Goal: Task Accomplishment & Management: Use online tool/utility

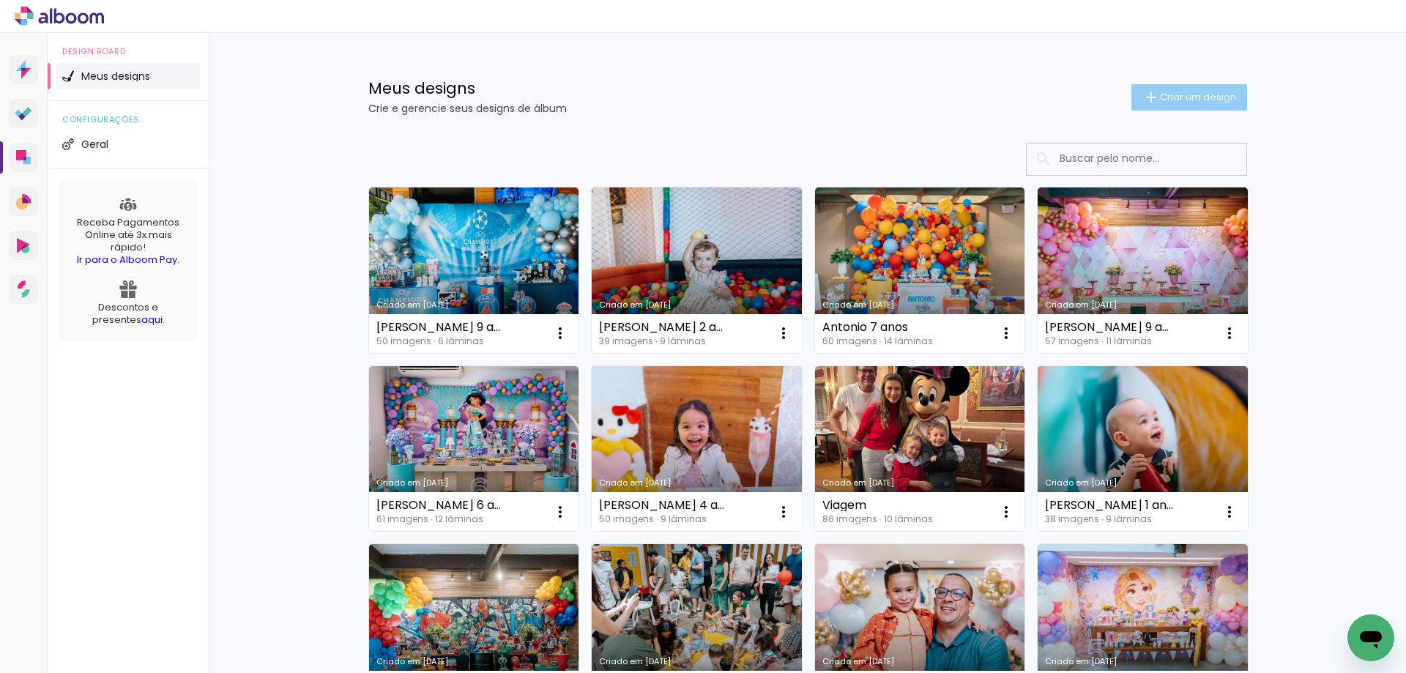
click at [1183, 95] on span "Criar um design" at bounding box center [1198, 97] width 76 height 10
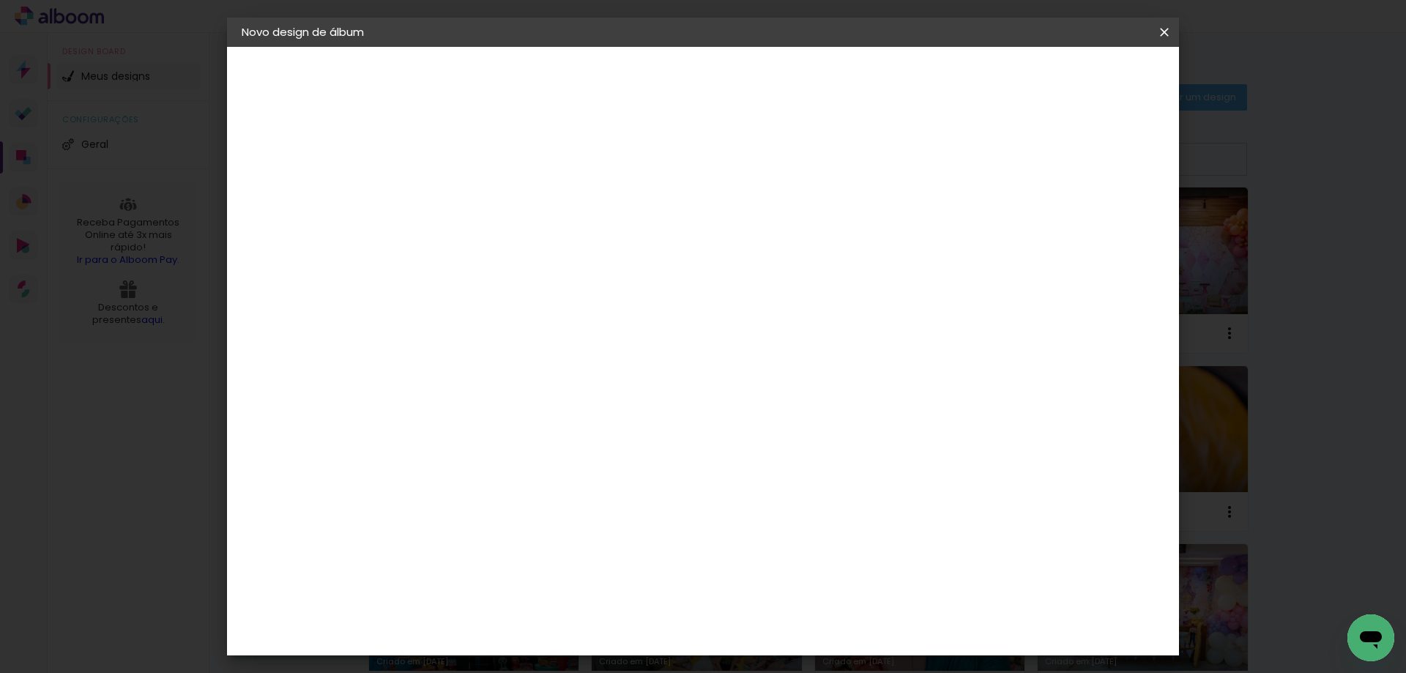
click at [481, 196] on input at bounding box center [481, 196] width 0 height 23
type input "Cecília 8 anos"
type paper-input "Cecília 8 anos"
click at [0, 0] on slot "Avançar" at bounding box center [0, 0] width 0 height 0
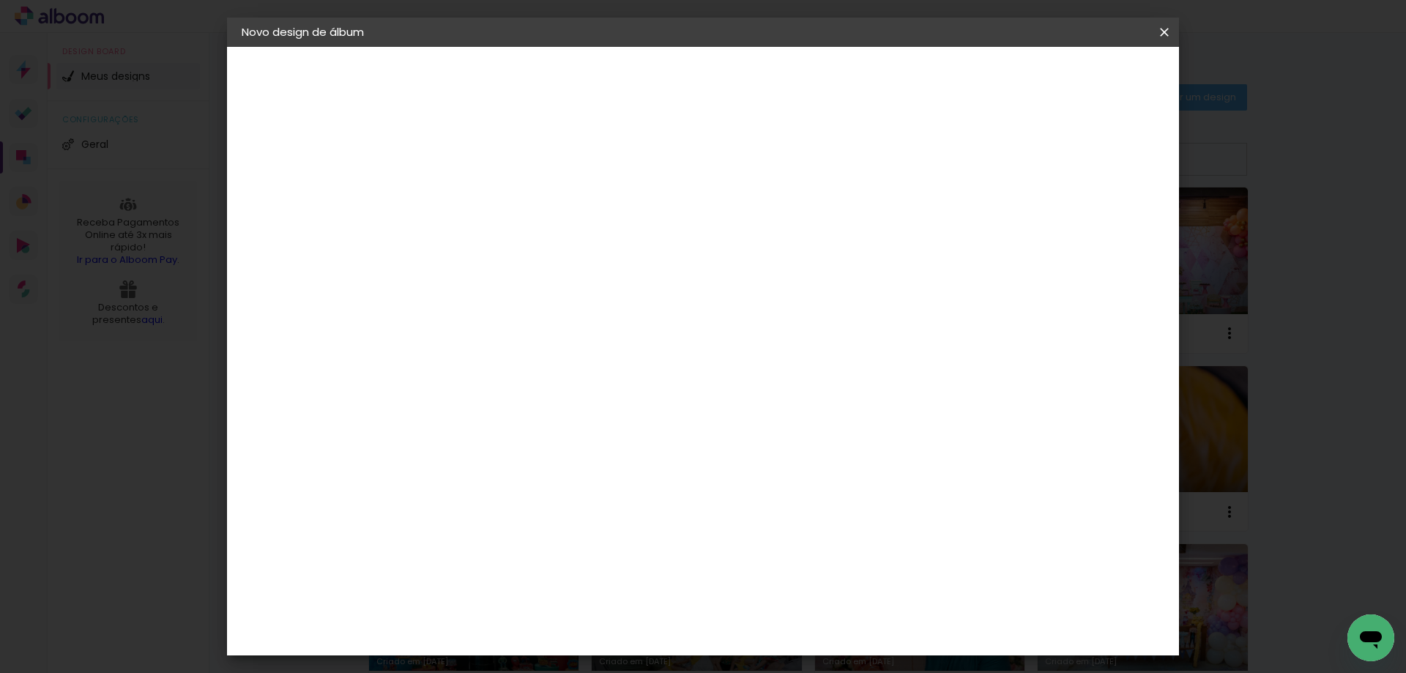
click at [539, 255] on paper-item "Go image" at bounding box center [518, 274] width 158 height 38
click at [0, 0] on slot "Avançar" at bounding box center [0, 0] width 0 height 0
click at [556, 267] on div at bounding box center [518, 267] width 75 height 1
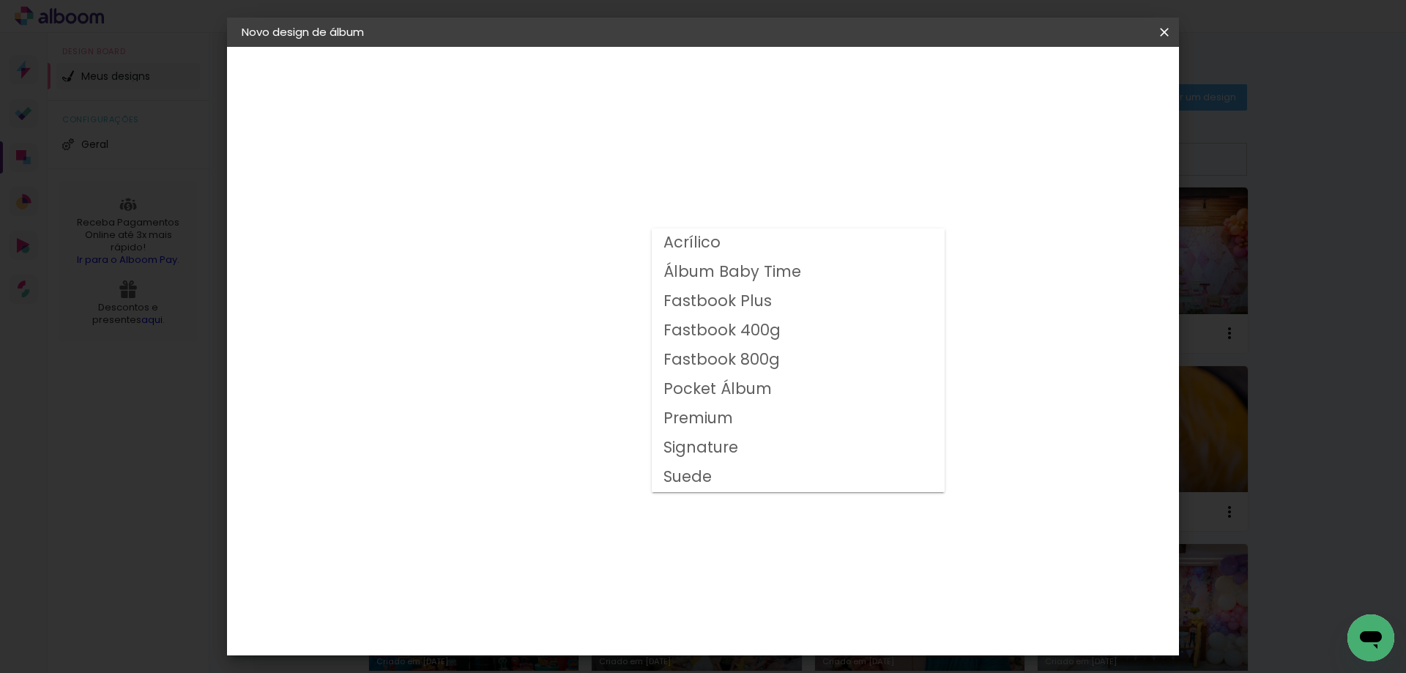
click at [0, 0] on slot "Fastbook 800g" at bounding box center [0, 0] width 0 height 0
type input "Fastbook 800g"
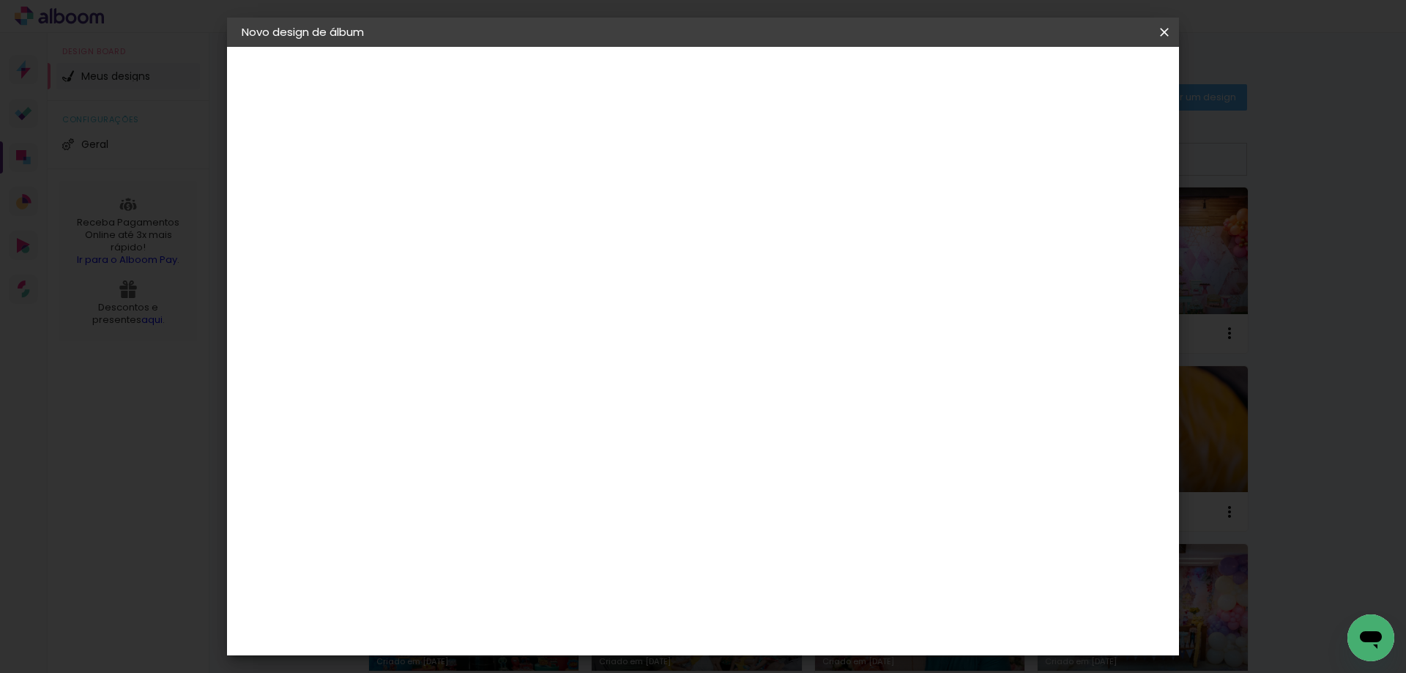
scroll to position [220, 0]
click at [580, 464] on span "25 × 25" at bounding box center [546, 483] width 68 height 39
click at [0, 0] on slot "Avançar" at bounding box center [0, 0] width 0 height 0
type input "3"
type paper-input "3"
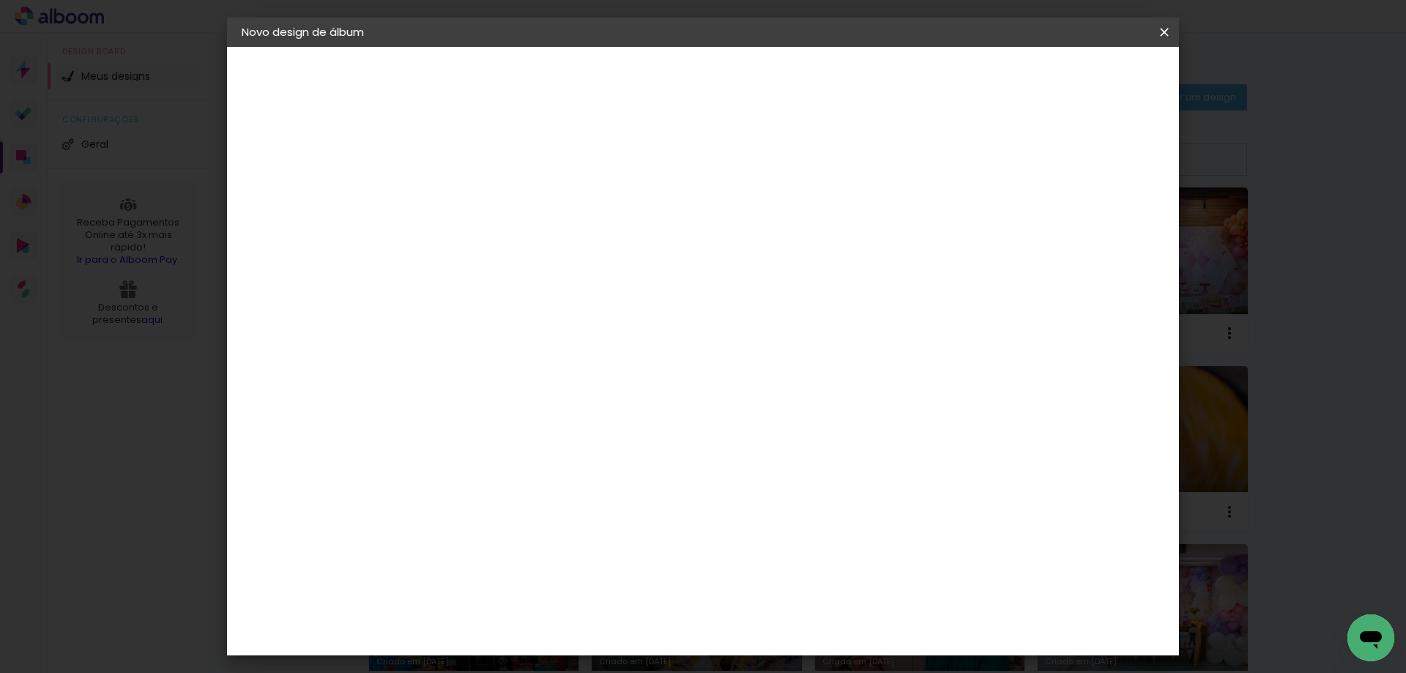
click at [486, 151] on input "3" at bounding box center [470, 158] width 51 height 18
type input "4"
type paper-input "4"
click at [486, 151] on input "4" at bounding box center [470, 158] width 51 height 18
click at [1073, 75] on span "Iniciar design" at bounding box center [1039, 78] width 67 height 10
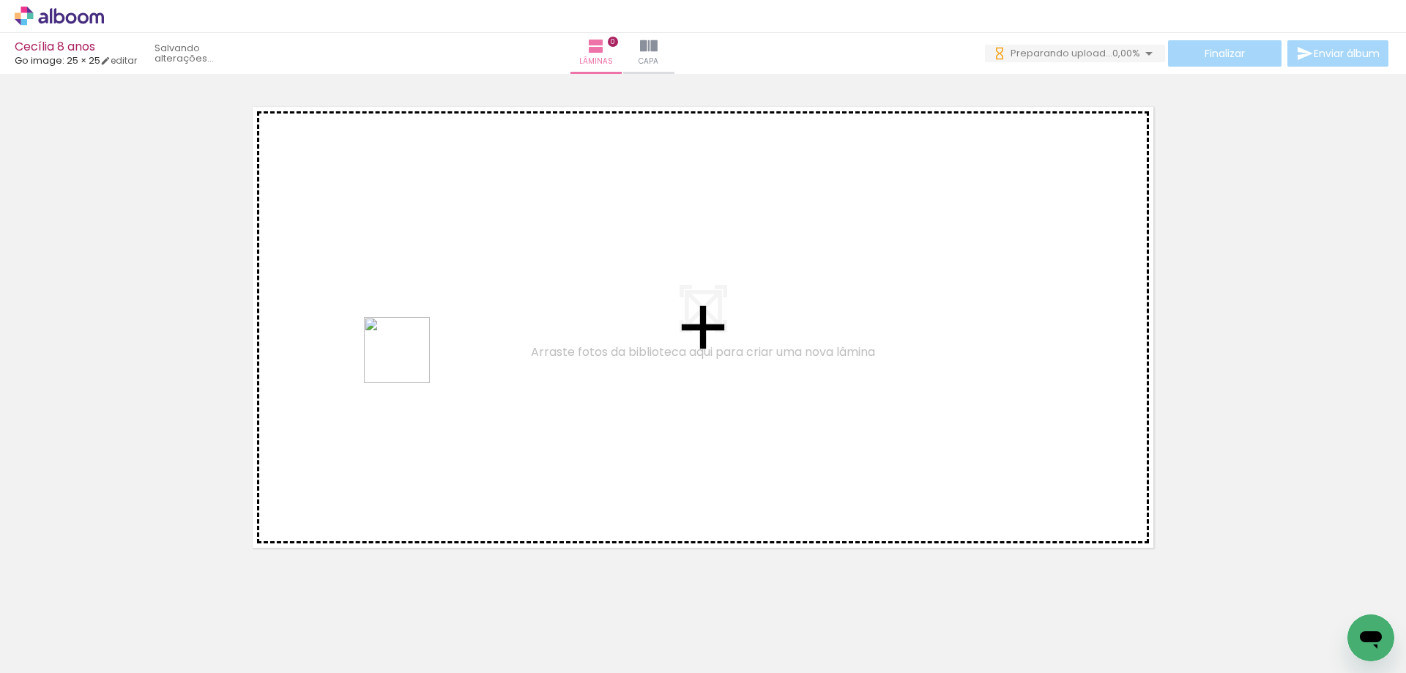
drag, startPoint x: 328, startPoint y: 626, endPoint x: 409, endPoint y: 343, distance: 294.9
click at [409, 343] on quentale-workspace at bounding box center [703, 336] width 1406 height 673
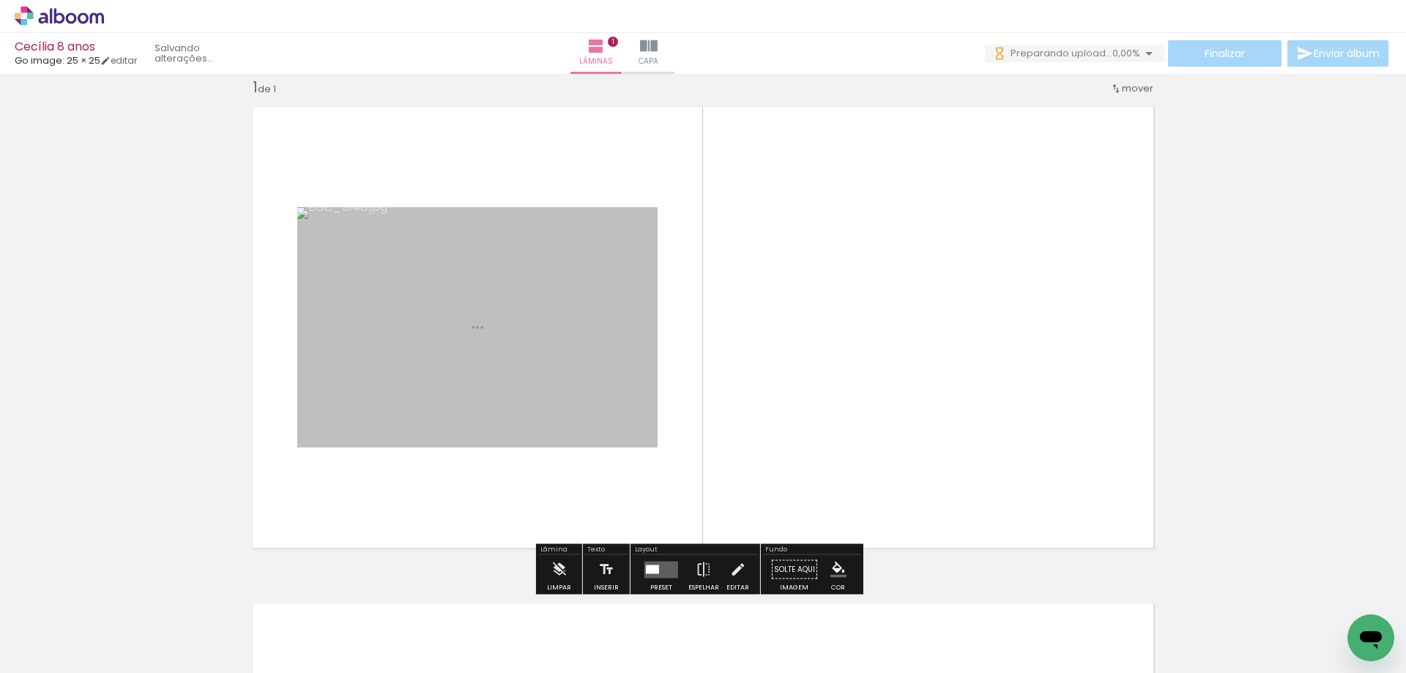
scroll to position [19, 0]
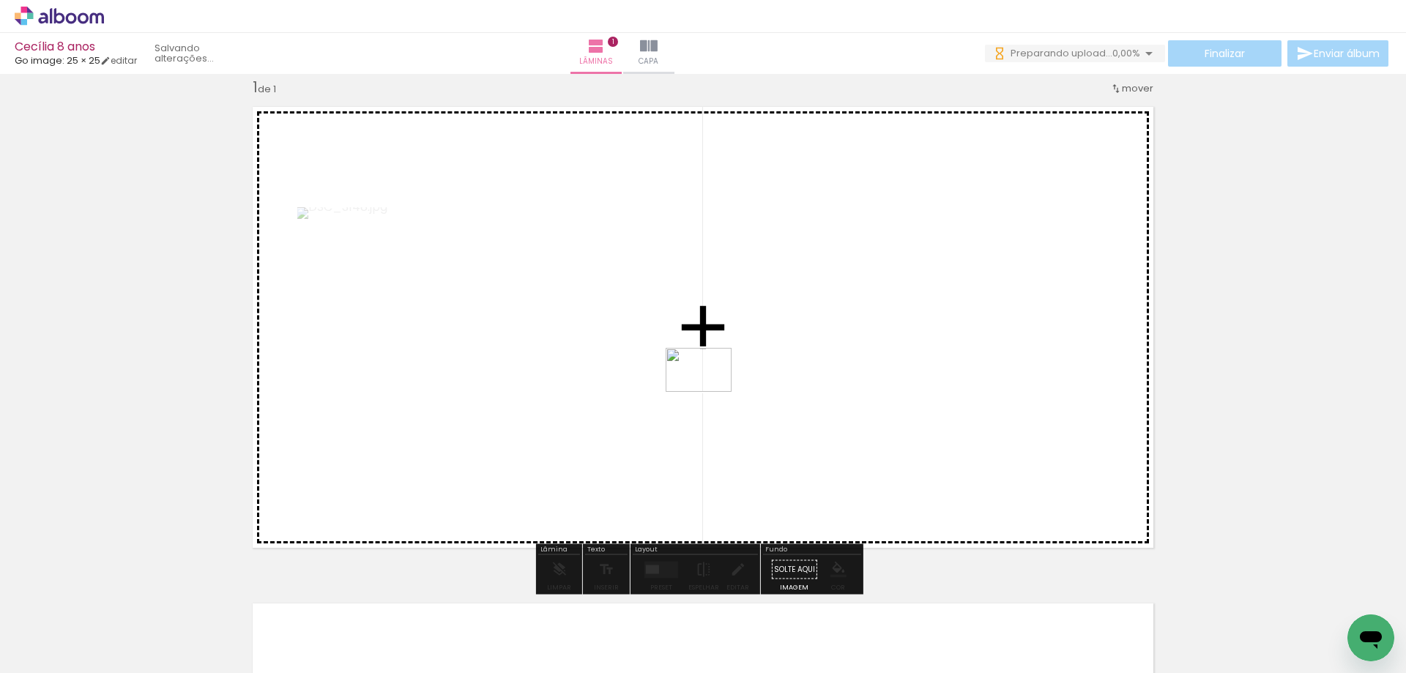
drag, startPoint x: 407, startPoint y: 627, endPoint x: 710, endPoint y: 392, distance: 383.7
click at [710, 392] on quentale-workspace at bounding box center [703, 336] width 1406 height 673
drag, startPoint x: 638, startPoint y: 537, endPoint x: 692, endPoint y: 486, distance: 74.1
click at [692, 486] on quentale-workspace at bounding box center [703, 336] width 1406 height 673
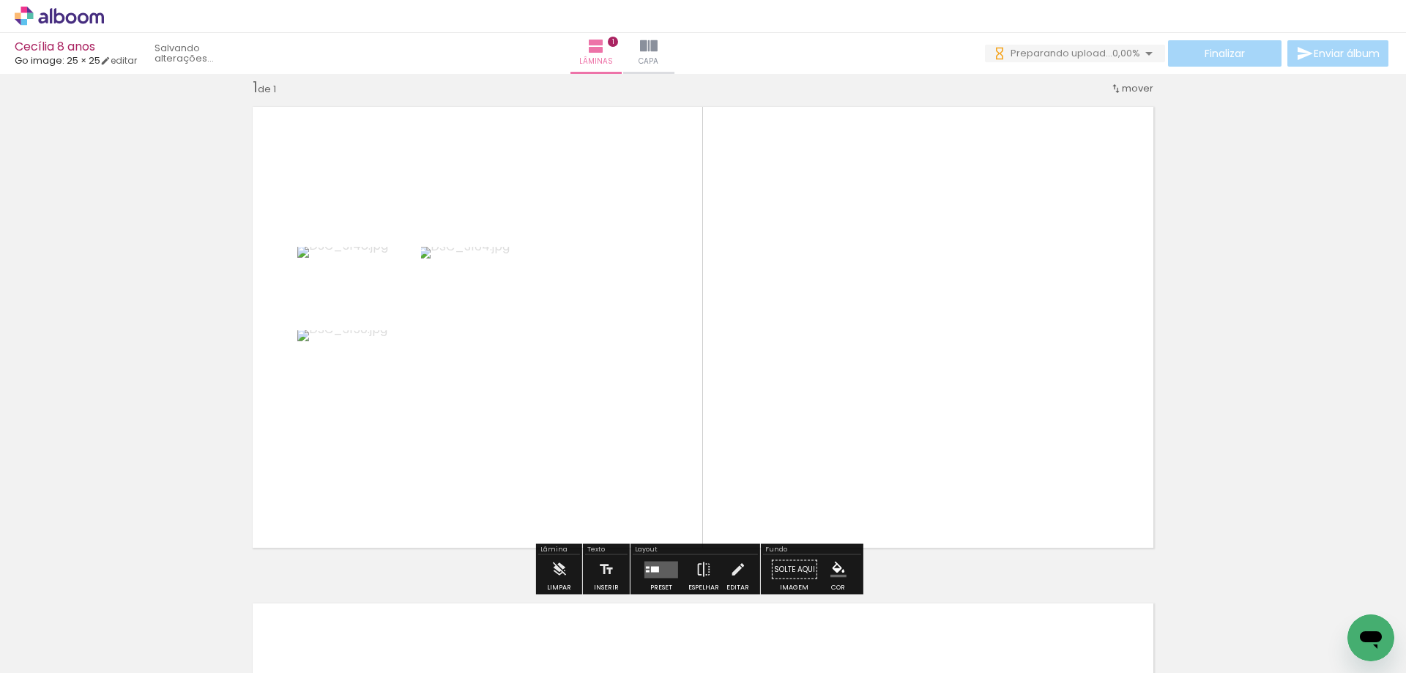
click at [648, 565] on quentale-layouter at bounding box center [662, 569] width 34 height 17
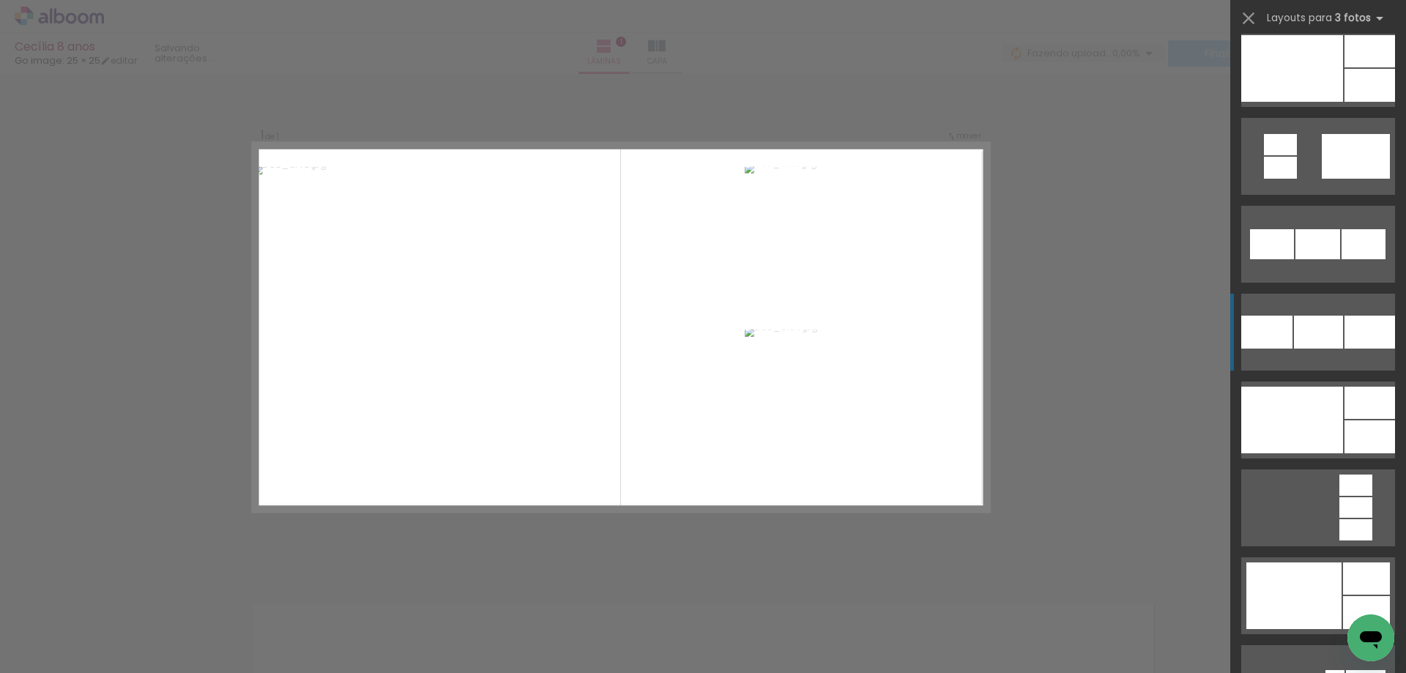
scroll to position [1758, 0]
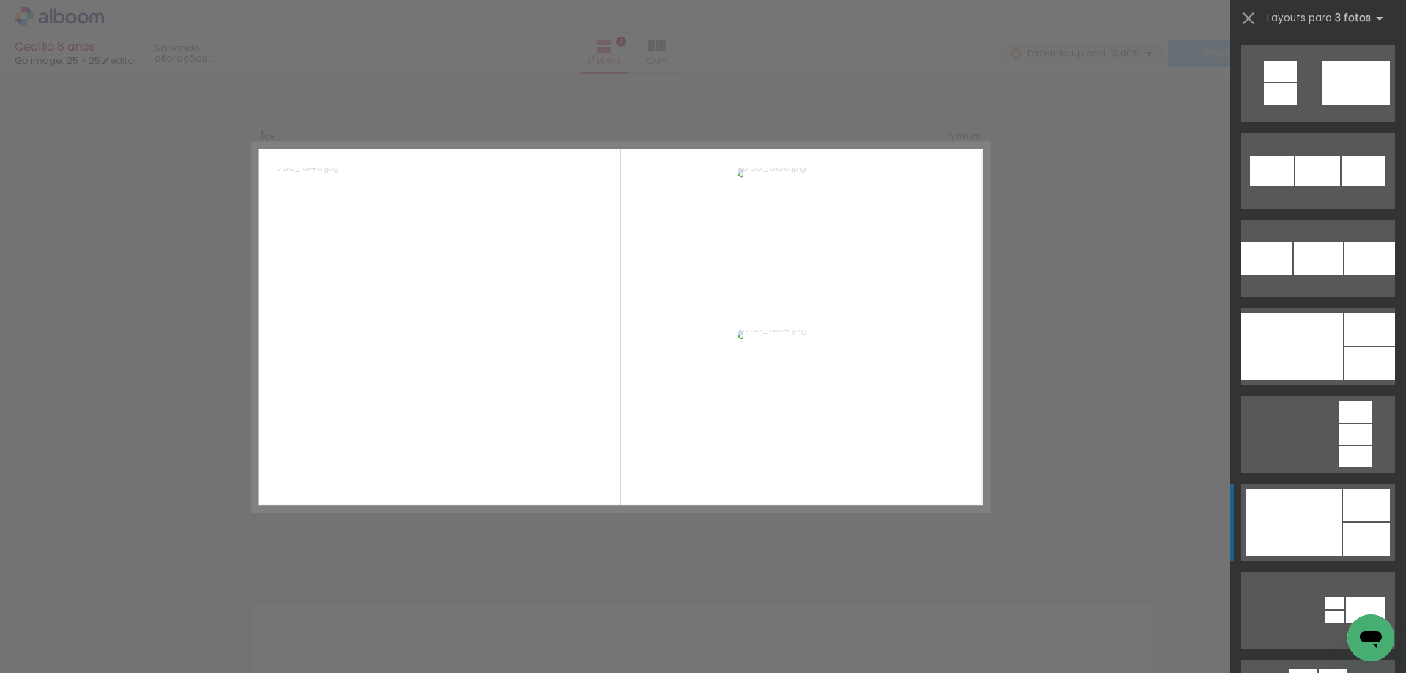
click at [1303, 494] on div at bounding box center [1294, 522] width 95 height 67
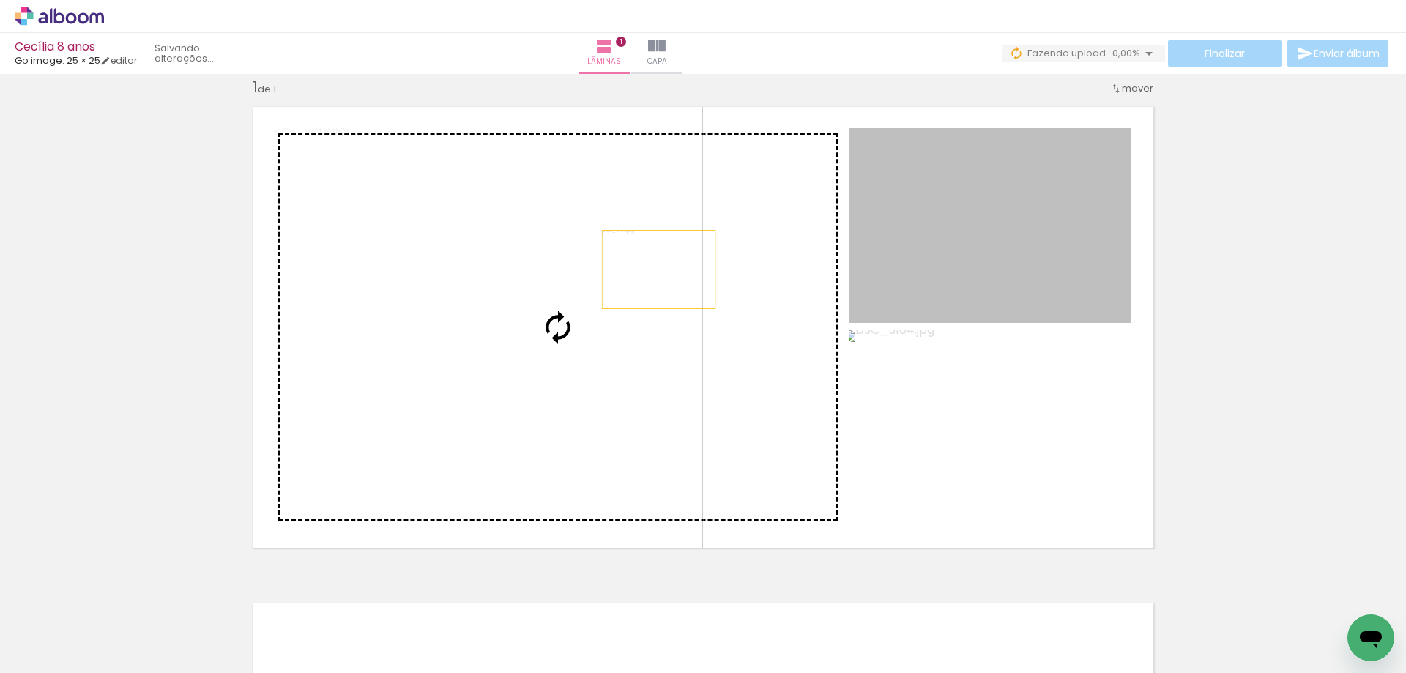
drag, startPoint x: 979, startPoint y: 238, endPoint x: 653, endPoint y: 270, distance: 326.7
click at [0, 0] on slot at bounding box center [0, 0] width 0 height 0
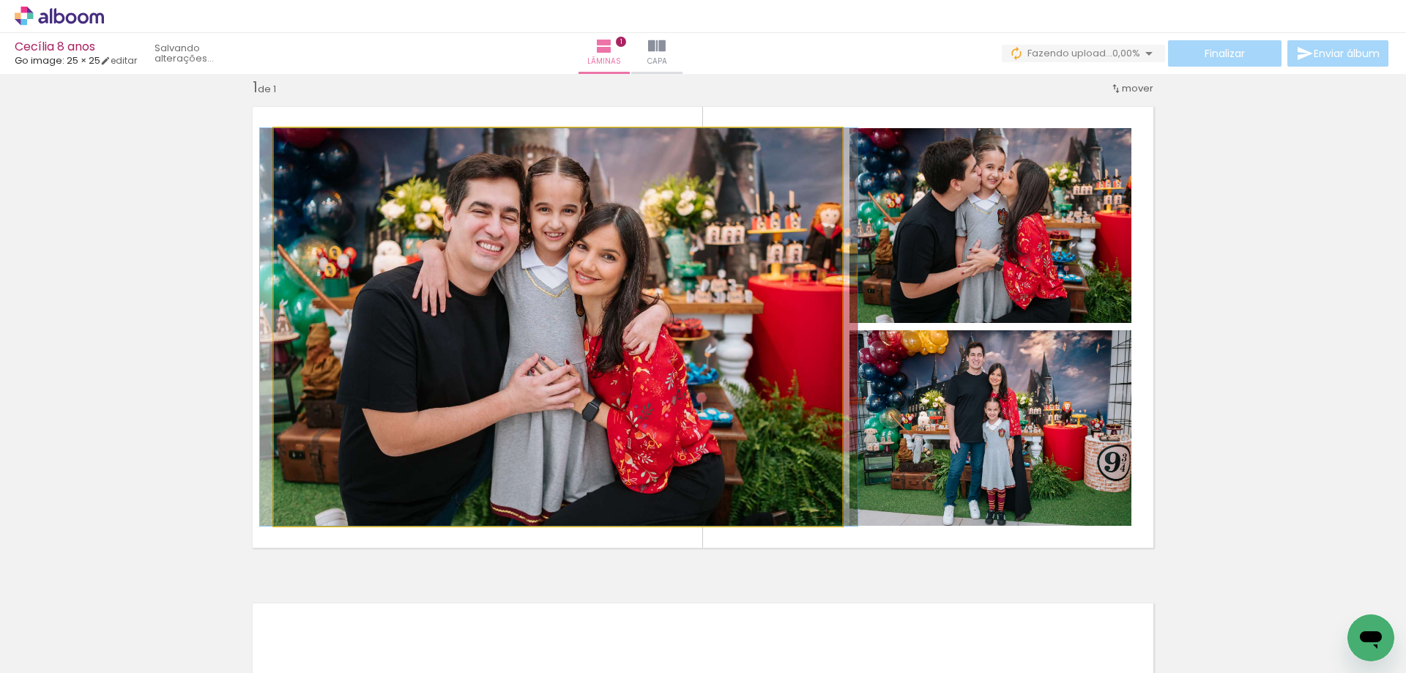
drag, startPoint x: 693, startPoint y: 325, endPoint x: 697, endPoint y: 311, distance: 14.6
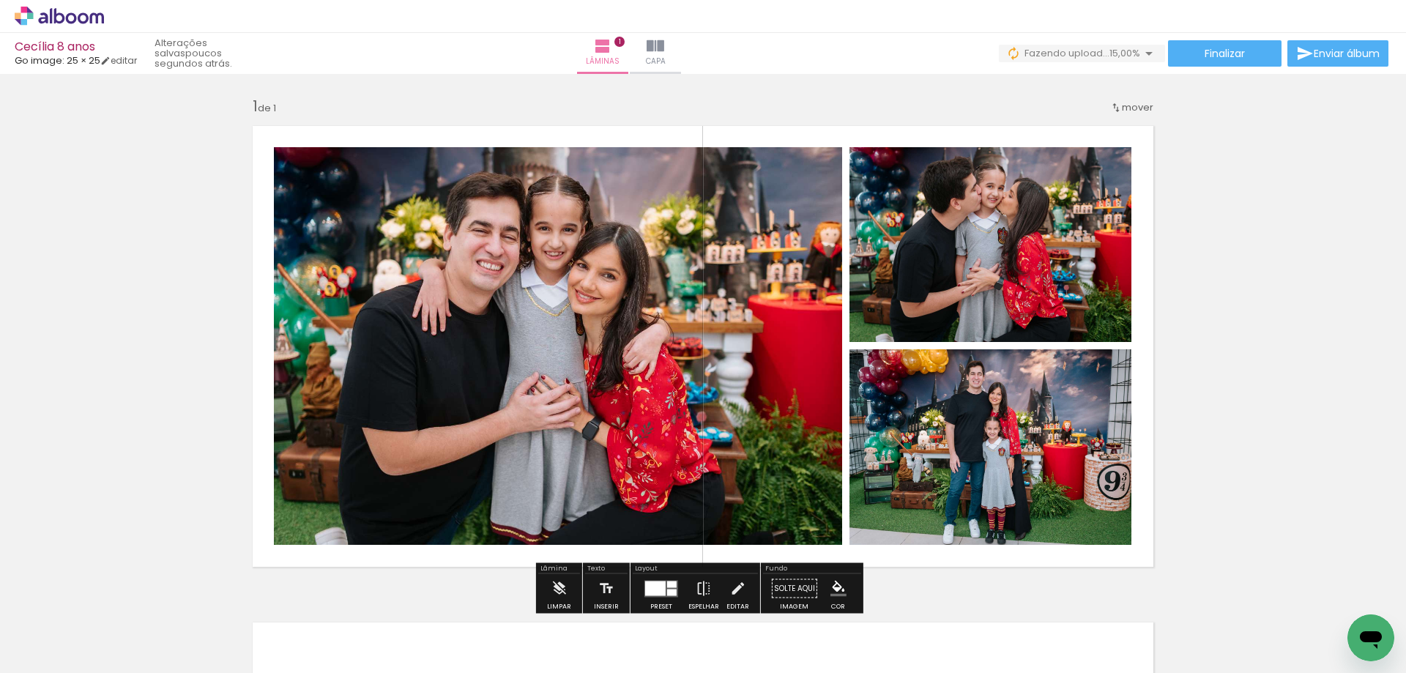
scroll to position [513, 0]
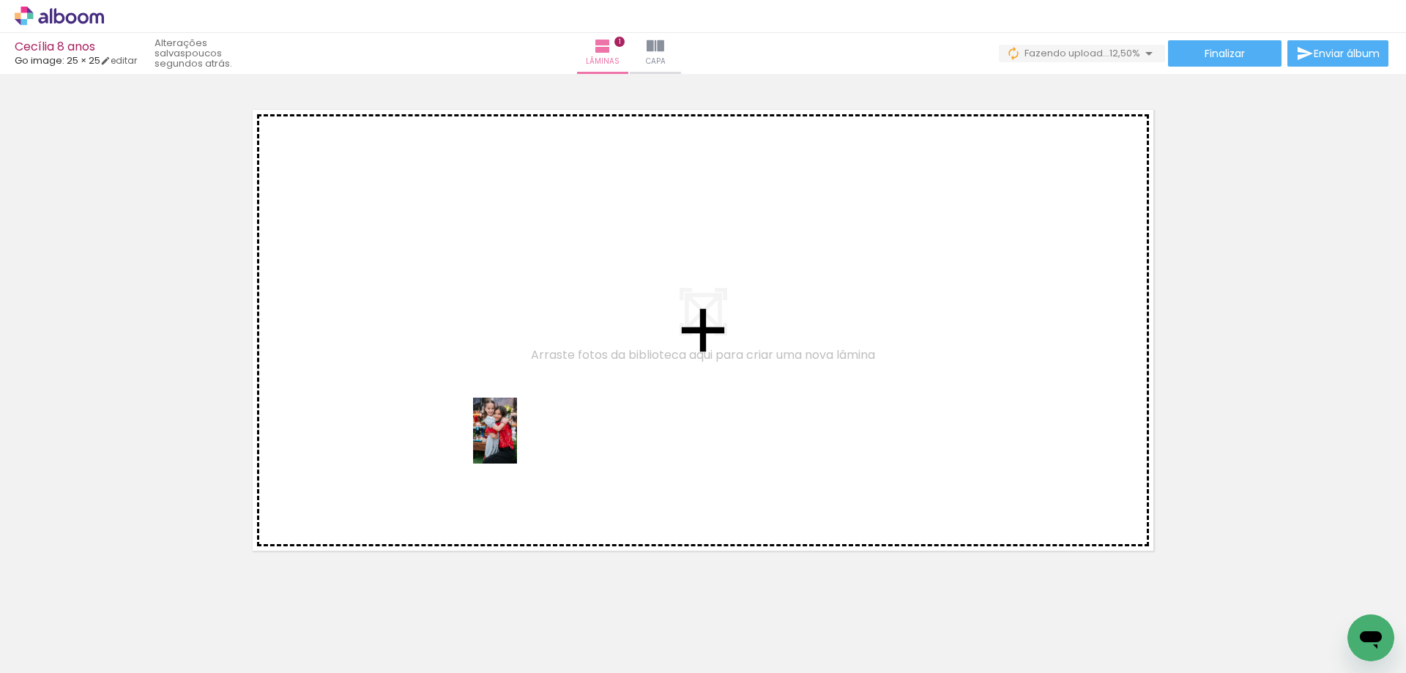
drag, startPoint x: 575, startPoint y: 623, endPoint x: 517, endPoint y: 442, distance: 189.9
click at [517, 442] on quentale-workspace at bounding box center [703, 336] width 1406 height 673
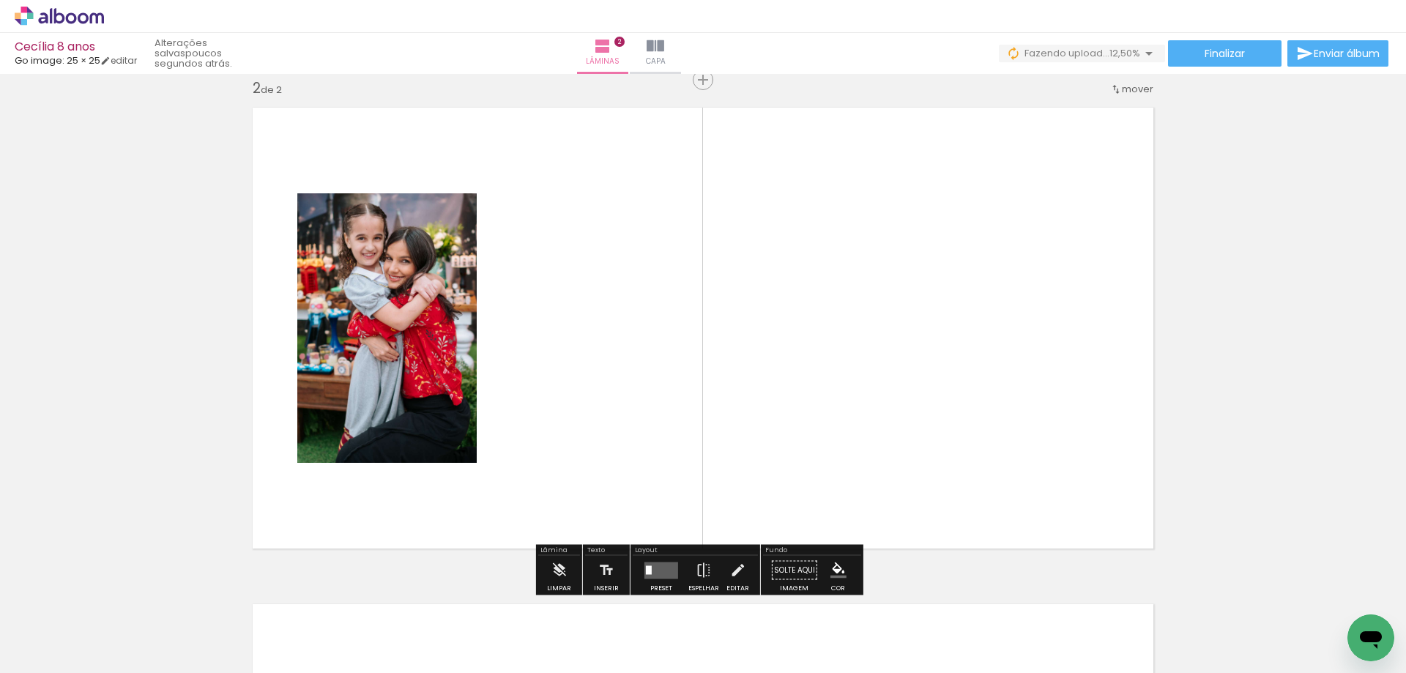
scroll to position [516, 0]
drag, startPoint x: 656, startPoint y: 636, endPoint x: 636, endPoint y: 400, distance: 237.5
click at [636, 400] on quentale-workspace at bounding box center [703, 336] width 1406 height 673
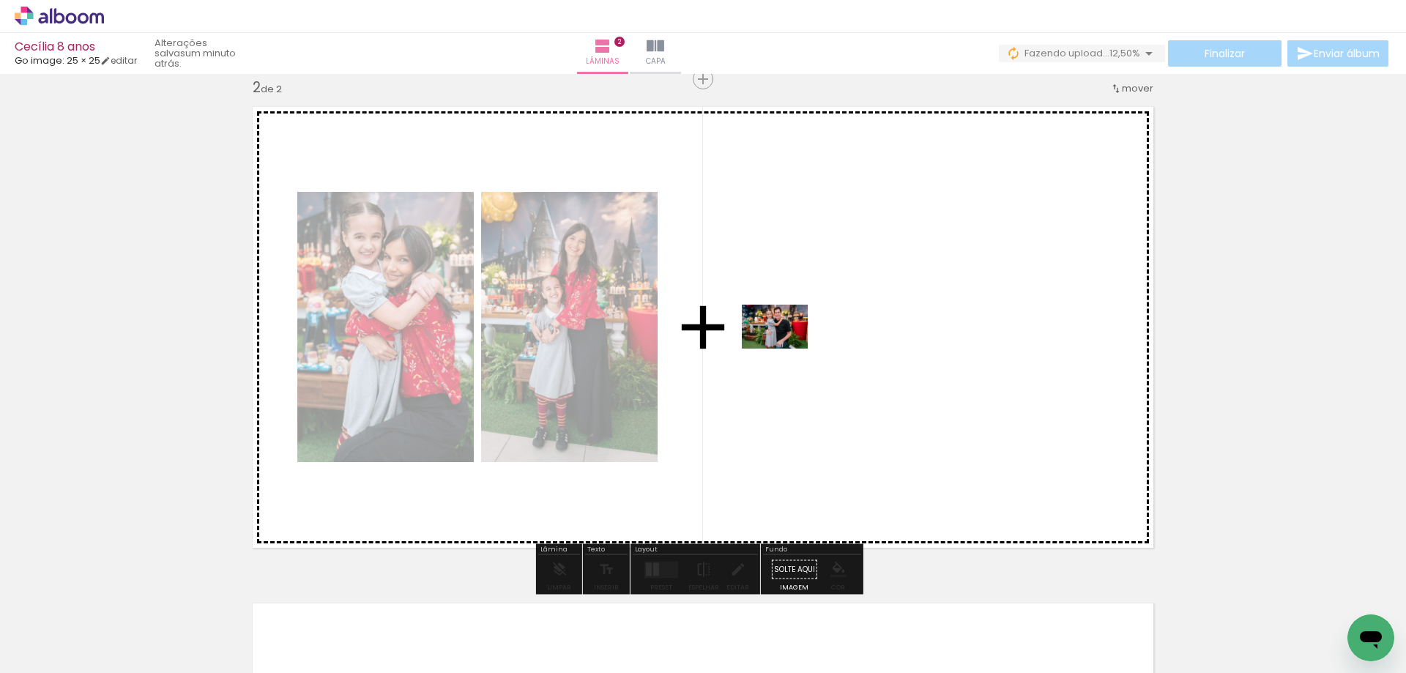
drag, startPoint x: 740, startPoint y: 585, endPoint x: 786, endPoint y: 349, distance: 240.9
click at [786, 349] on quentale-workspace at bounding box center [703, 336] width 1406 height 673
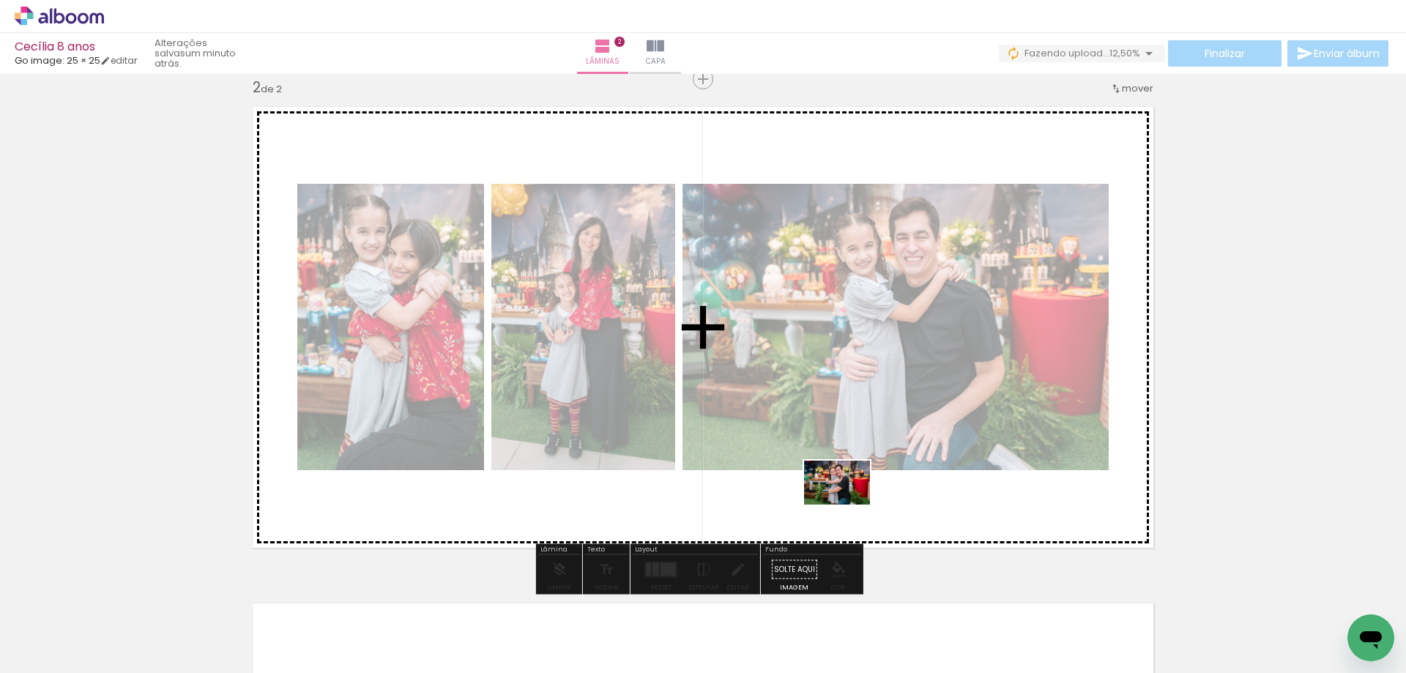
drag, startPoint x: 809, startPoint y: 616, endPoint x: 848, endPoint y: 505, distance: 118.1
click at [848, 505] on quentale-workspace at bounding box center [703, 336] width 1406 height 673
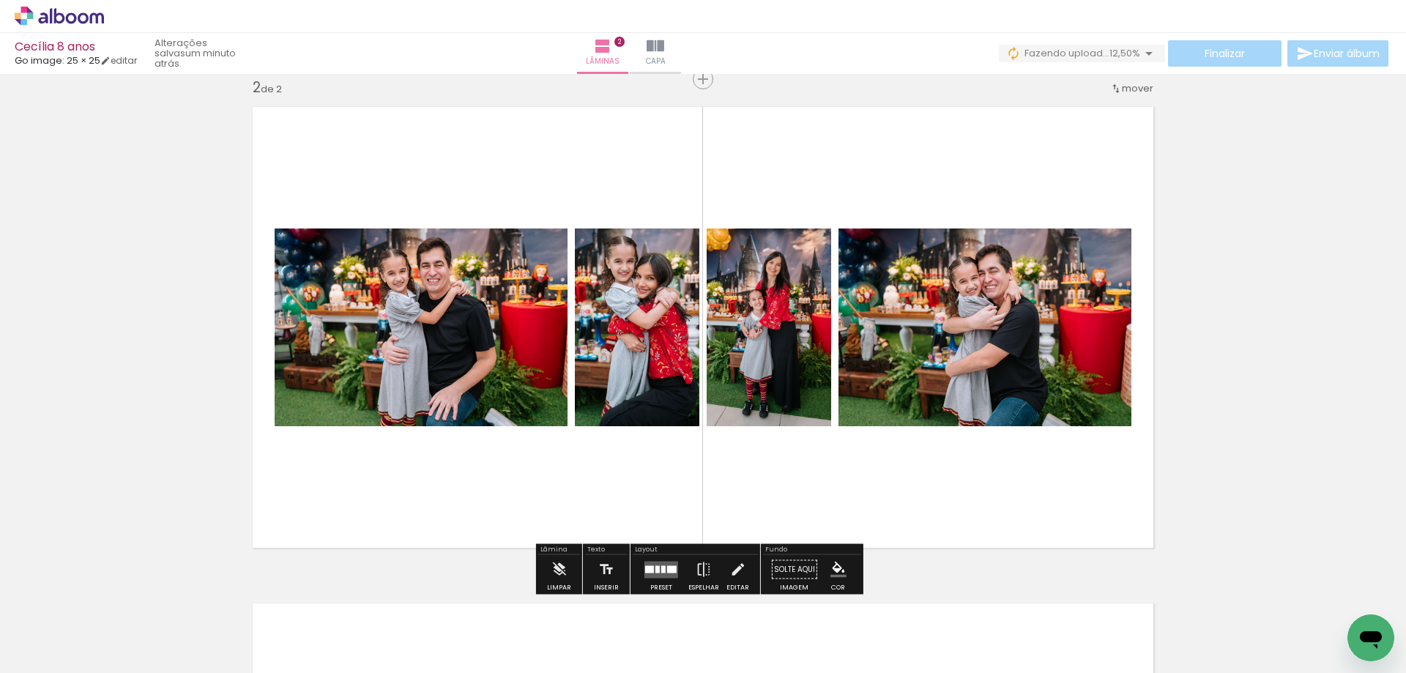
click at [646, 559] on div at bounding box center [662, 569] width 40 height 29
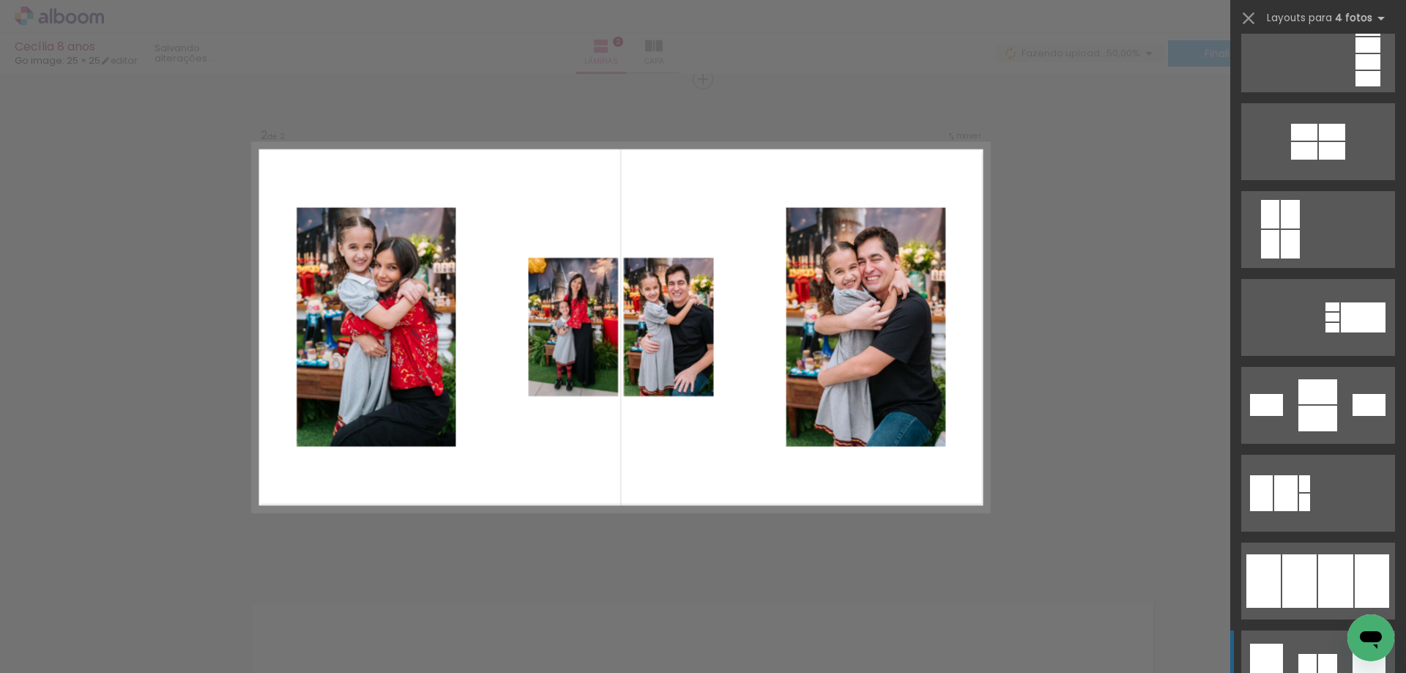
scroll to position [19483, 0]
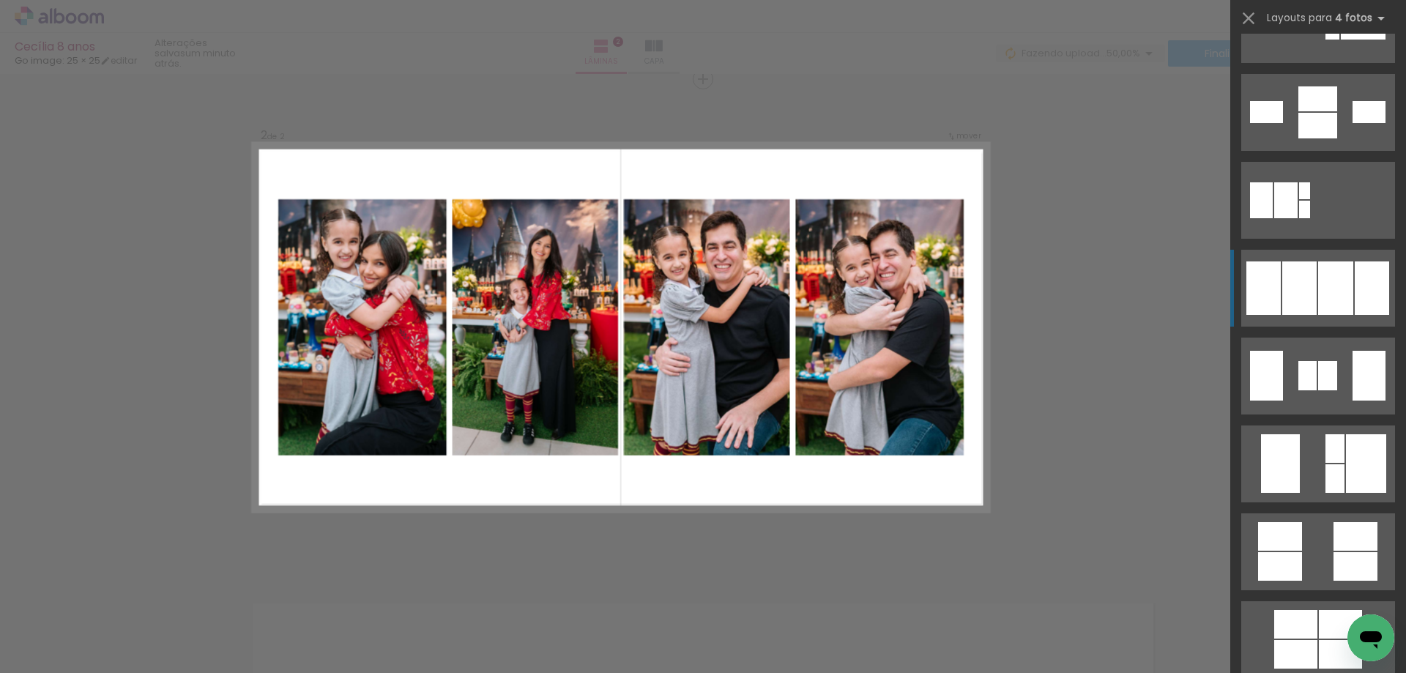
click at [1343, 307] on div at bounding box center [1335, 287] width 35 height 53
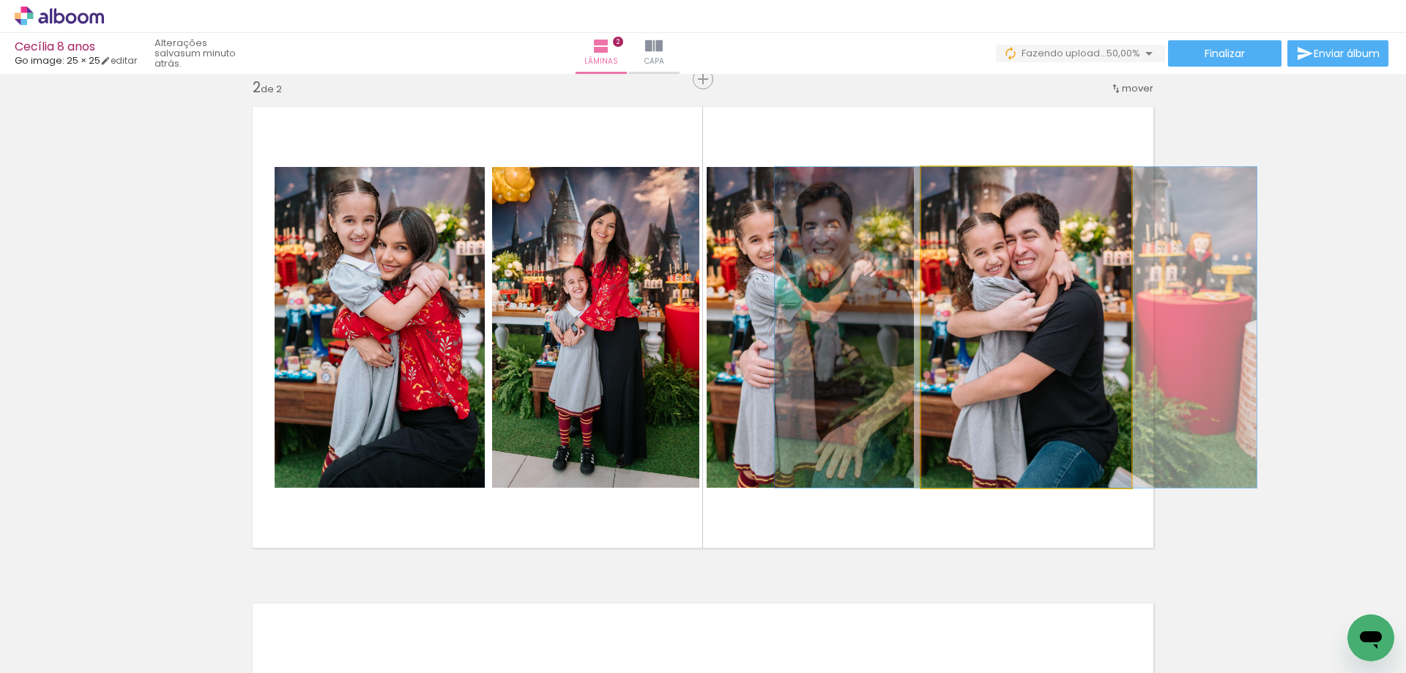
drag, startPoint x: 1047, startPoint y: 391, endPoint x: 1036, endPoint y: 385, distance: 11.8
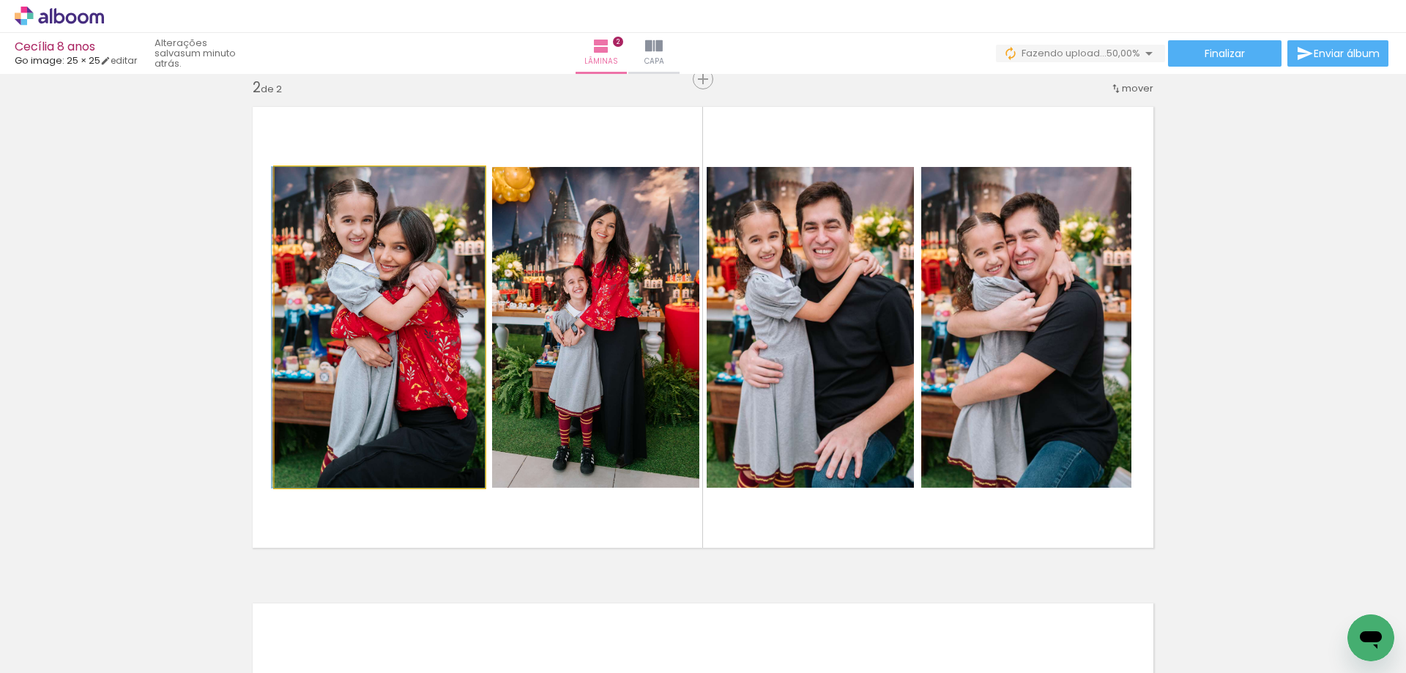
drag, startPoint x: 408, startPoint y: 390, endPoint x: 399, endPoint y: 385, distance: 10.2
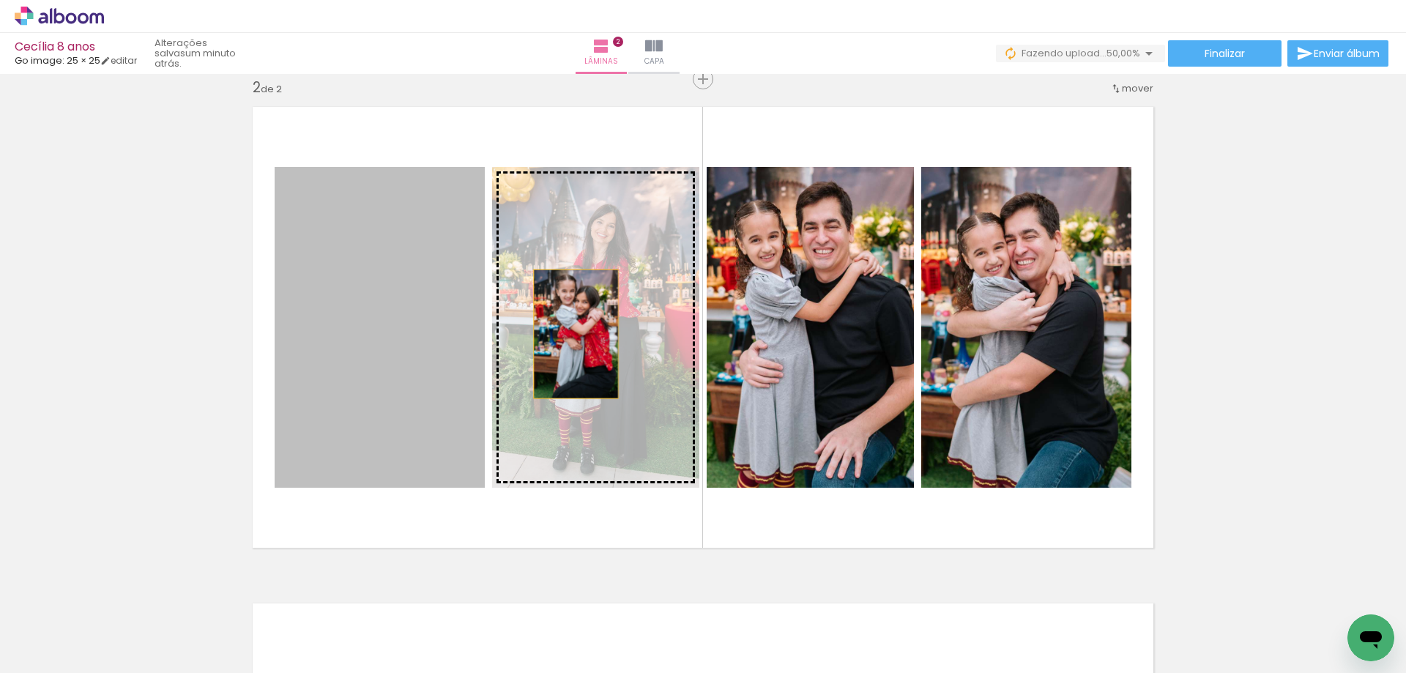
drag, startPoint x: 426, startPoint y: 367, endPoint x: 591, endPoint y: 325, distance: 170.7
click at [0, 0] on slot at bounding box center [0, 0] width 0 height 0
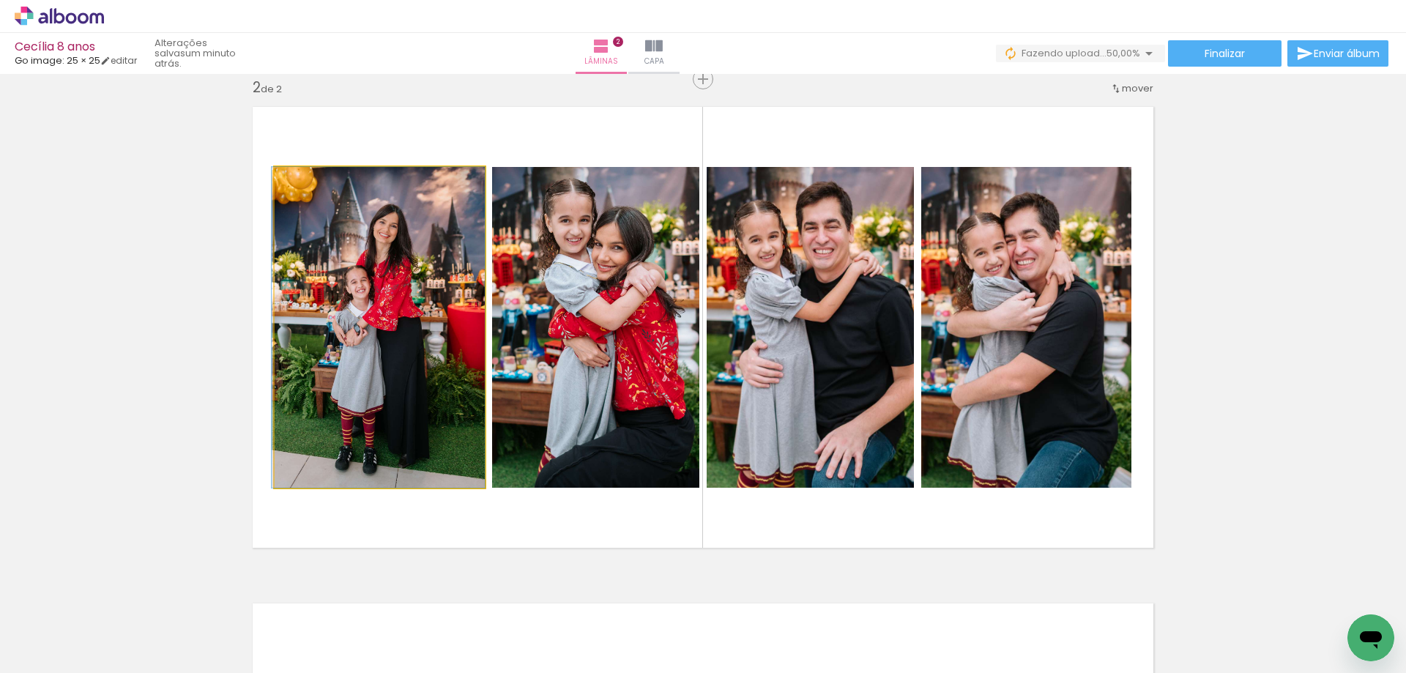
drag, startPoint x: 405, startPoint y: 409, endPoint x: 397, endPoint y: 404, distance: 10.0
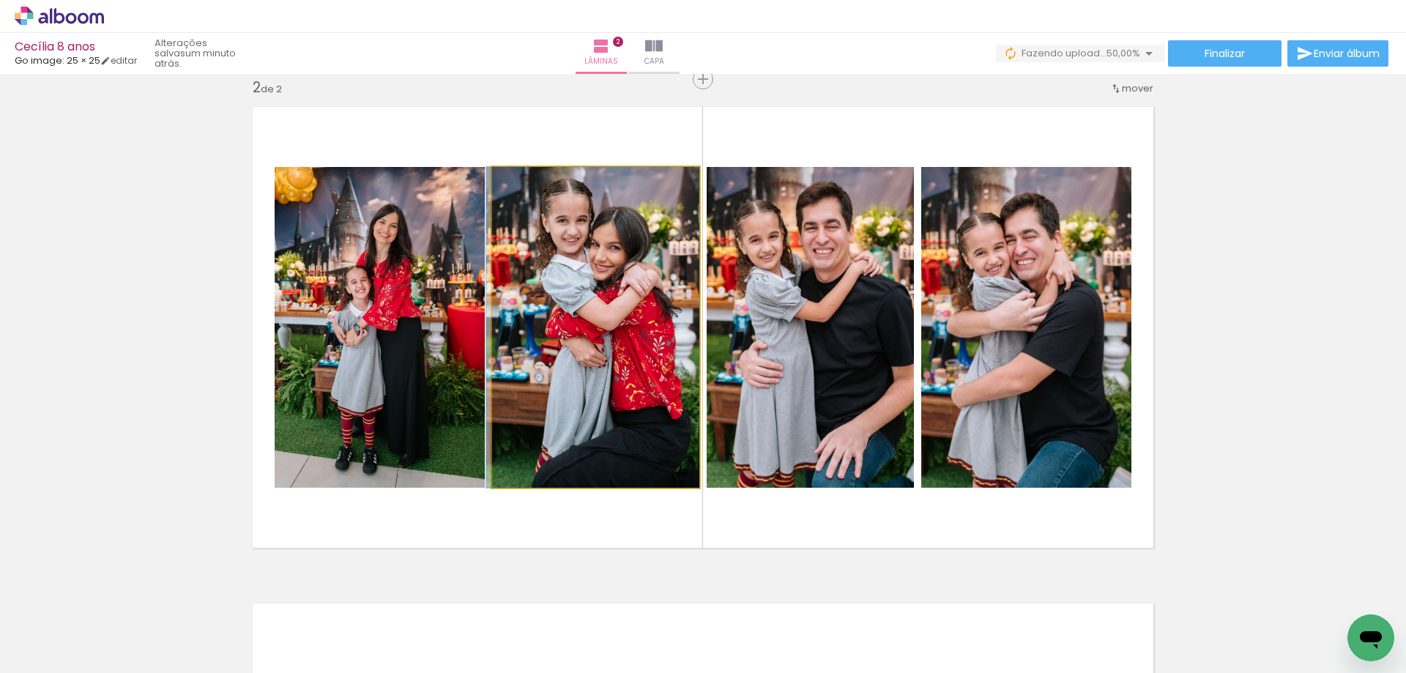
drag, startPoint x: 607, startPoint y: 407, endPoint x: 599, endPoint y: 401, distance: 10.0
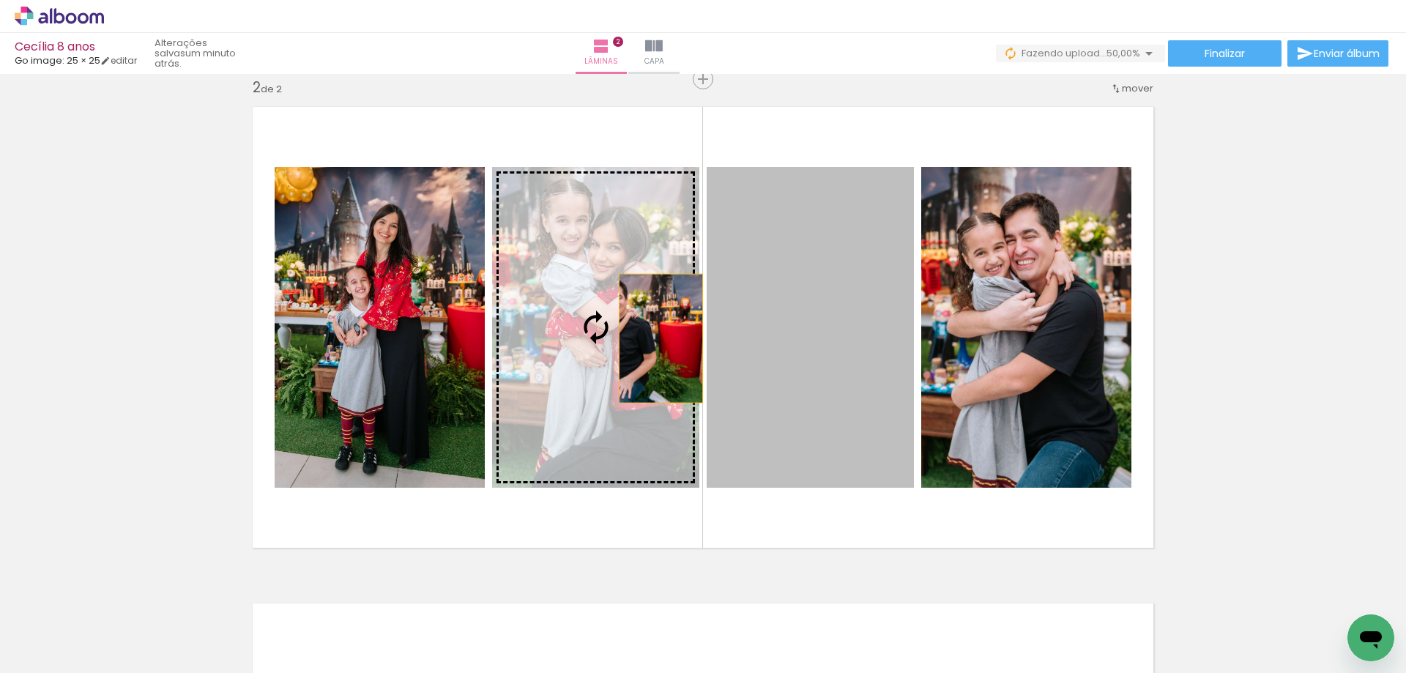
drag, startPoint x: 832, startPoint y: 342, endPoint x: 656, endPoint y: 338, distance: 176.6
click at [0, 0] on slot at bounding box center [0, 0] width 0 height 0
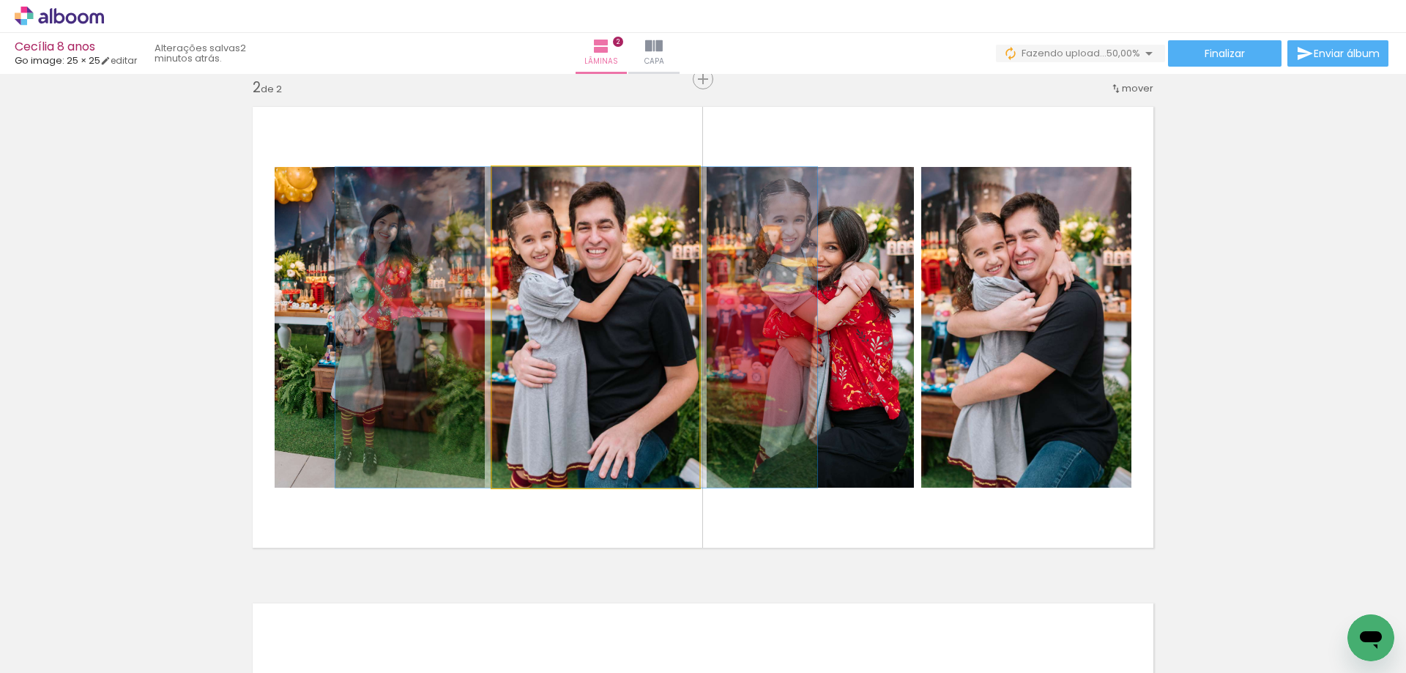
drag, startPoint x: 609, startPoint y: 375, endPoint x: 590, endPoint y: 365, distance: 21.3
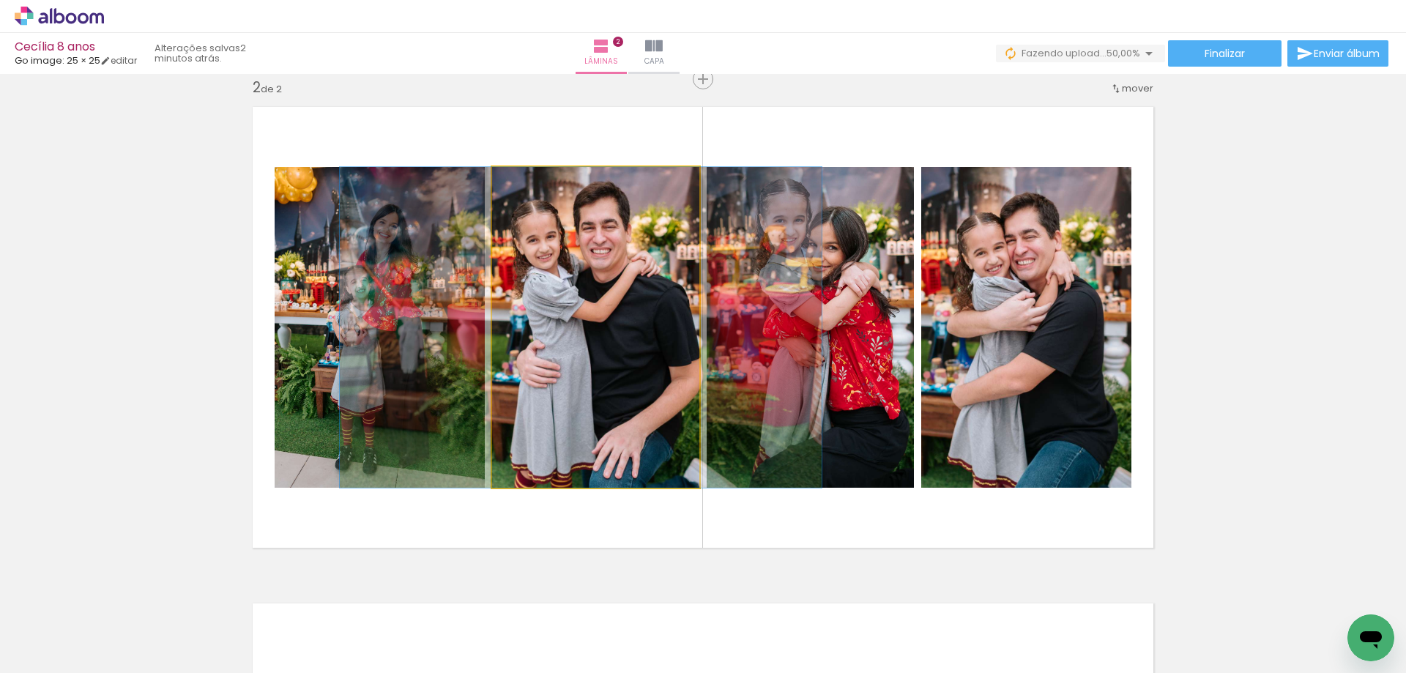
drag, startPoint x: 607, startPoint y: 394, endPoint x: 612, endPoint y: 385, distance: 9.8
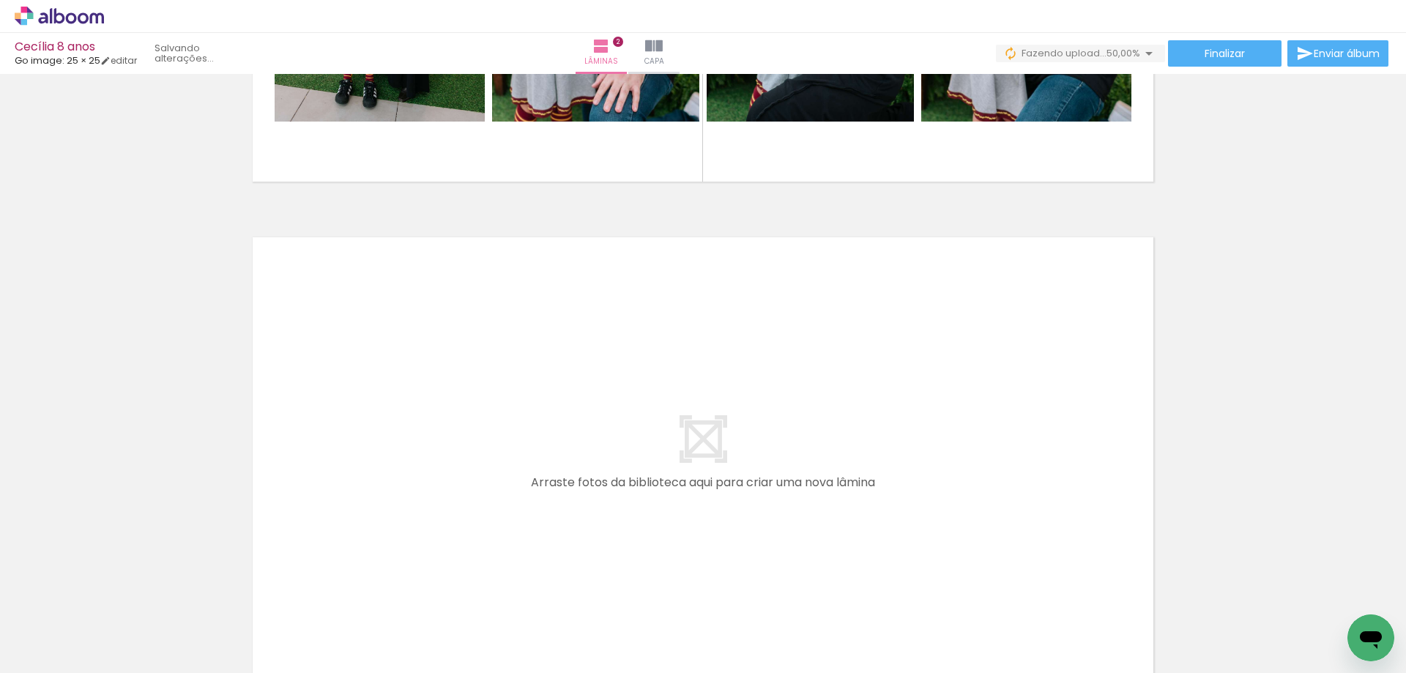
scroll to position [1028, 0]
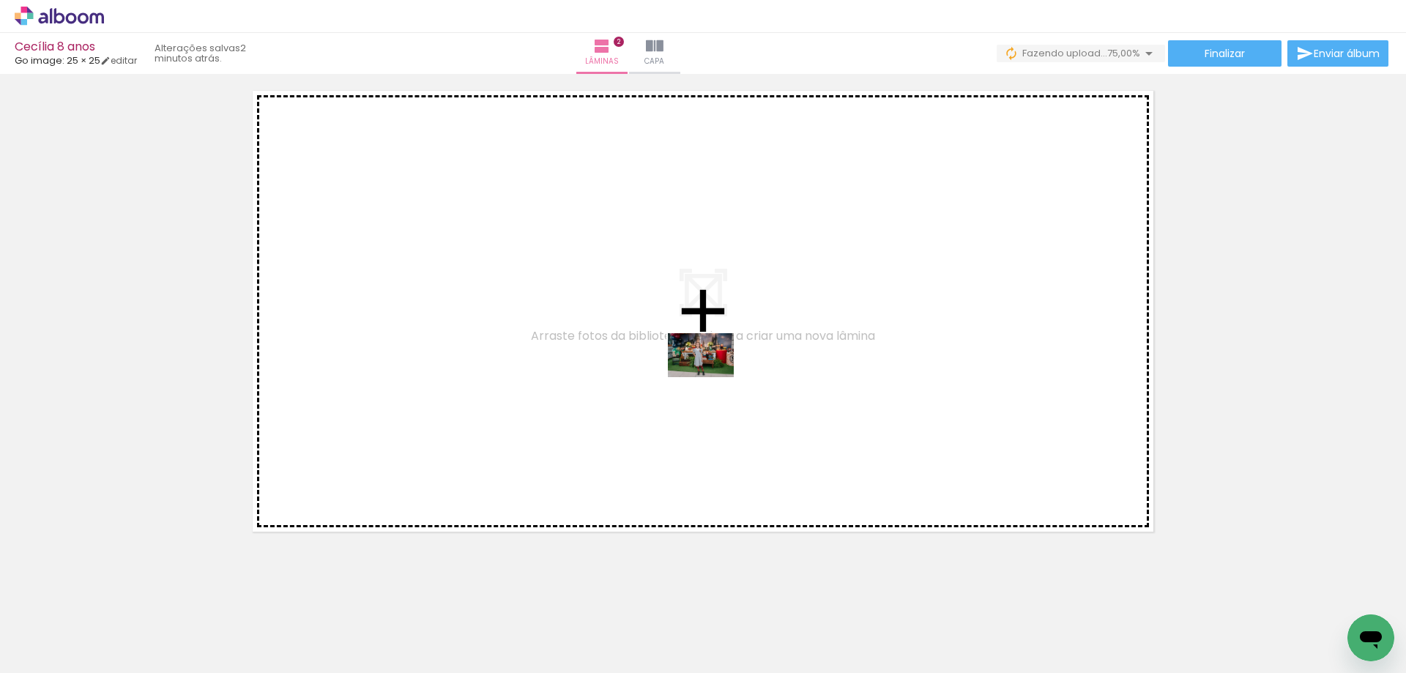
drag, startPoint x: 893, startPoint y: 626, endPoint x: 802, endPoint y: 453, distance: 195.3
click at [710, 372] on quentale-workspace at bounding box center [703, 336] width 1406 height 673
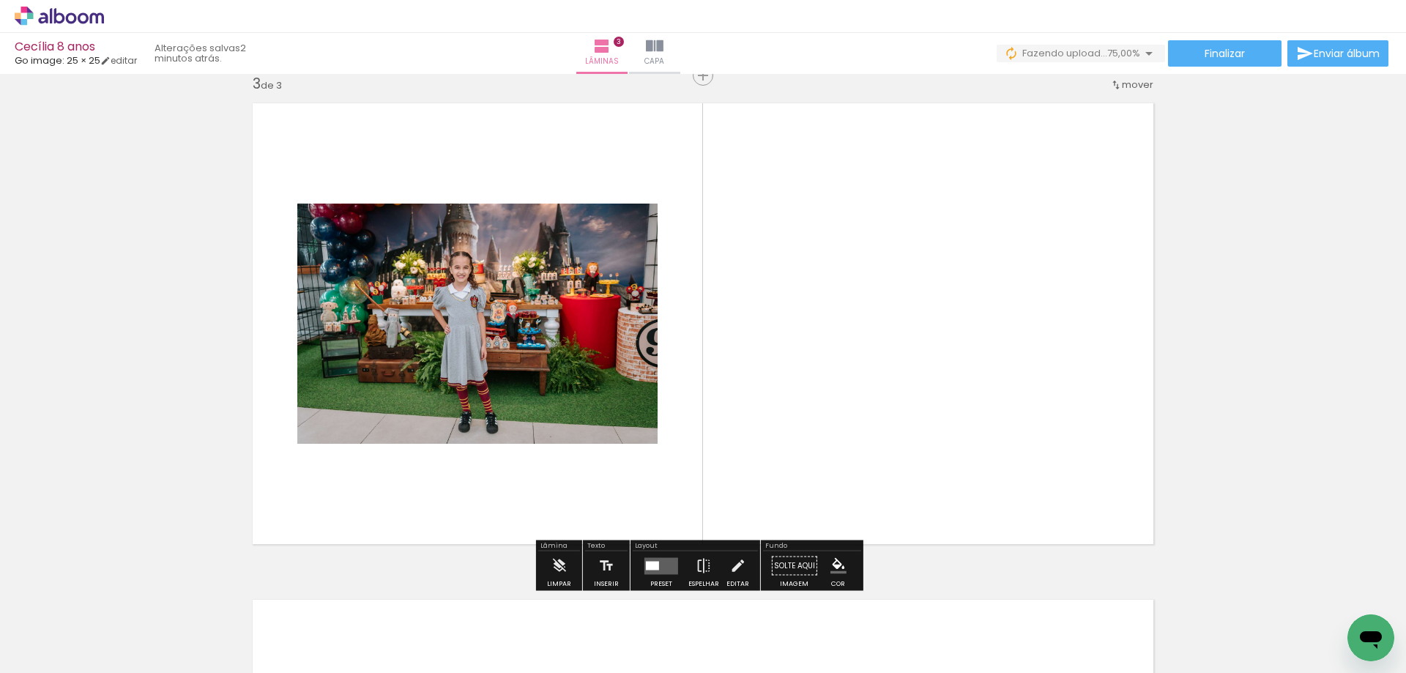
scroll to position [1012, 0]
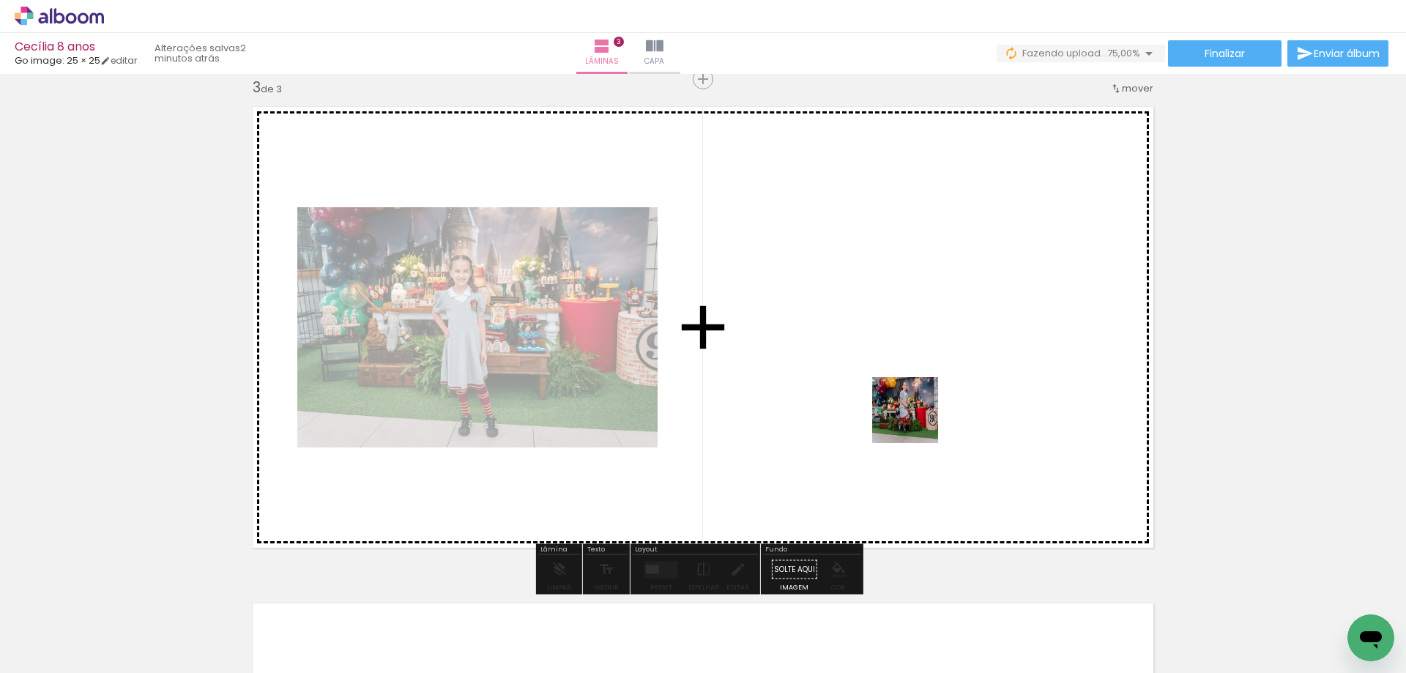
drag, startPoint x: 970, startPoint y: 631, endPoint x: 915, endPoint y: 414, distance: 224.4
click at [915, 414] on quentale-workspace at bounding box center [703, 336] width 1406 height 673
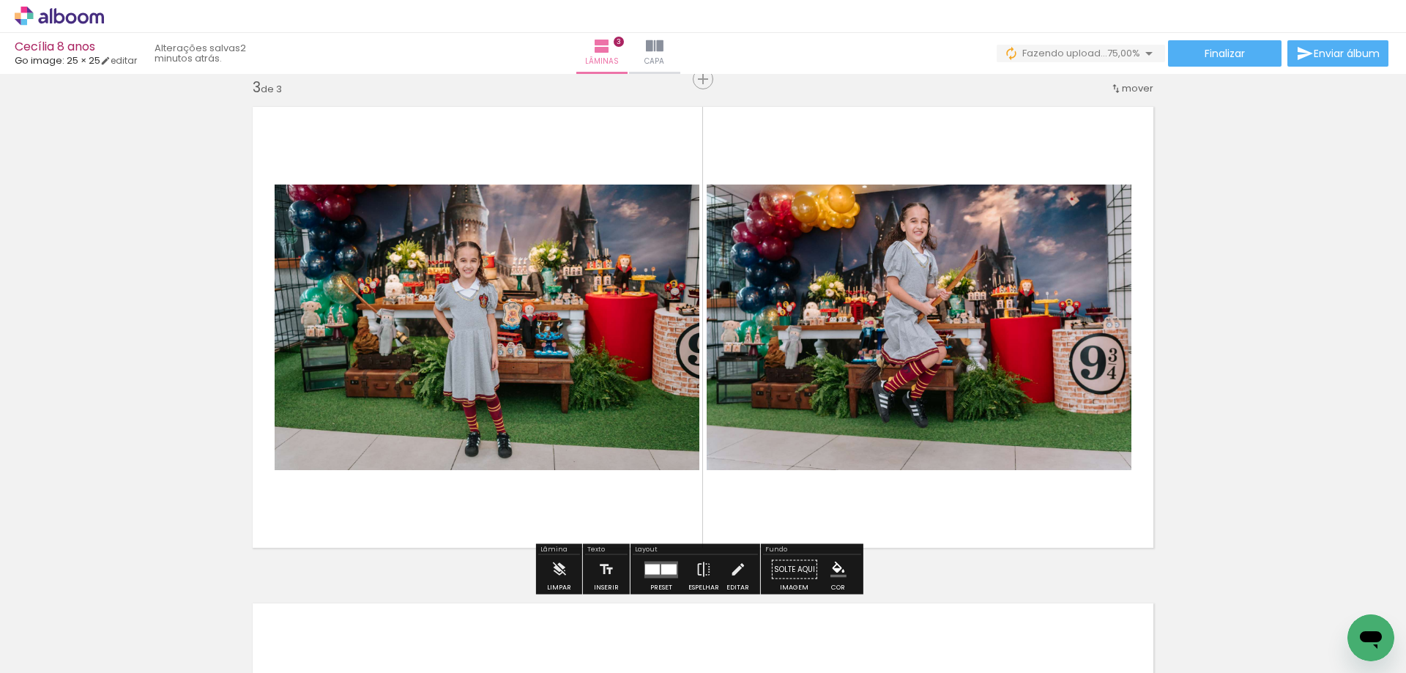
click at [663, 568] on div at bounding box center [668, 569] width 15 height 10
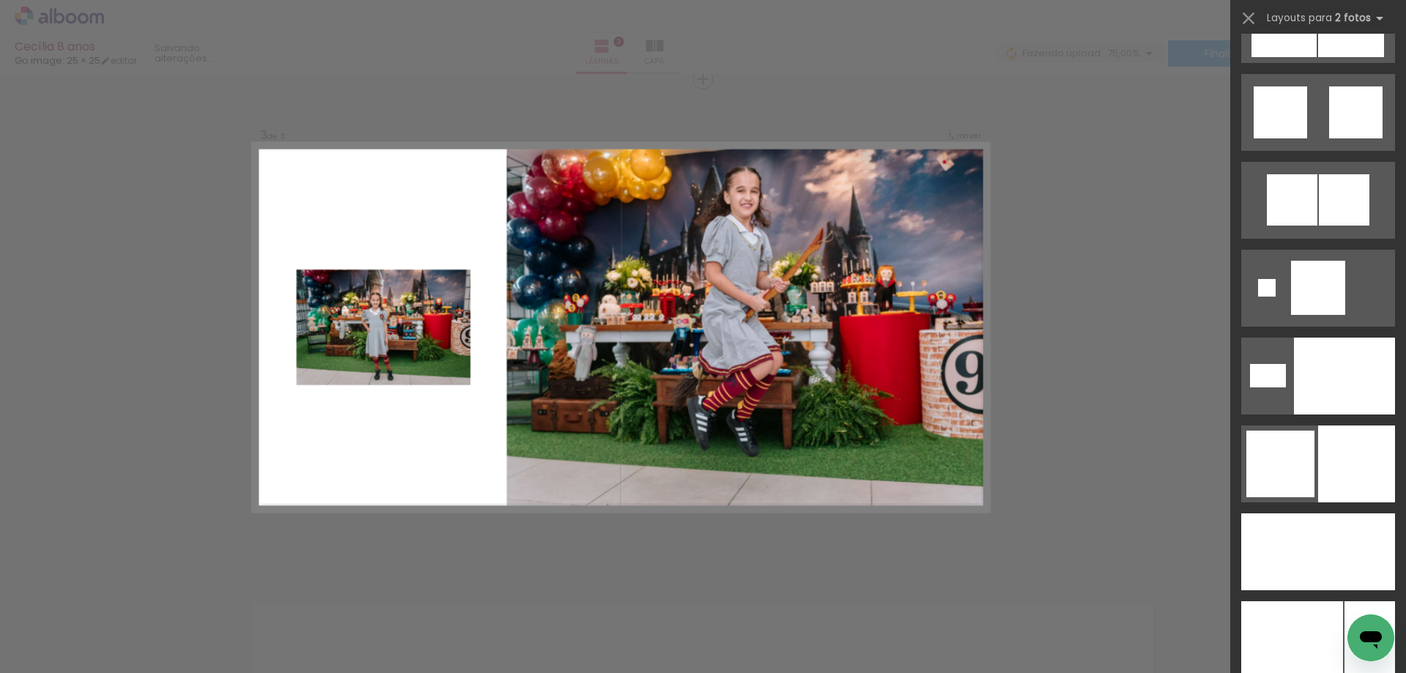
scroll to position [4614, 0]
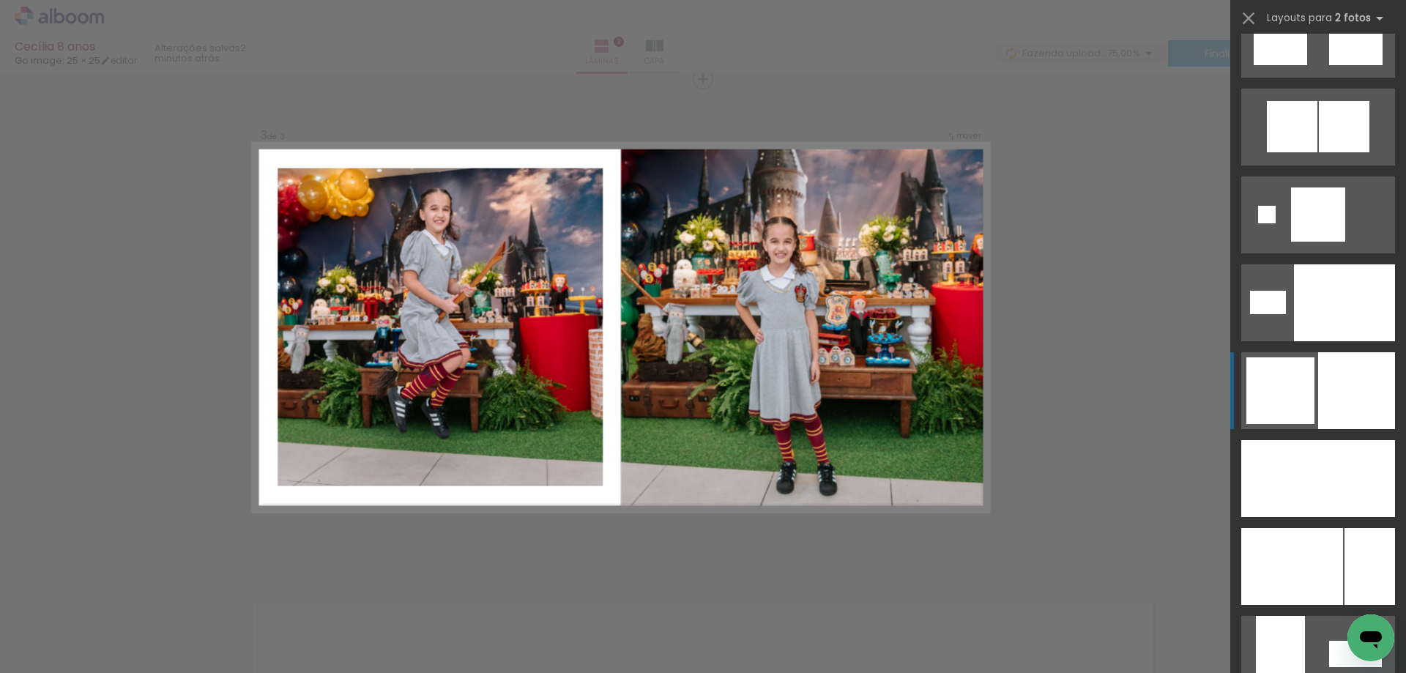
click at [1309, 395] on div at bounding box center [1281, 390] width 68 height 67
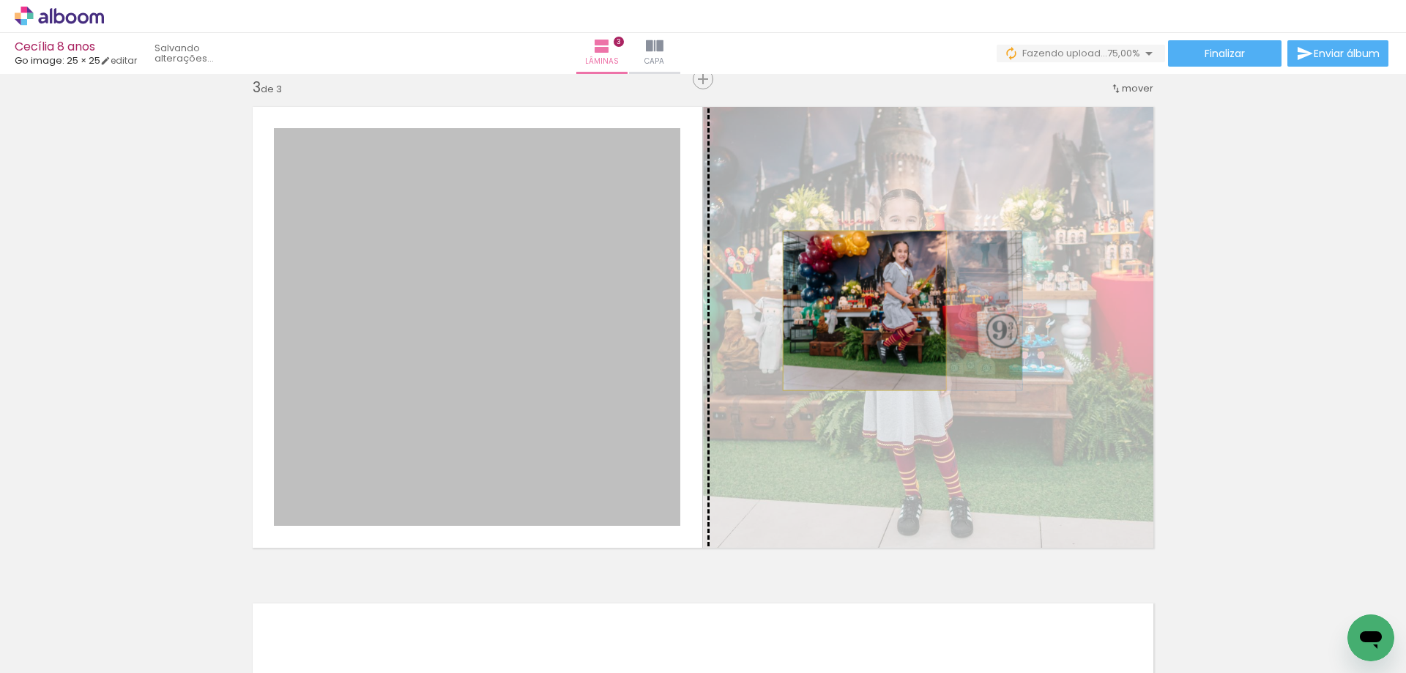
drag, startPoint x: 521, startPoint y: 326, endPoint x: 859, endPoint y: 311, distance: 338.0
click at [0, 0] on slot at bounding box center [0, 0] width 0 height 0
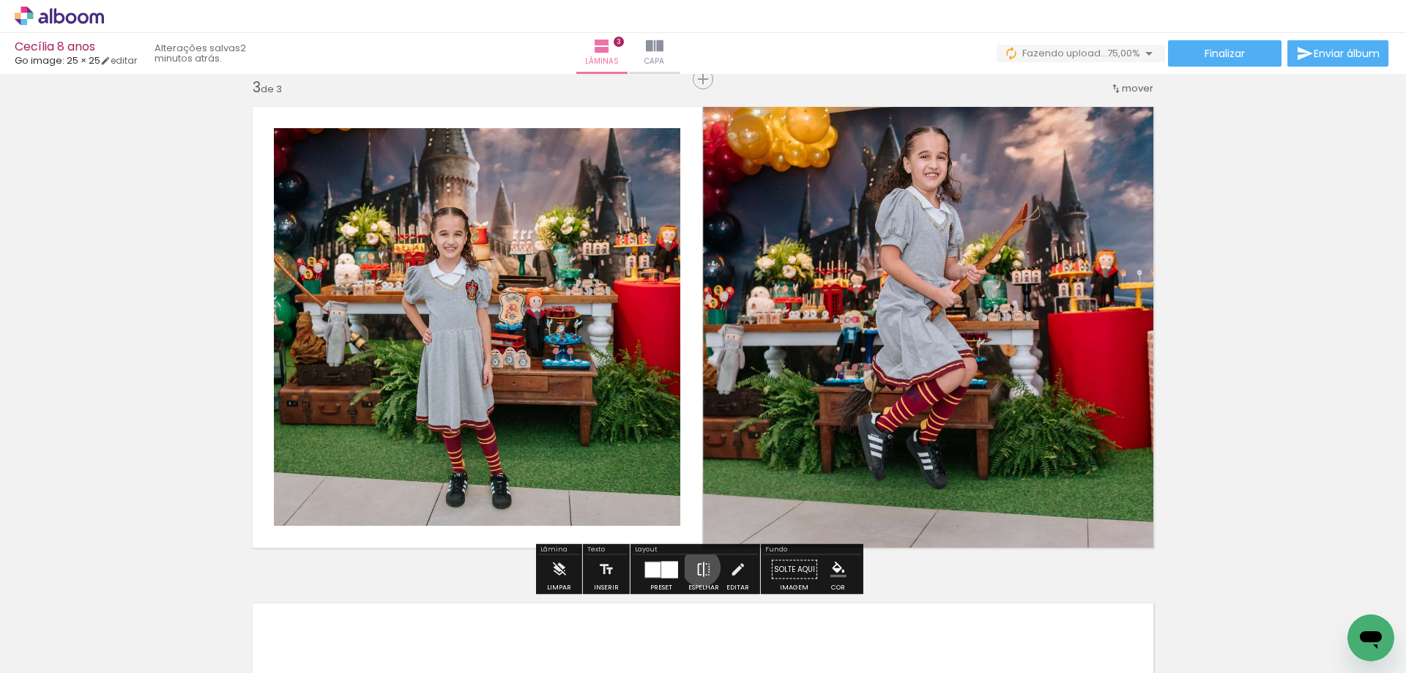
click at [698, 568] on iron-icon at bounding box center [704, 569] width 16 height 29
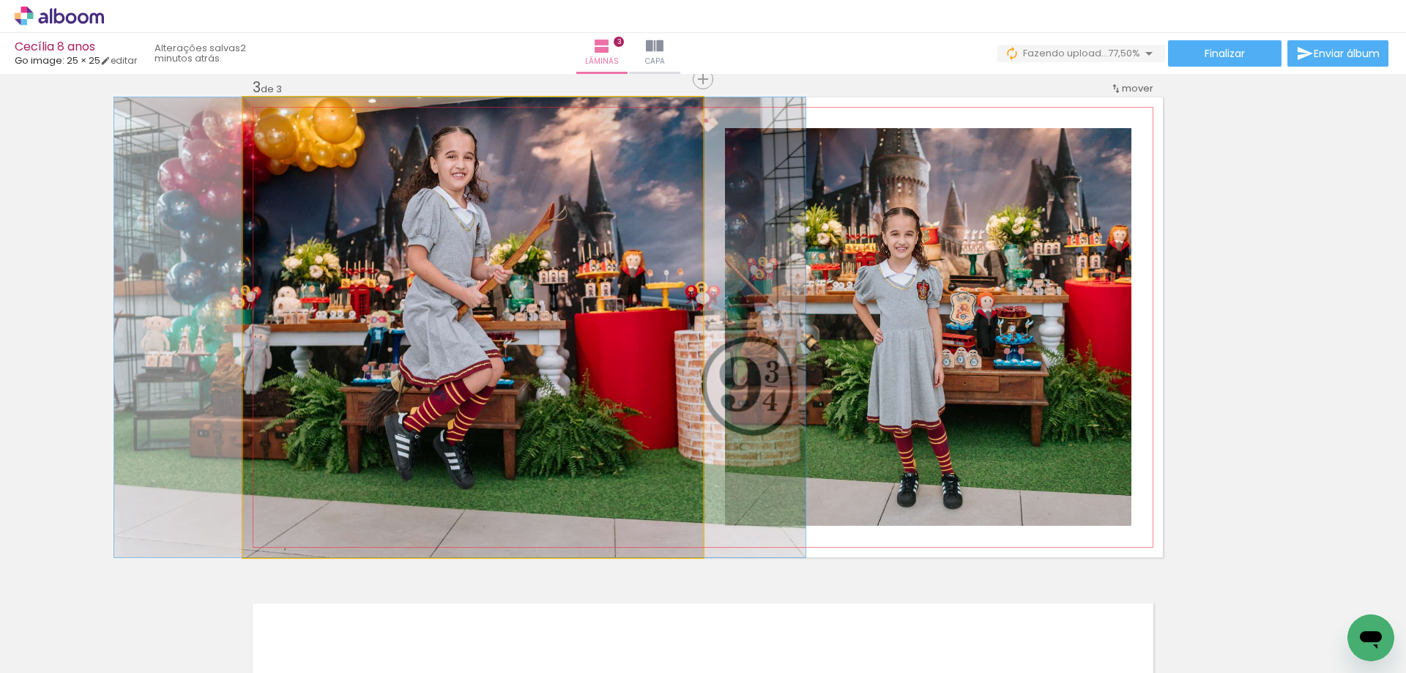
drag, startPoint x: 585, startPoint y: 354, endPoint x: 572, endPoint y: 355, distance: 13.2
click at [576, 362] on quentale-photo at bounding box center [473, 327] width 460 height 460
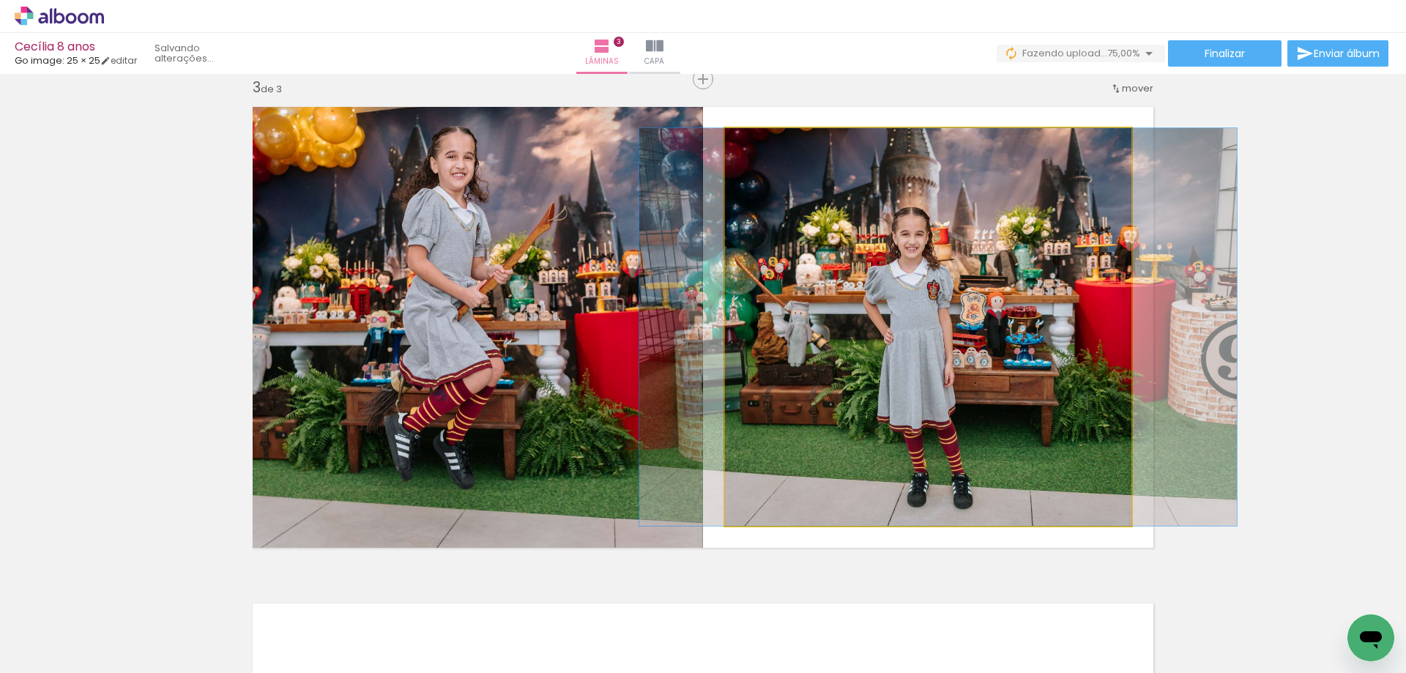
drag, startPoint x: 933, startPoint y: 370, endPoint x: 939, endPoint y: 365, distance: 7.8
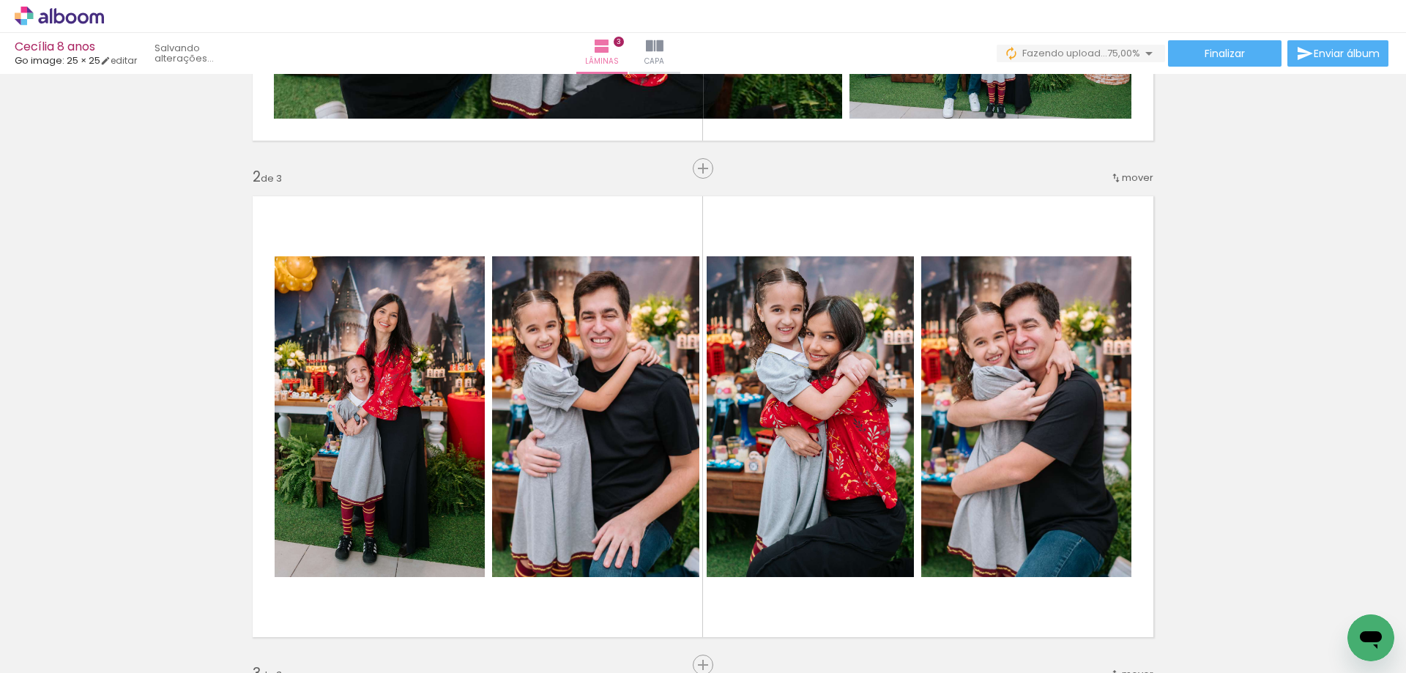
scroll to position [1085, 0]
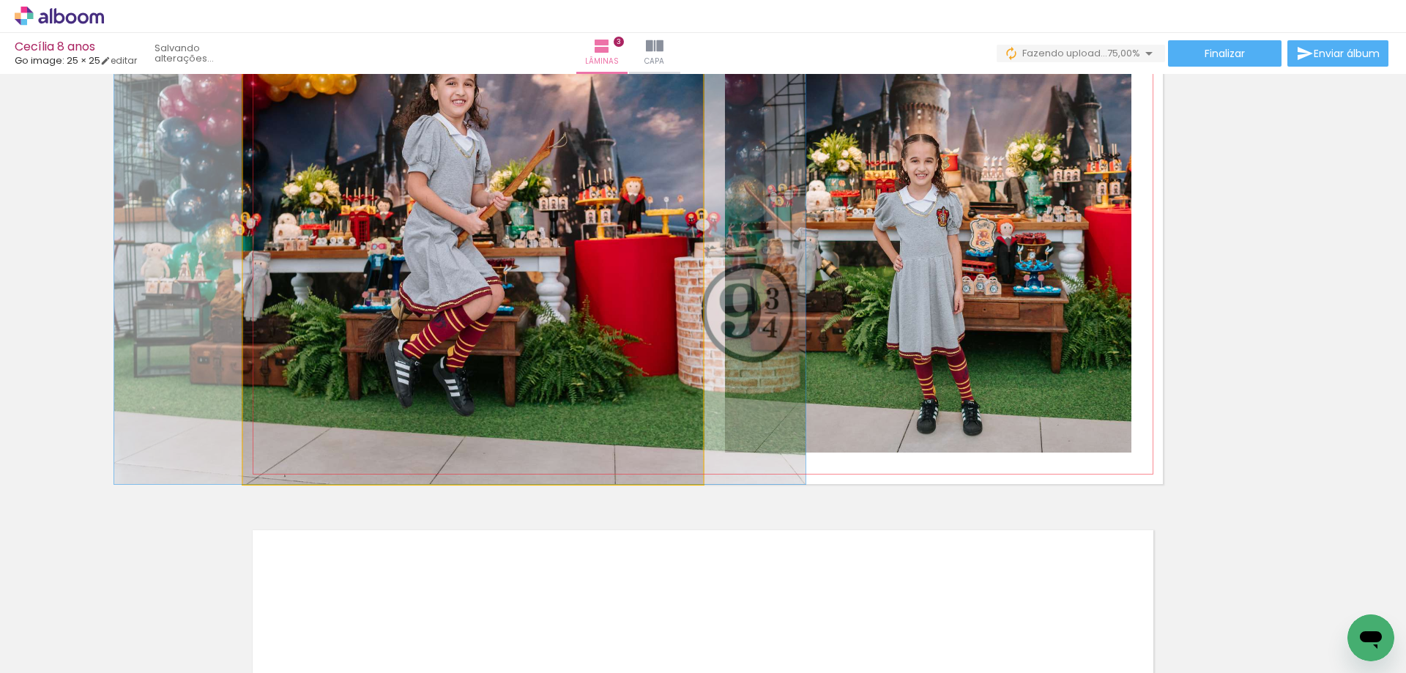
click at [437, 245] on quentale-photo at bounding box center [473, 254] width 460 height 460
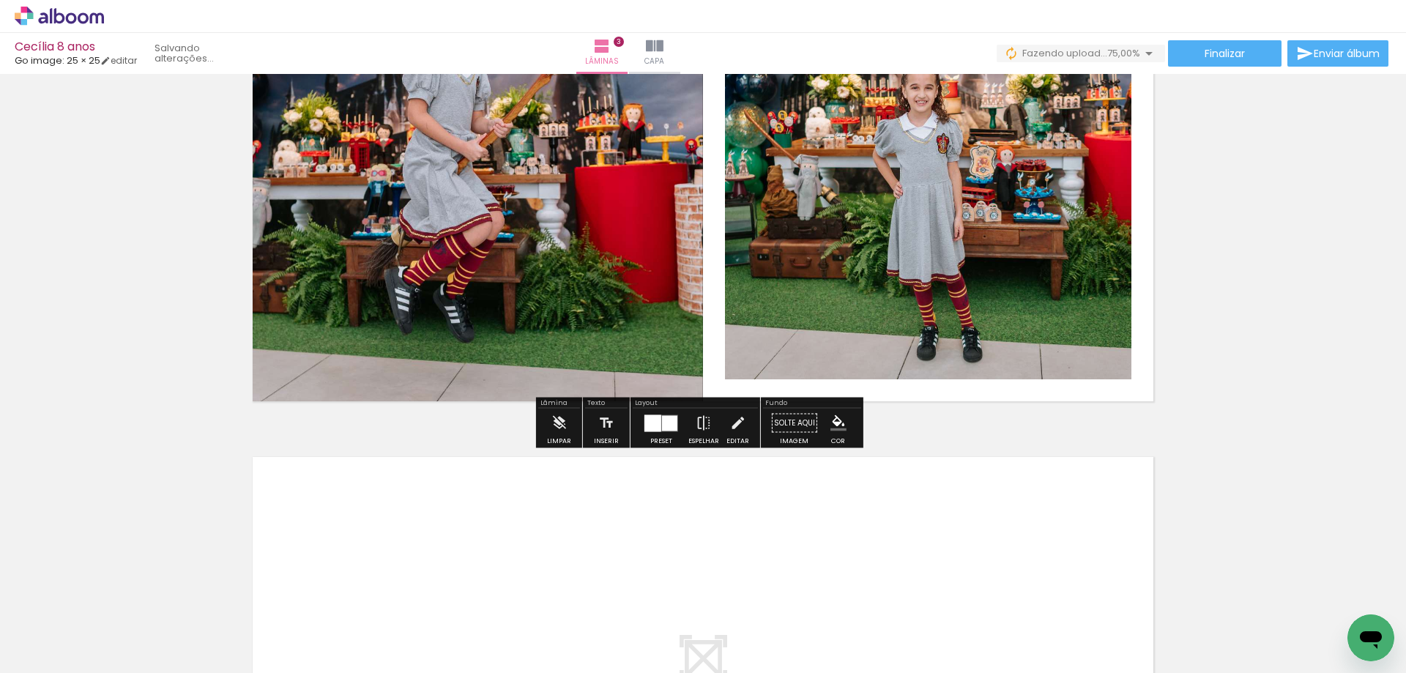
scroll to position [1012, 0]
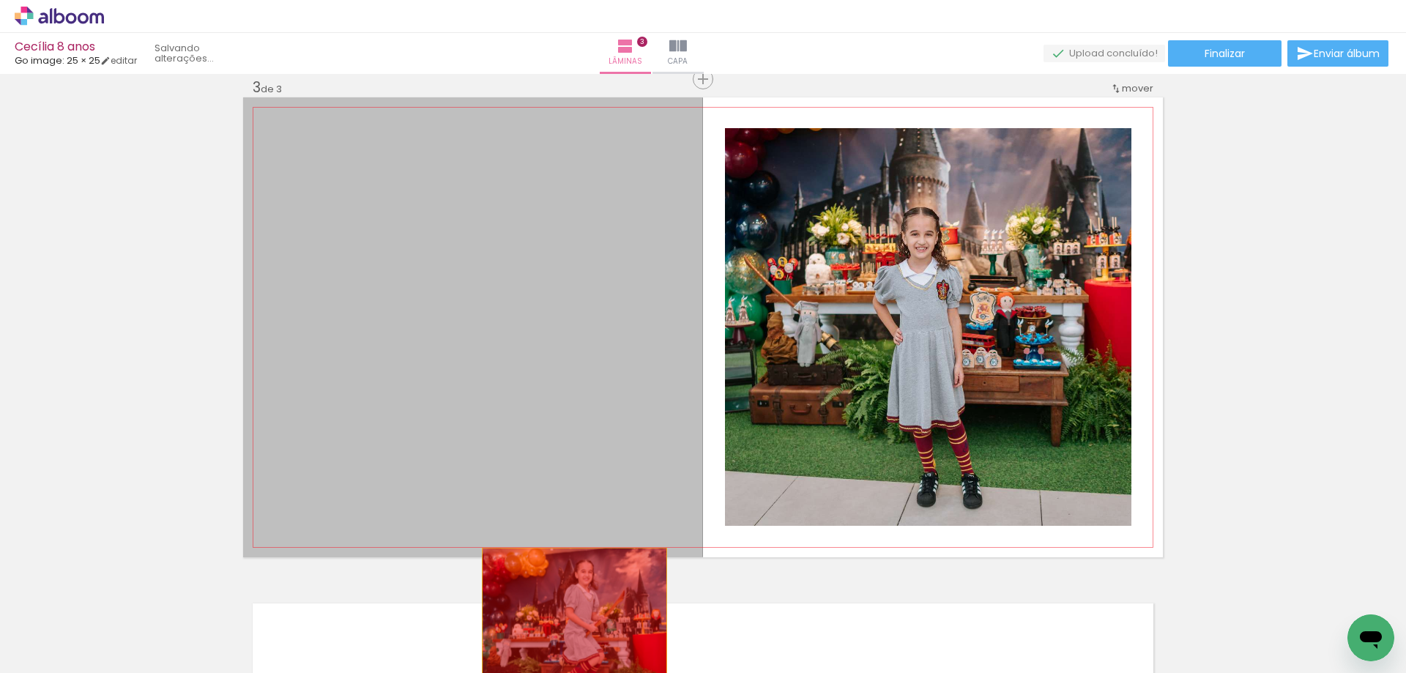
drag, startPoint x: 524, startPoint y: 398, endPoint x: 569, endPoint y: 640, distance: 245.8
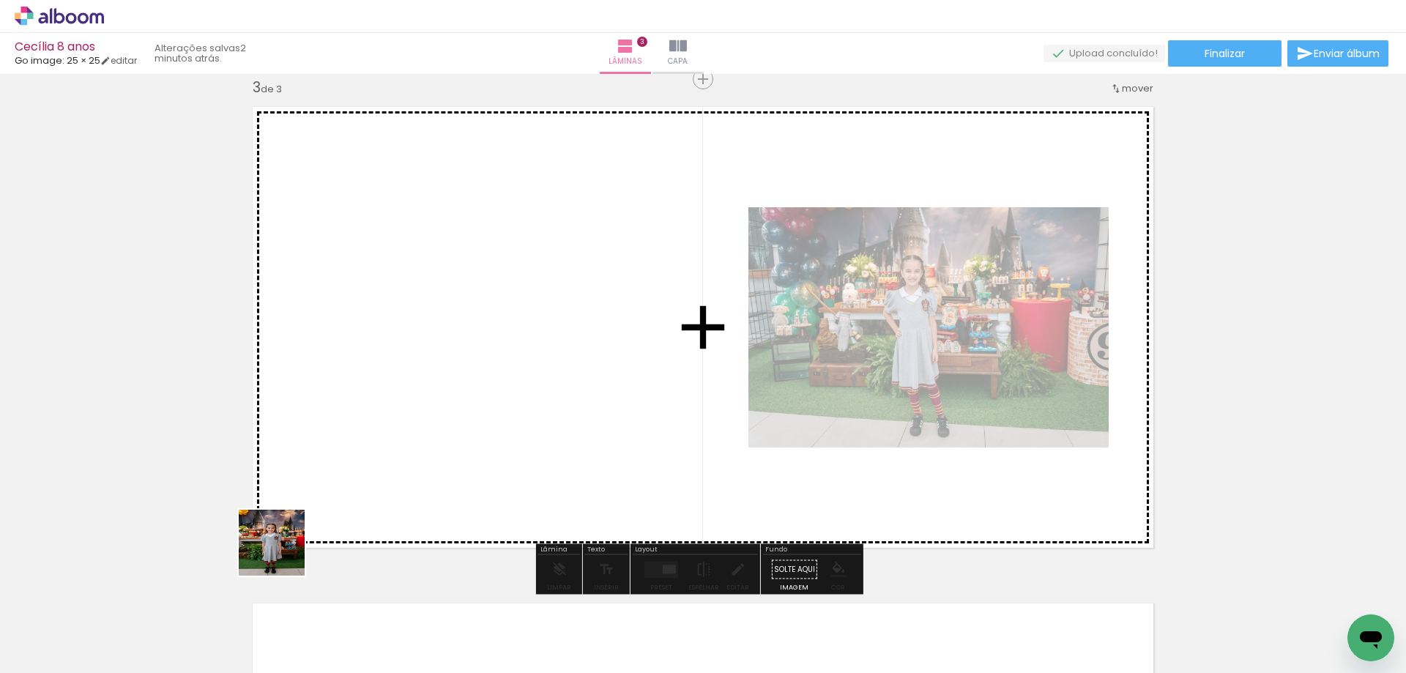
drag, startPoint x: 245, startPoint y: 610, endPoint x: 353, endPoint y: 444, distance: 198.1
click at [353, 444] on quentale-workspace at bounding box center [703, 336] width 1406 height 673
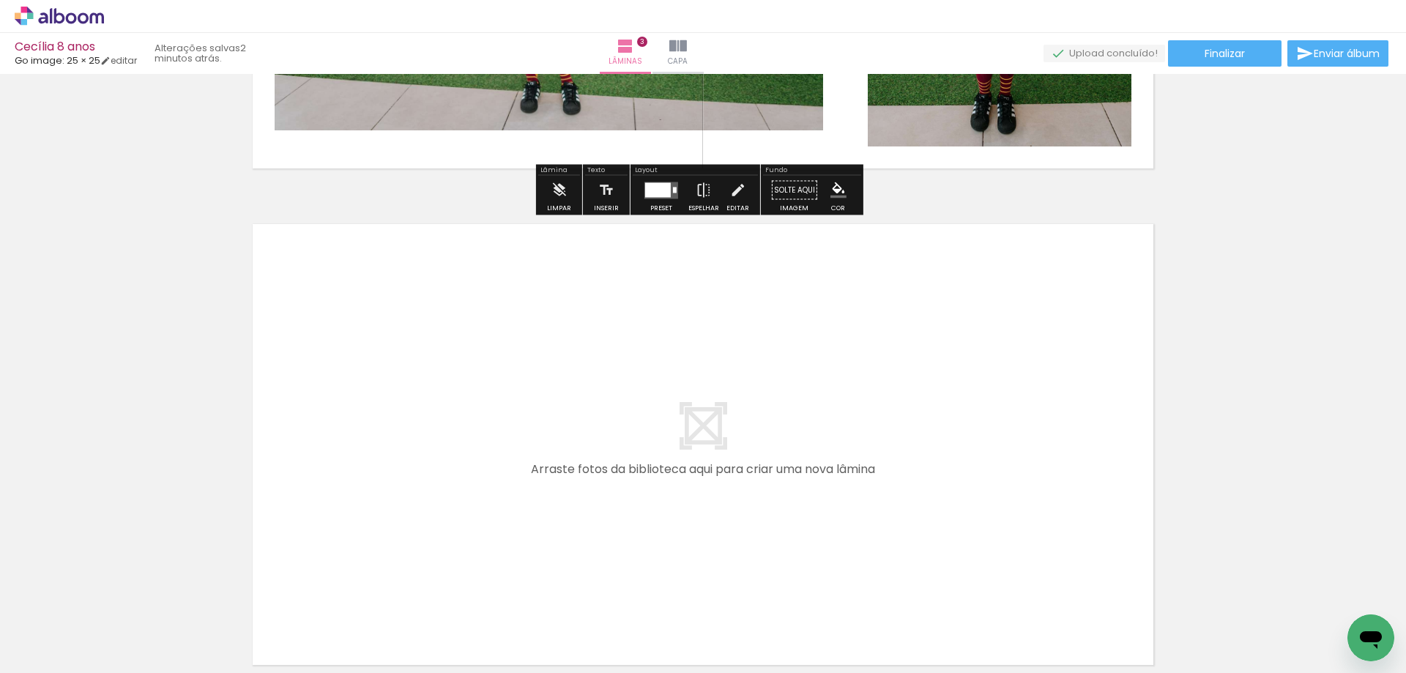
scroll to position [1538, 0]
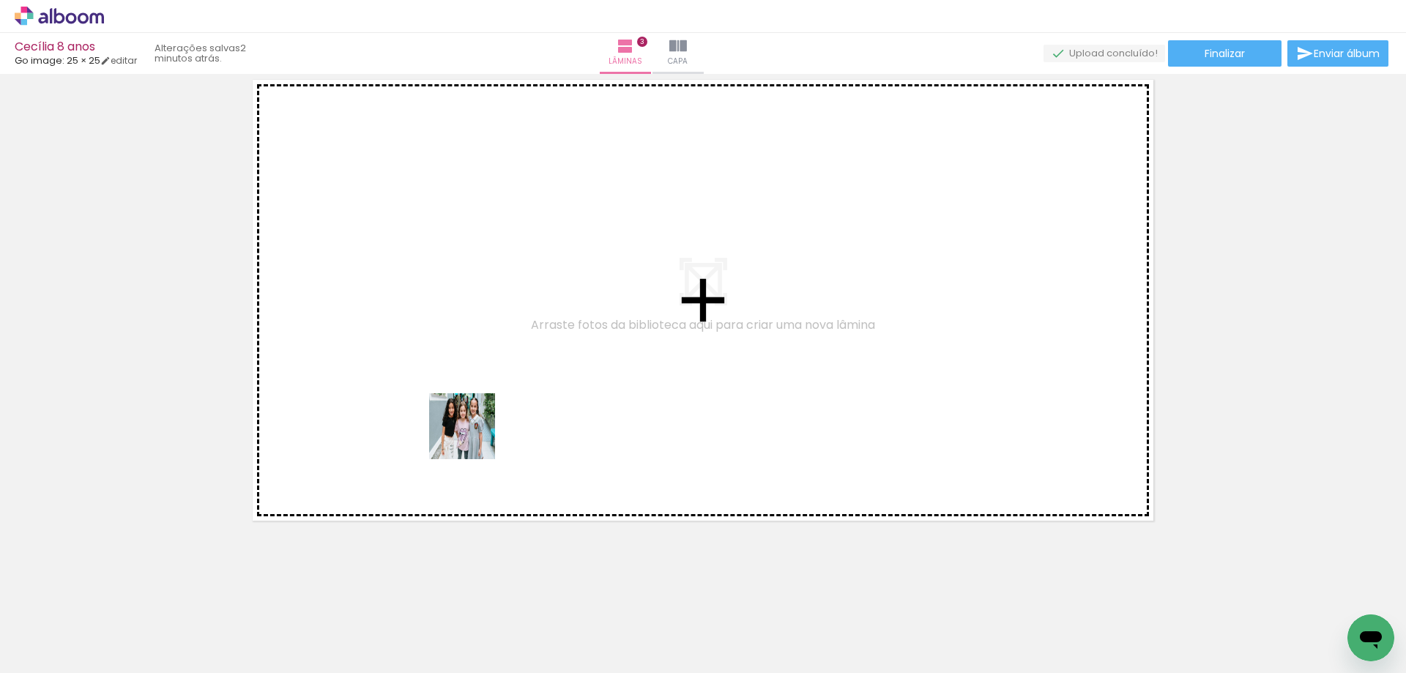
drag, startPoint x: 371, startPoint y: 508, endPoint x: 471, endPoint y: 535, distance: 103.8
click at [527, 360] on quentale-workspace at bounding box center [703, 336] width 1406 height 673
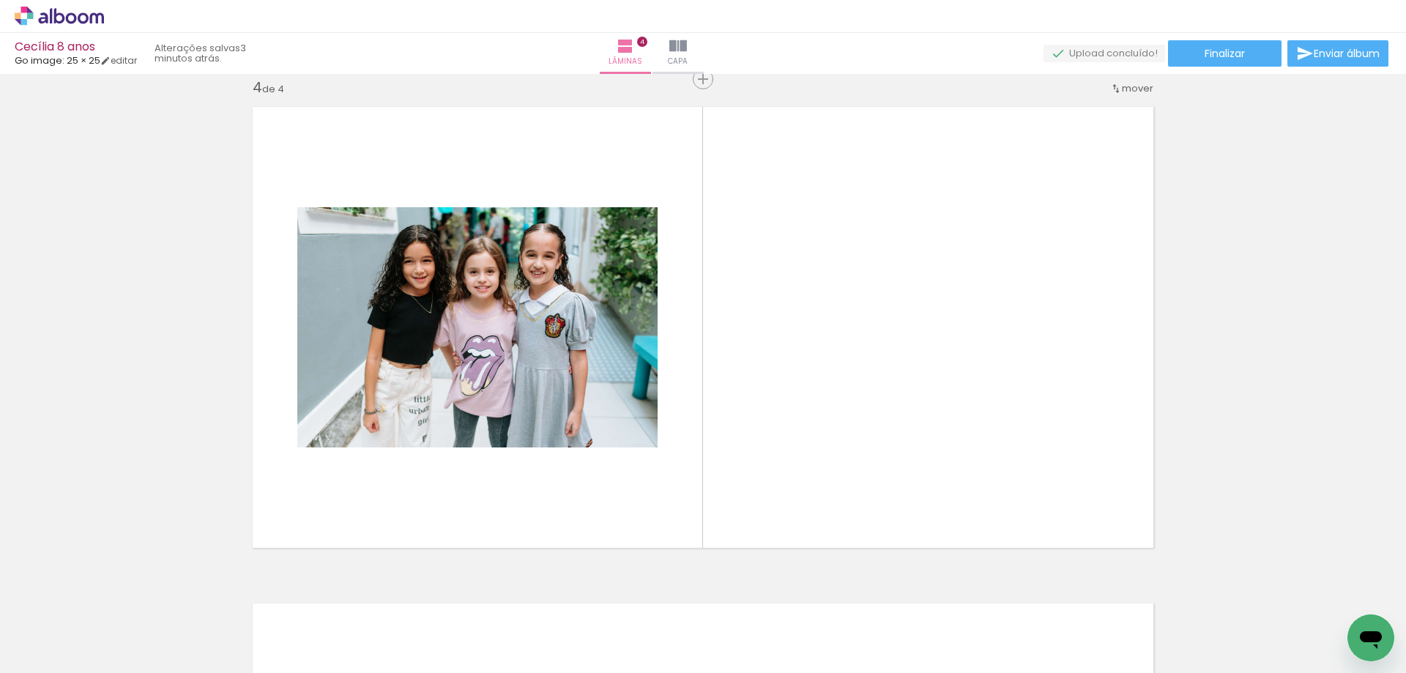
scroll to position [0, 634]
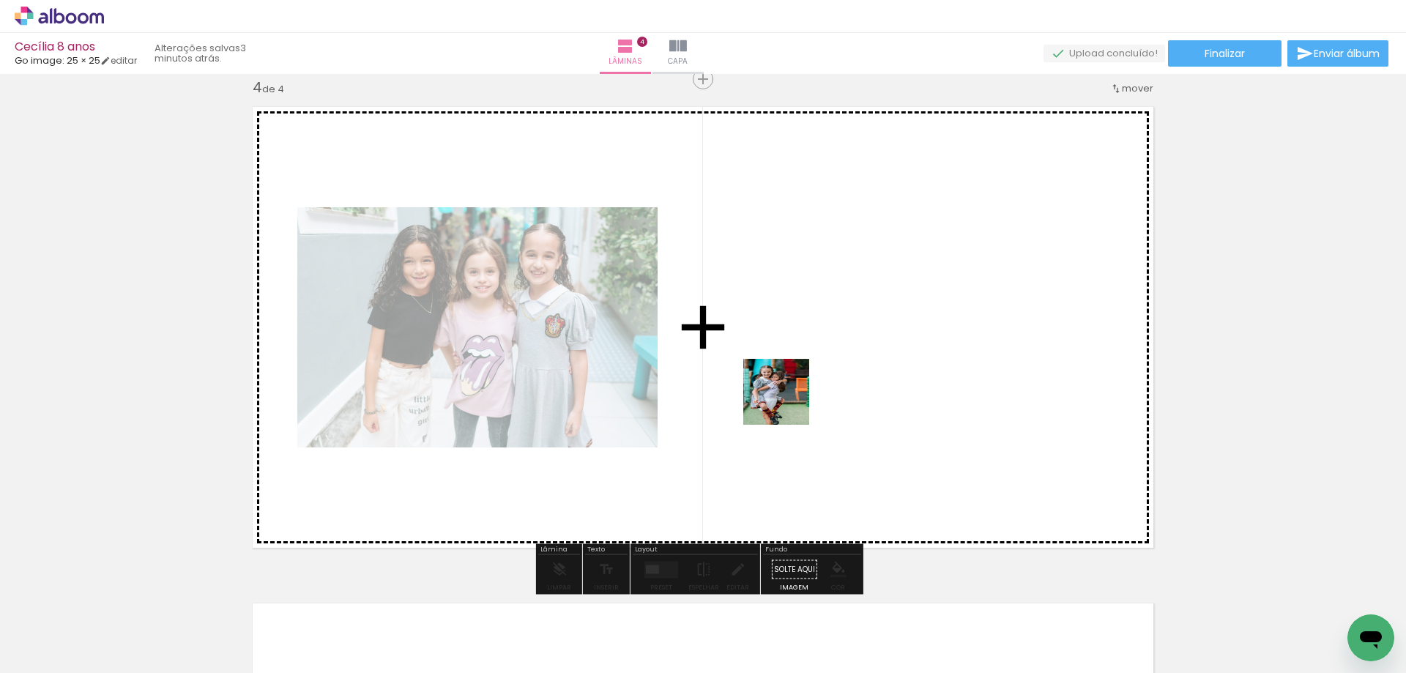
drag, startPoint x: 746, startPoint y: 639, endPoint x: 787, endPoint y: 398, distance: 245.3
click at [787, 398] on quentale-workspace at bounding box center [703, 336] width 1406 height 673
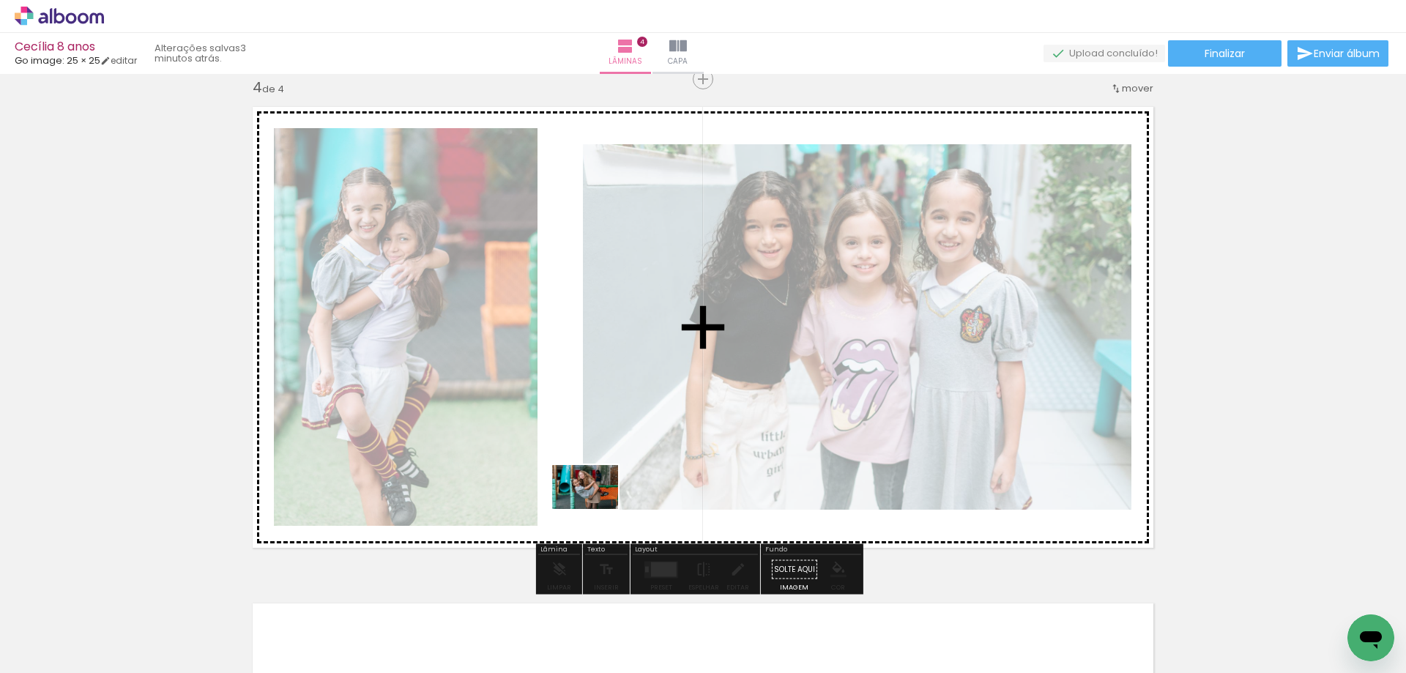
drag, startPoint x: 836, startPoint y: 626, endPoint x: 596, endPoint y: 509, distance: 267.0
click at [596, 509] on quentale-workspace at bounding box center [703, 336] width 1406 height 673
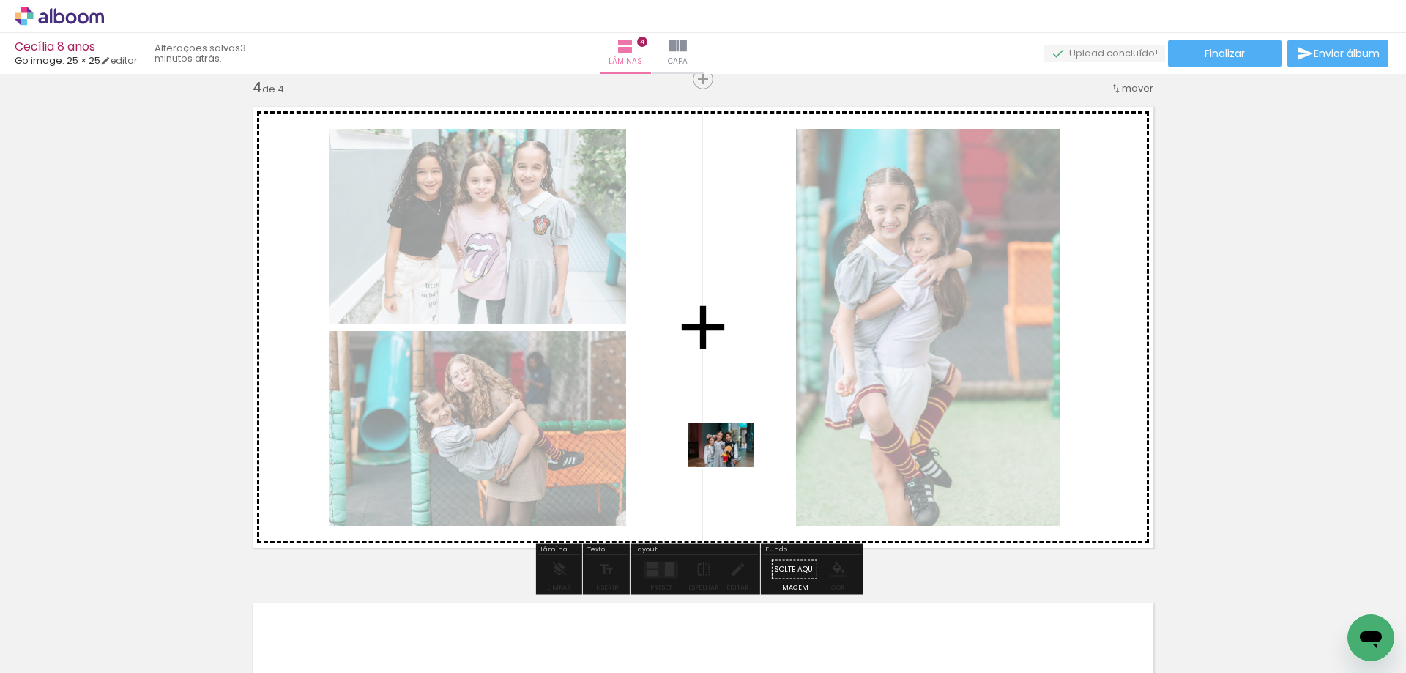
drag, startPoint x: 933, startPoint y: 635, endPoint x: 732, endPoint y: 459, distance: 267.3
click at [732, 459] on quentale-workspace at bounding box center [703, 336] width 1406 height 673
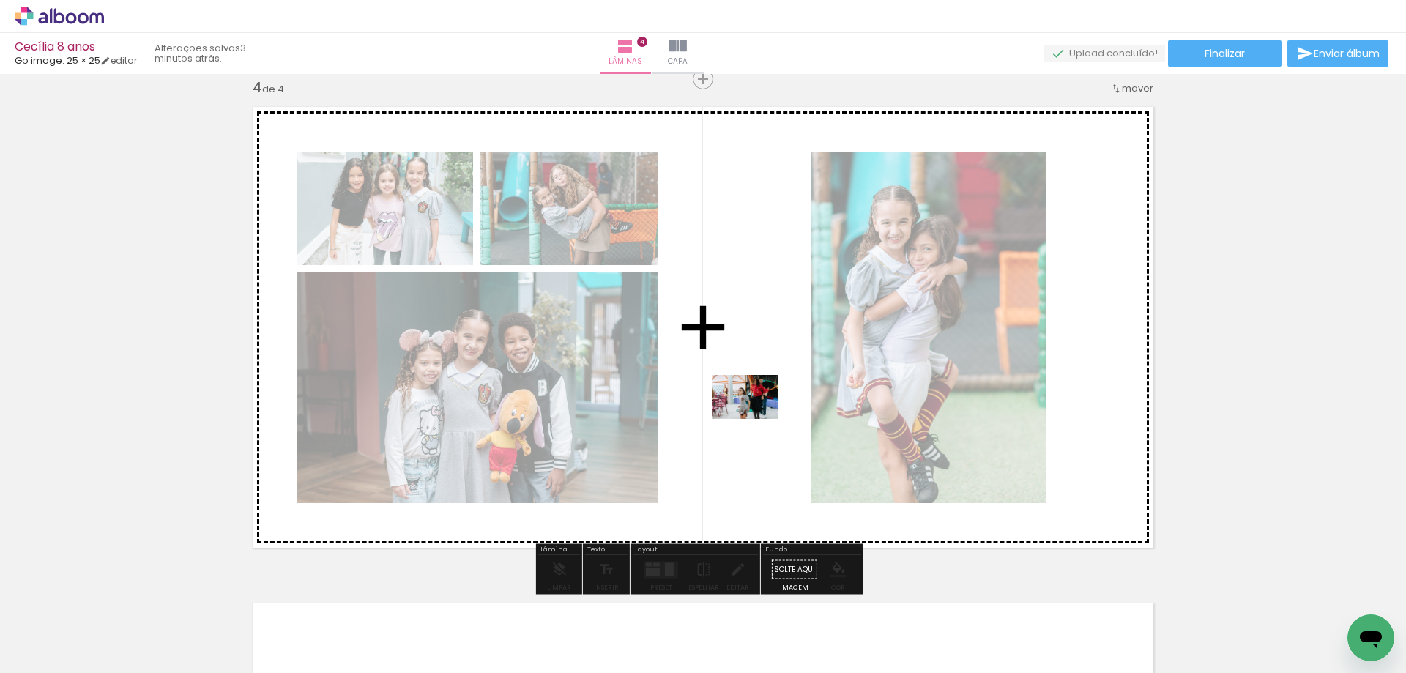
drag, startPoint x: 1005, startPoint y: 632, endPoint x: 756, endPoint y: 419, distance: 327.8
click at [756, 419] on quentale-workspace at bounding box center [703, 336] width 1406 height 673
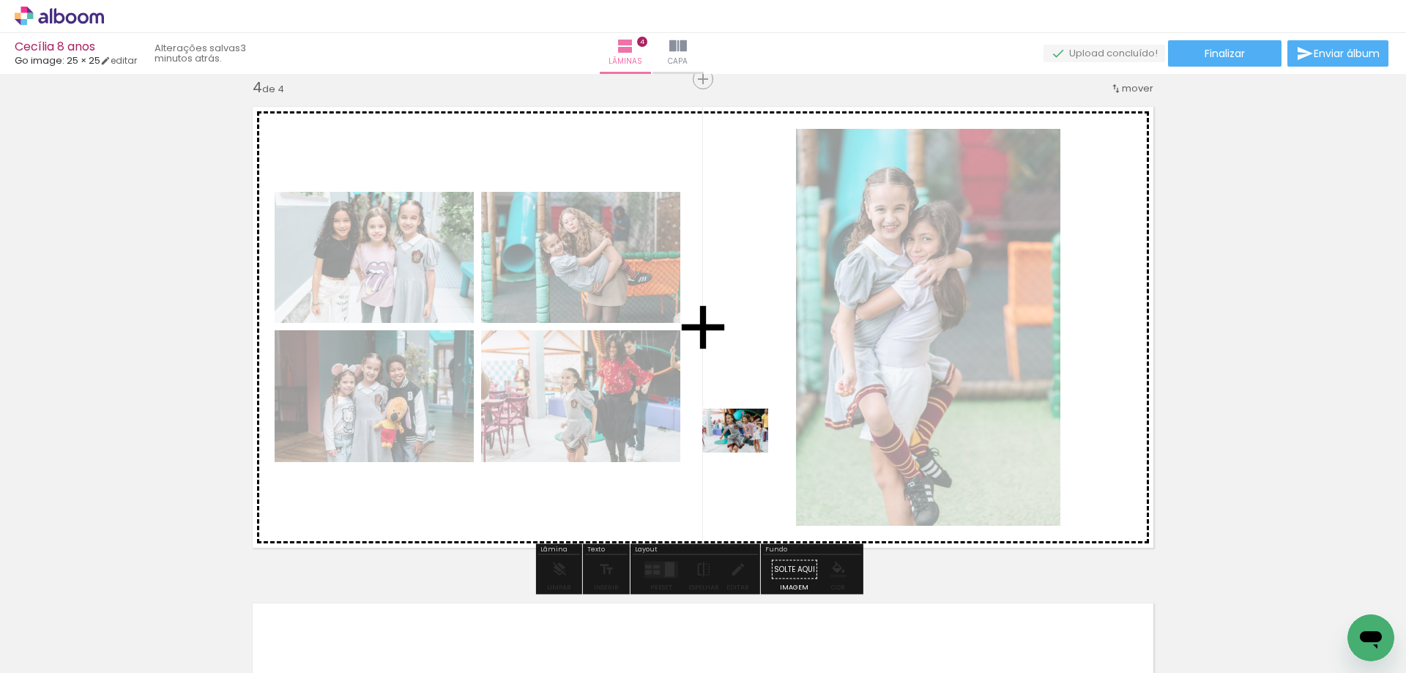
drag, startPoint x: 1077, startPoint y: 631, endPoint x: 746, endPoint y: 453, distance: 375.2
click at [746, 453] on quentale-workspace at bounding box center [703, 336] width 1406 height 673
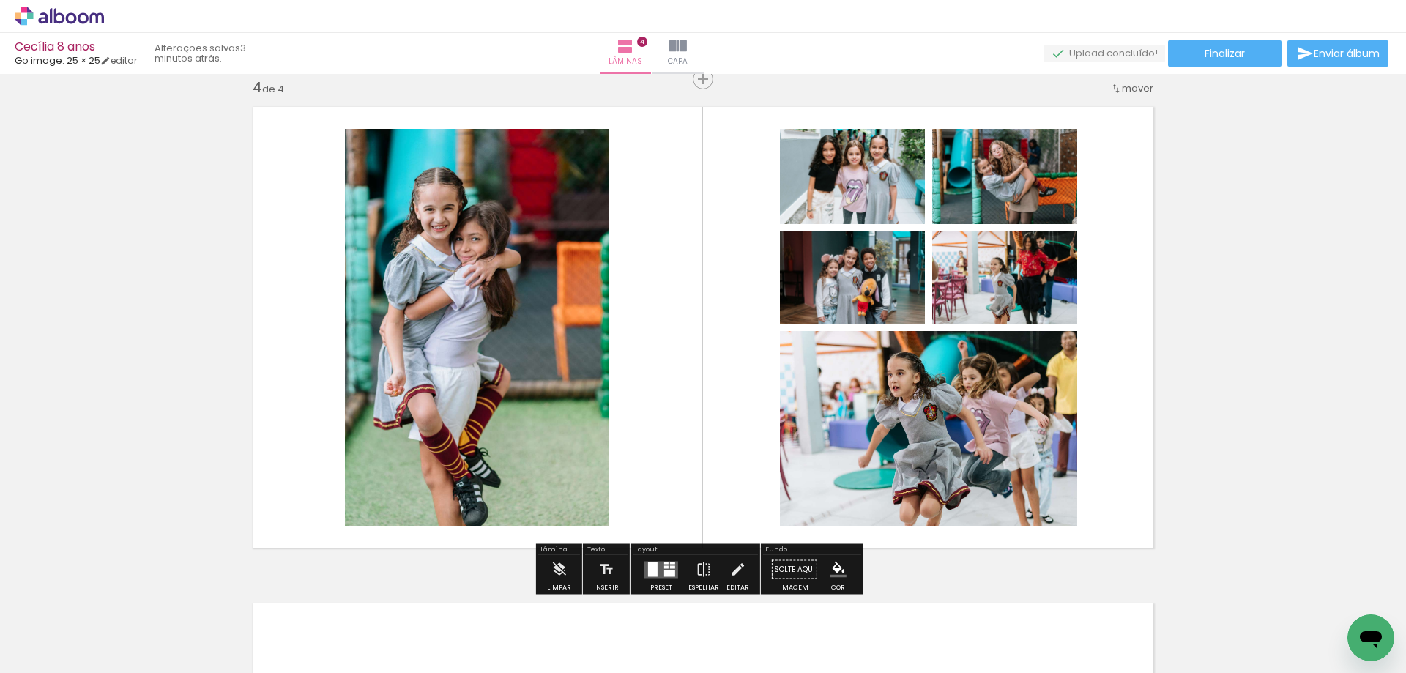
scroll to position [1655, 0]
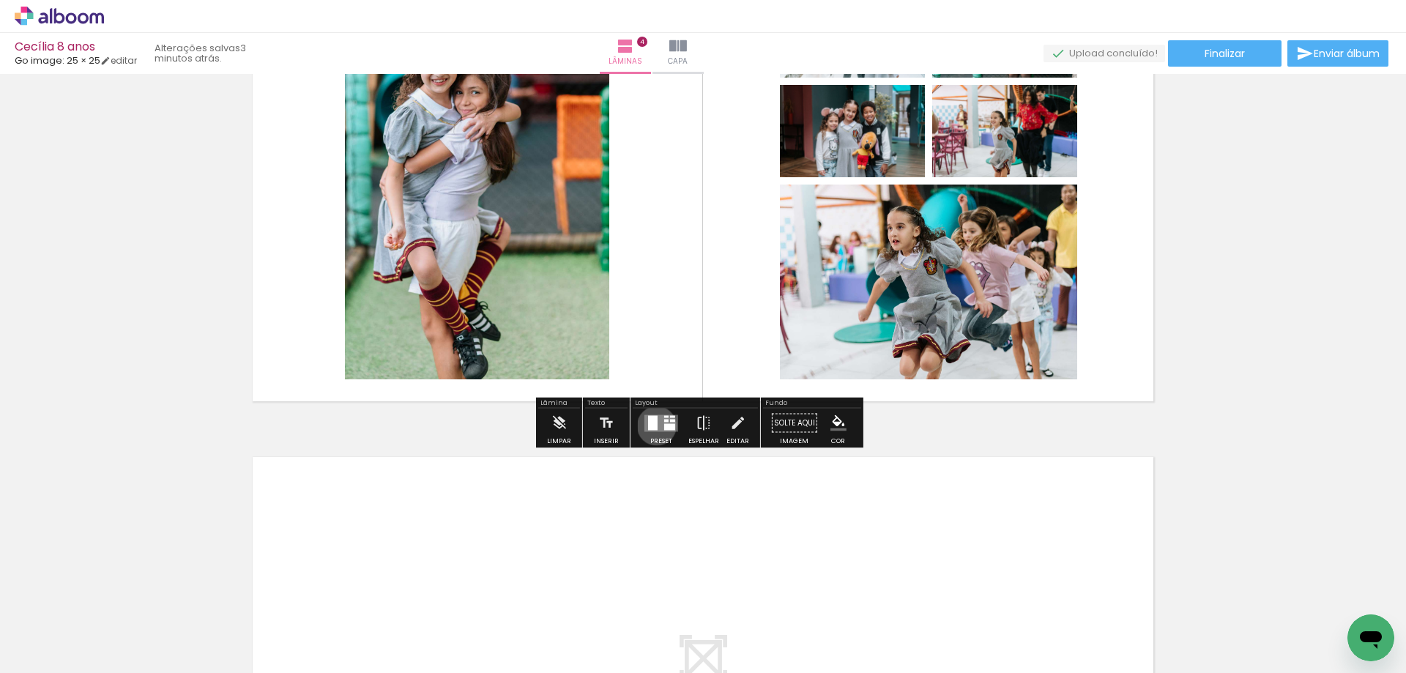
click at [653, 426] on div at bounding box center [653, 422] width 10 height 15
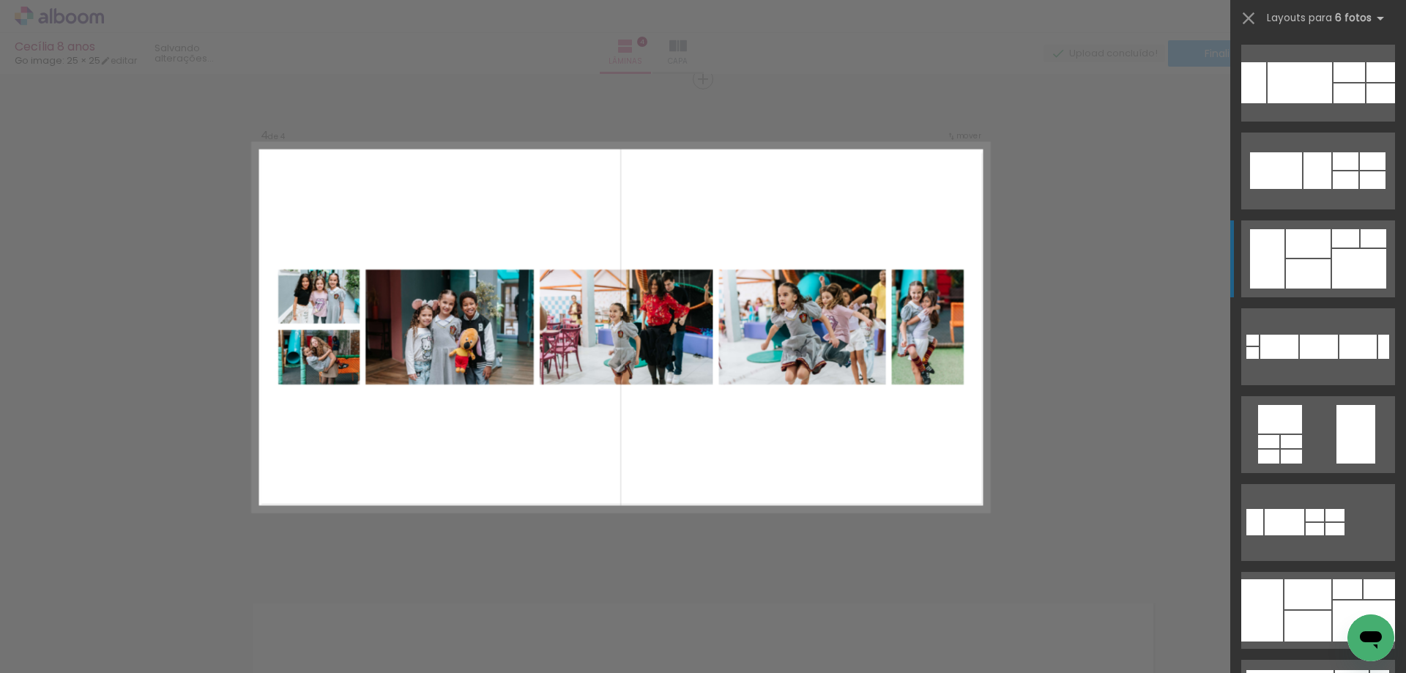
scroll to position [366, 0]
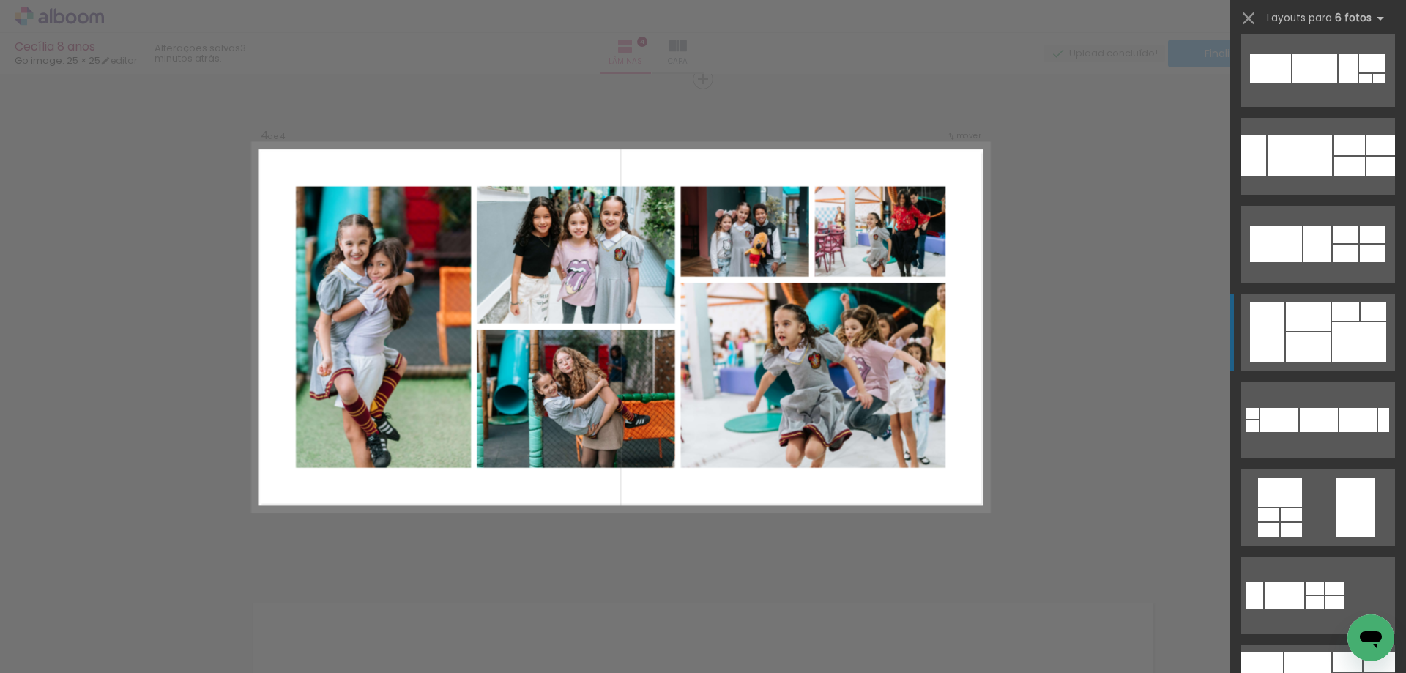
click at [1319, 339] on div at bounding box center [1308, 347] width 45 height 29
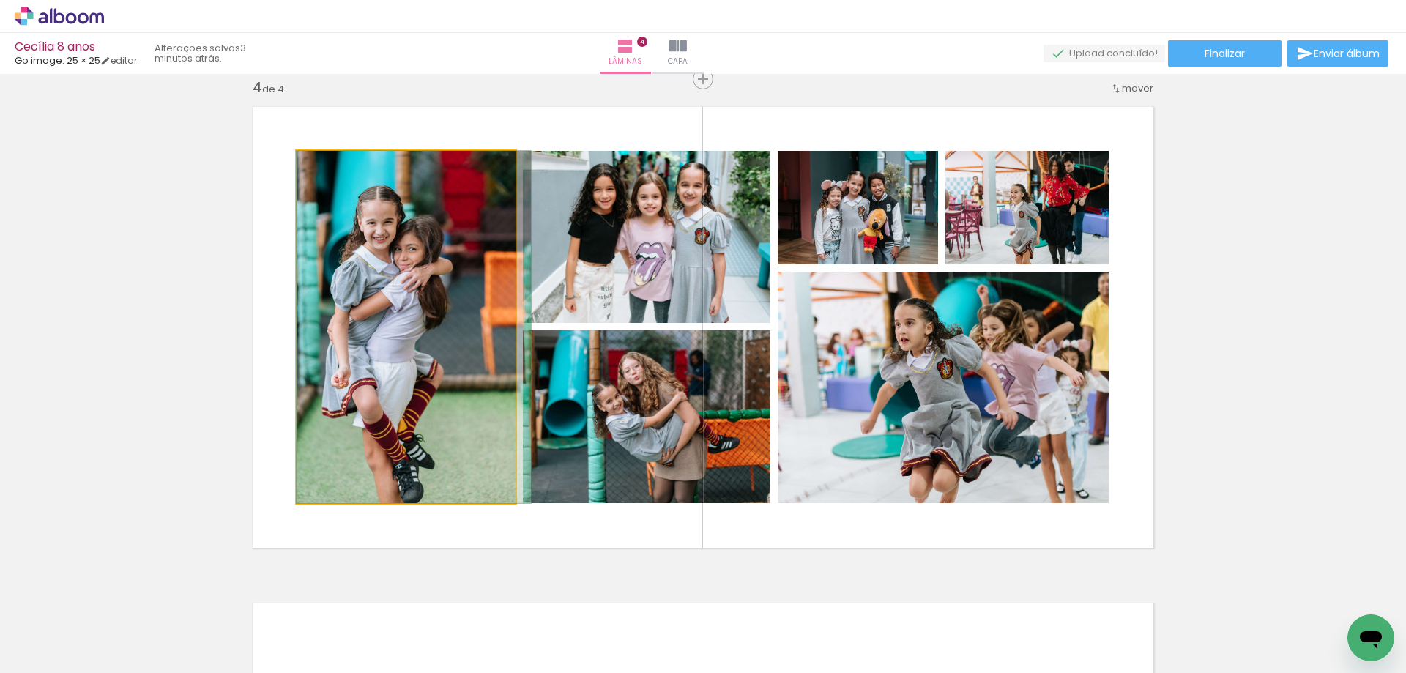
drag, startPoint x: 420, startPoint y: 373, endPoint x: 441, endPoint y: 352, distance: 29.5
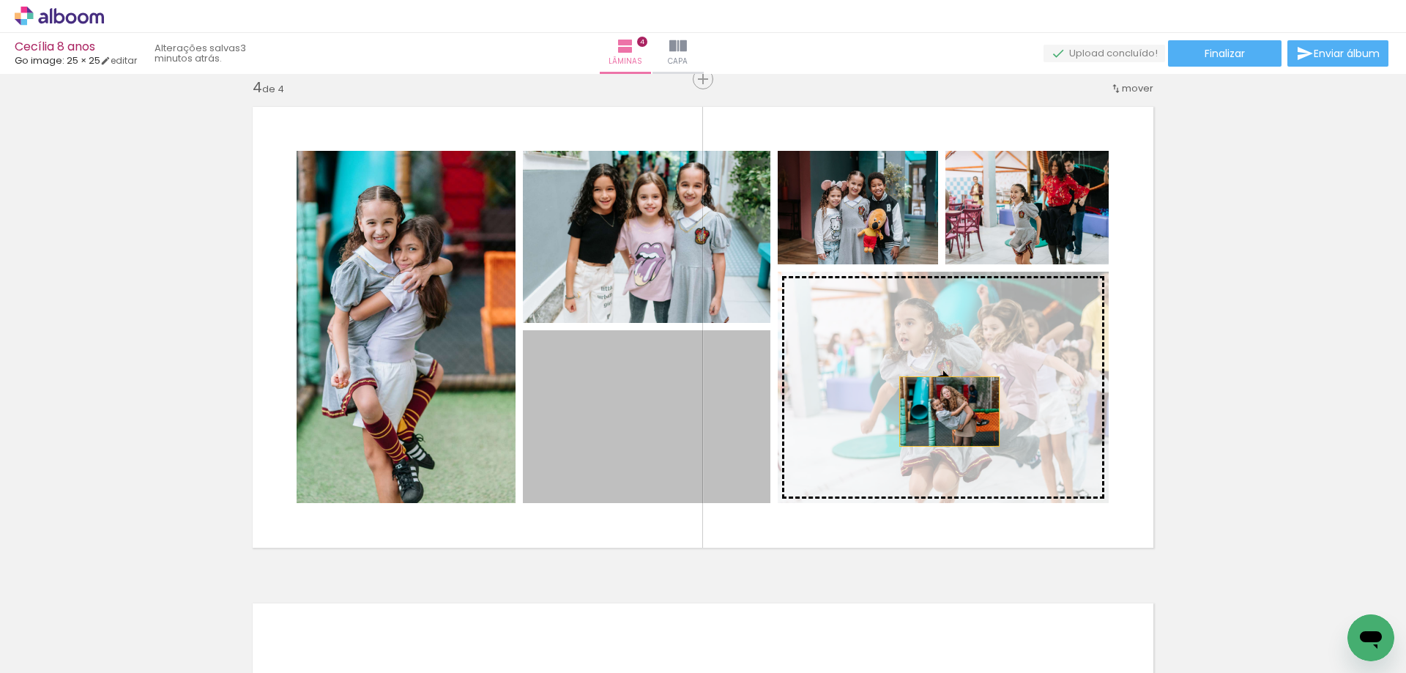
drag, startPoint x: 710, startPoint y: 456, endPoint x: 944, endPoint y: 412, distance: 238.6
click at [0, 0] on slot at bounding box center [0, 0] width 0 height 0
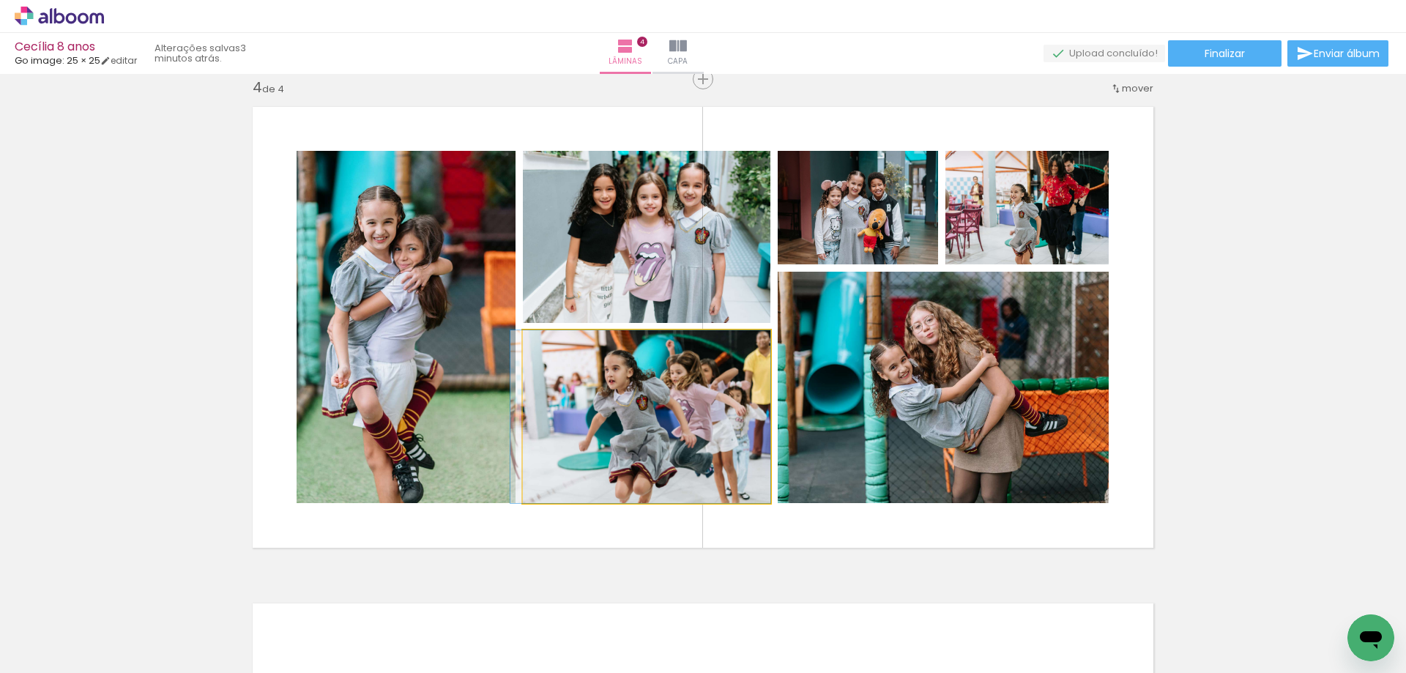
drag, startPoint x: 720, startPoint y: 444, endPoint x: 708, endPoint y: 437, distance: 13.4
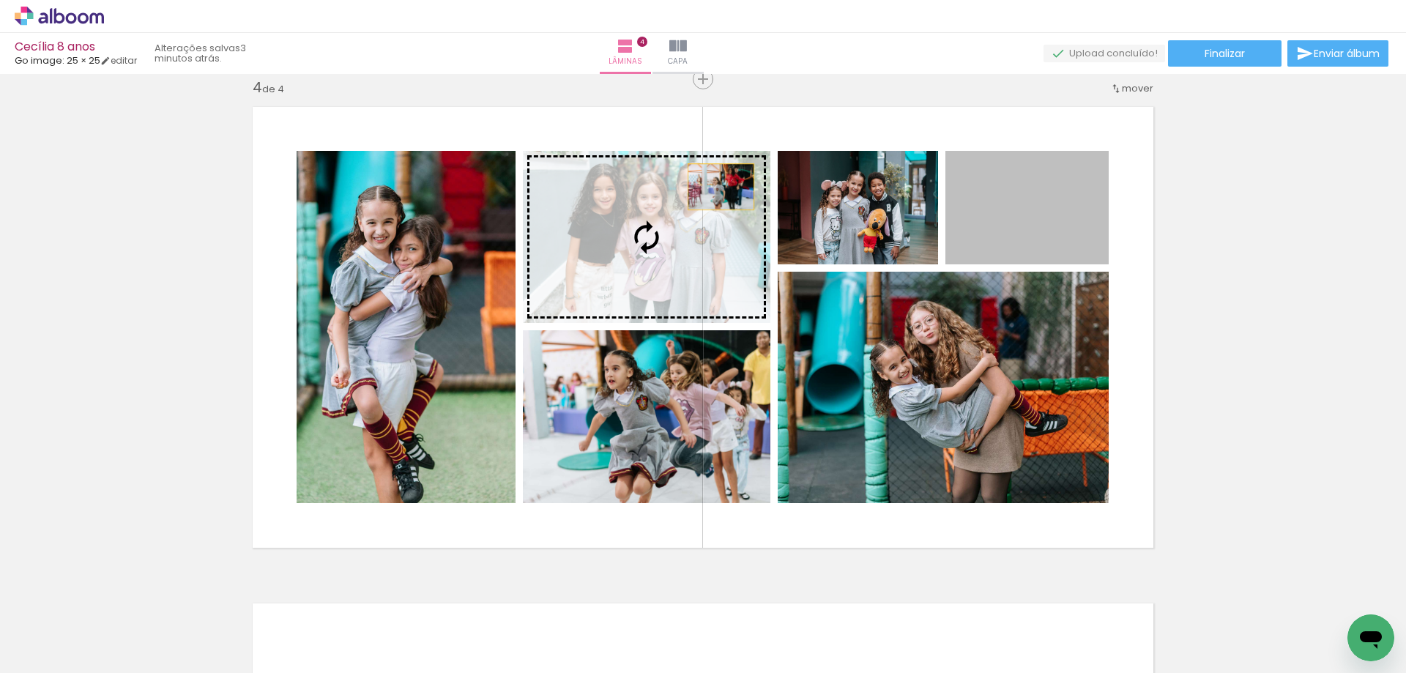
drag, startPoint x: 1047, startPoint y: 209, endPoint x: 716, endPoint y: 187, distance: 332.5
click at [0, 0] on slot at bounding box center [0, 0] width 0 height 0
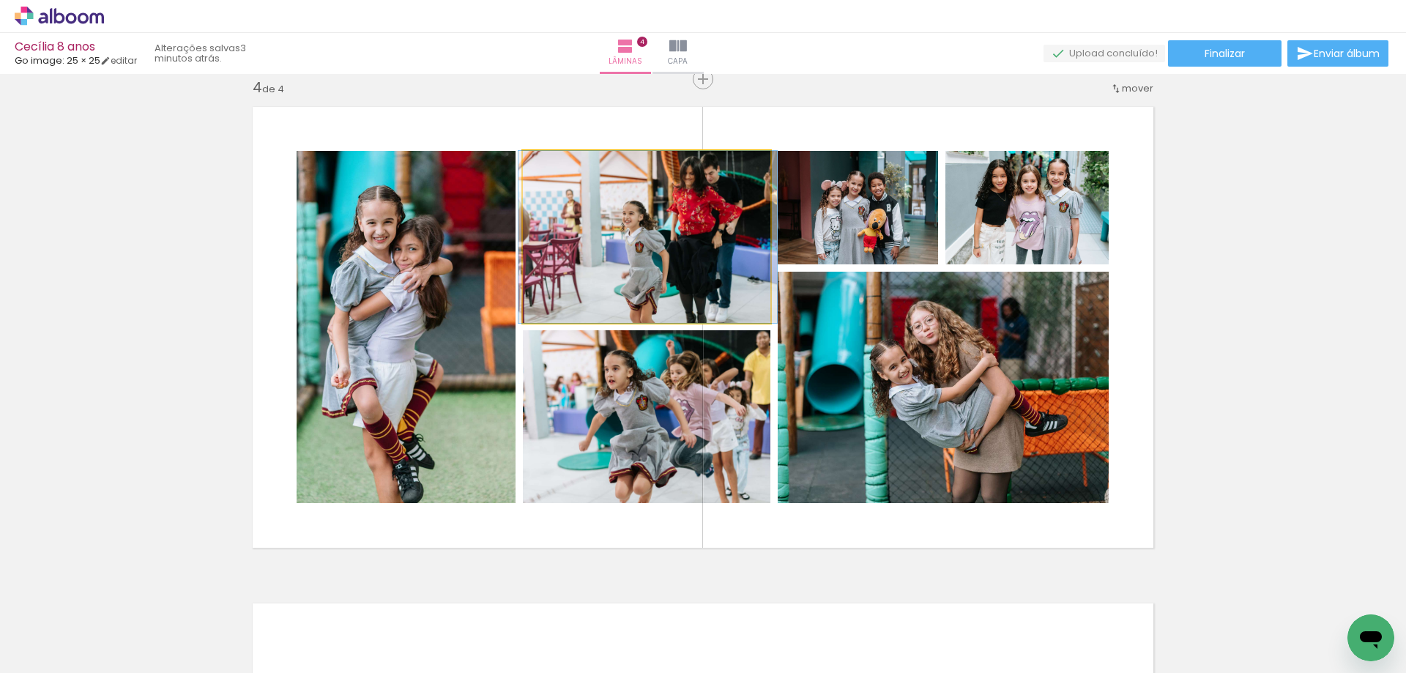
drag, startPoint x: 708, startPoint y: 272, endPoint x: 716, endPoint y: 263, distance: 12.5
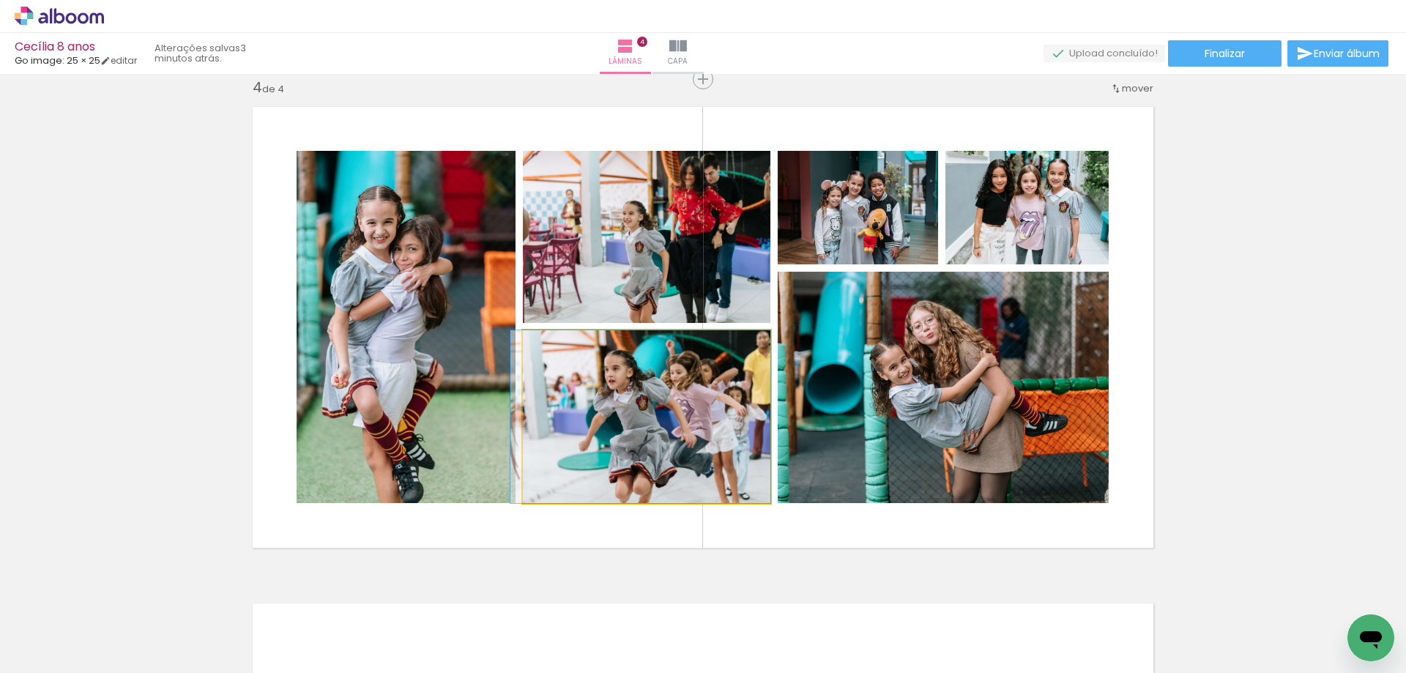
drag, startPoint x: 723, startPoint y: 431, endPoint x: 701, endPoint y: 423, distance: 23.4
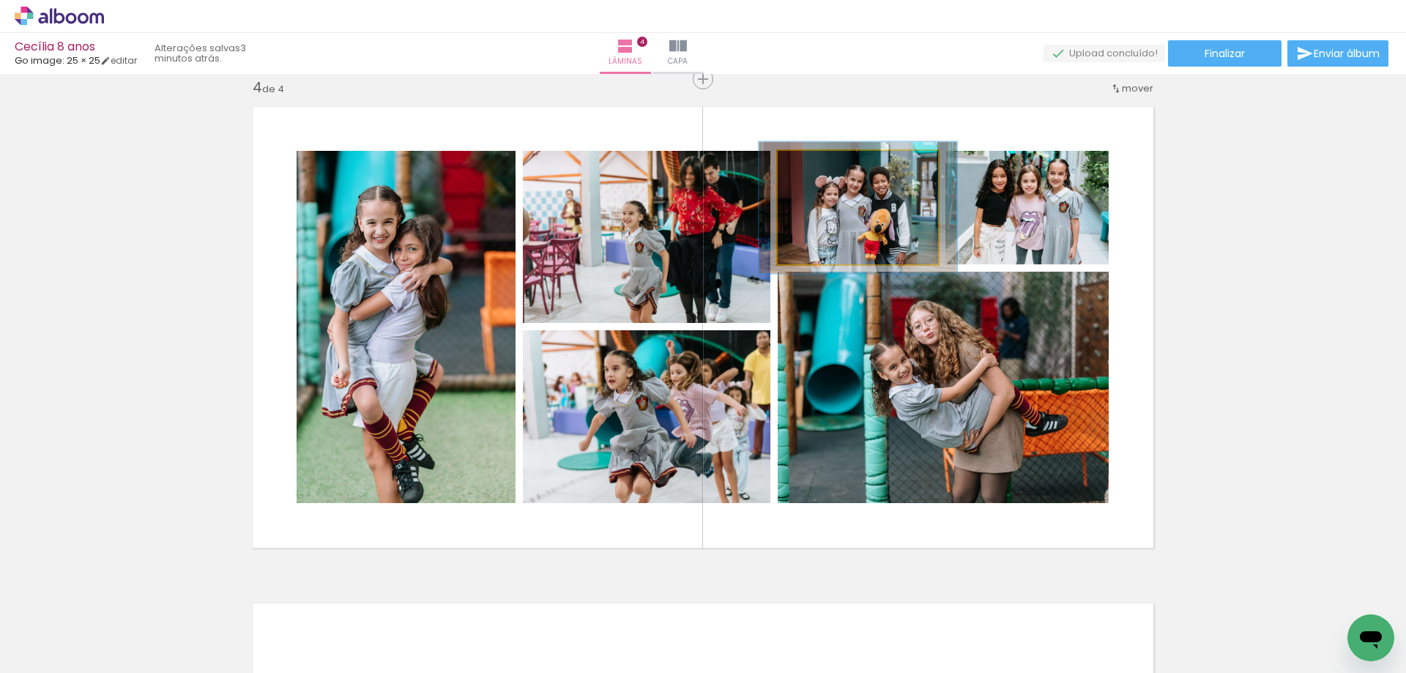
drag, startPoint x: 814, startPoint y: 166, endPoint x: 822, endPoint y: 166, distance: 8.1
type paper-slider "116"
click at [822, 166] on div at bounding box center [820, 166] width 23 height 23
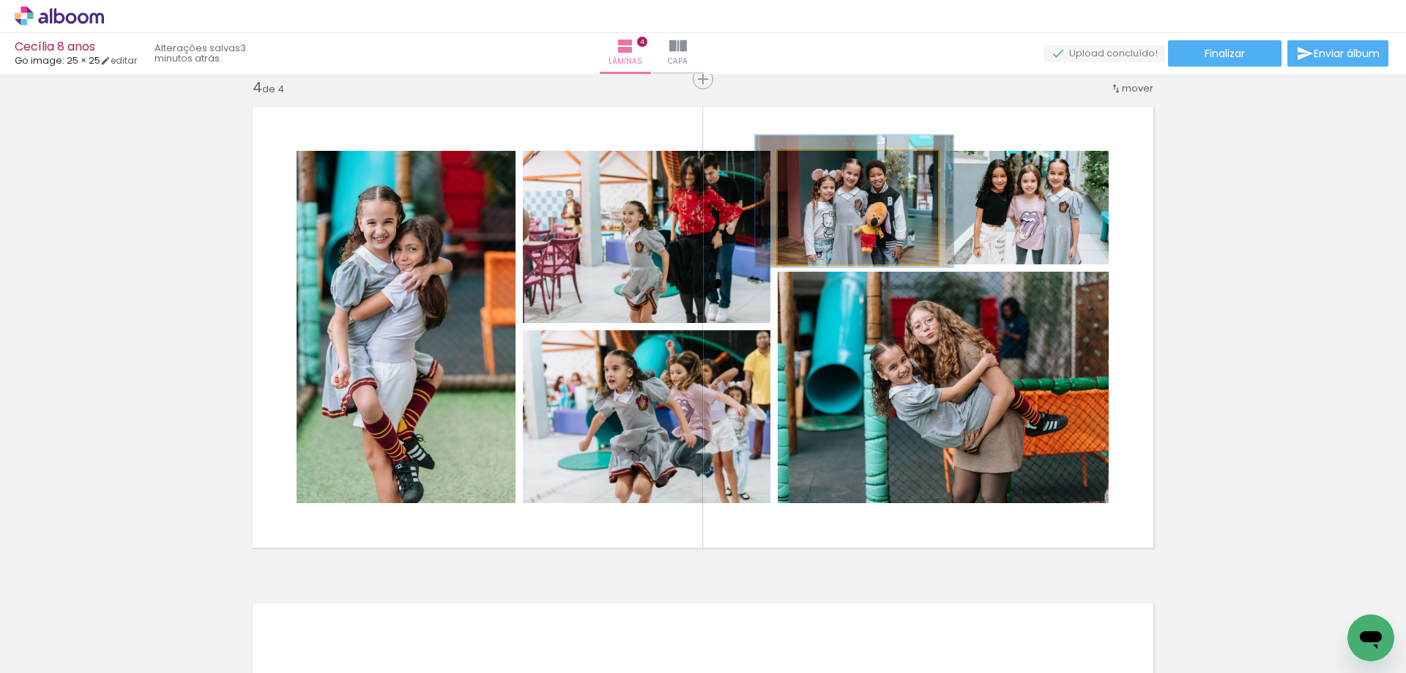
drag, startPoint x: 888, startPoint y: 240, endPoint x: 884, endPoint y: 234, distance: 7.5
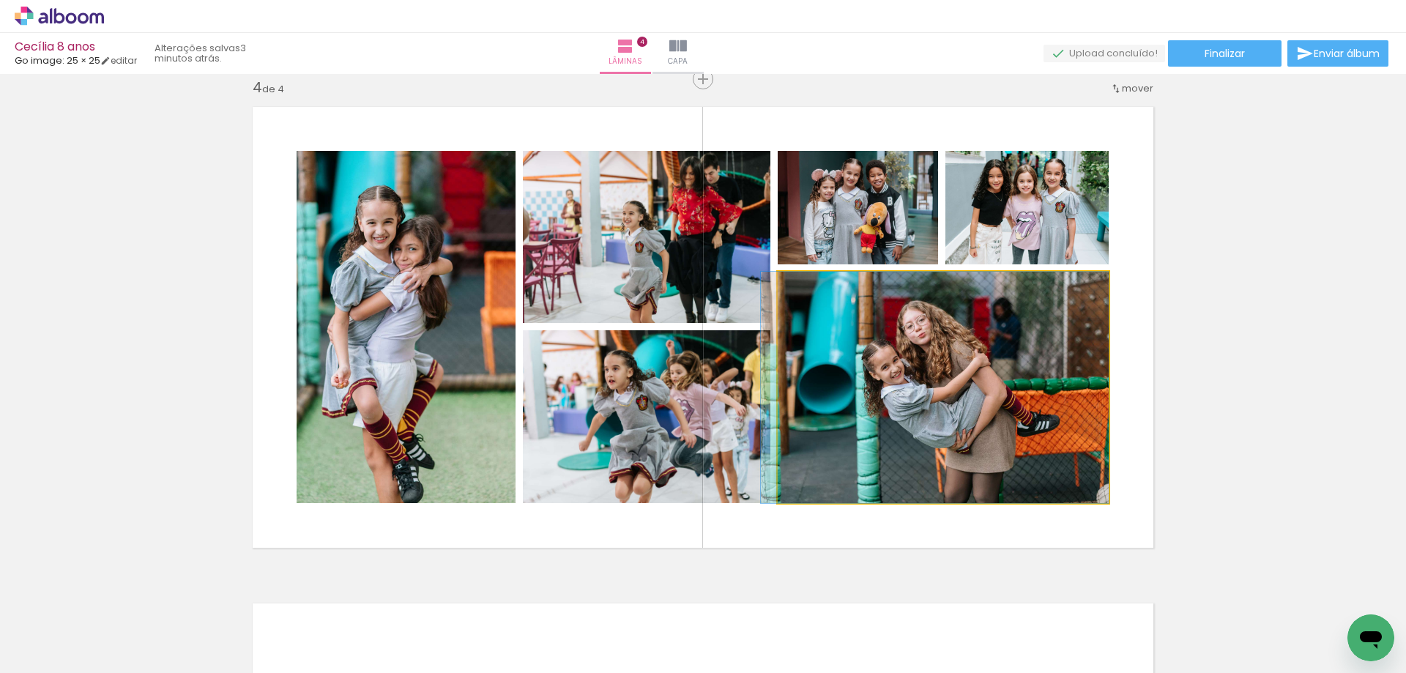
drag, startPoint x: 995, startPoint y: 428, endPoint x: 976, endPoint y: 420, distance: 20.7
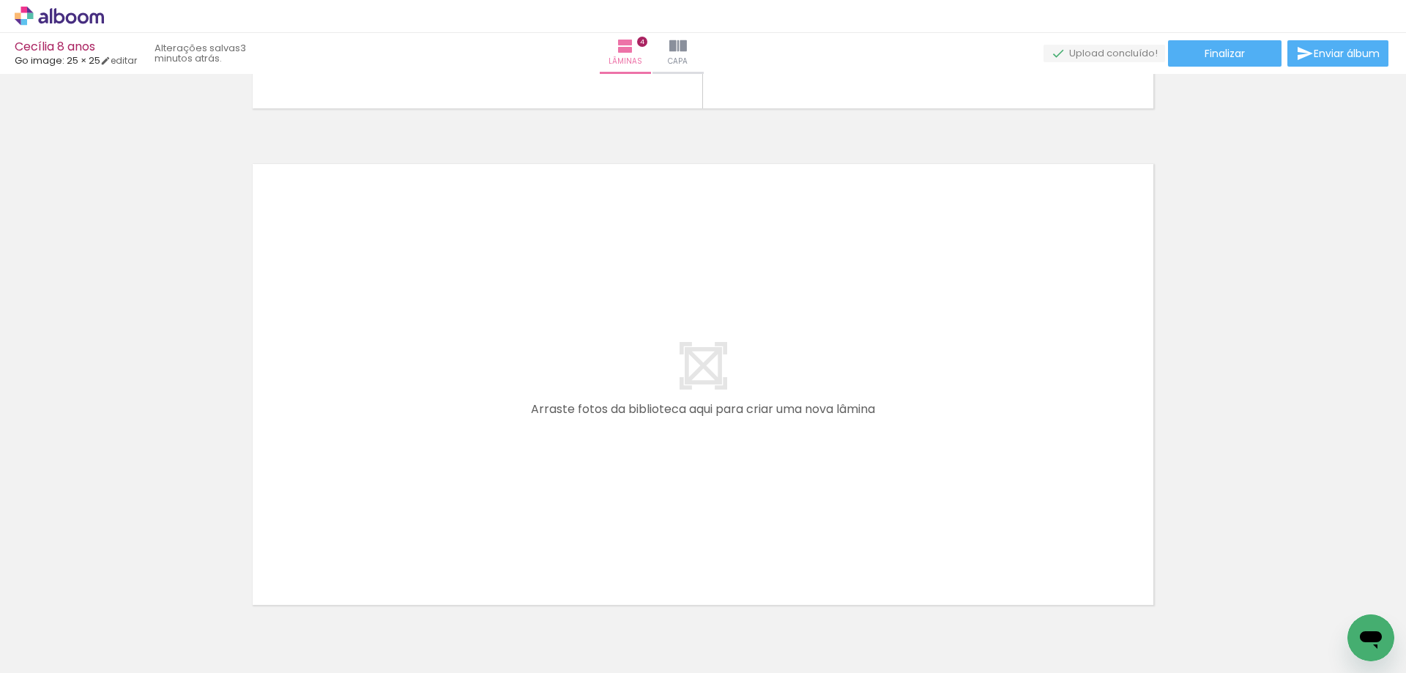
scroll to position [0, 1616]
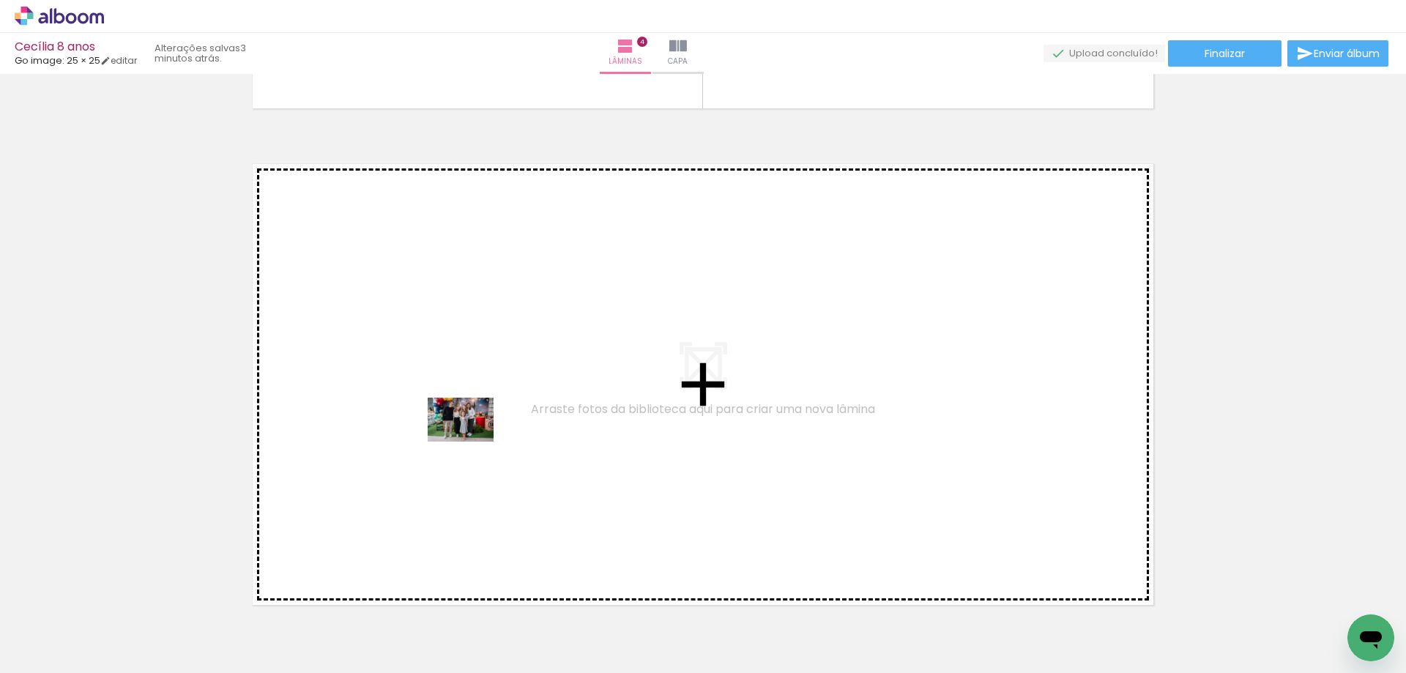
drag, startPoint x: 515, startPoint y: 624, endPoint x: 472, endPoint y: 442, distance: 187.4
click at [472, 442] on quentale-workspace at bounding box center [703, 336] width 1406 height 673
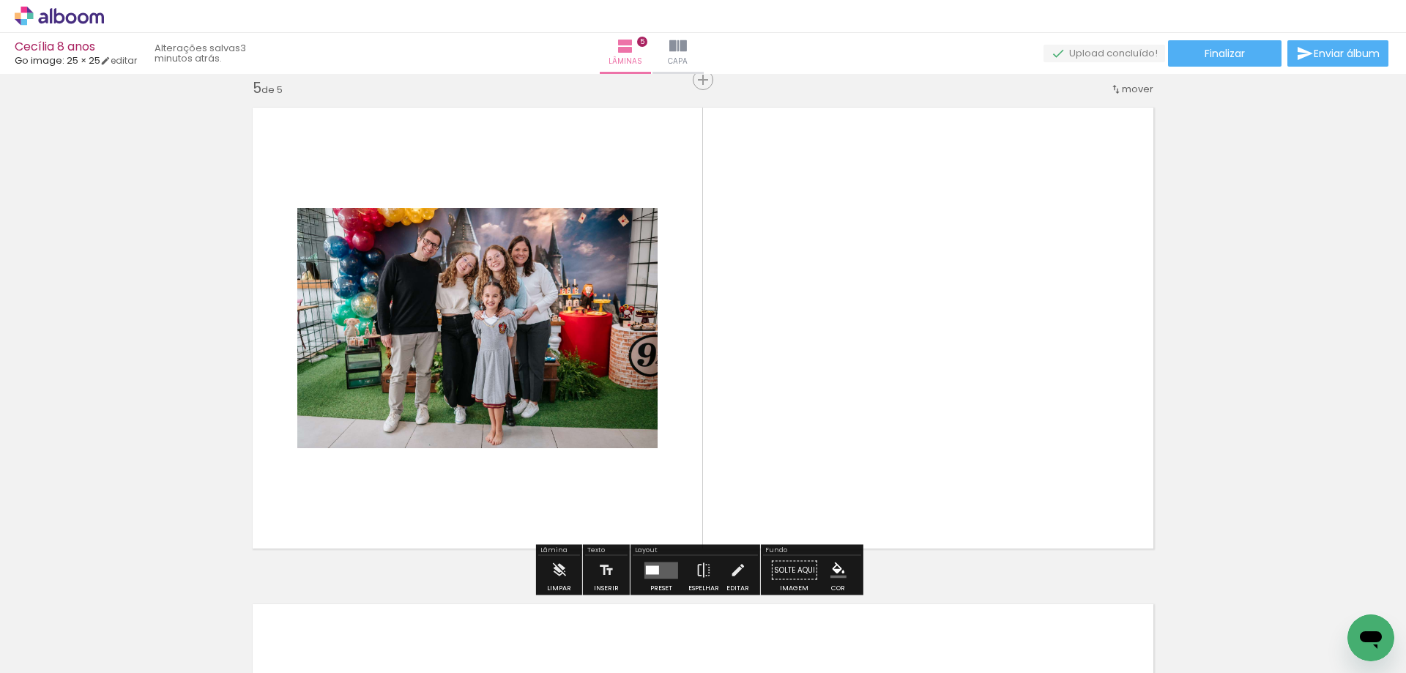
scroll to position [2005, 0]
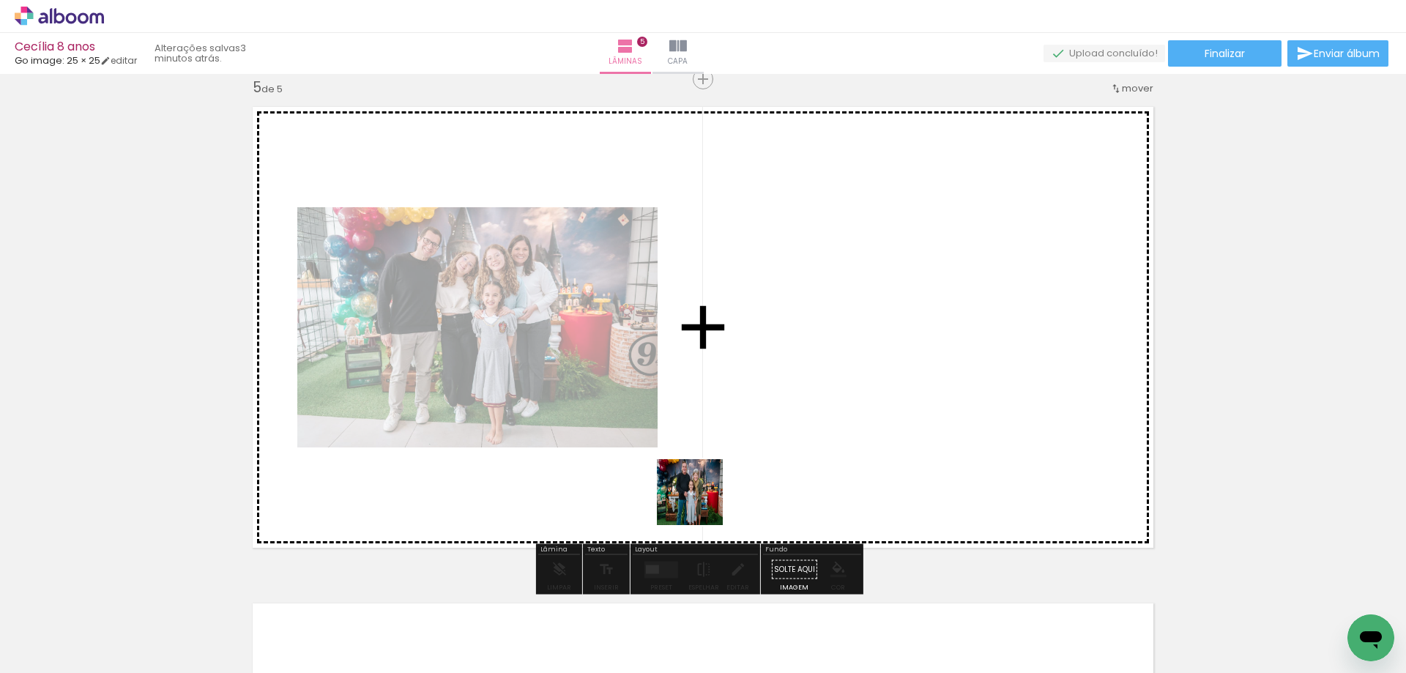
drag, startPoint x: 592, startPoint y: 618, endPoint x: 782, endPoint y: 368, distance: 313.6
click at [782, 368] on quentale-workspace at bounding box center [703, 336] width 1406 height 673
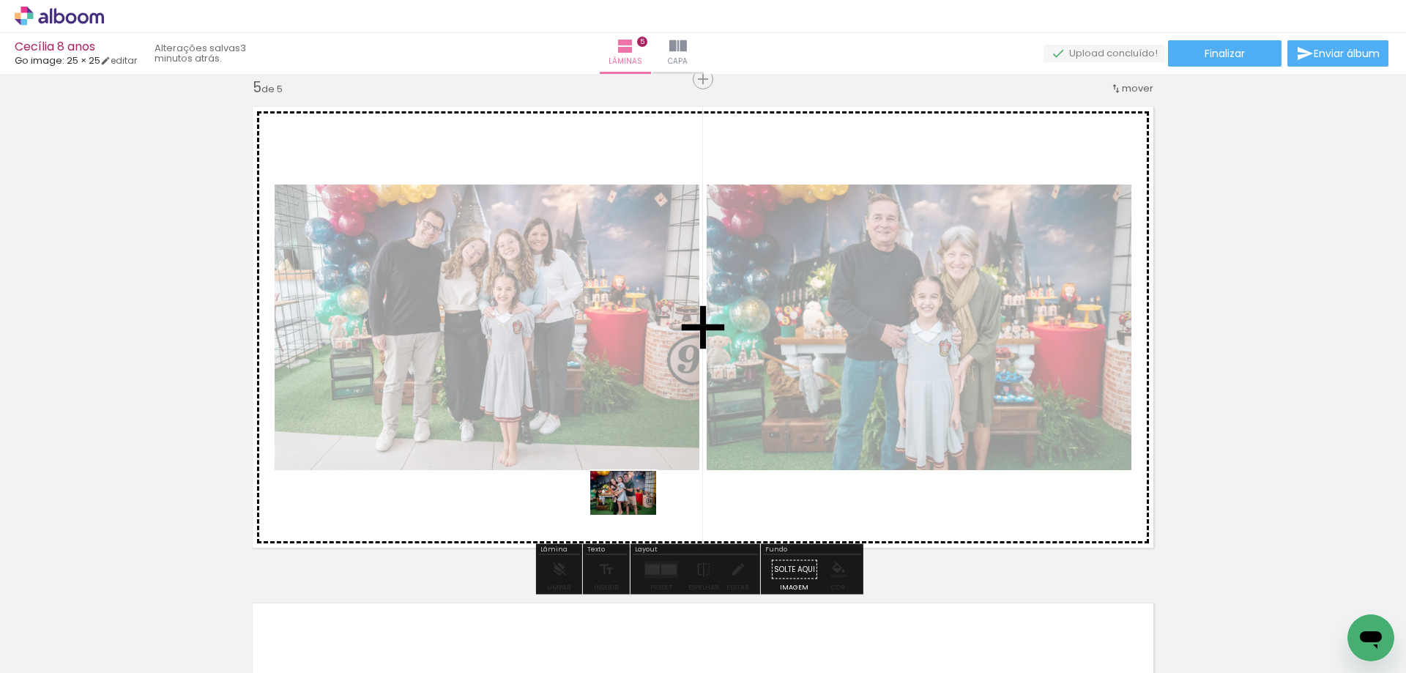
drag, startPoint x: 672, startPoint y: 625, endPoint x: 634, endPoint y: 515, distance: 116.3
click at [634, 515] on quentale-workspace at bounding box center [703, 336] width 1406 height 673
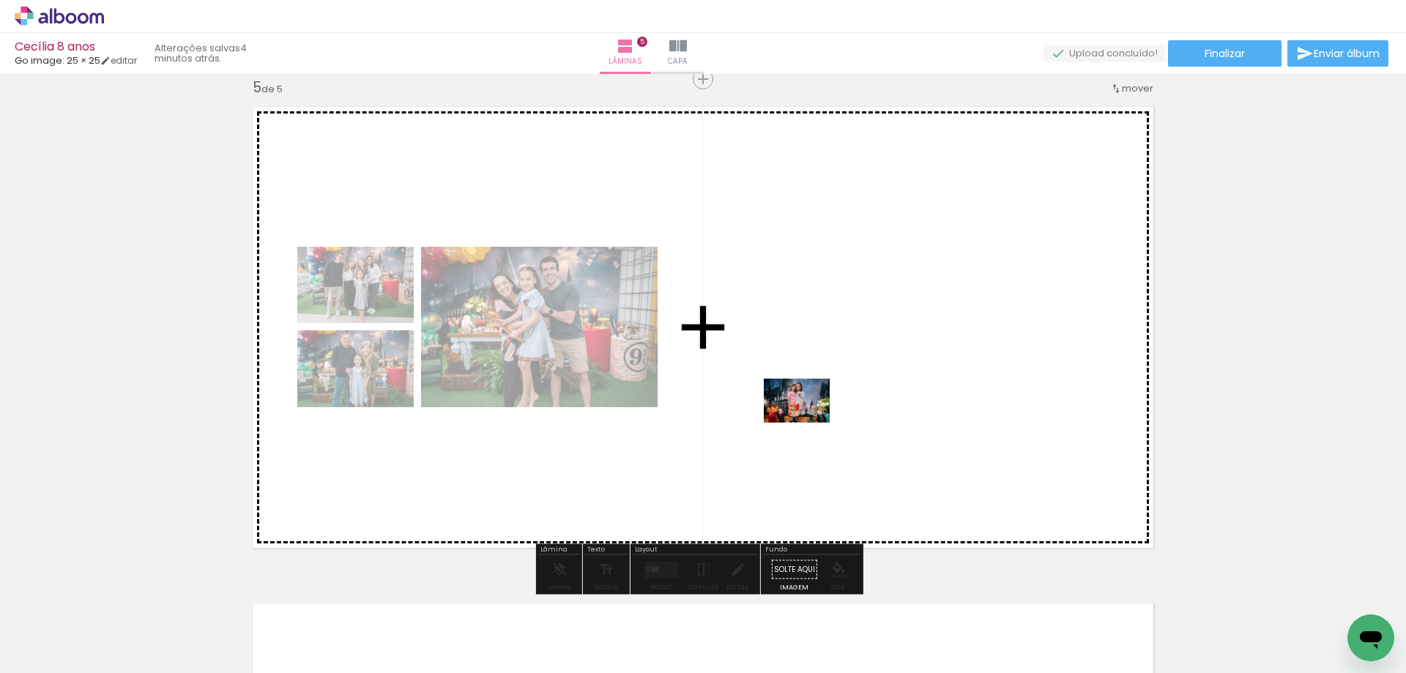
drag, startPoint x: 763, startPoint y: 631, endPoint x: 808, endPoint y: 423, distance: 213.5
click at [808, 423] on quentale-workspace at bounding box center [703, 336] width 1406 height 673
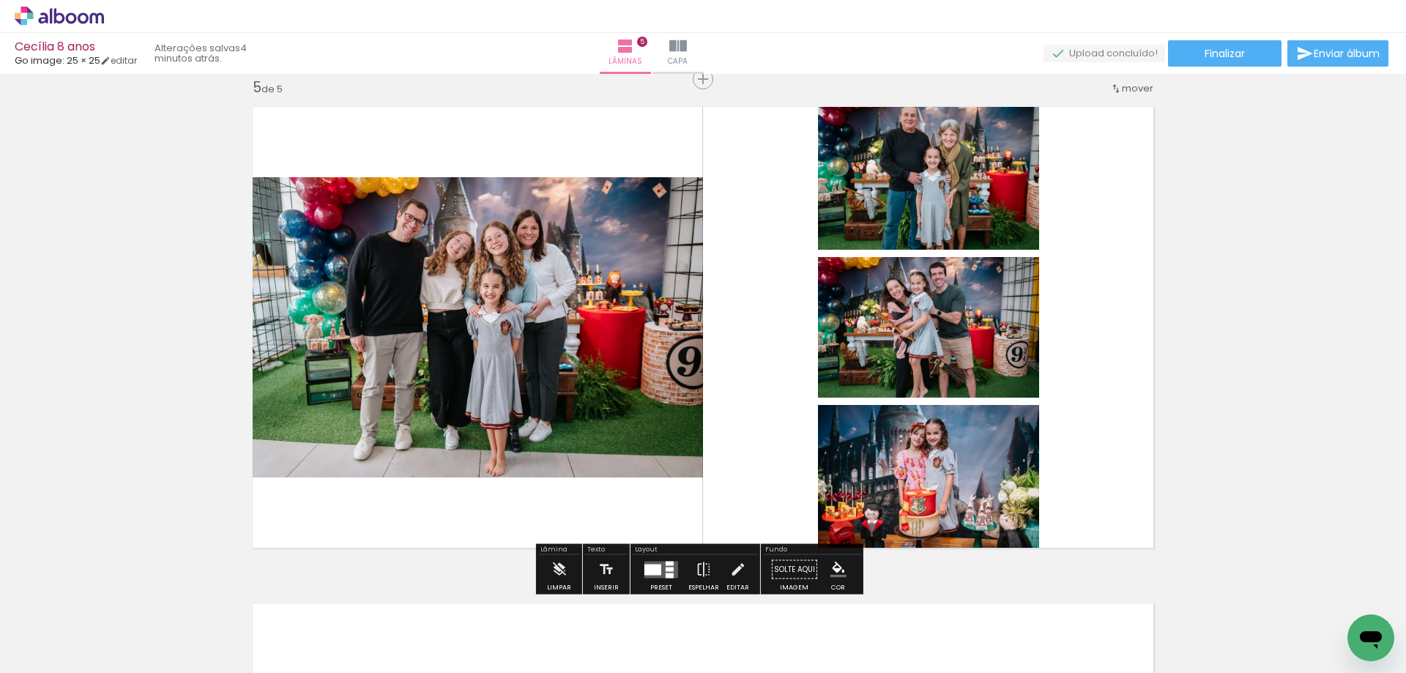
scroll to position [0, 1441]
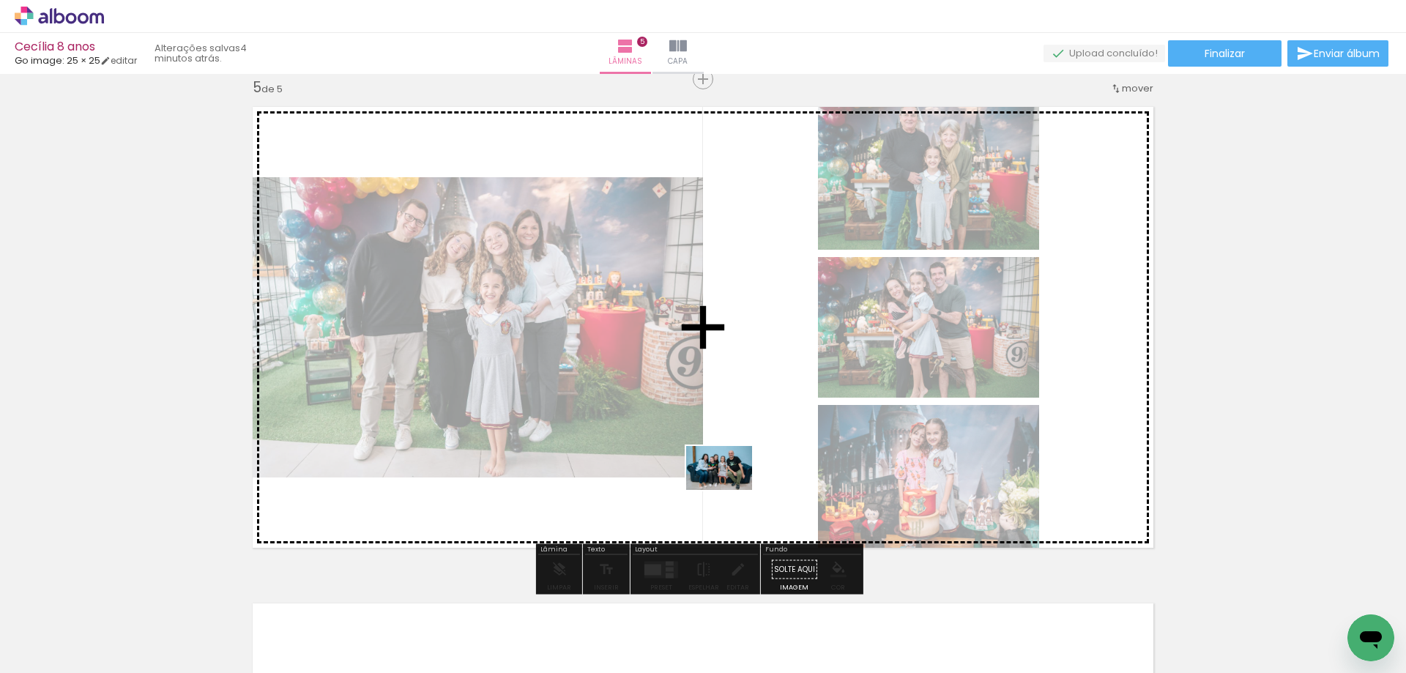
drag, startPoint x: 1259, startPoint y: 634, endPoint x: 730, endPoint y: 490, distance: 548.2
click at [730, 490] on quentale-workspace at bounding box center [703, 336] width 1406 height 673
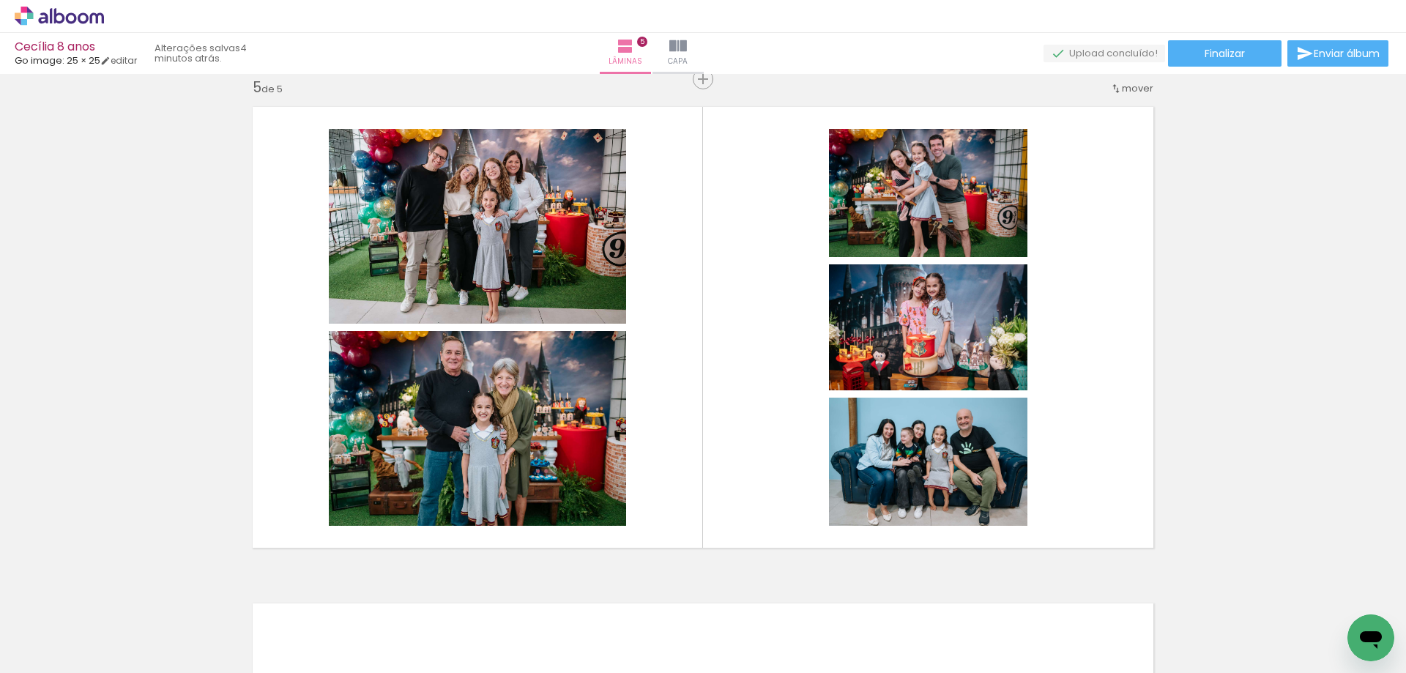
scroll to position [0, 2000]
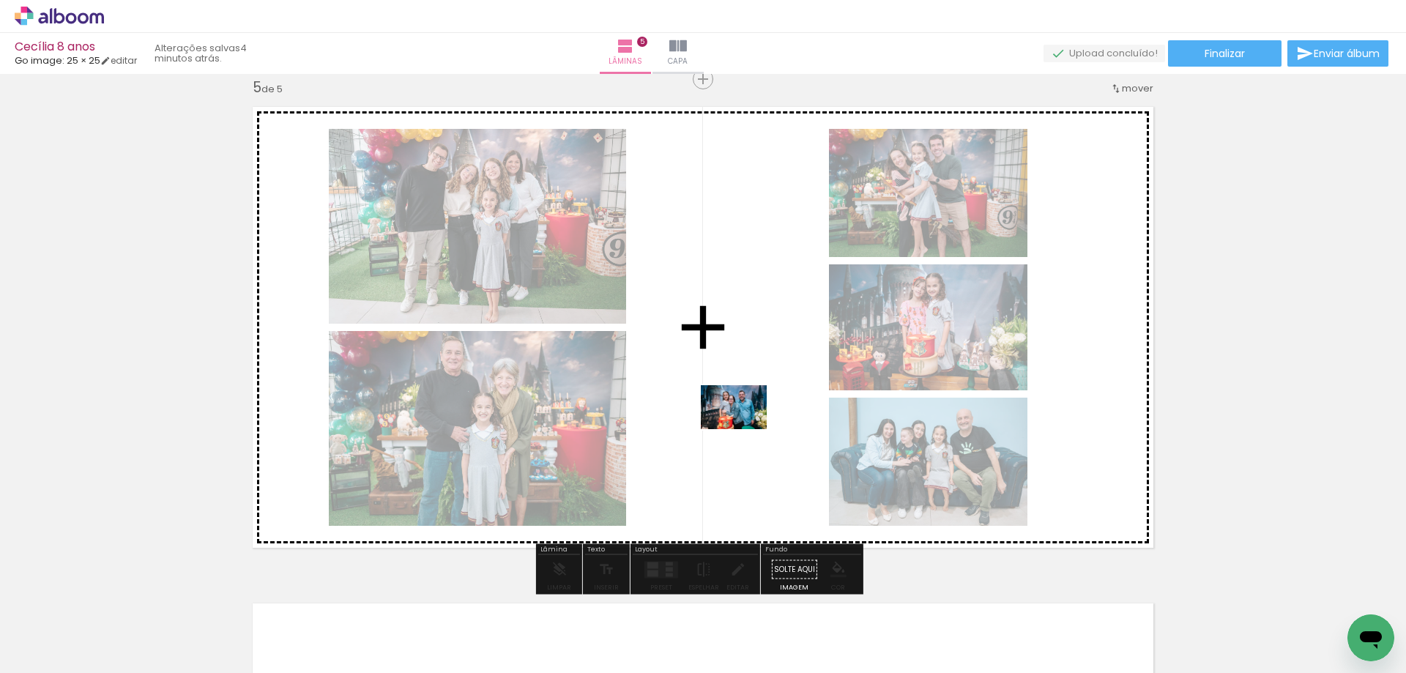
drag, startPoint x: 1266, startPoint y: 636, endPoint x: 745, endPoint y: 429, distance: 560.9
click at [745, 429] on quentale-workspace at bounding box center [703, 336] width 1406 height 673
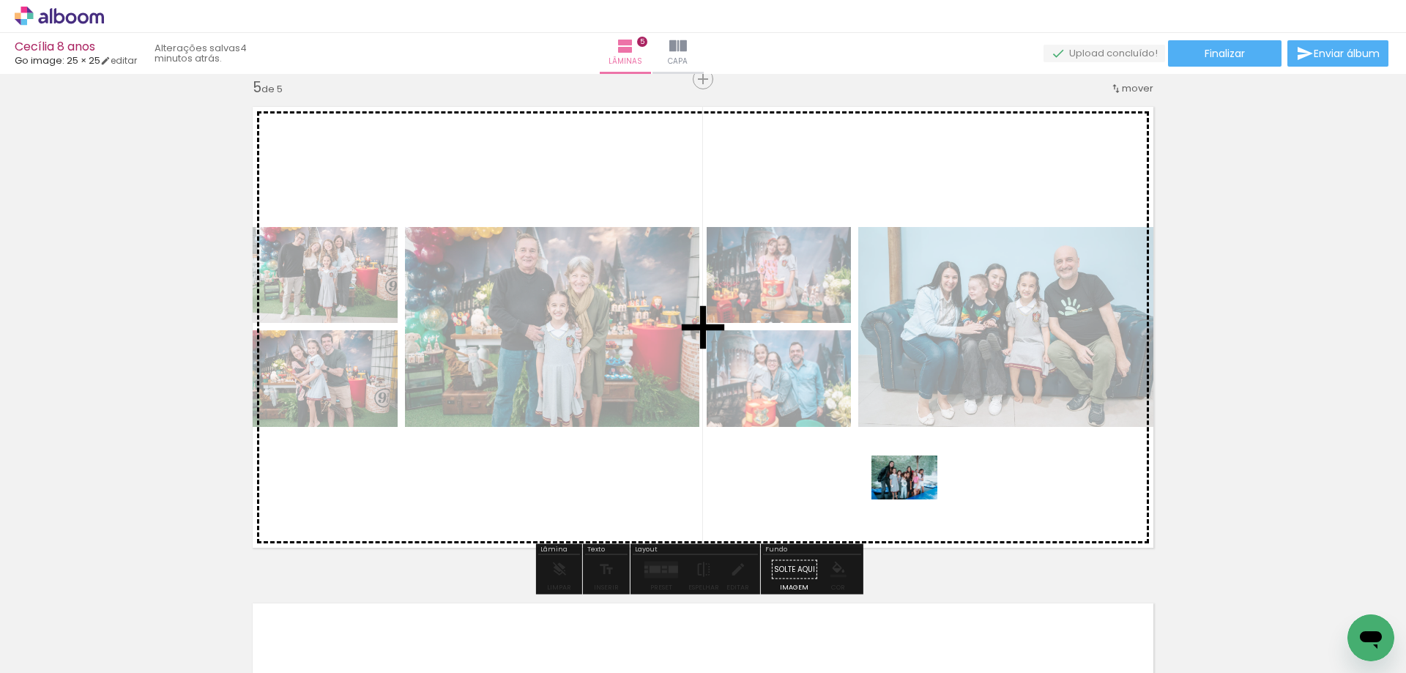
drag, startPoint x: 1279, startPoint y: 602, endPoint x: 915, endPoint y: 499, distance: 378.4
click at [915, 499] on quentale-workspace at bounding box center [703, 336] width 1406 height 673
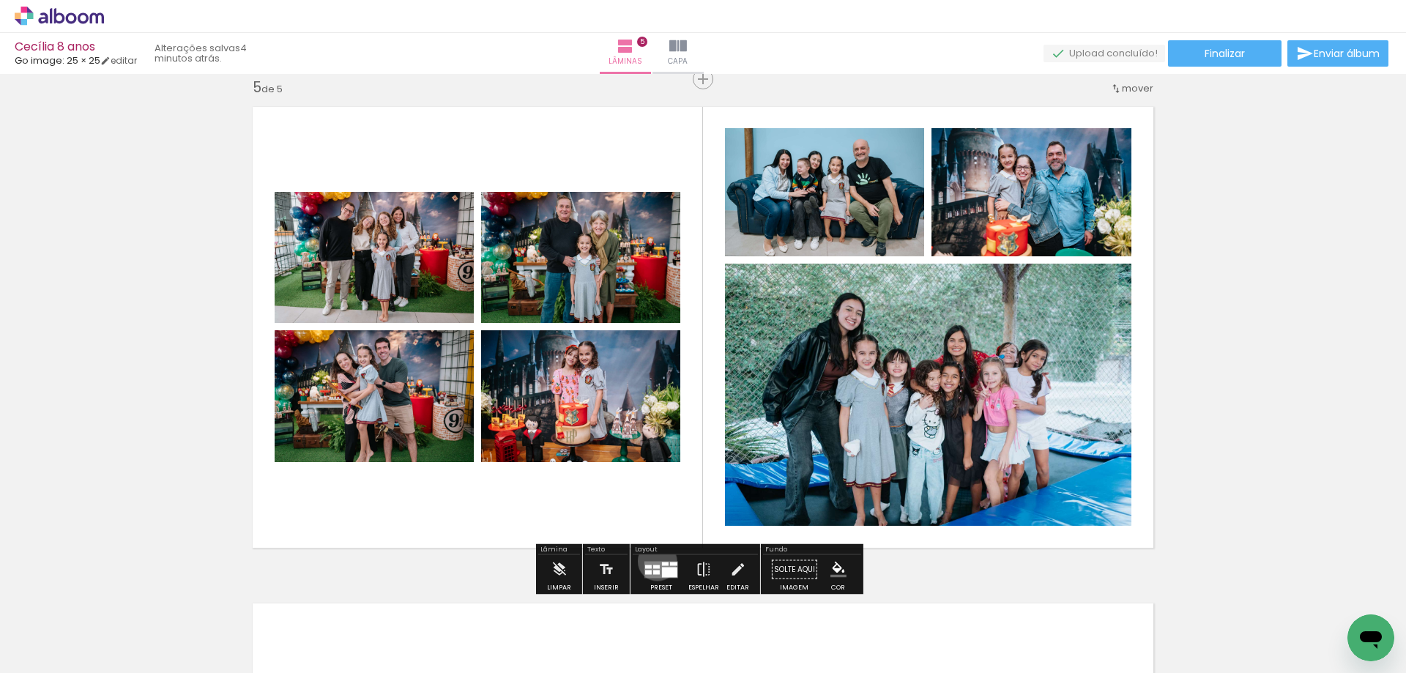
click at [654, 561] on quentale-layouter at bounding box center [662, 569] width 34 height 17
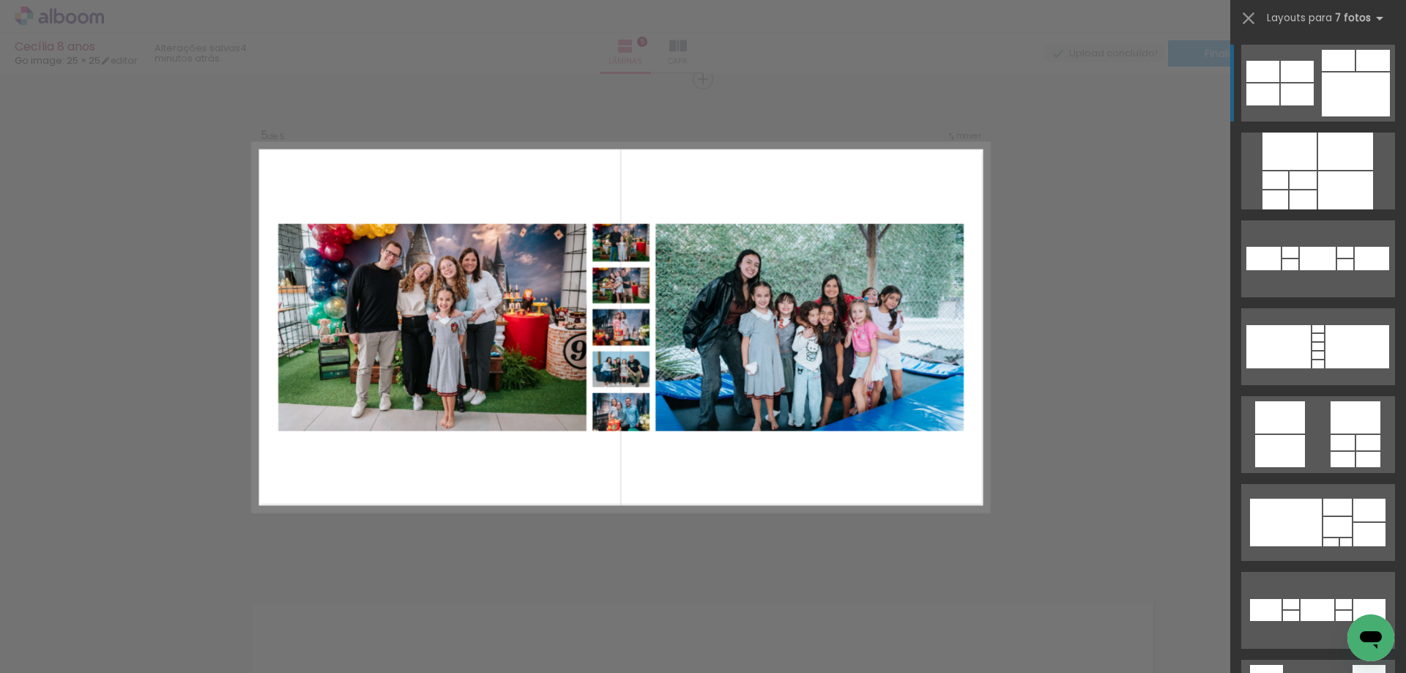
scroll to position [659, 0]
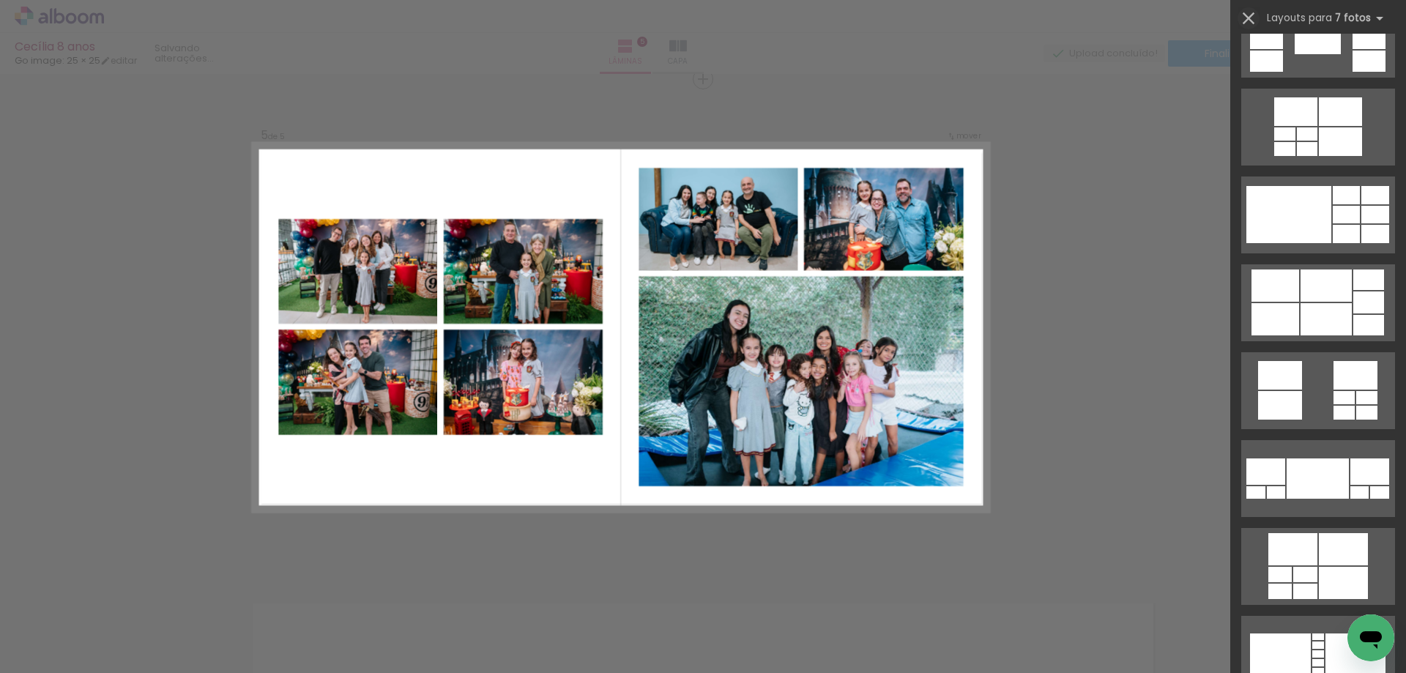
click at [1250, 18] on iron-icon at bounding box center [1249, 18] width 21 height 21
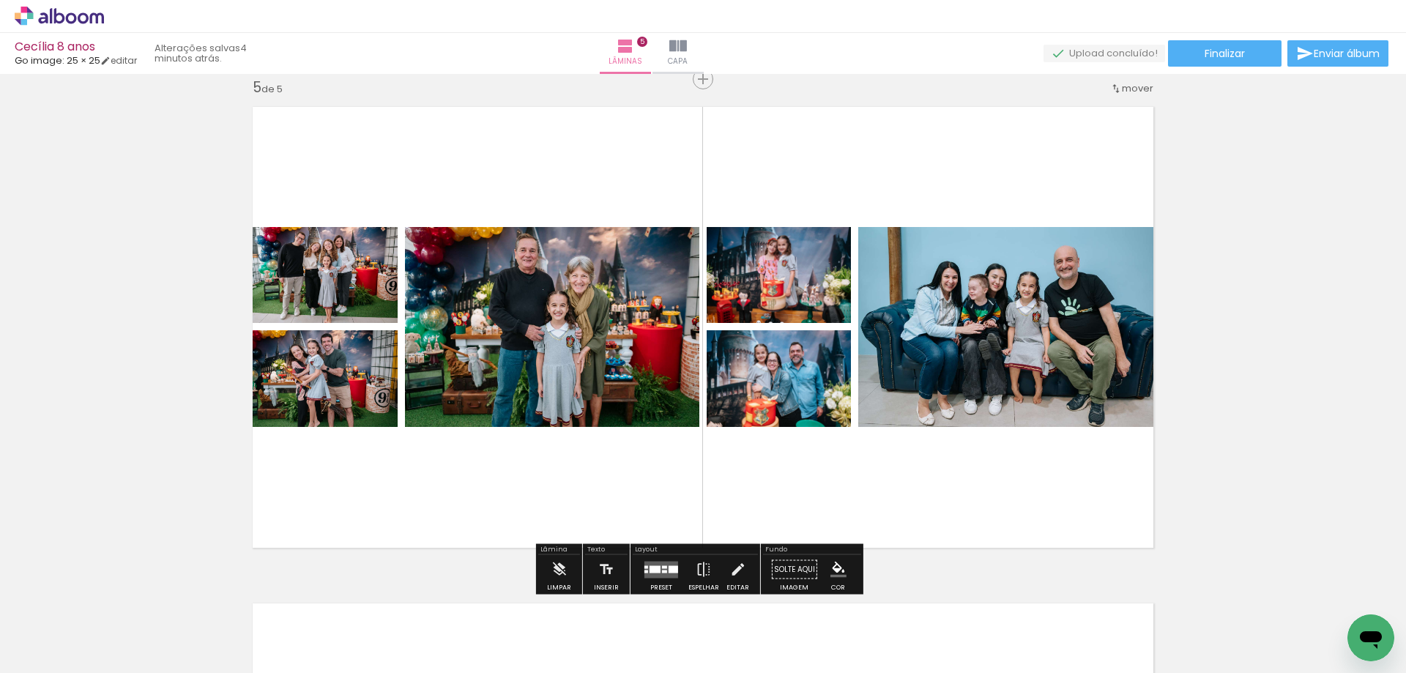
scroll to position [0, 2000]
click at [661, 568] on quentale-layouter at bounding box center [662, 569] width 34 height 17
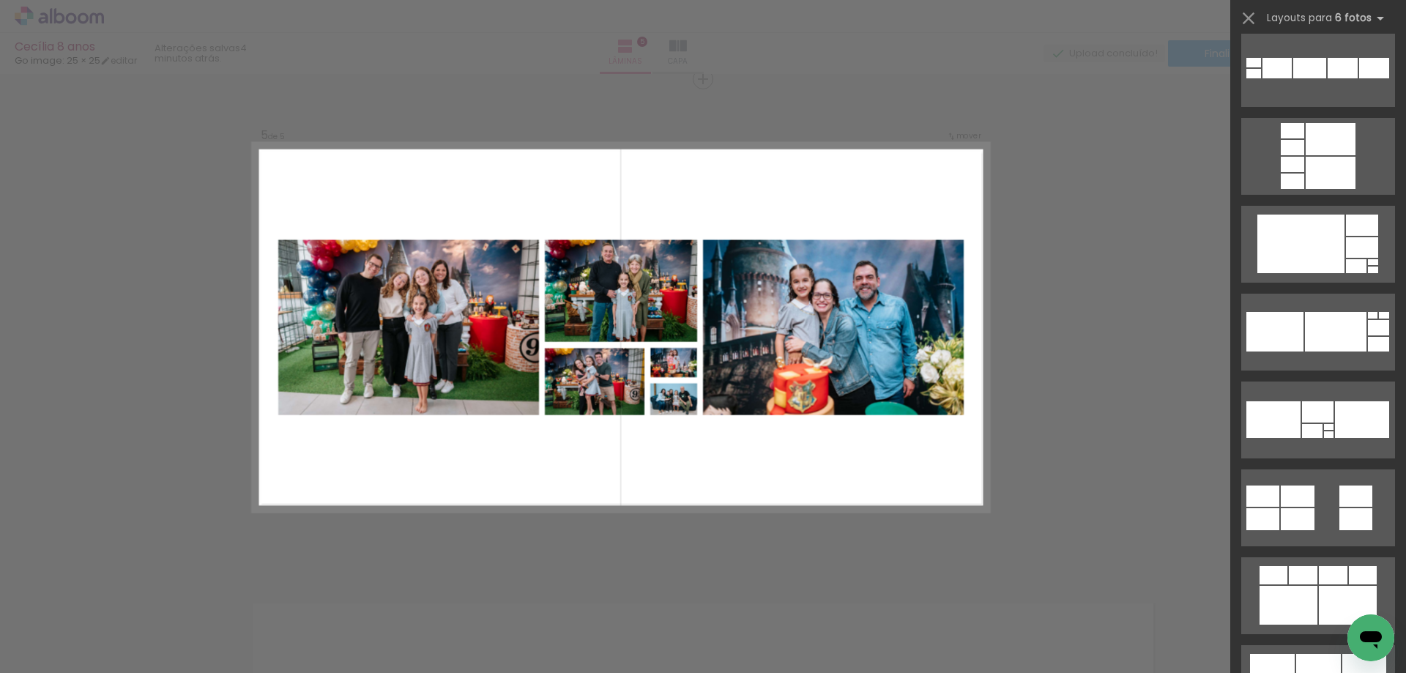
scroll to position [3589, 0]
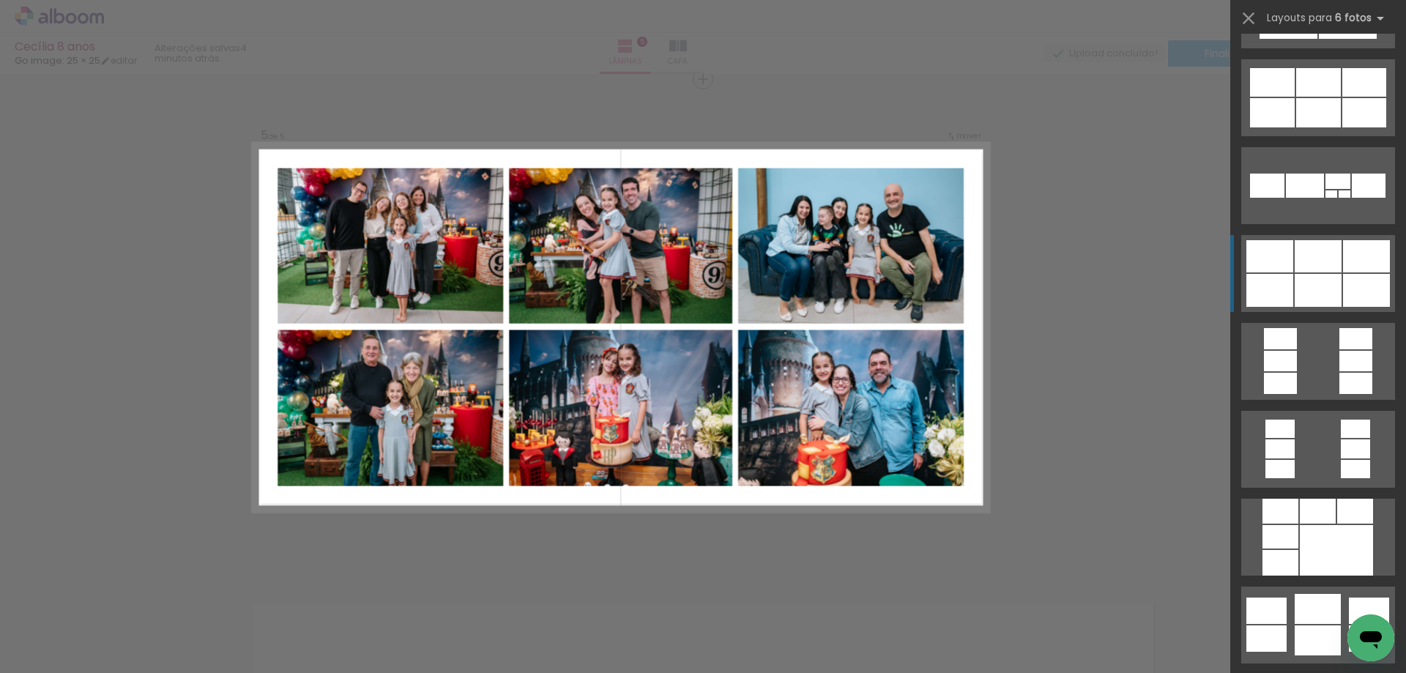
click at [1356, 287] on div at bounding box center [1366, 290] width 47 height 33
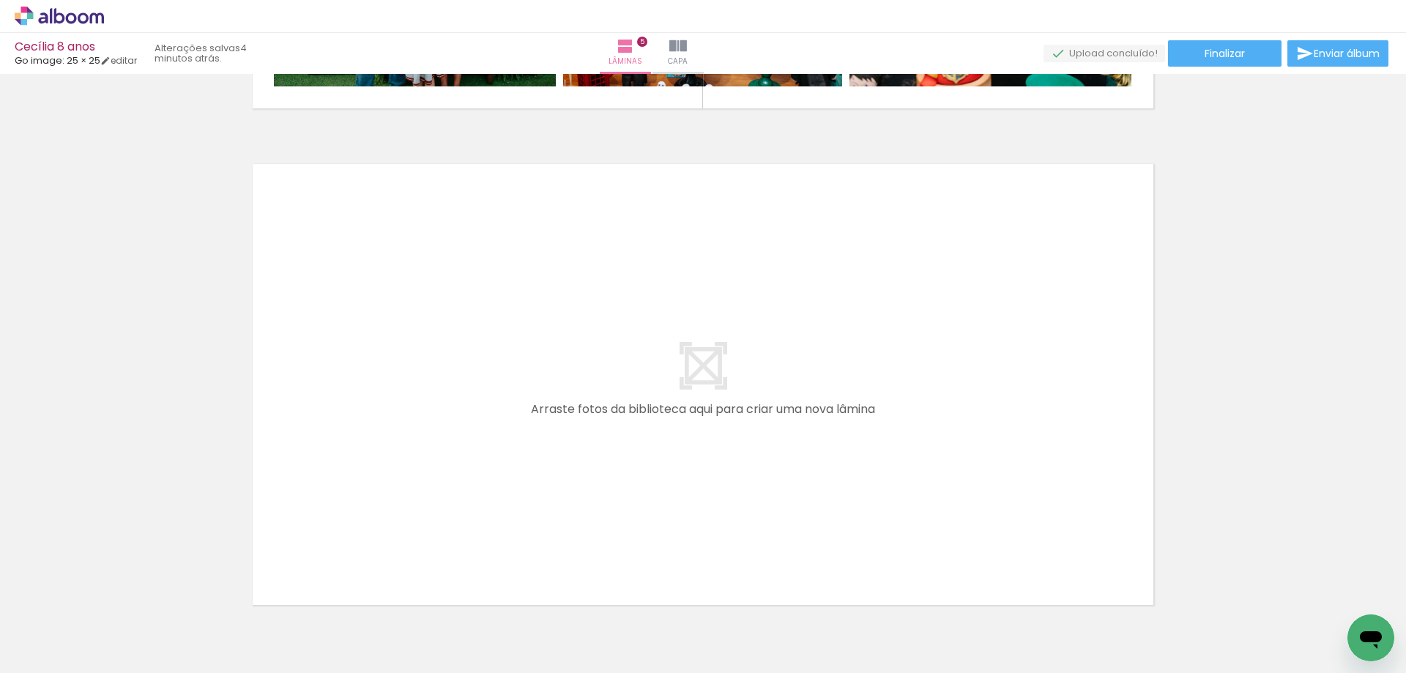
scroll to position [2518, 0]
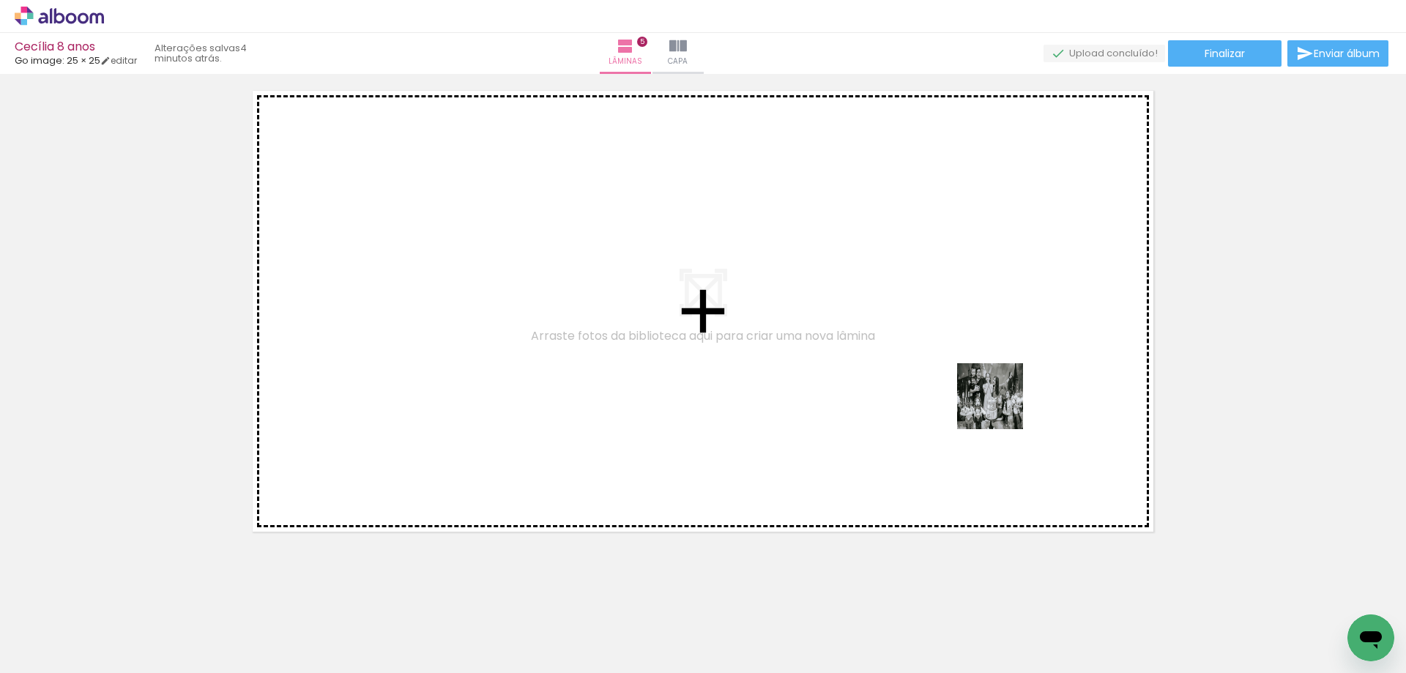
drag, startPoint x: 1056, startPoint y: 532, endPoint x: 992, endPoint y: 379, distance: 165.8
click at [992, 379] on quentale-workspace at bounding box center [703, 336] width 1406 height 673
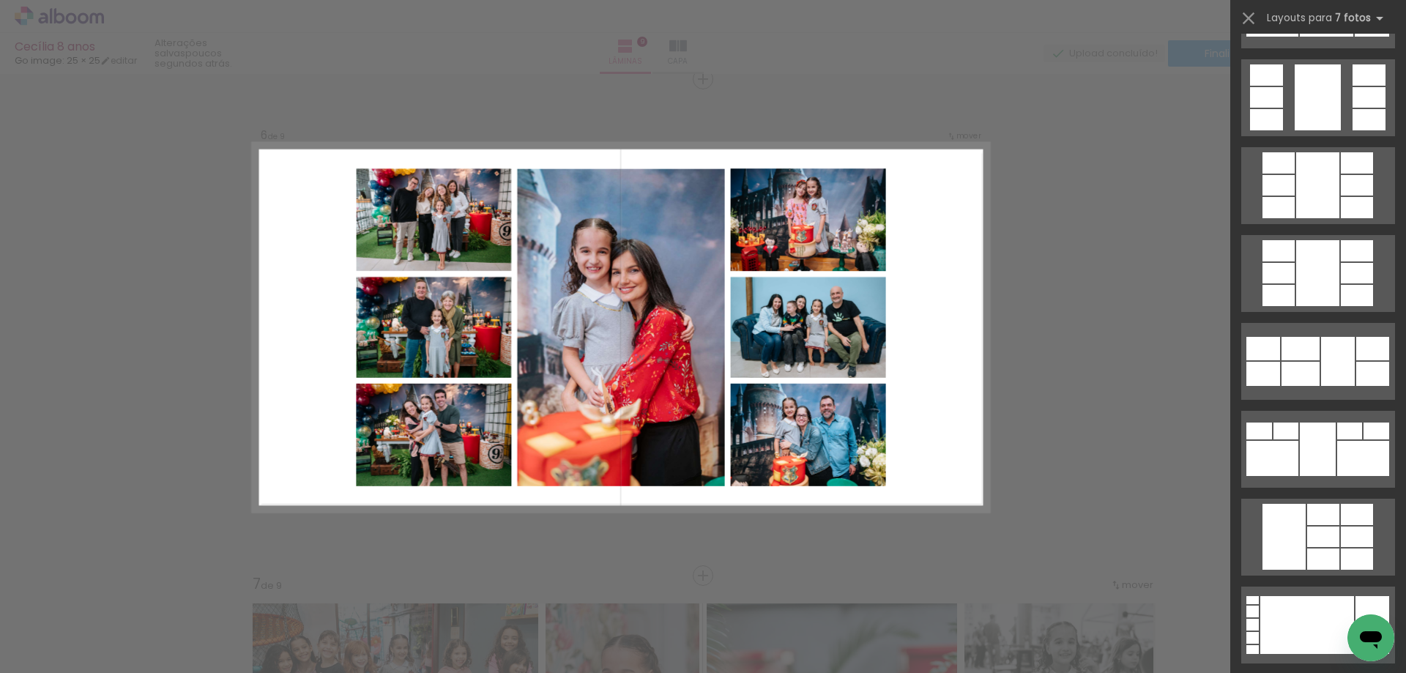
scroll to position [586, 0]
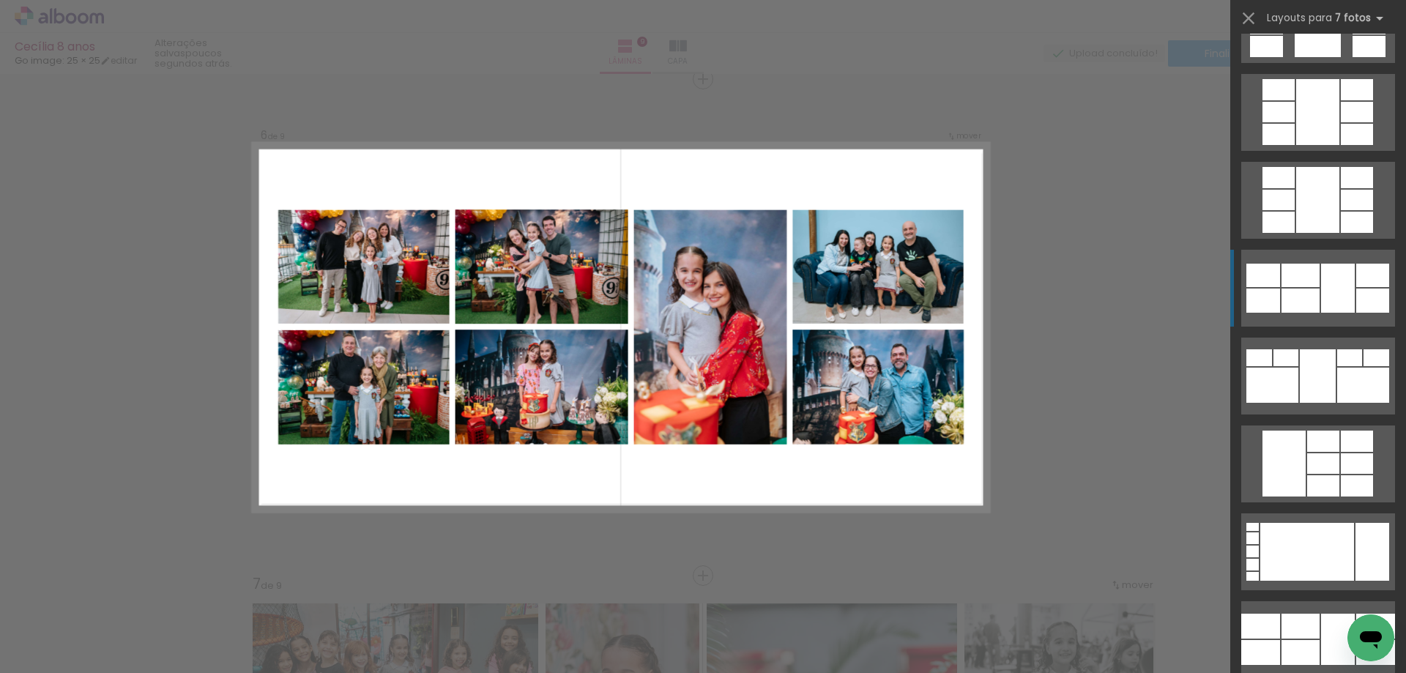
click at [1356, 281] on div at bounding box center [1372, 275] width 33 height 23
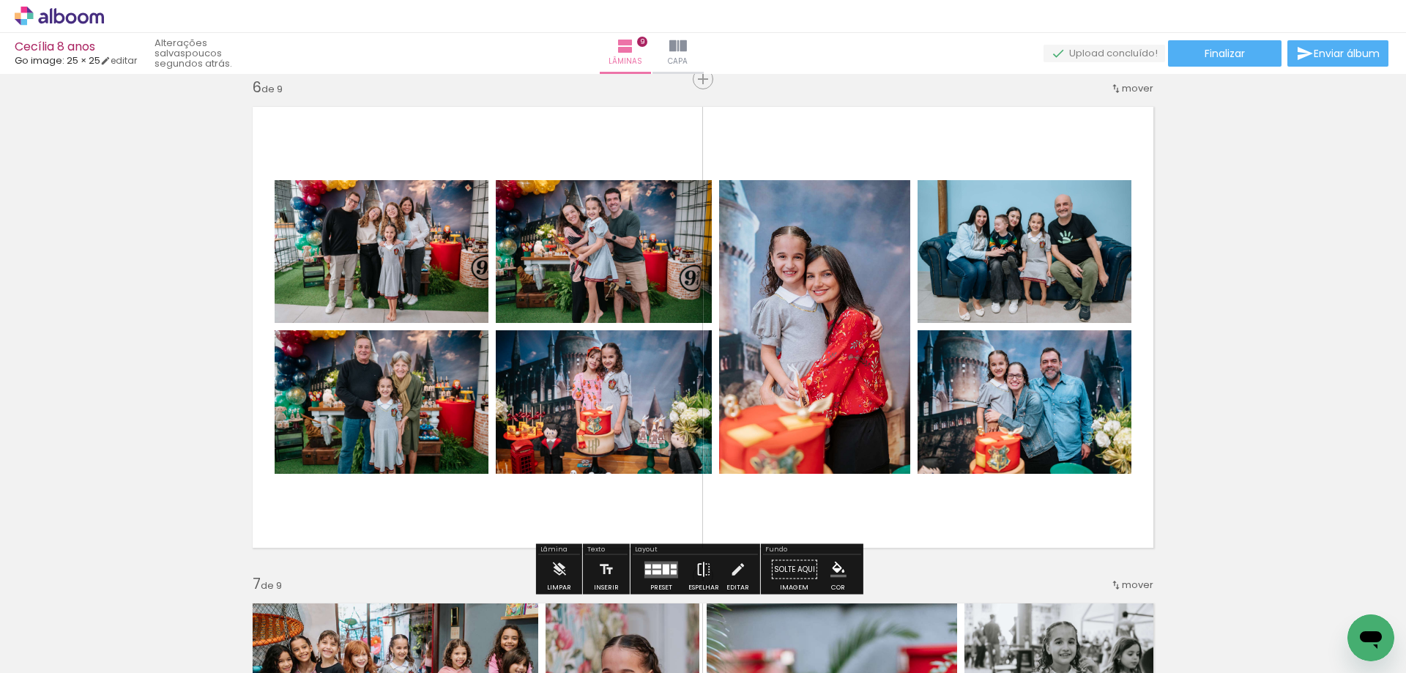
click at [705, 568] on iron-icon at bounding box center [704, 569] width 16 height 29
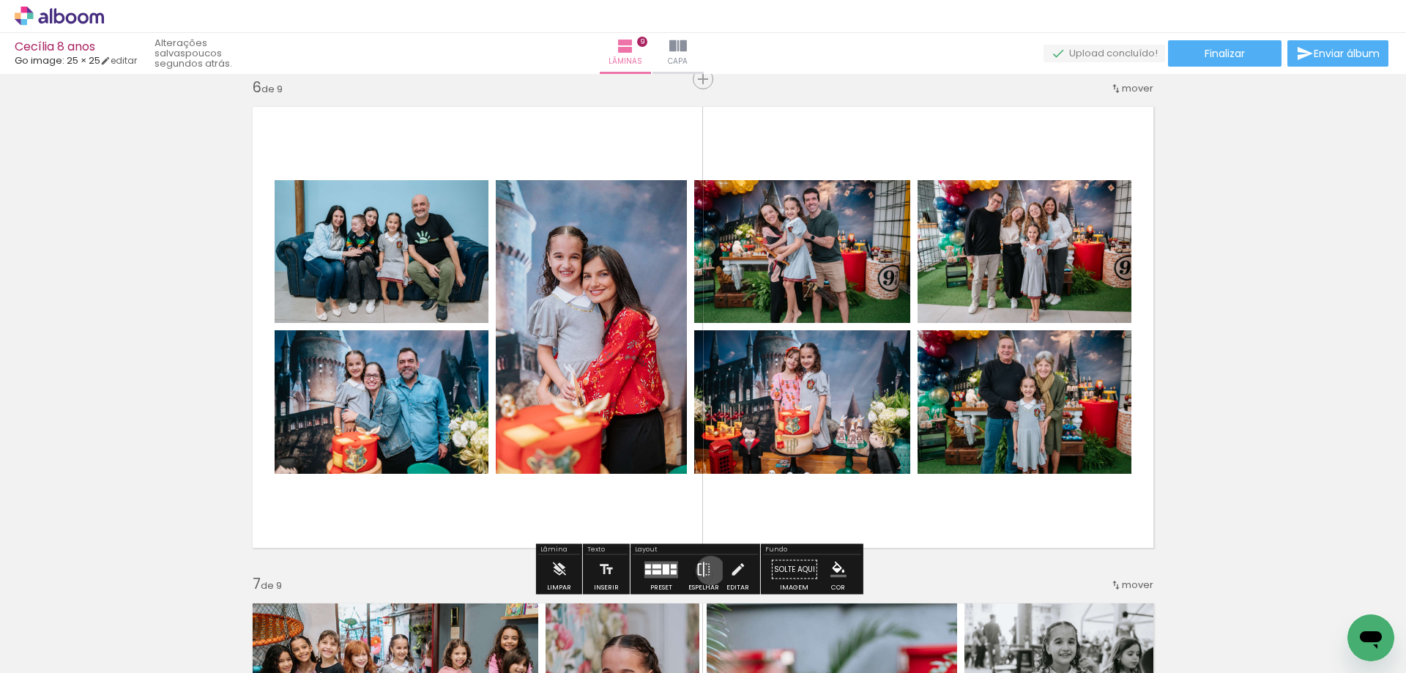
click at [708, 571] on iron-icon at bounding box center [704, 569] width 16 height 29
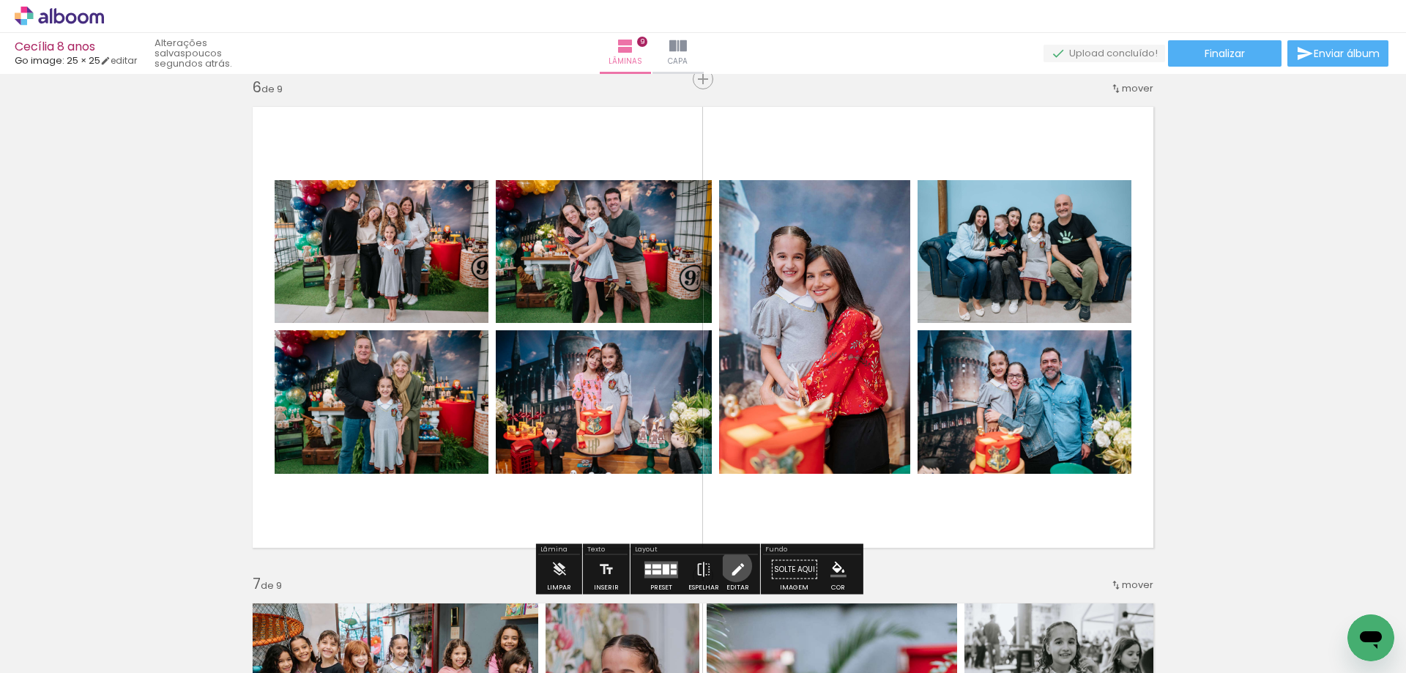
click at [732, 566] on iron-icon at bounding box center [738, 569] width 16 height 29
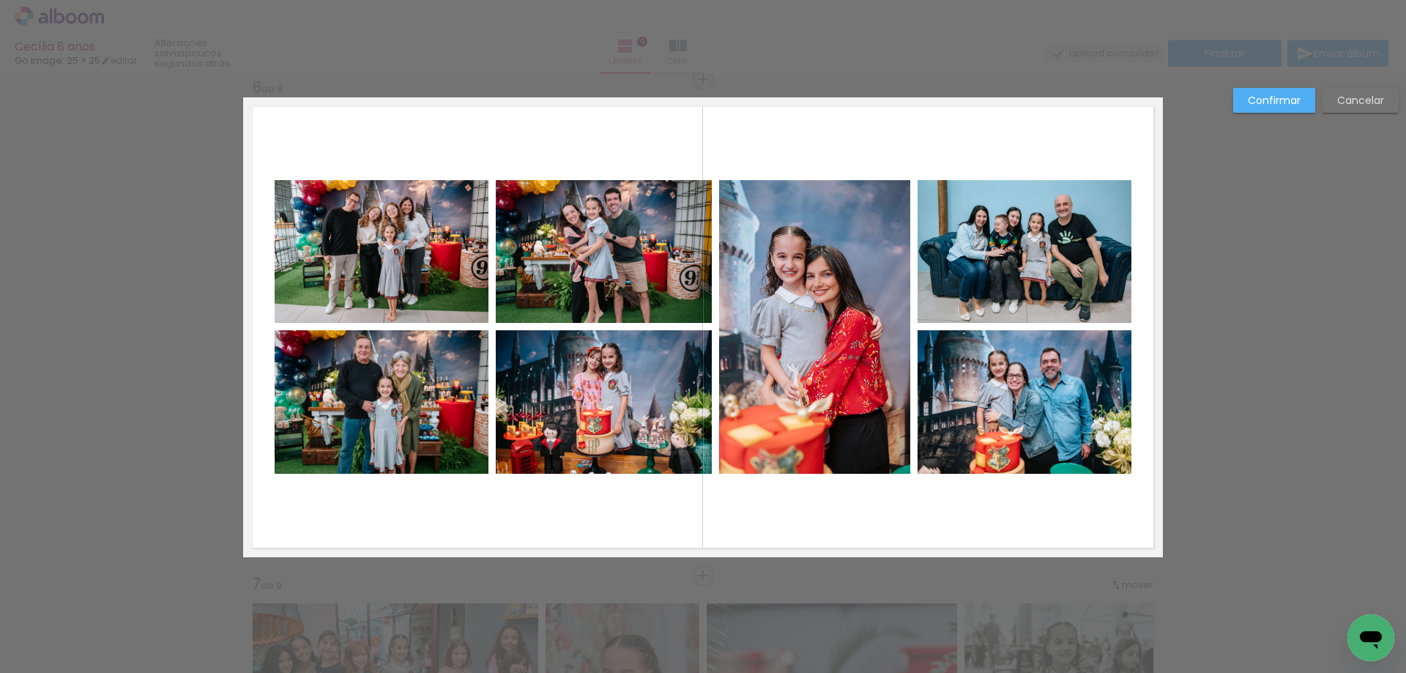
click at [396, 429] on quentale-photo at bounding box center [382, 402] width 214 height 144
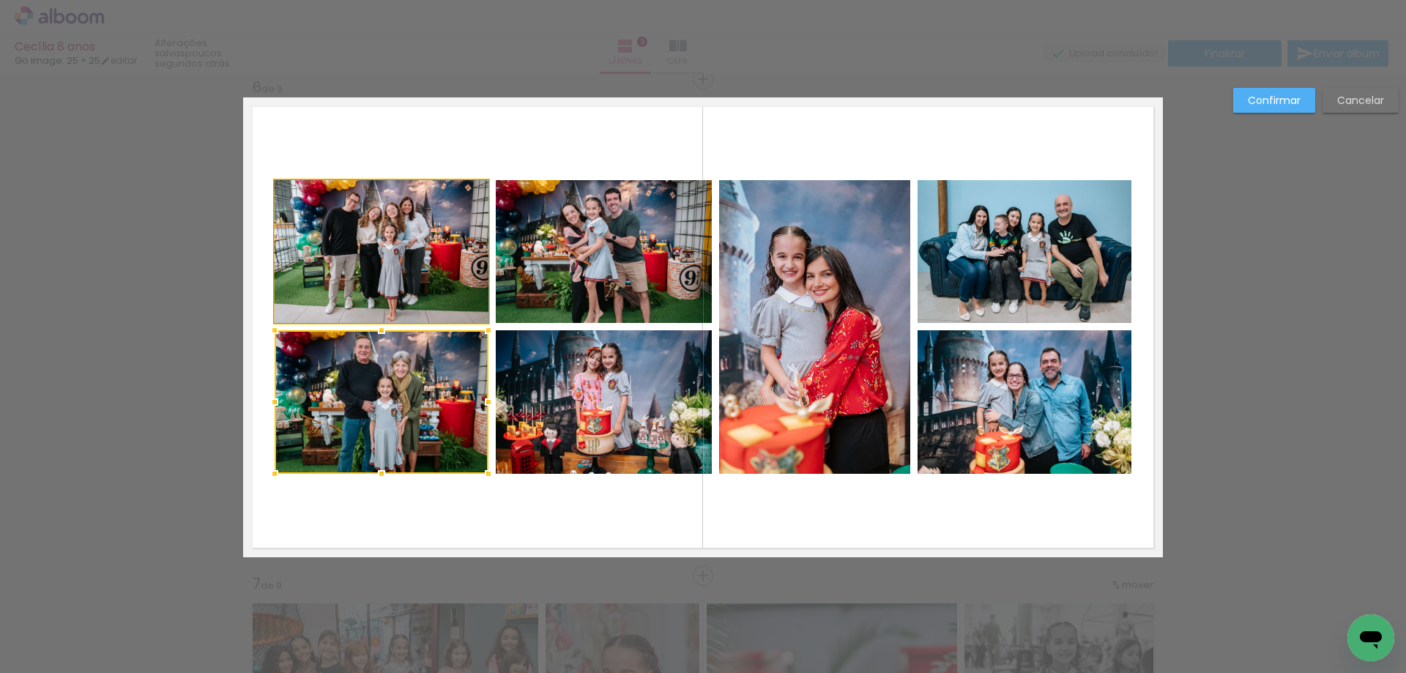
click at [421, 237] on quentale-photo at bounding box center [382, 251] width 214 height 143
click at [615, 235] on quentale-photo at bounding box center [604, 251] width 216 height 143
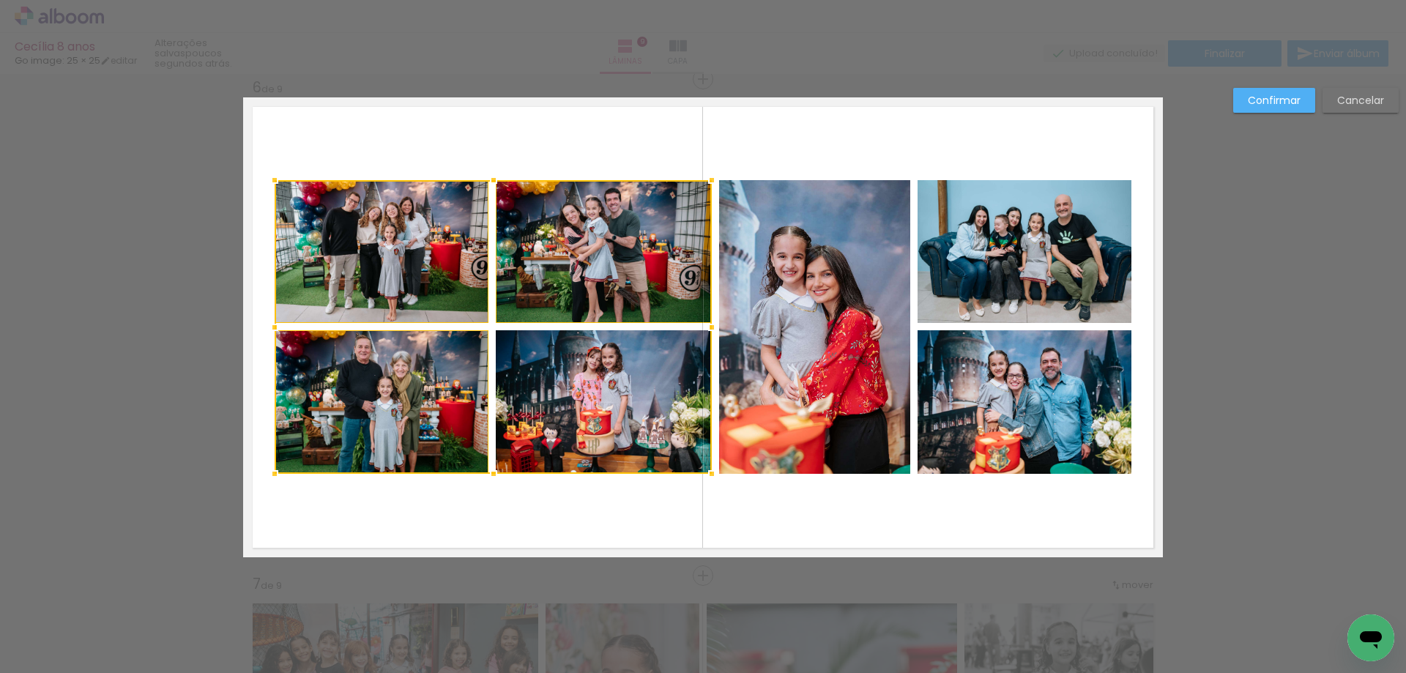
click at [583, 420] on div at bounding box center [493, 327] width 437 height 294
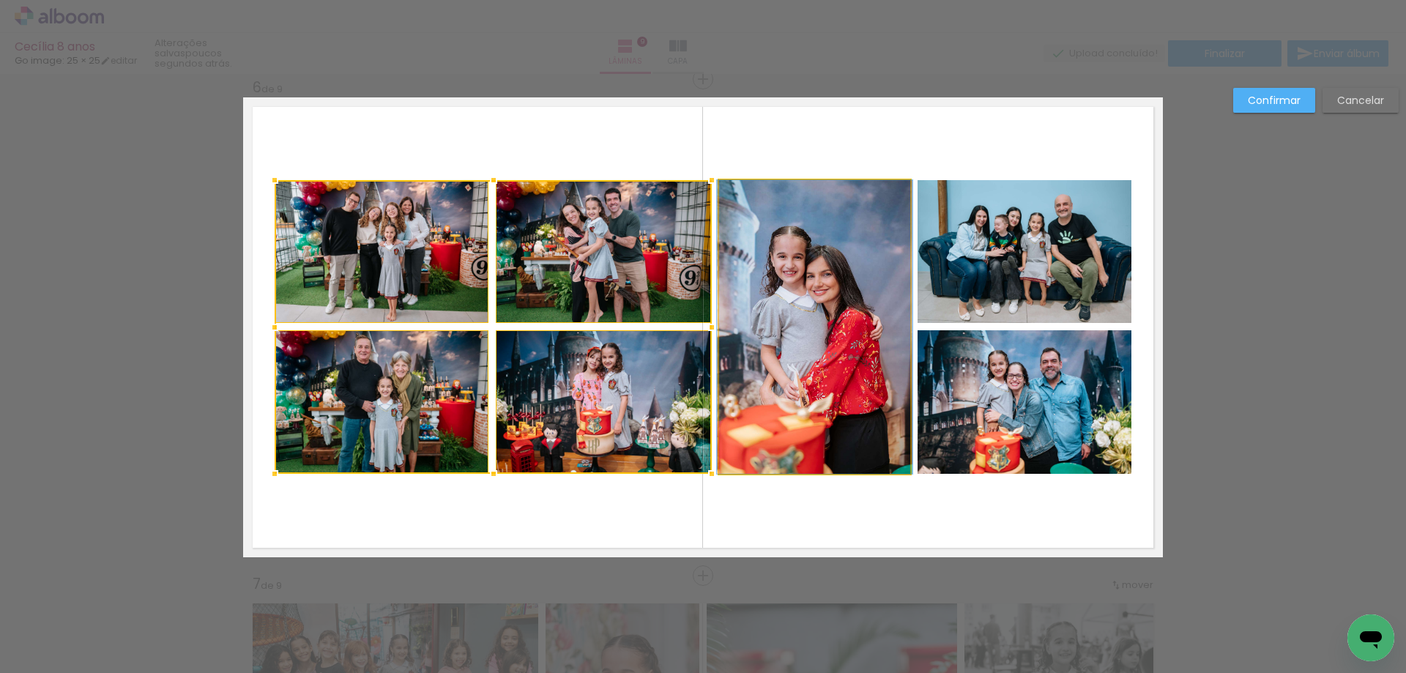
click at [771, 393] on quentale-photo at bounding box center [814, 327] width 191 height 294
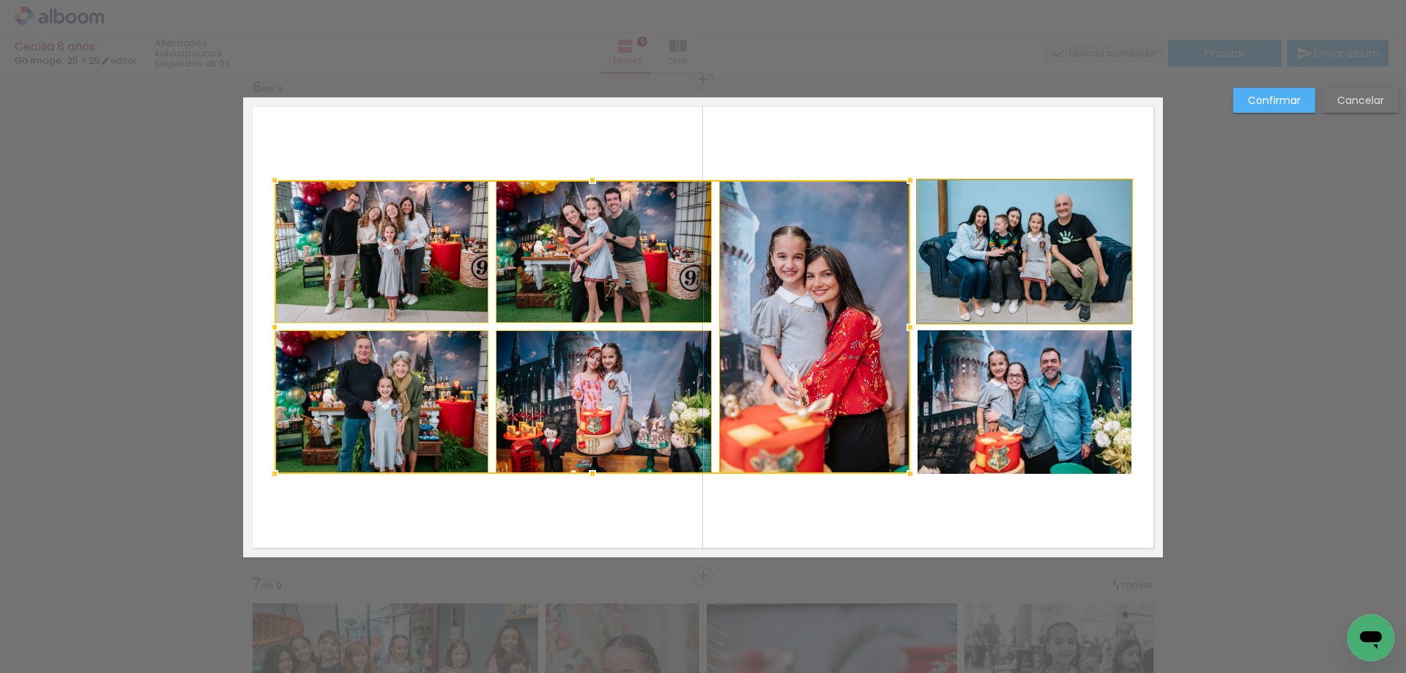
click at [981, 259] on quentale-photo at bounding box center [1025, 251] width 214 height 143
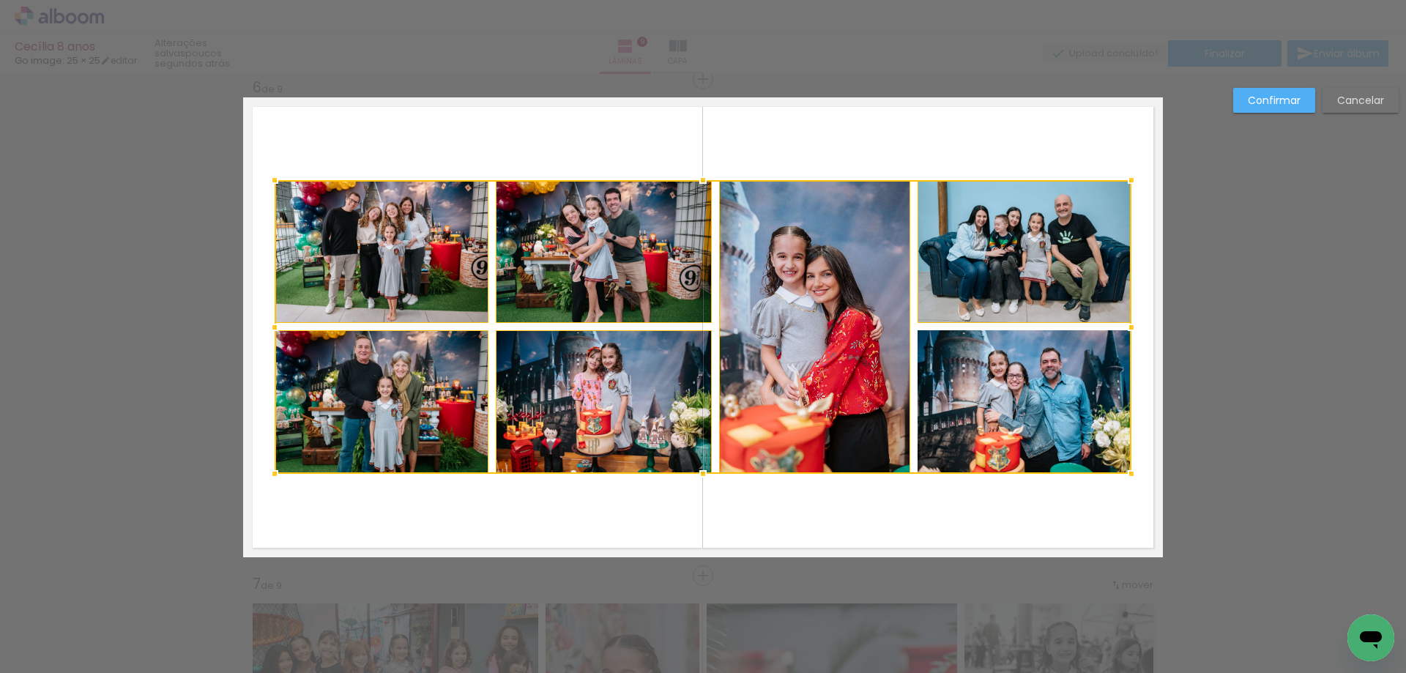
click at [1022, 412] on div at bounding box center [703, 327] width 857 height 294
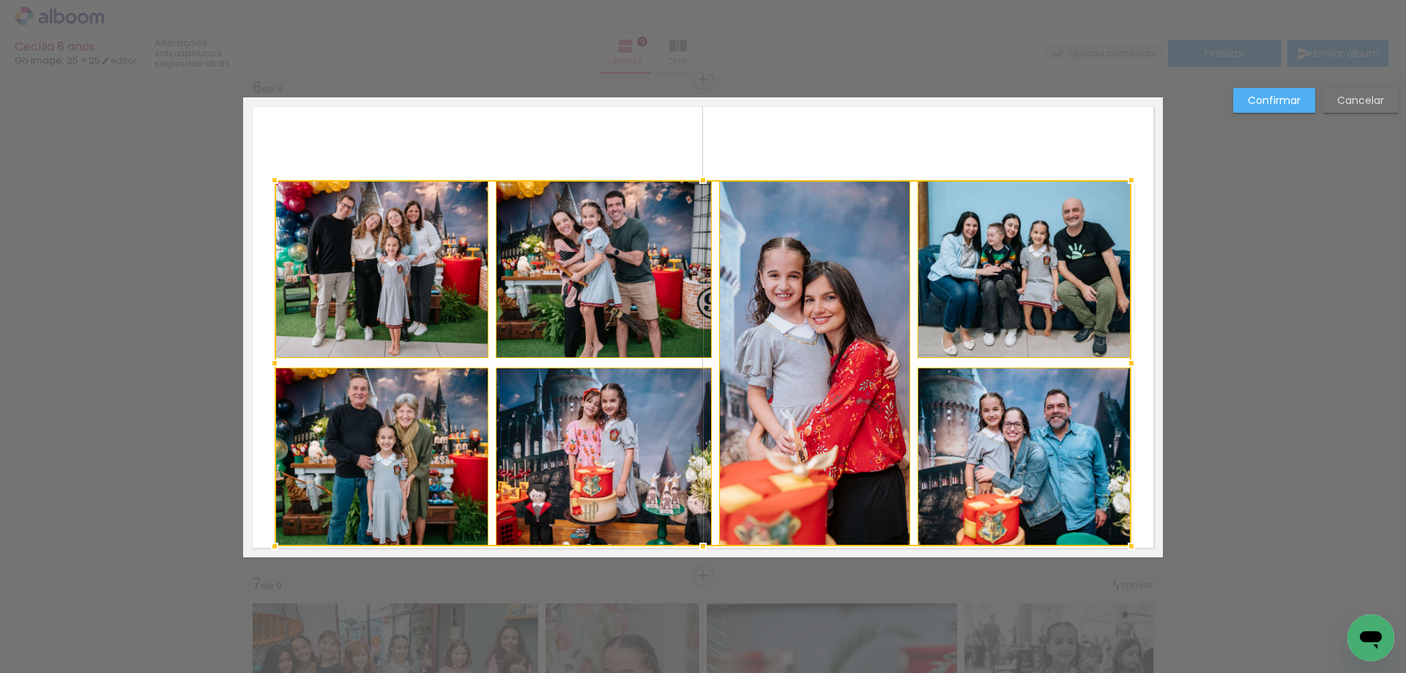
drag, startPoint x: 695, startPoint y: 472, endPoint x: 697, endPoint y: 539, distance: 66.7
click at [697, 539] on div at bounding box center [702, 546] width 29 height 29
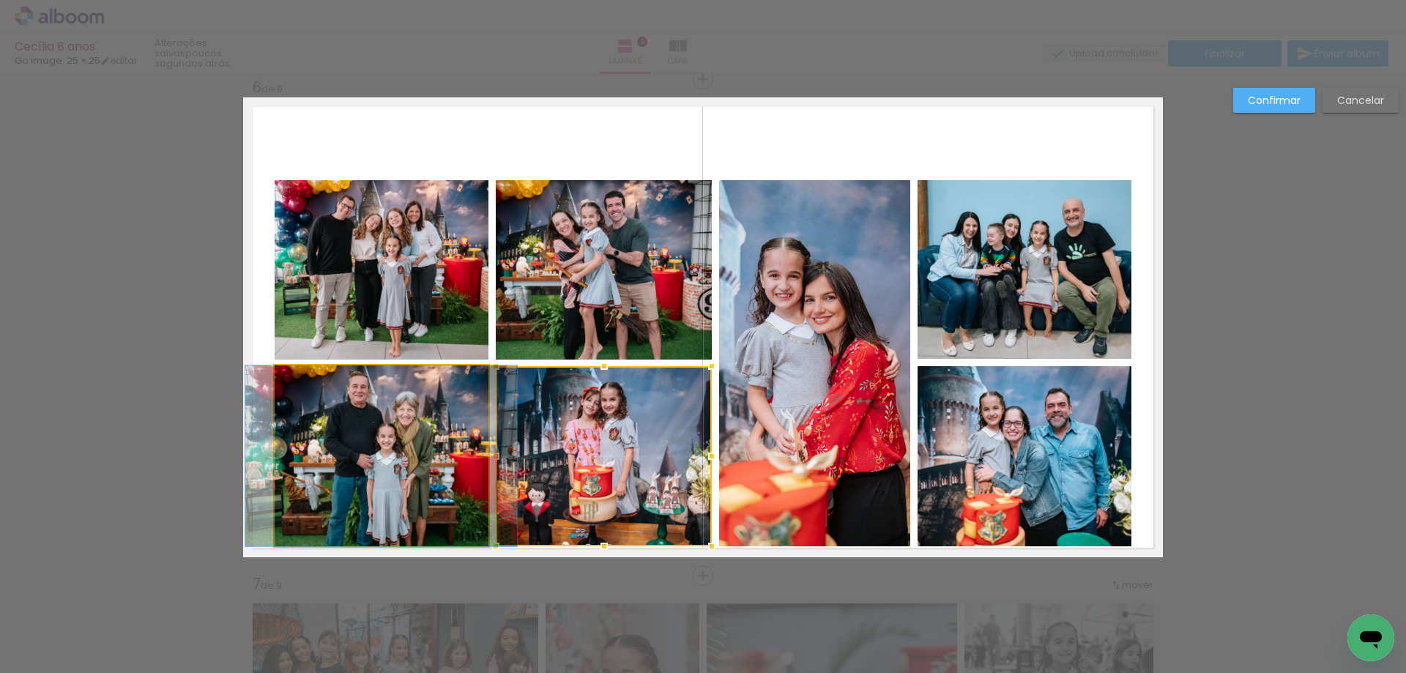
click at [394, 461] on quentale-photo at bounding box center [382, 455] width 214 height 181
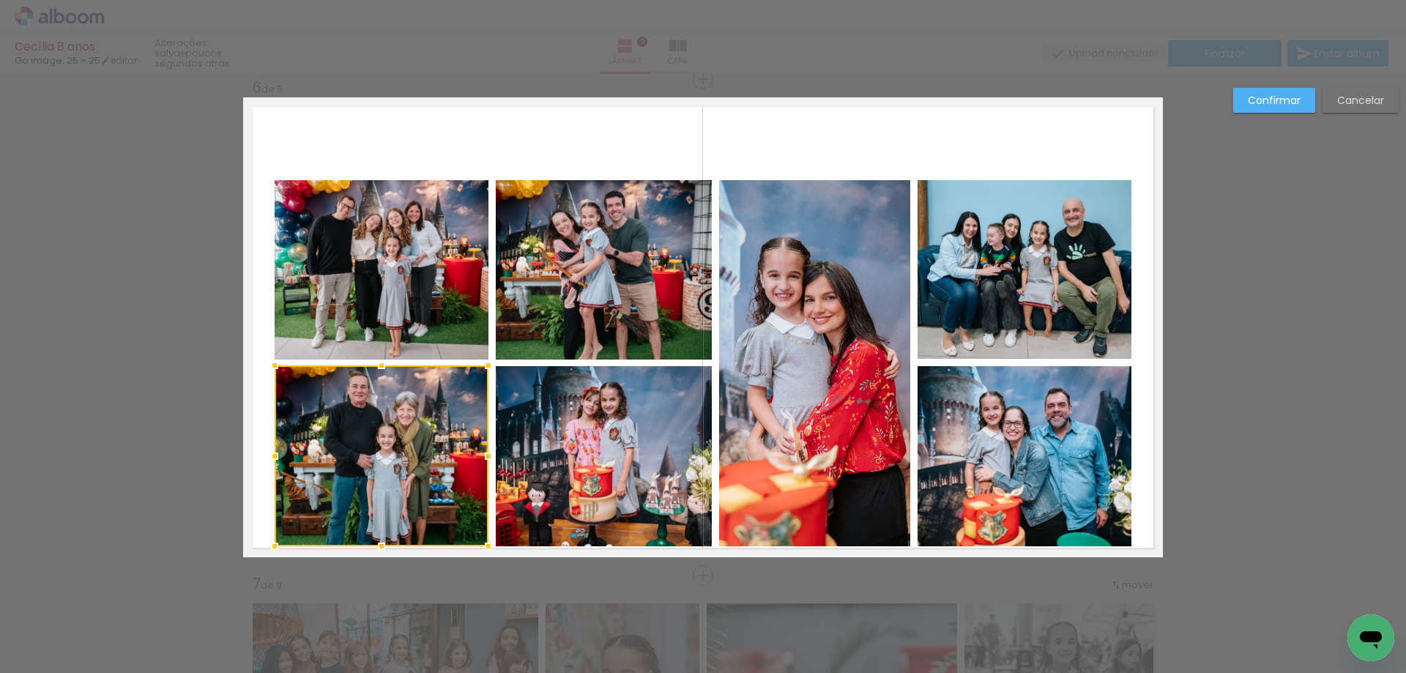
click at [562, 460] on quentale-photo at bounding box center [604, 456] width 216 height 180
click at [376, 278] on quentale-photo at bounding box center [382, 269] width 214 height 179
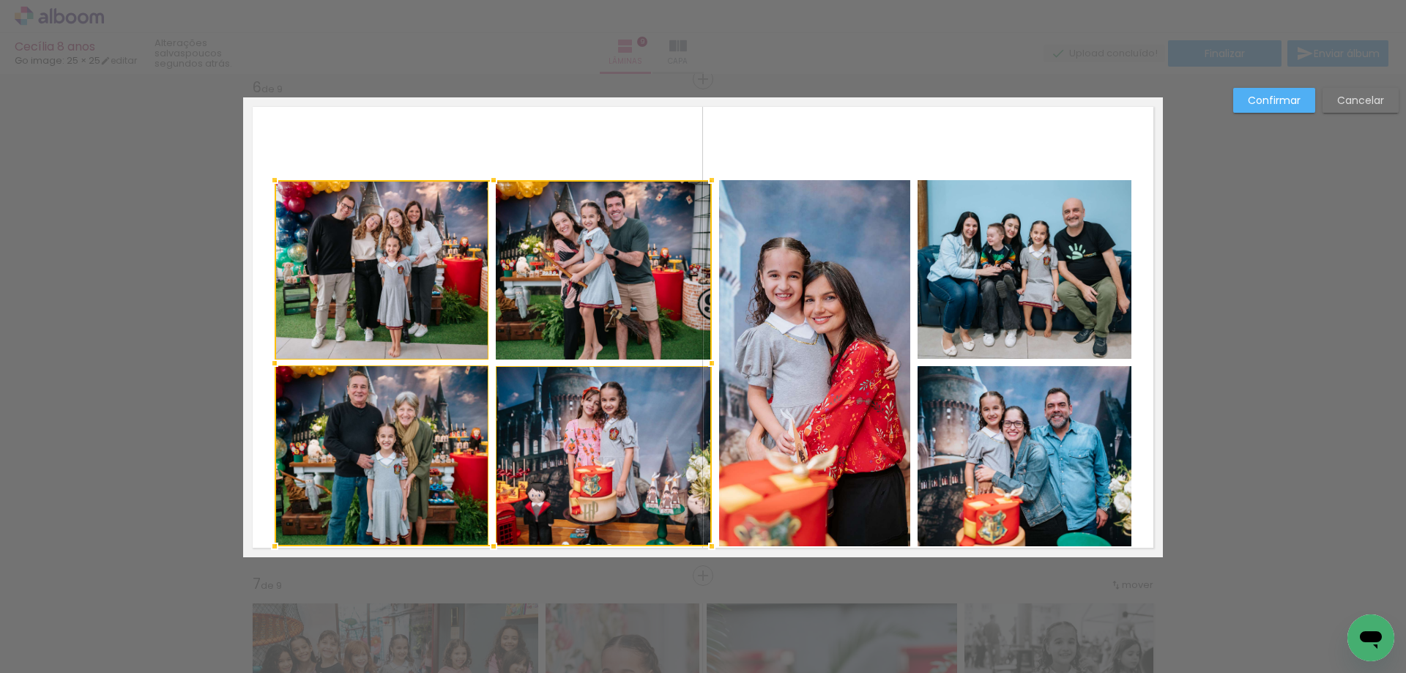
click at [530, 268] on div at bounding box center [493, 363] width 437 height 366
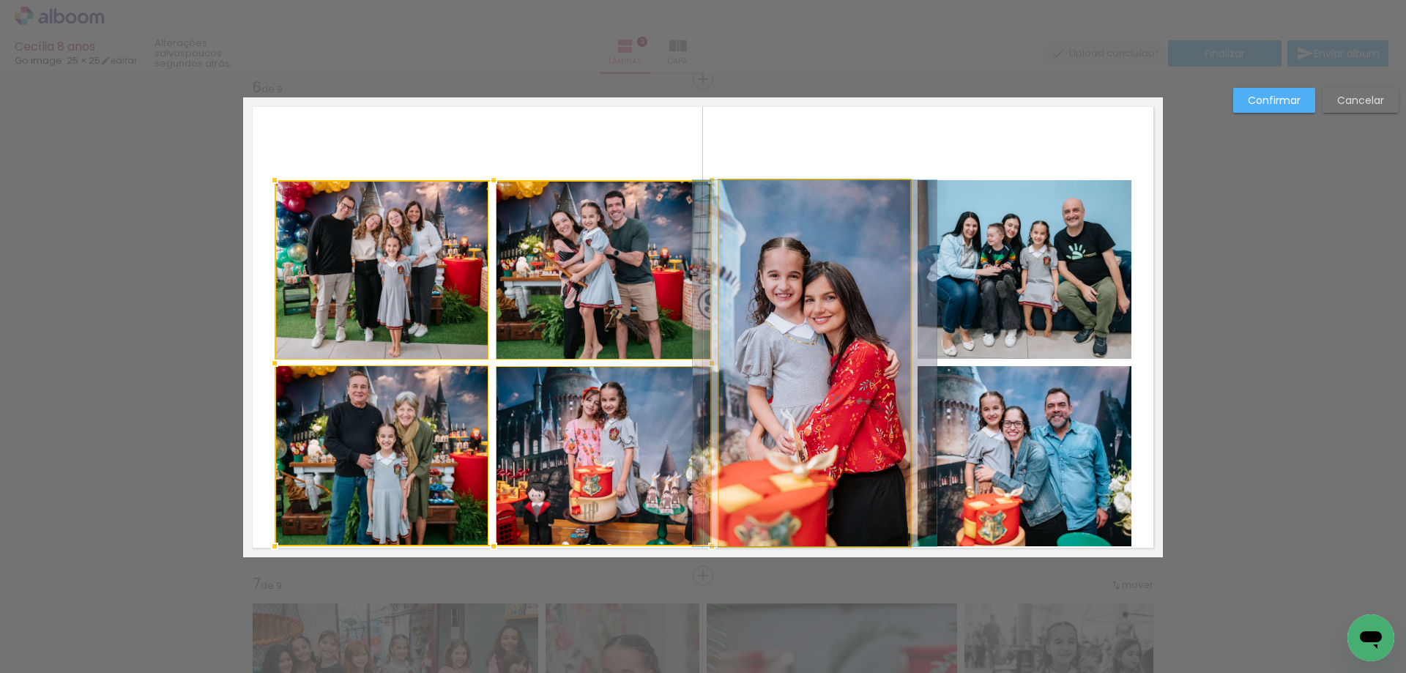
click at [756, 282] on quentale-photo at bounding box center [814, 363] width 191 height 366
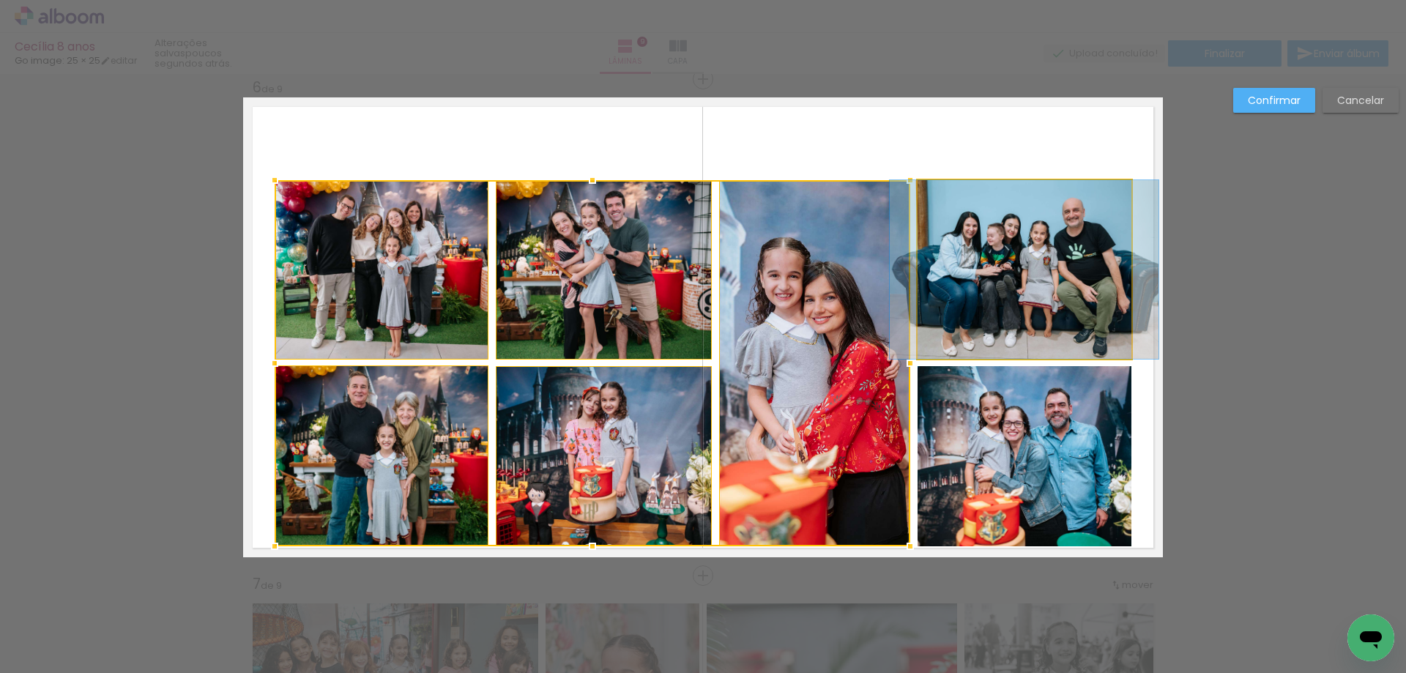
click at [976, 279] on quentale-photo at bounding box center [1025, 269] width 214 height 179
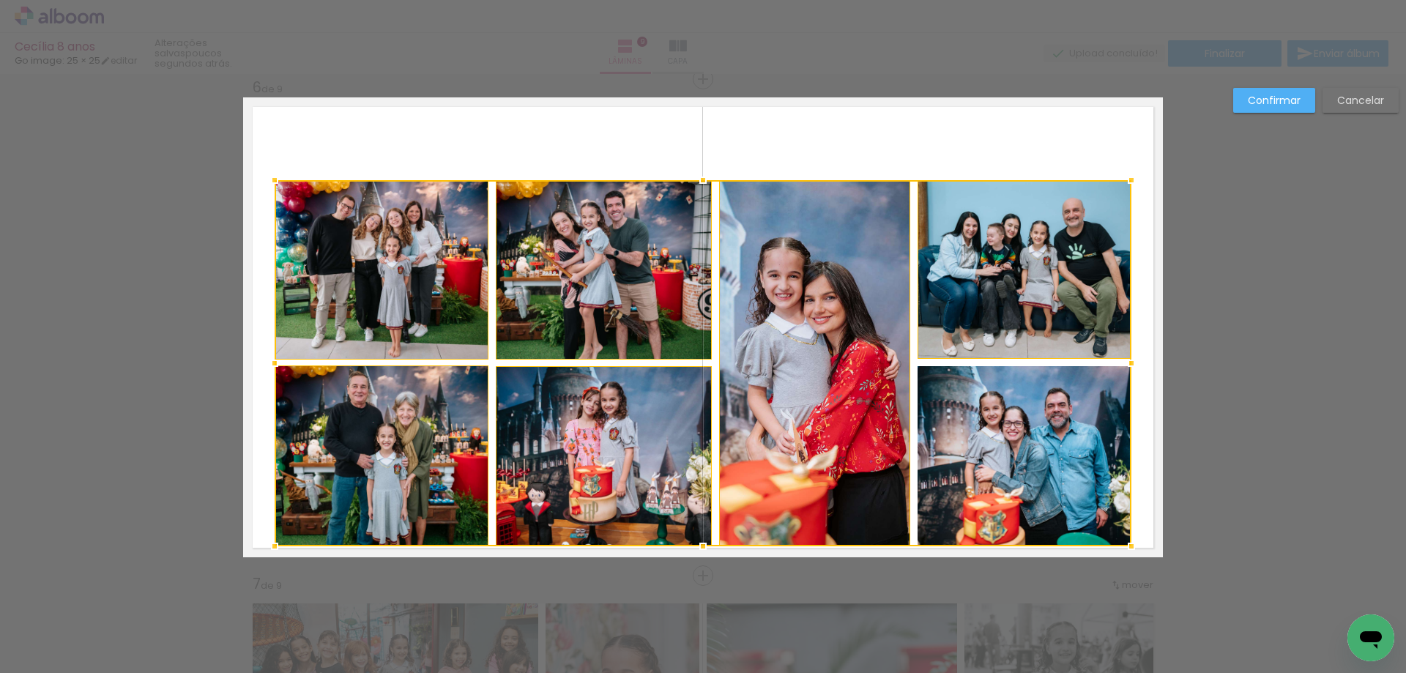
click at [994, 435] on div at bounding box center [703, 363] width 857 height 366
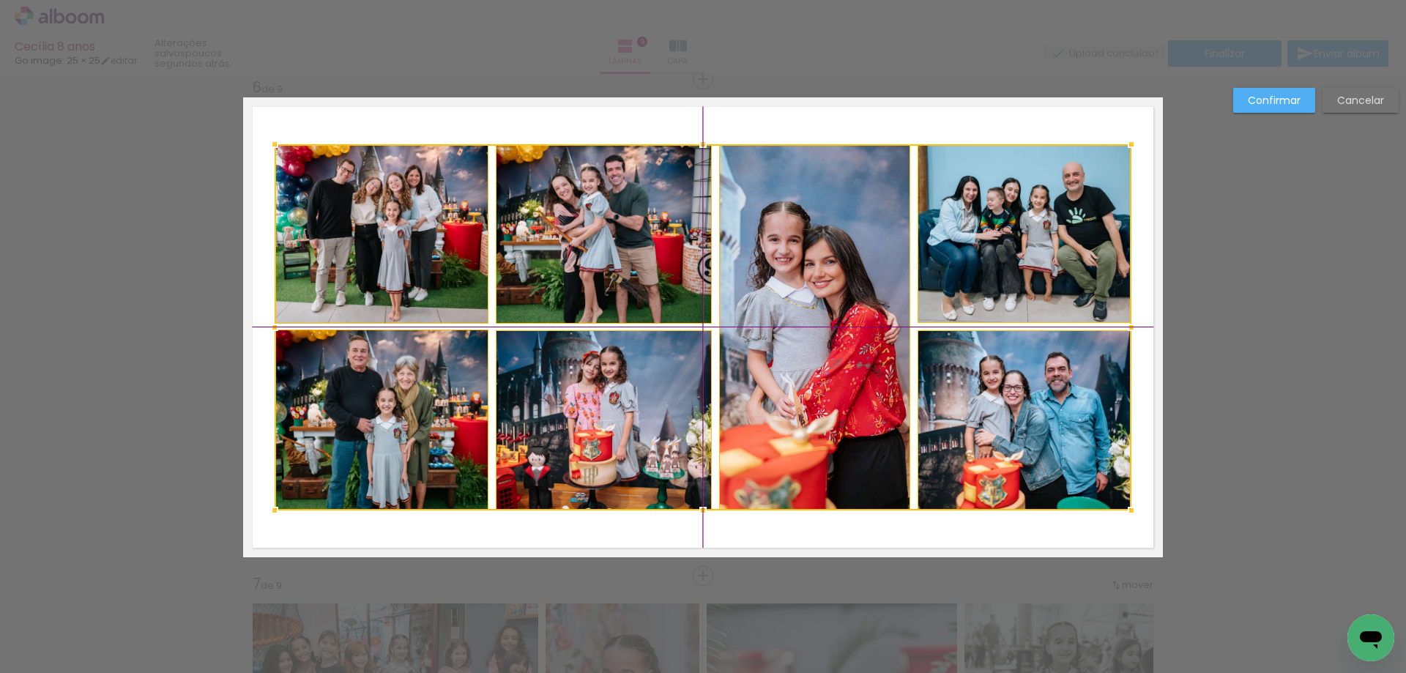
drag, startPoint x: 781, startPoint y: 429, endPoint x: 779, endPoint y: 393, distance: 36.7
click at [779, 393] on div at bounding box center [703, 327] width 857 height 366
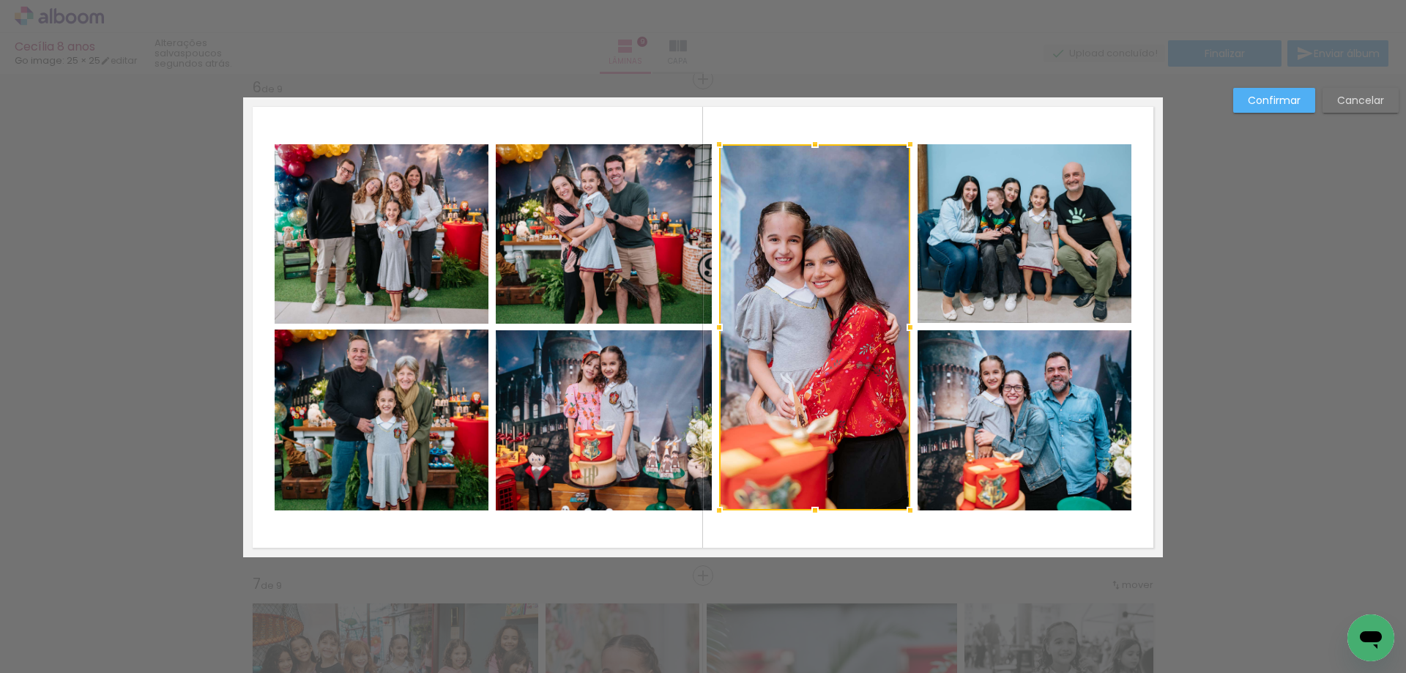
click at [1277, 92] on paper-button "Confirmar" at bounding box center [1274, 100] width 82 height 25
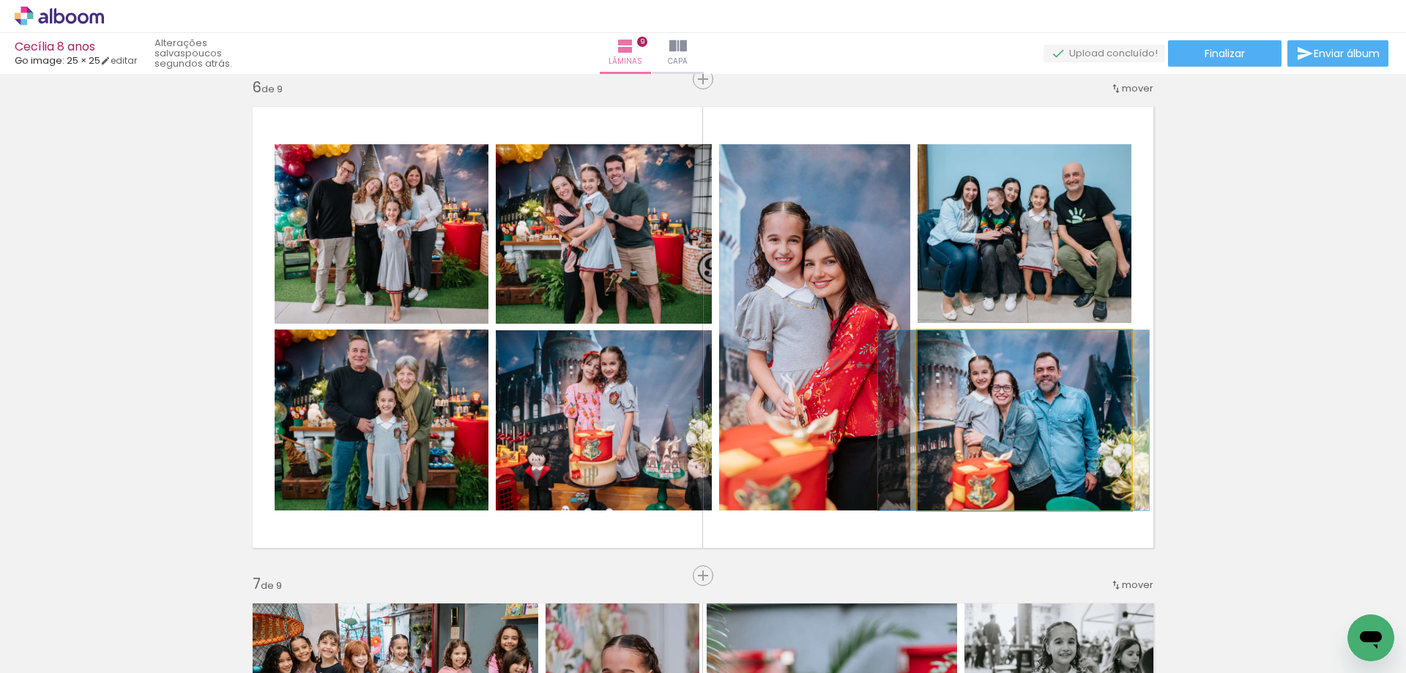
drag, startPoint x: 1003, startPoint y: 444, endPoint x: 995, endPoint y: 444, distance: 8.1
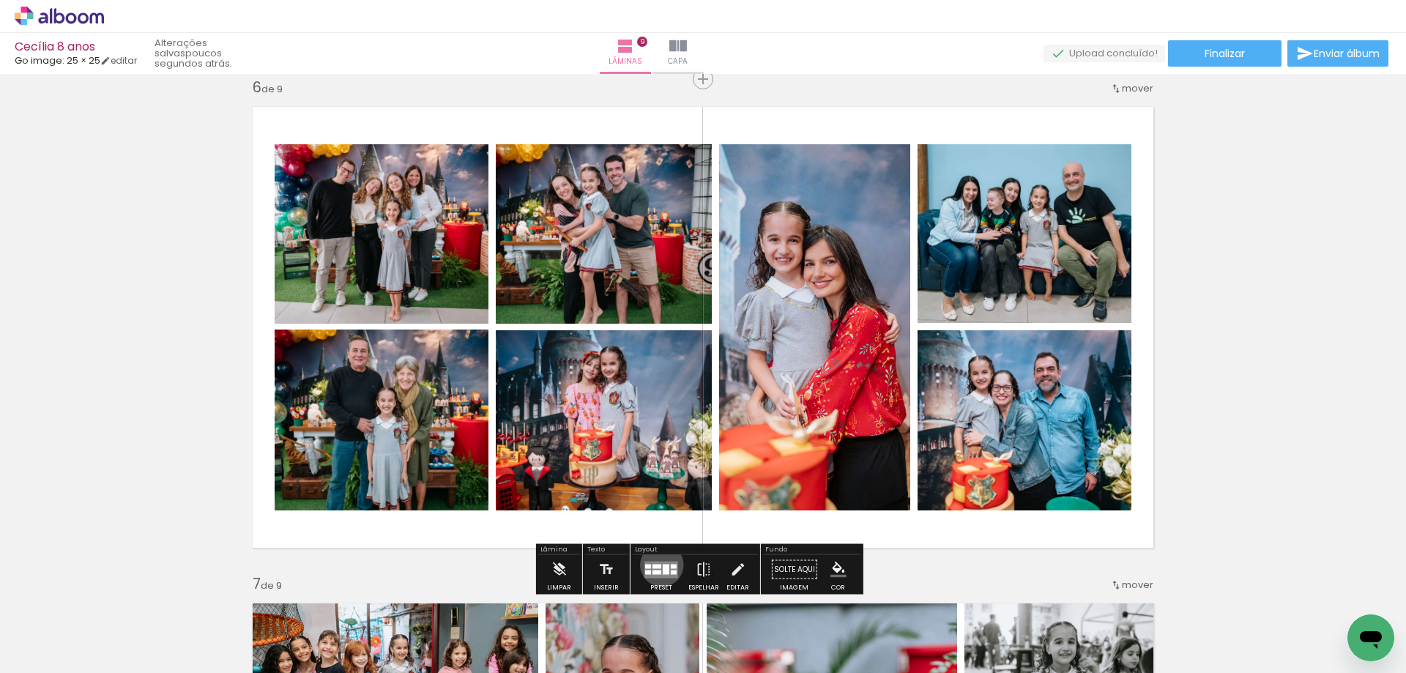
click at [658, 565] on quentale-layouter at bounding box center [662, 569] width 34 height 17
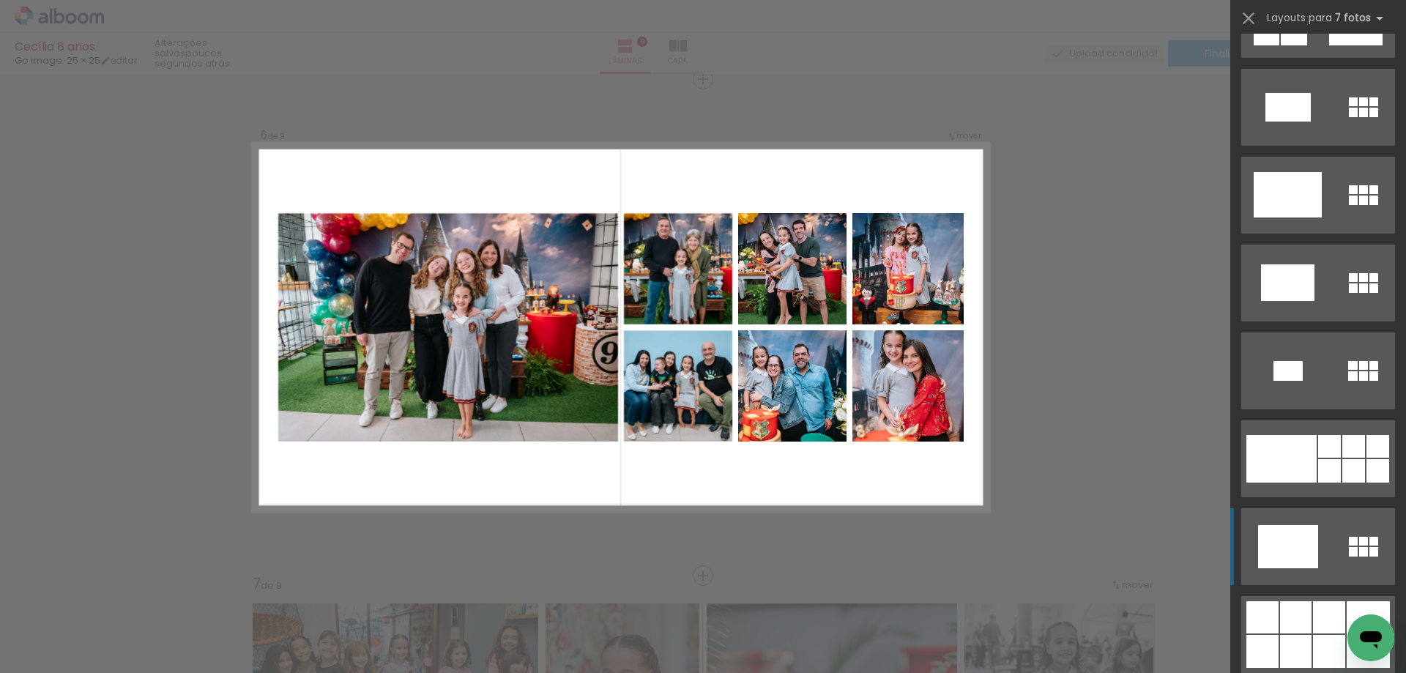
scroll to position [12867, 0]
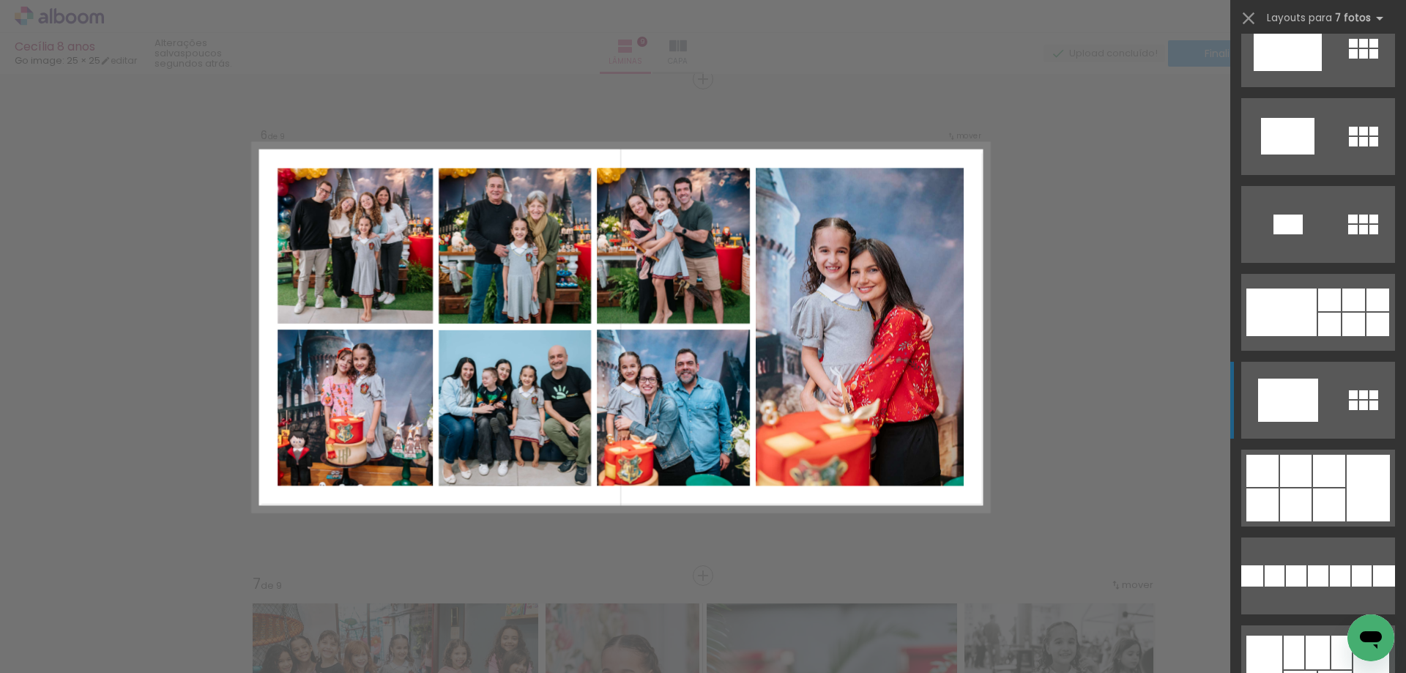
click at [1315, 464] on div at bounding box center [1329, 471] width 32 height 32
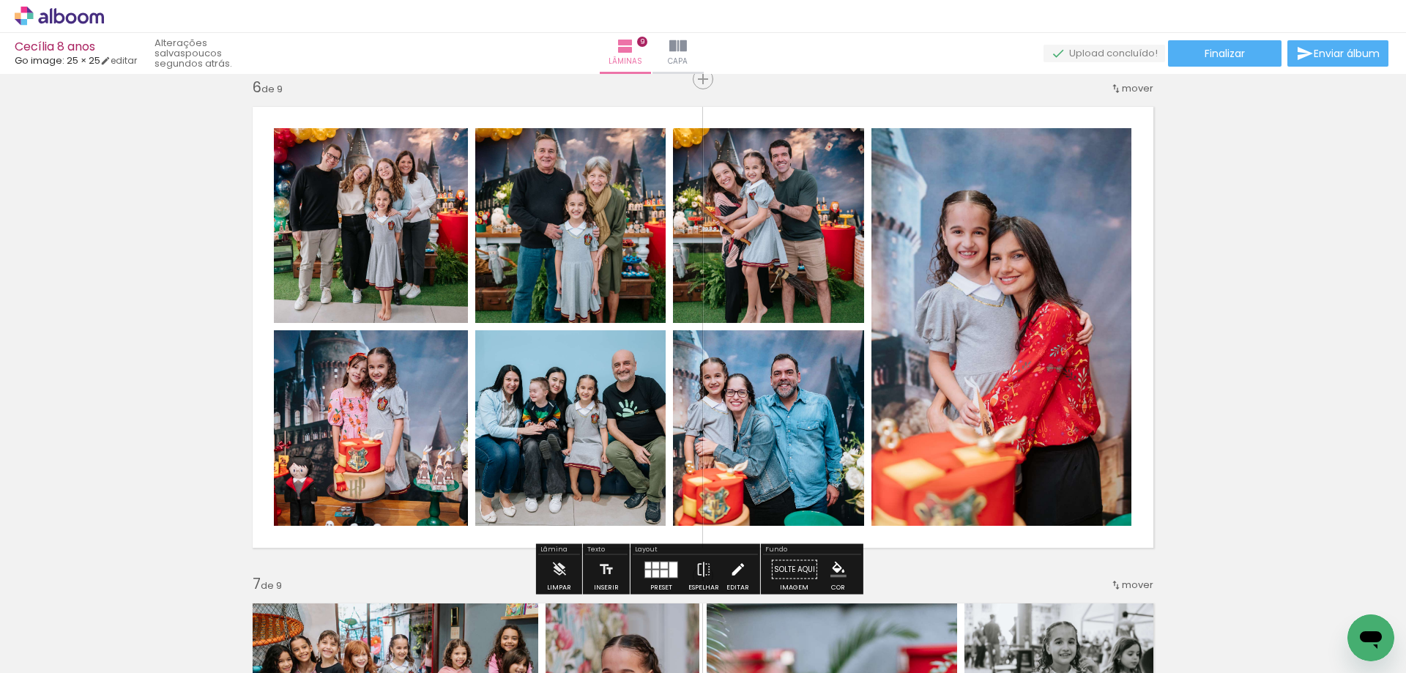
click at [730, 565] on iron-icon at bounding box center [738, 569] width 16 height 29
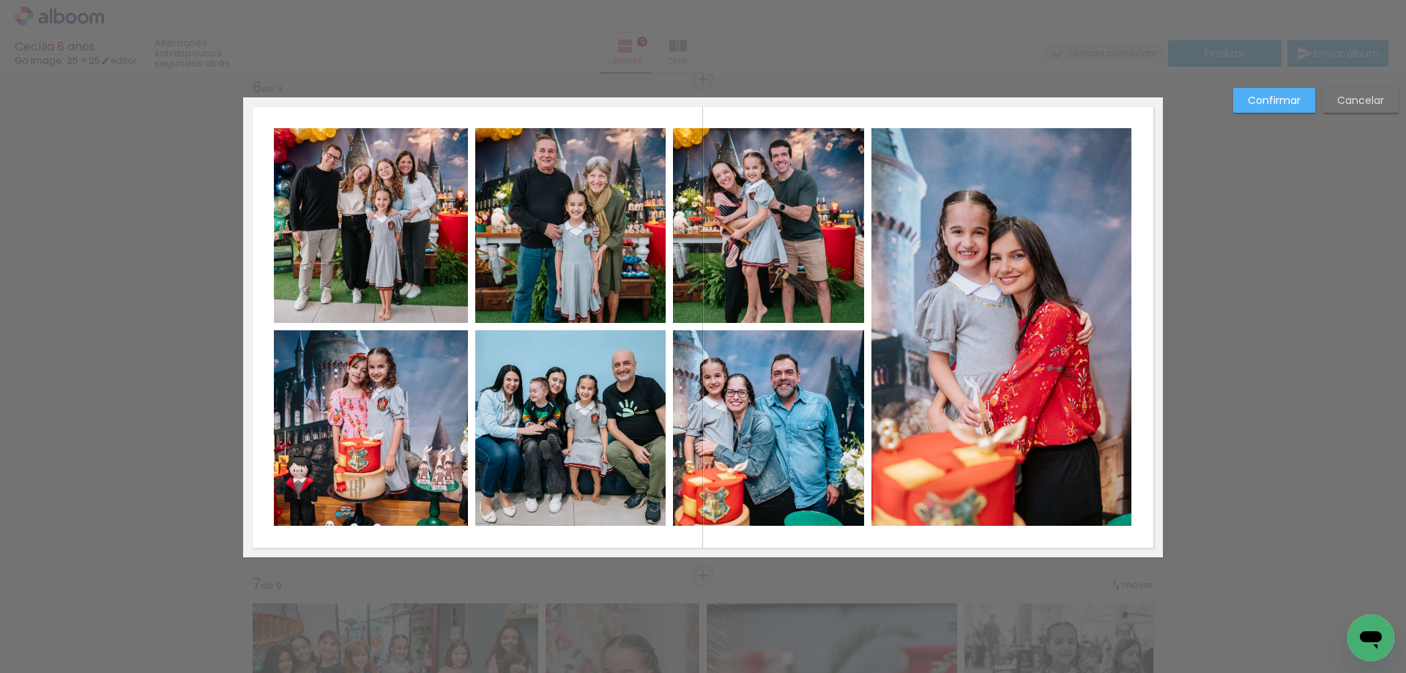
click at [988, 357] on quentale-photo at bounding box center [1002, 327] width 260 height 398
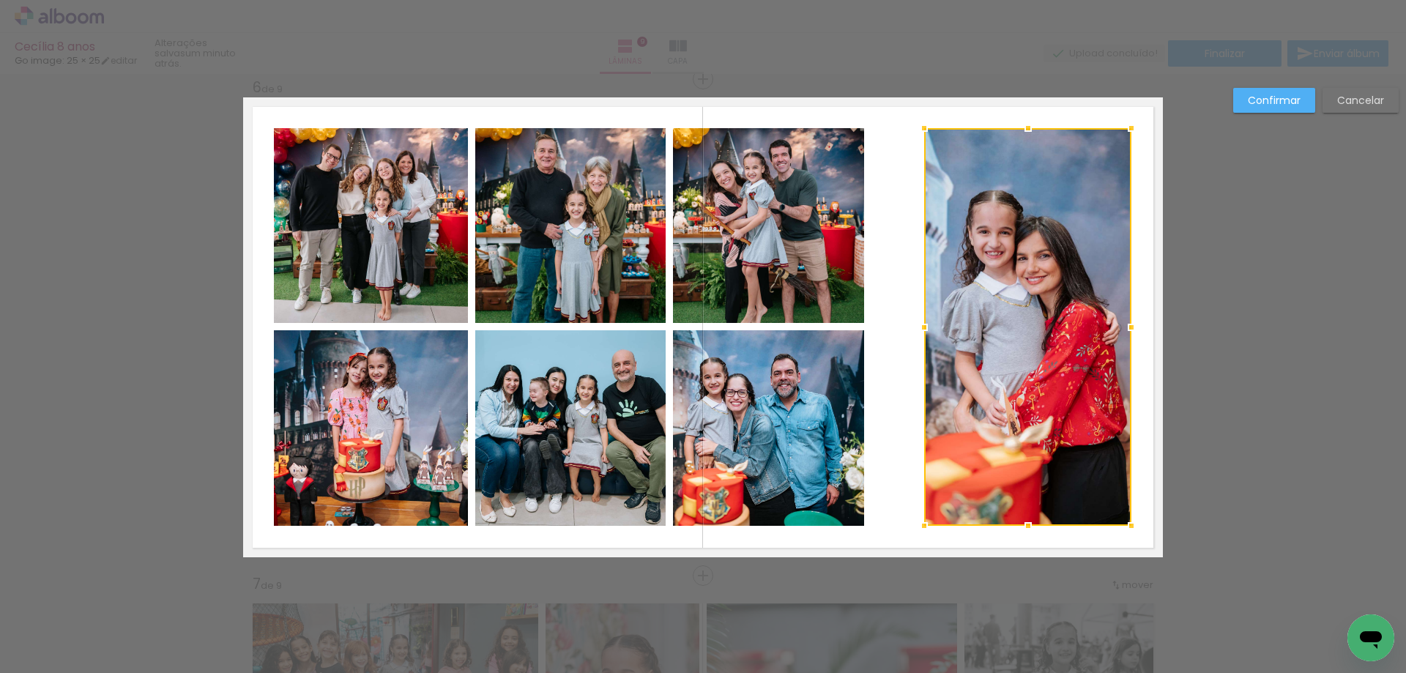
drag, startPoint x: 867, startPoint y: 328, endPoint x: 921, endPoint y: 319, distance: 55.0
click at [921, 319] on div at bounding box center [924, 327] width 29 height 29
click at [389, 258] on quentale-photo at bounding box center [371, 225] width 194 height 195
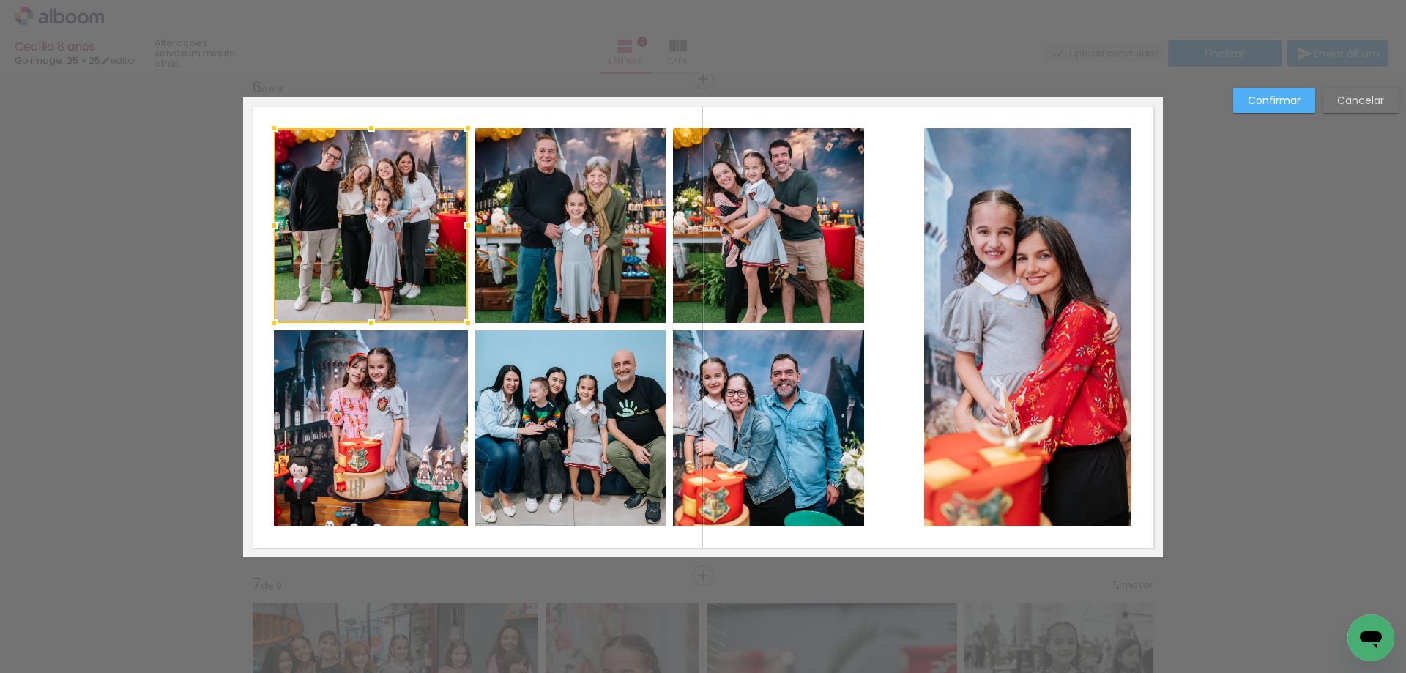
click at [389, 412] on quentale-photo at bounding box center [371, 428] width 194 height 196
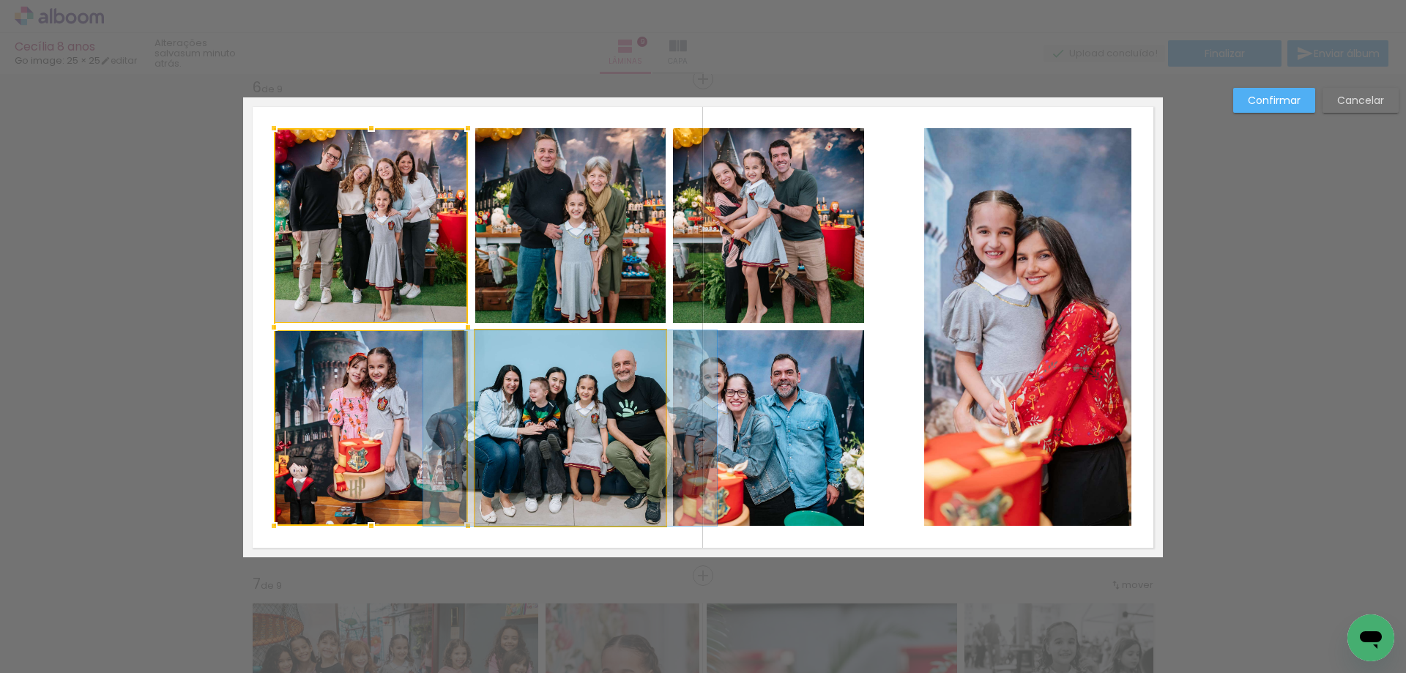
click at [575, 443] on quentale-photo at bounding box center [570, 428] width 190 height 196
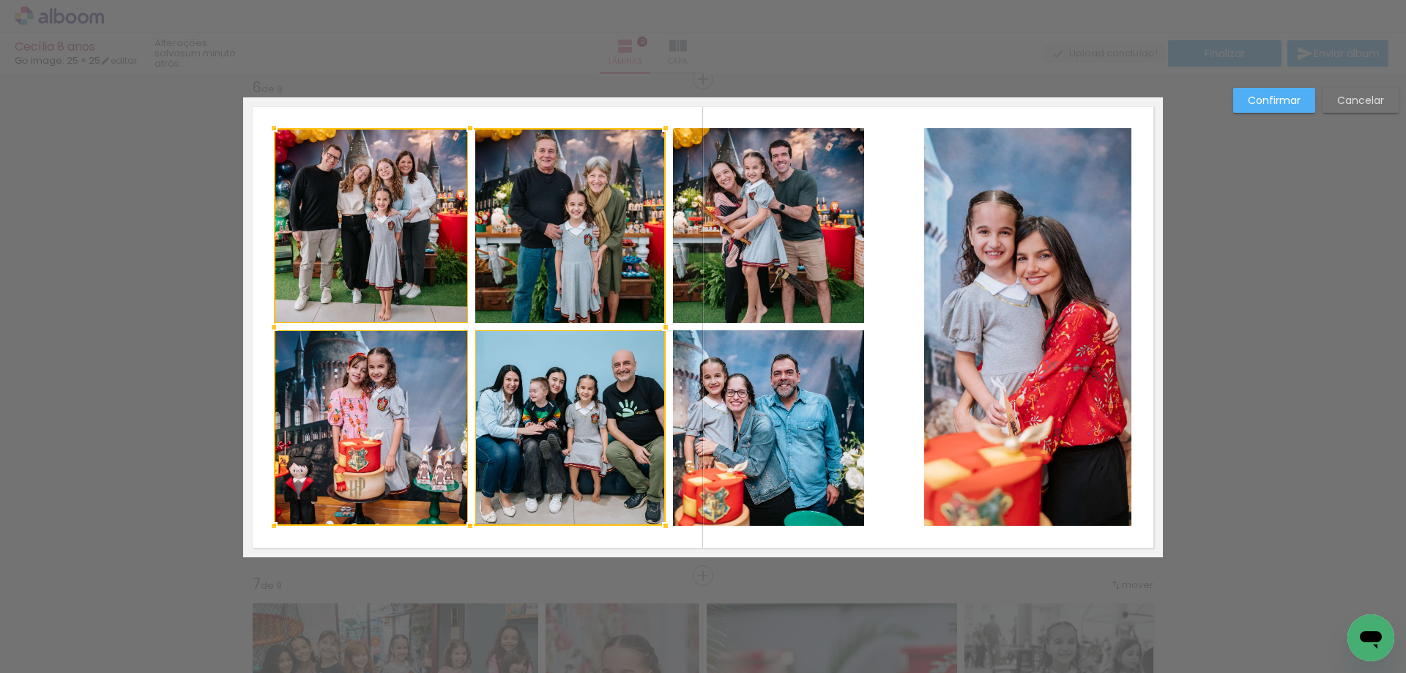
click at [566, 250] on div at bounding box center [470, 327] width 392 height 398
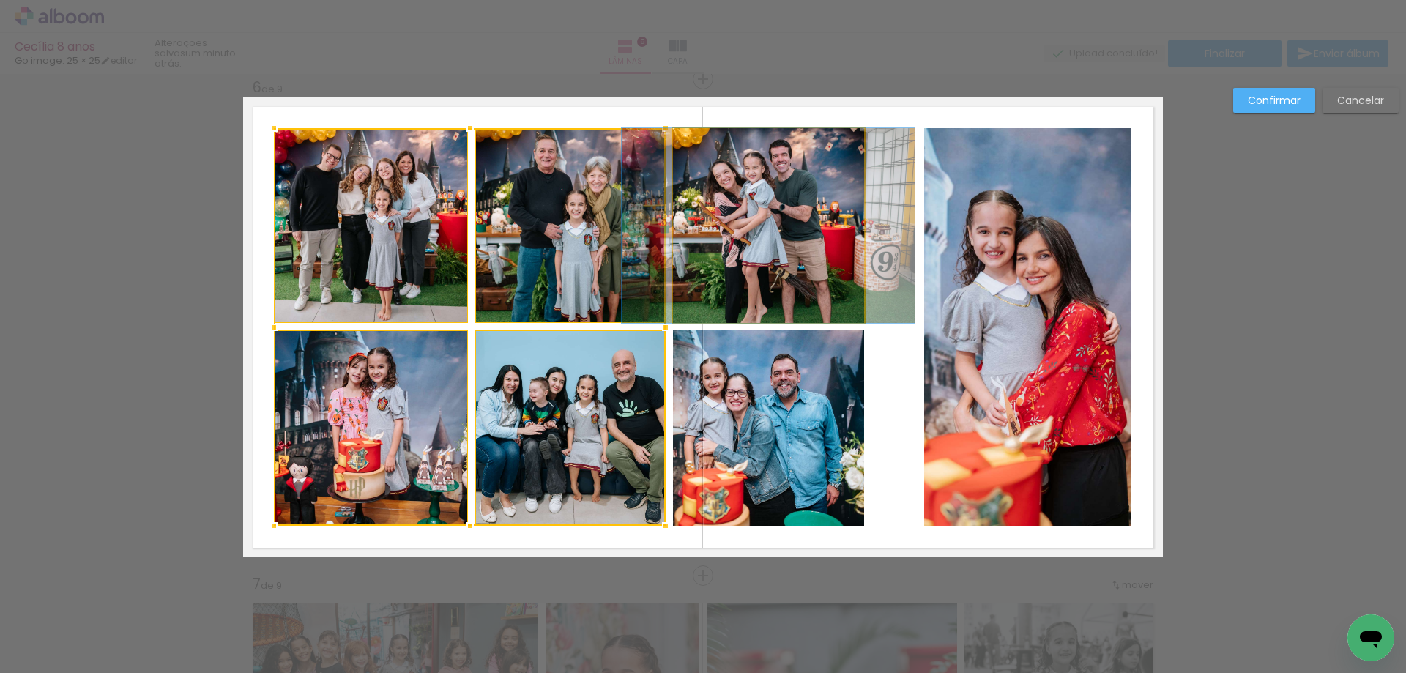
click at [736, 237] on quentale-photo at bounding box center [768, 225] width 191 height 195
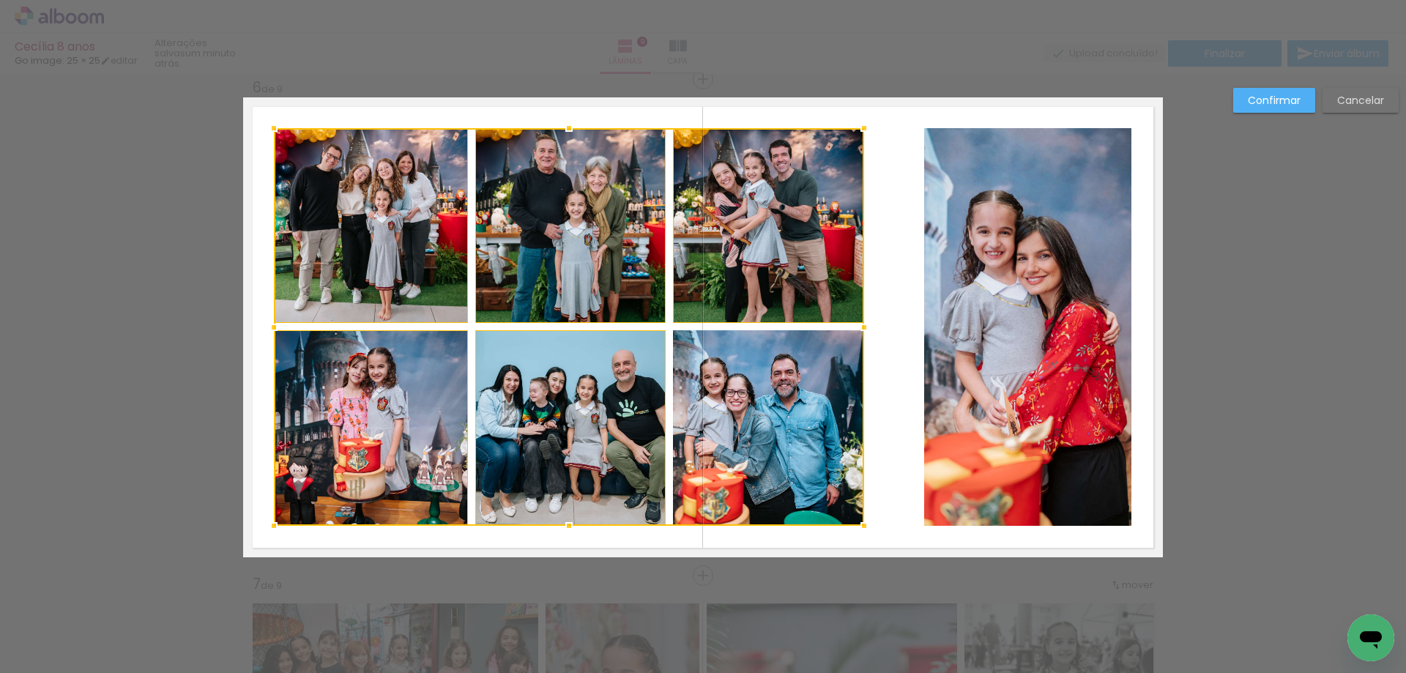
click at [778, 453] on div at bounding box center [569, 327] width 590 height 398
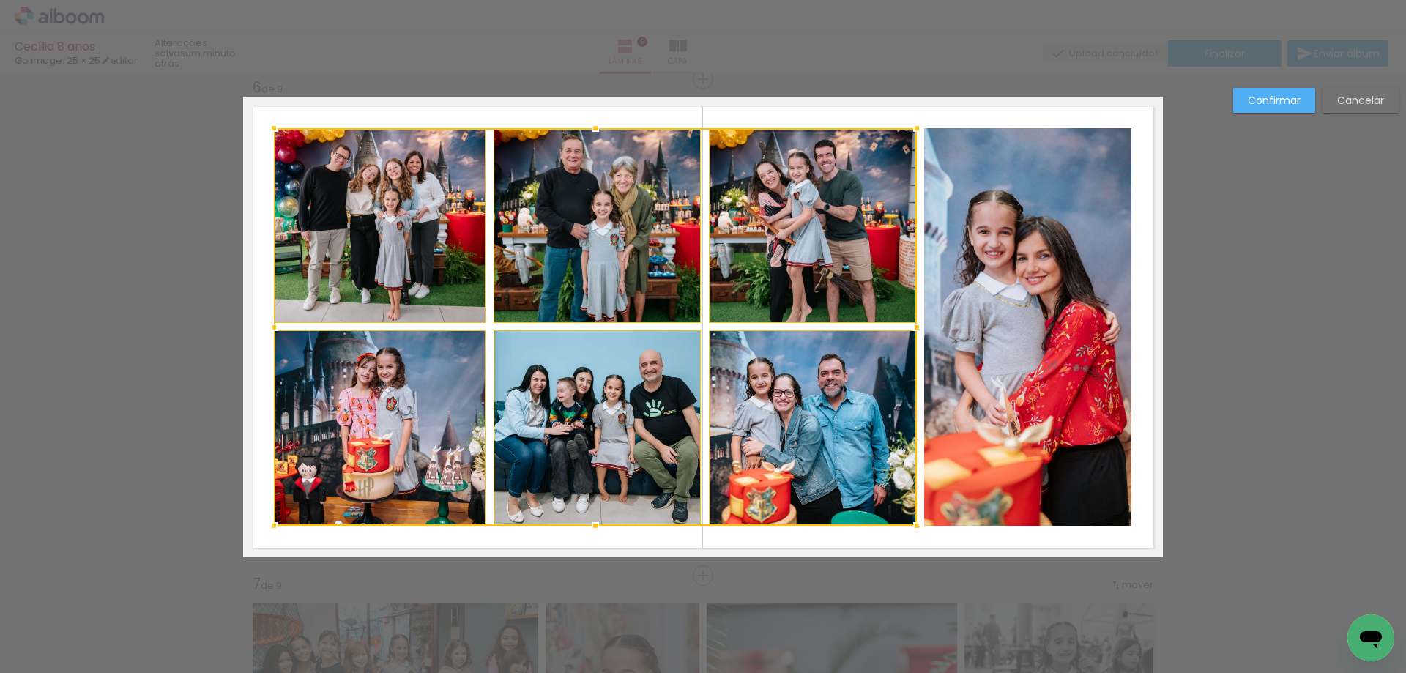
drag, startPoint x: 861, startPoint y: 329, endPoint x: 913, endPoint y: 335, distance: 53.1
click at [913, 335] on div at bounding box center [916, 327] width 29 height 29
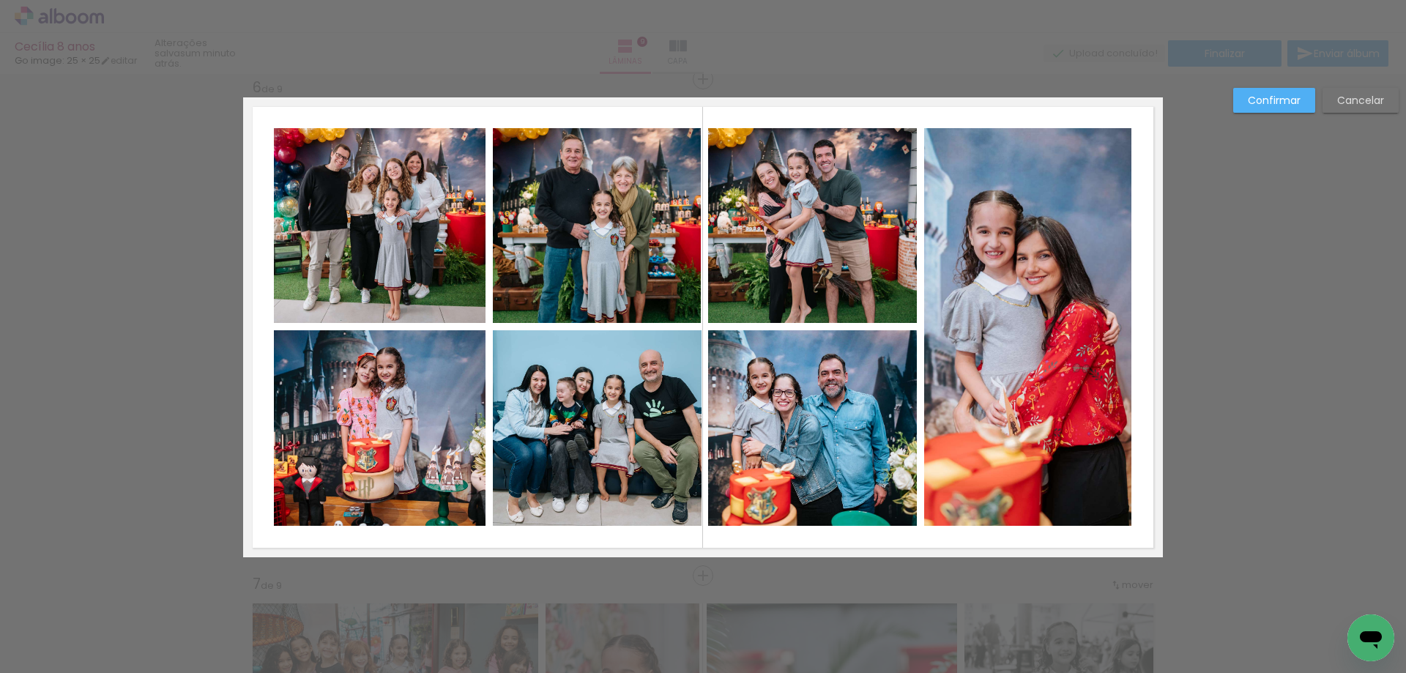
click at [1022, 342] on quentale-photo at bounding box center [1027, 327] width 207 height 398
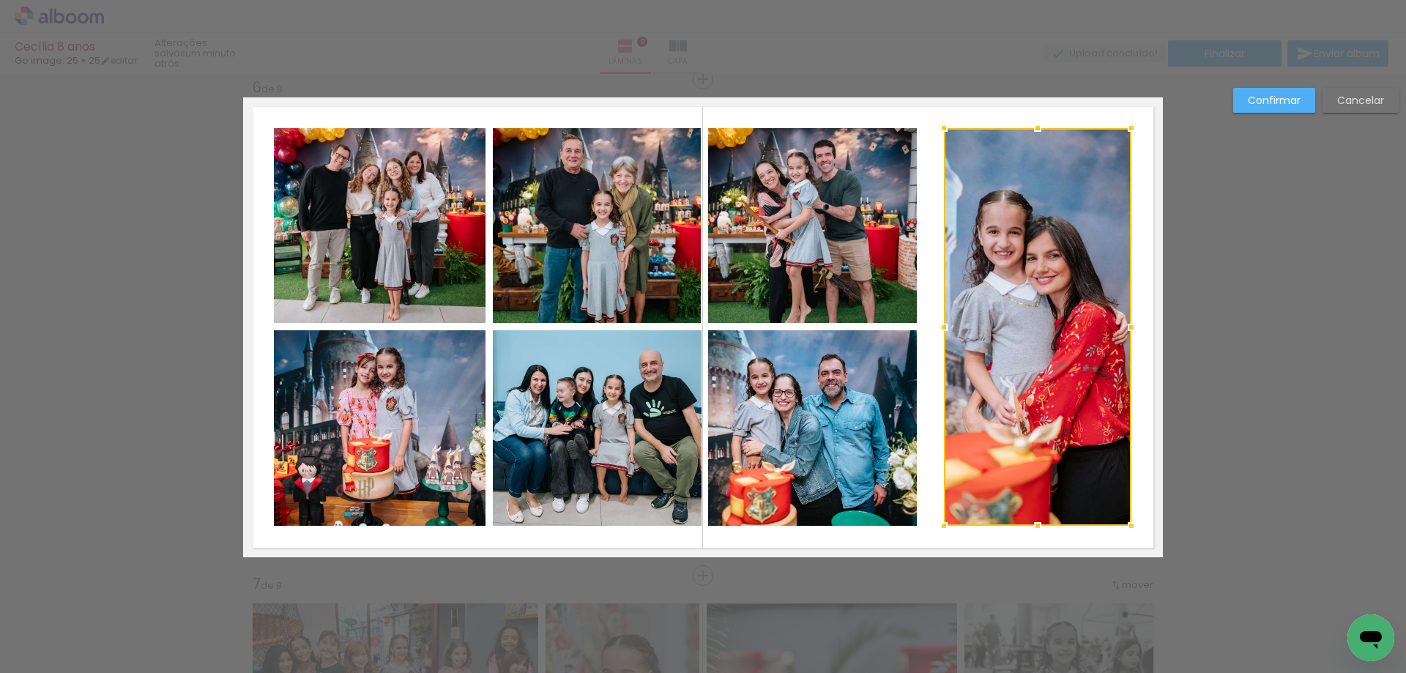
drag, startPoint x: 920, startPoint y: 328, endPoint x: 940, endPoint y: 327, distance: 19.8
click at [940, 327] on div at bounding box center [943, 327] width 29 height 29
click at [426, 255] on quentale-photo at bounding box center [380, 225] width 212 height 195
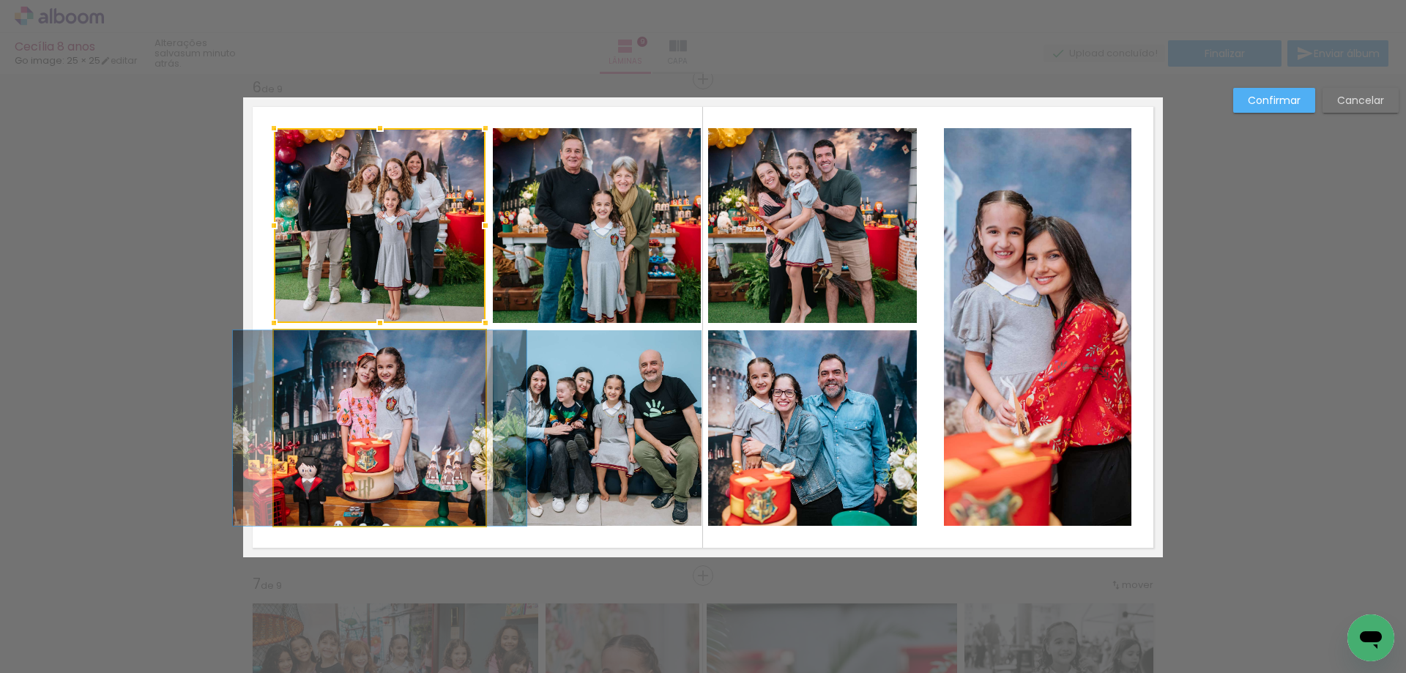
click at [412, 397] on quentale-photo at bounding box center [380, 428] width 212 height 196
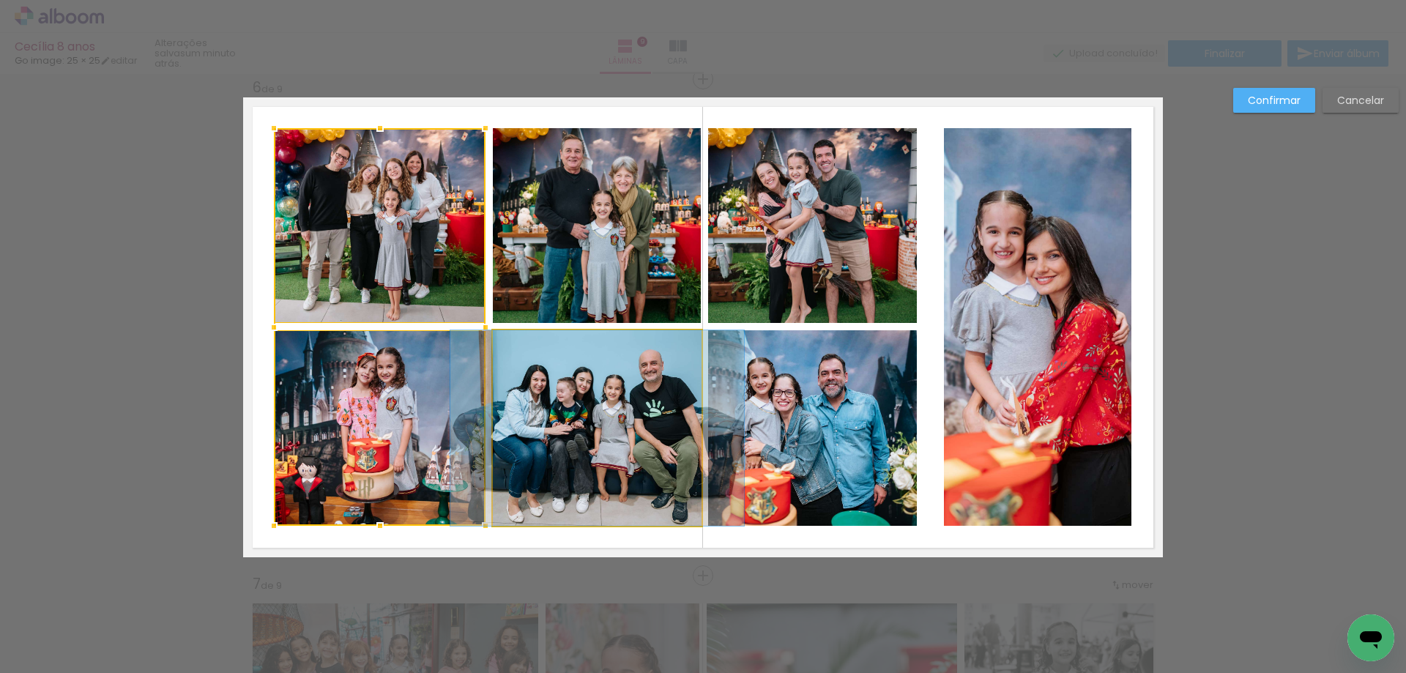
click at [572, 409] on quentale-photo at bounding box center [597, 428] width 209 height 196
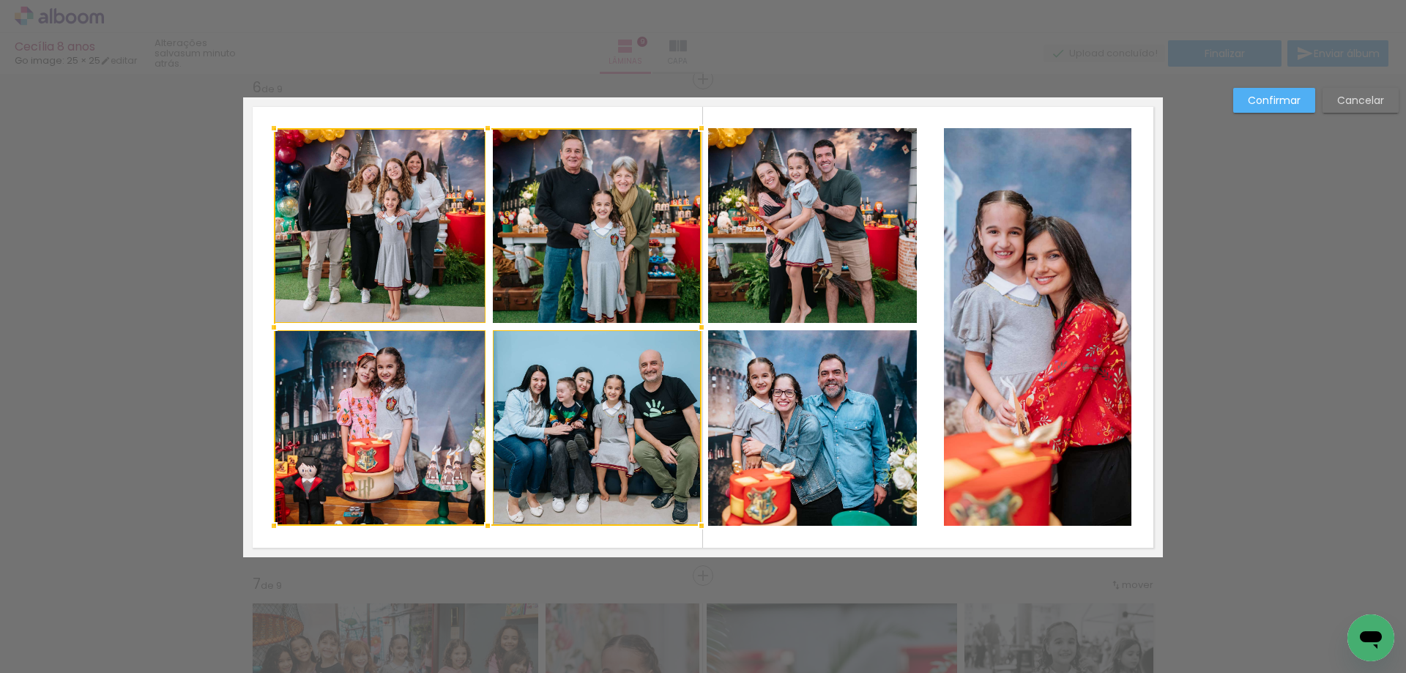
click at [585, 242] on div at bounding box center [488, 327] width 428 height 398
click at [786, 253] on quentale-photo at bounding box center [812, 225] width 209 height 195
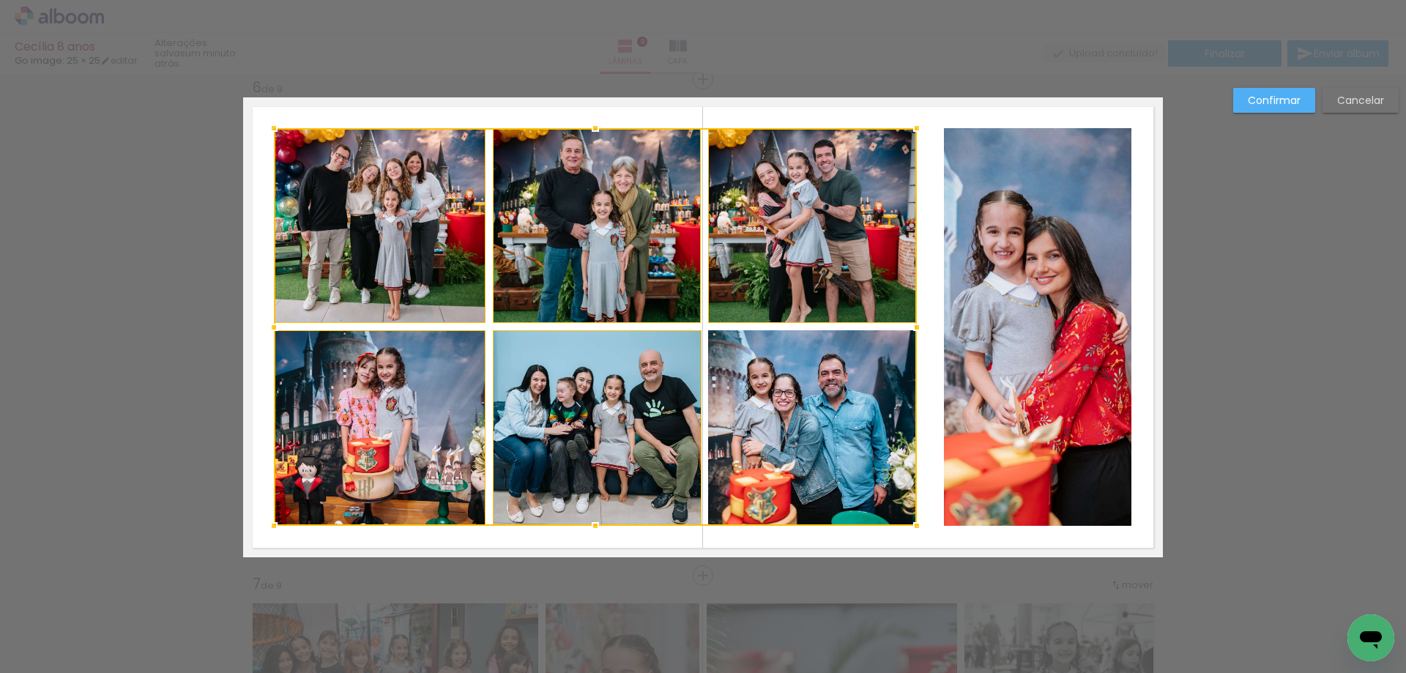
click at [815, 456] on div at bounding box center [595, 327] width 643 height 398
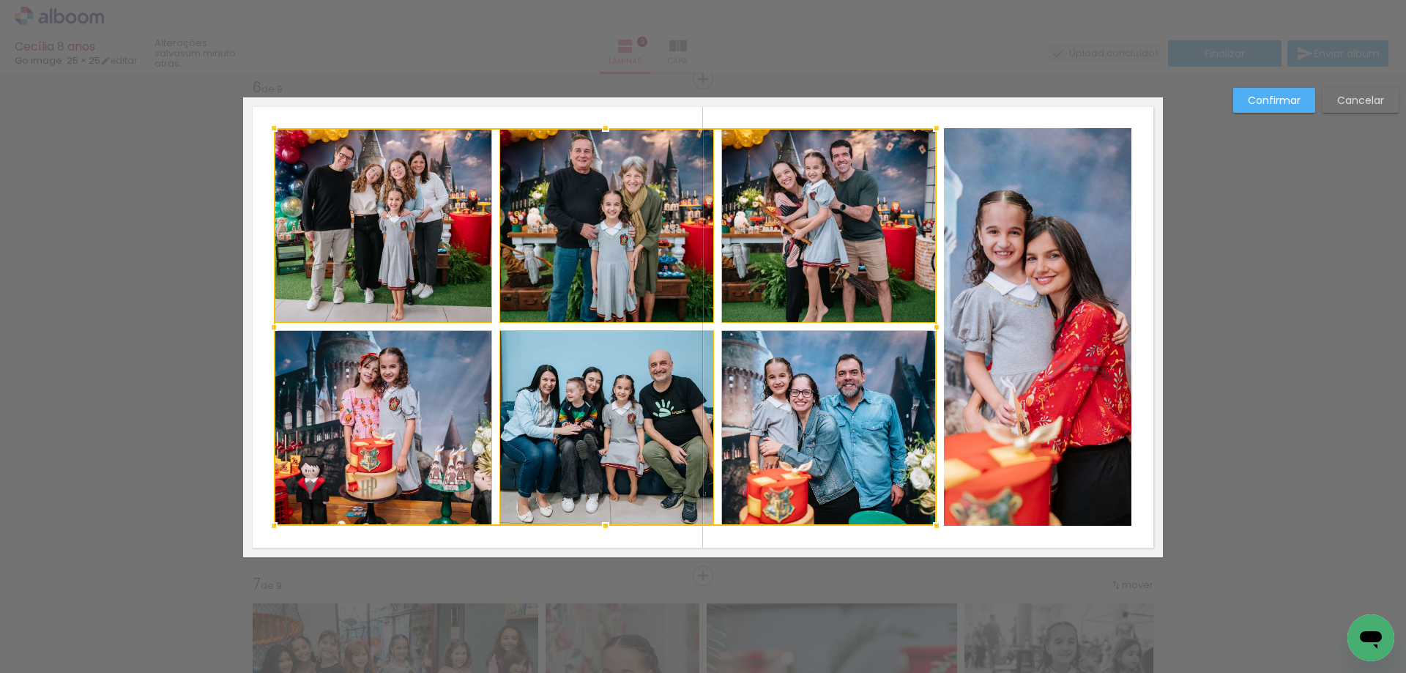
drag, startPoint x: 914, startPoint y: 326, endPoint x: 934, endPoint y: 327, distance: 19.8
click at [934, 327] on div at bounding box center [936, 327] width 29 height 29
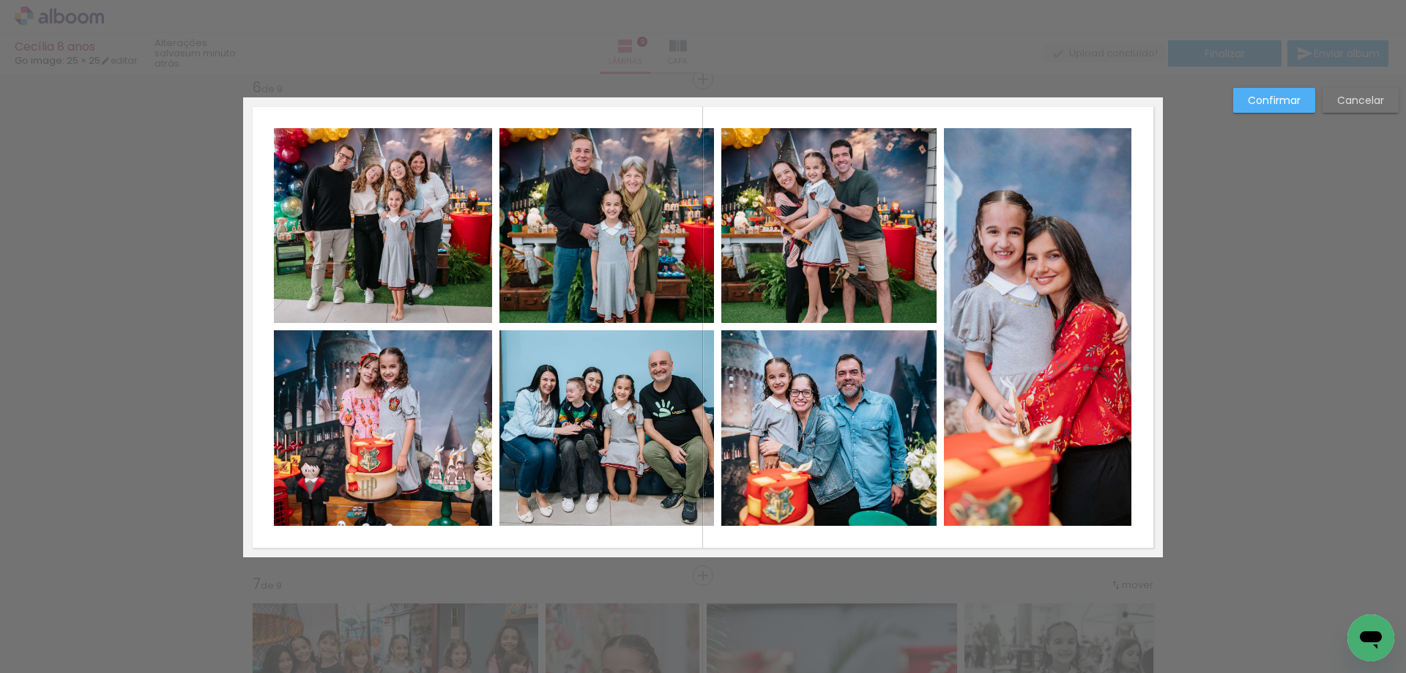
click at [0, 0] on slot "Confirmar" at bounding box center [0, 0] width 0 height 0
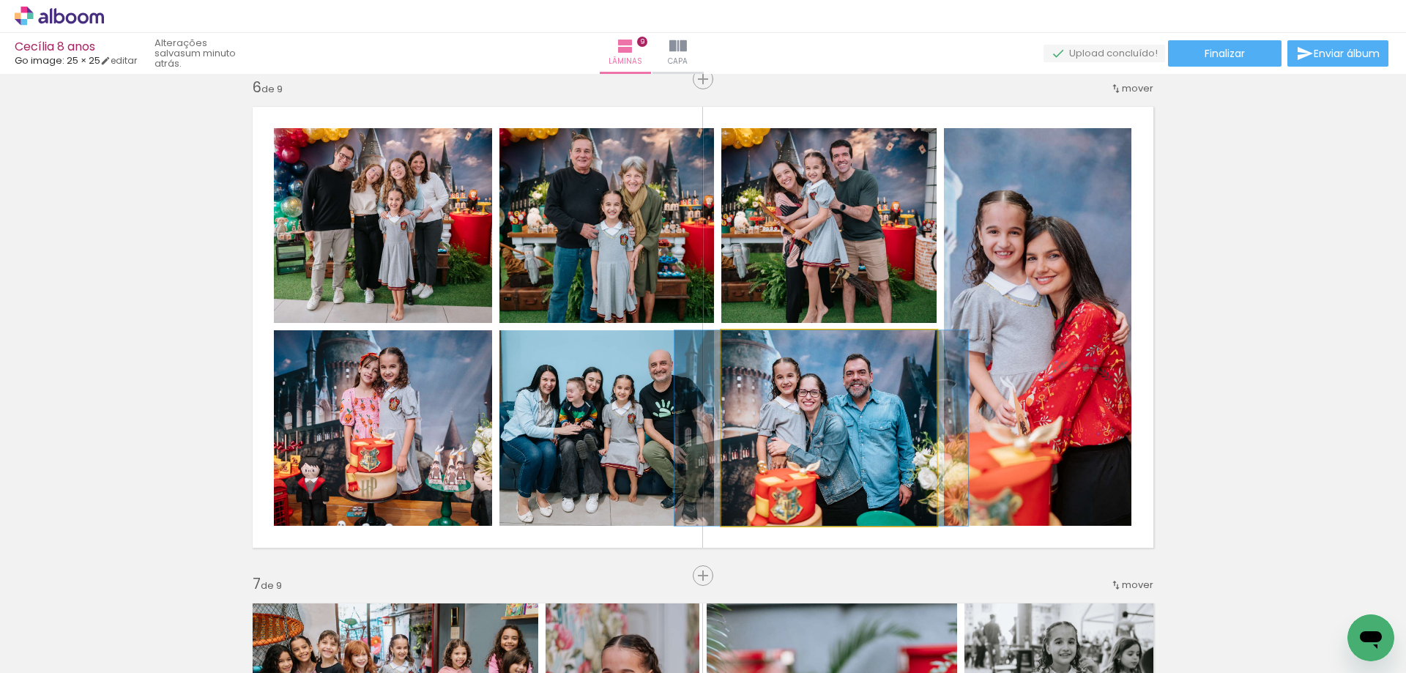
drag, startPoint x: 780, startPoint y: 480, endPoint x: 788, endPoint y: 478, distance: 8.6
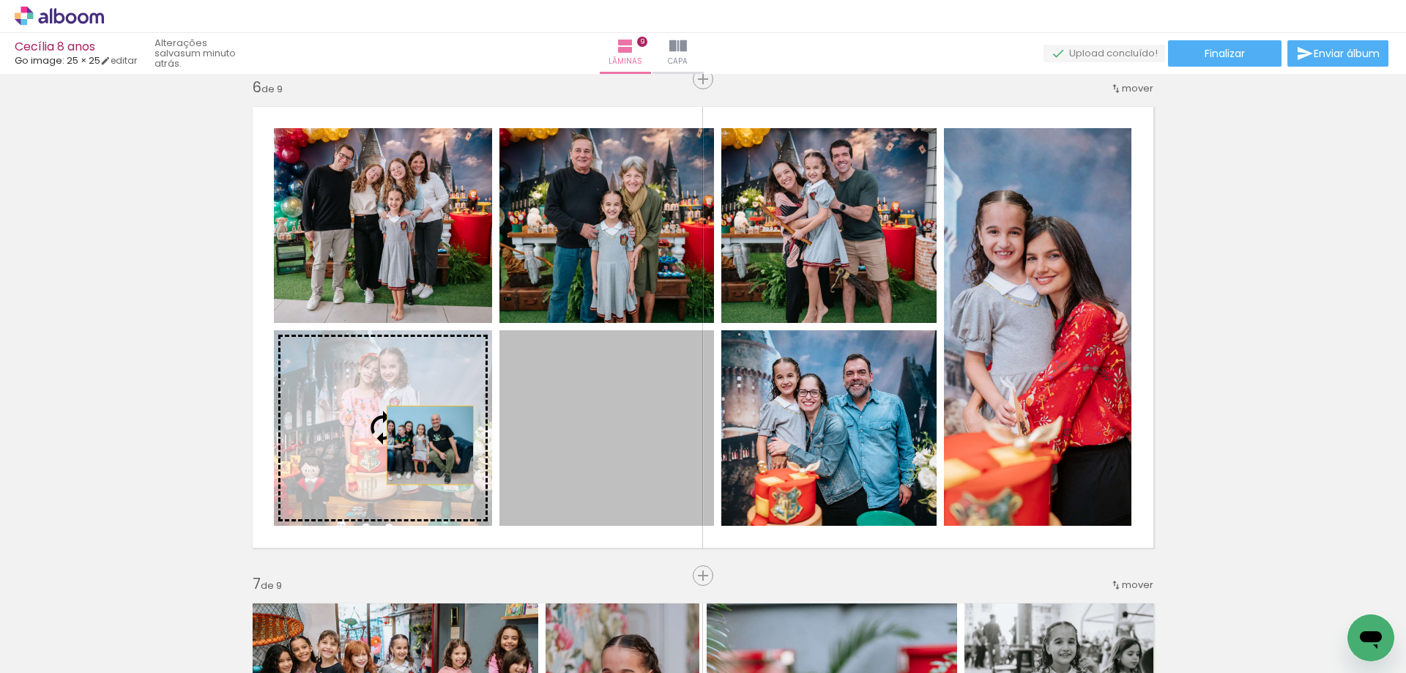
drag, startPoint x: 611, startPoint y: 435, endPoint x: 415, endPoint y: 443, distance: 195.7
click at [0, 0] on slot at bounding box center [0, 0] width 0 height 0
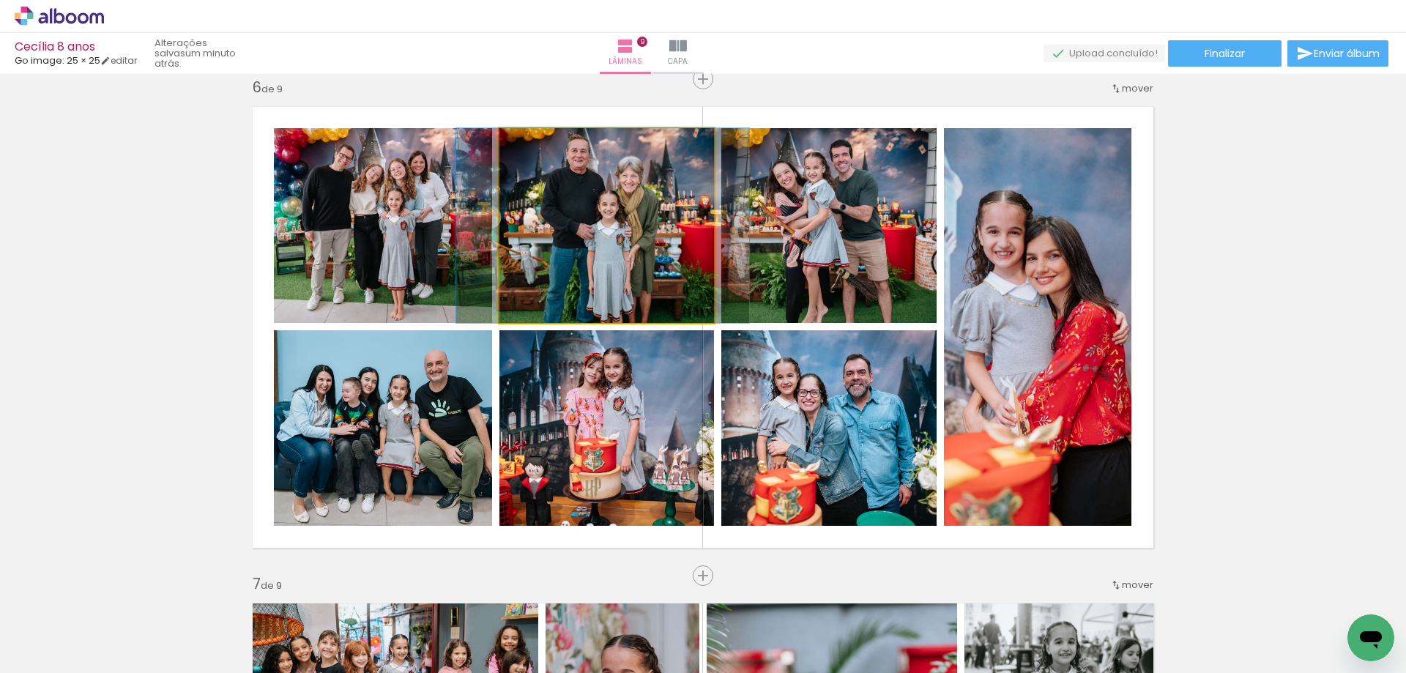
drag, startPoint x: 588, startPoint y: 273, endPoint x: 584, endPoint y: 267, distance: 7.5
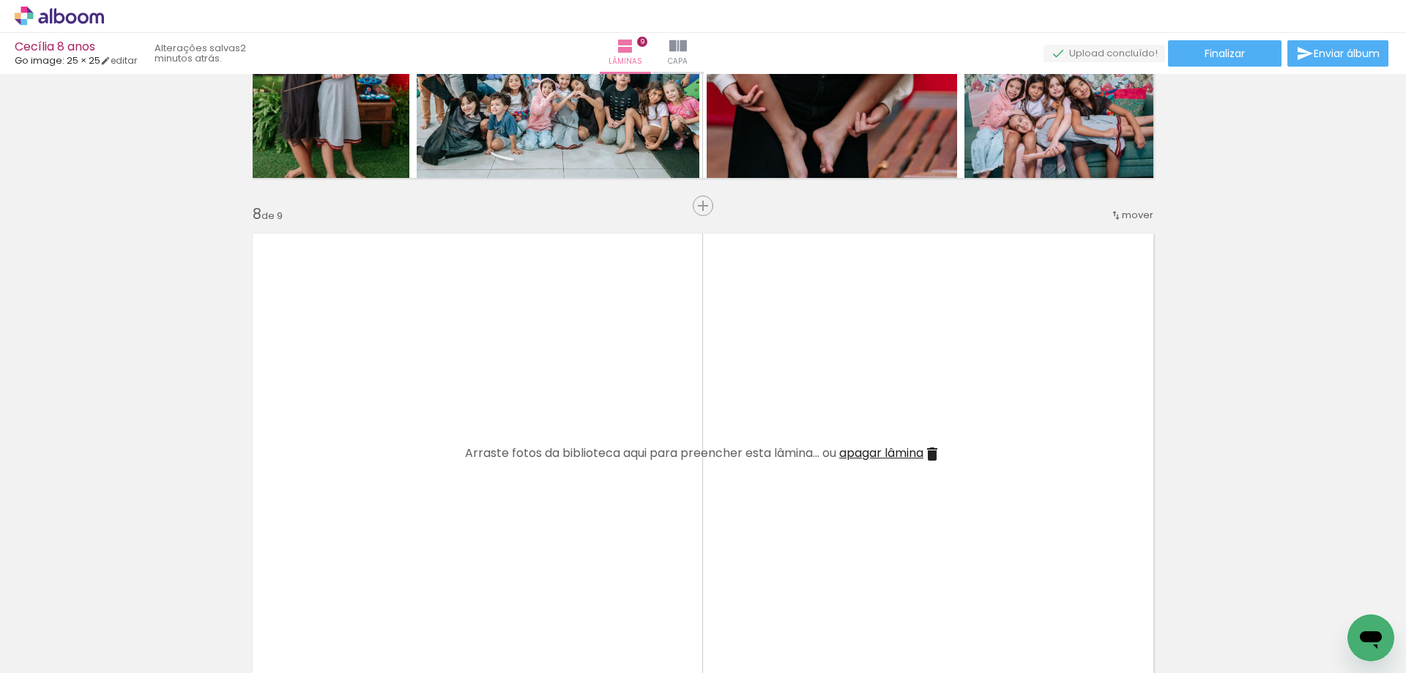
scroll to position [3575, 0]
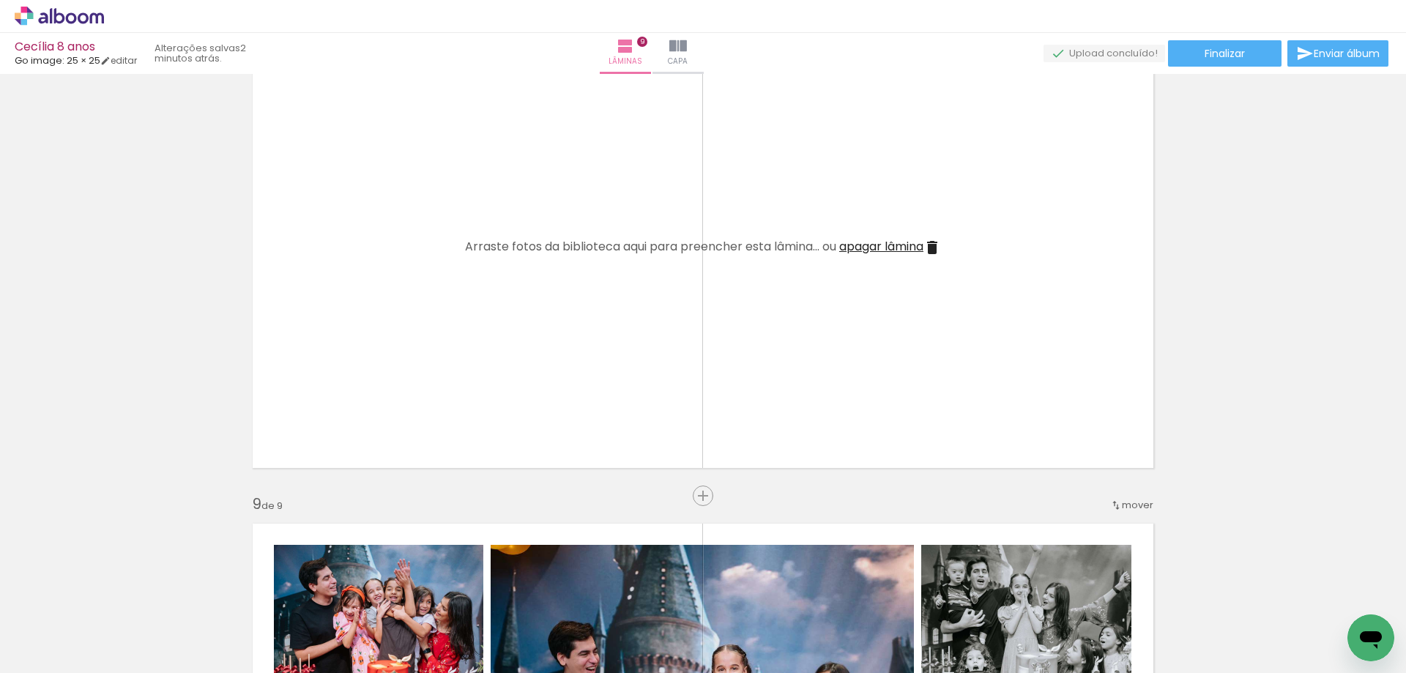
click at [906, 247] on span "apagar lâmina" at bounding box center [881, 246] width 84 height 17
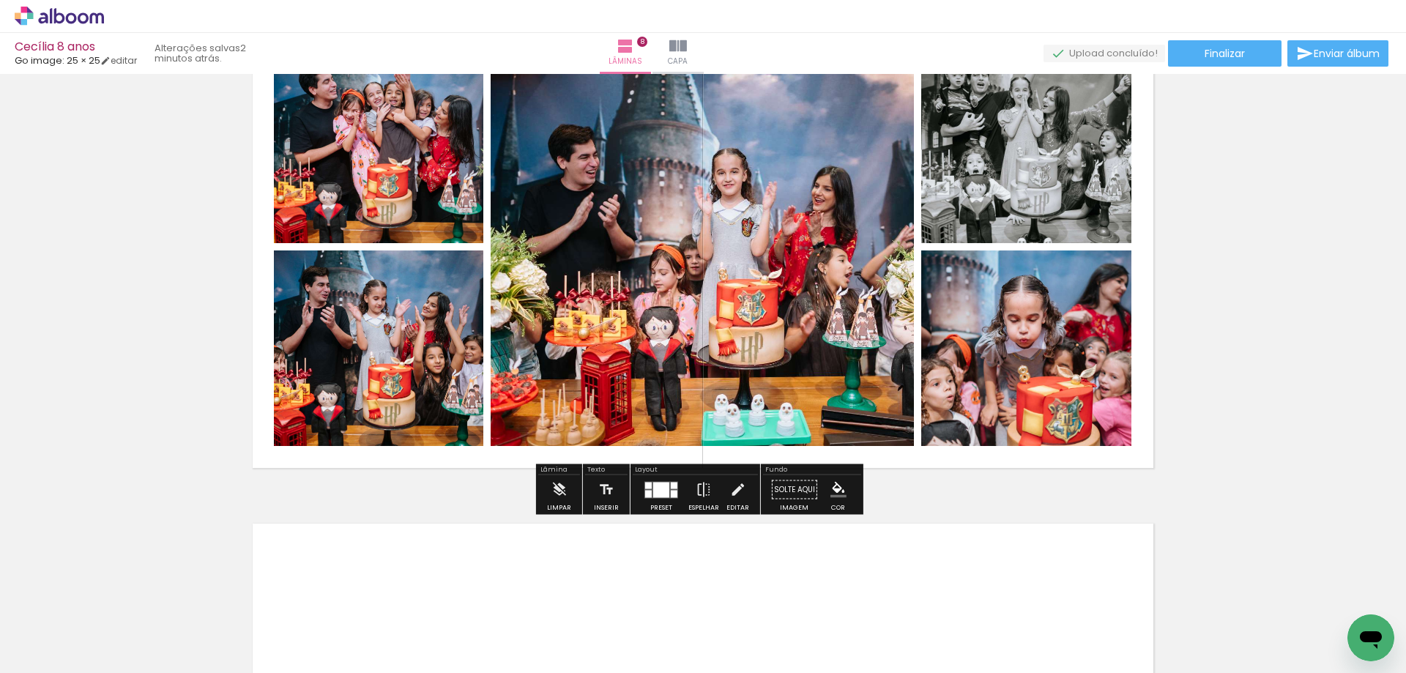
scroll to position [3722, 0]
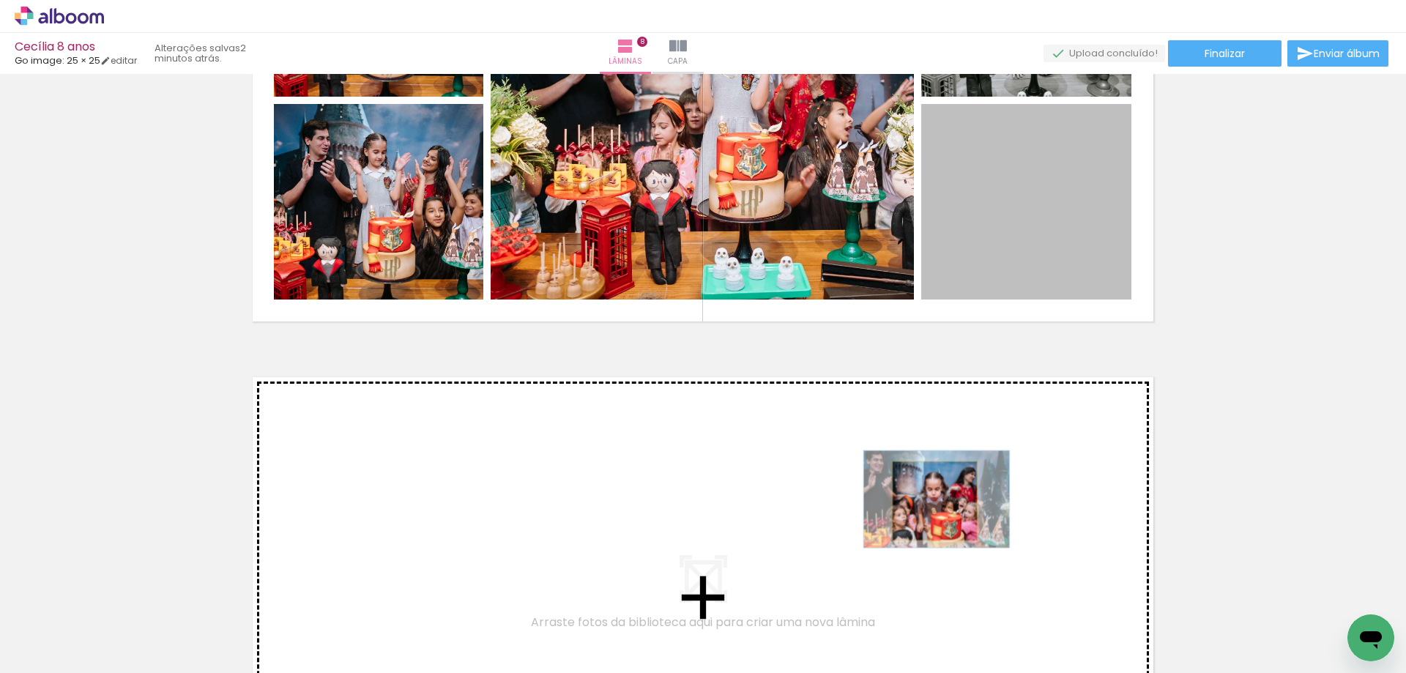
drag, startPoint x: 1042, startPoint y: 272, endPoint x: 929, endPoint y: 501, distance: 254.8
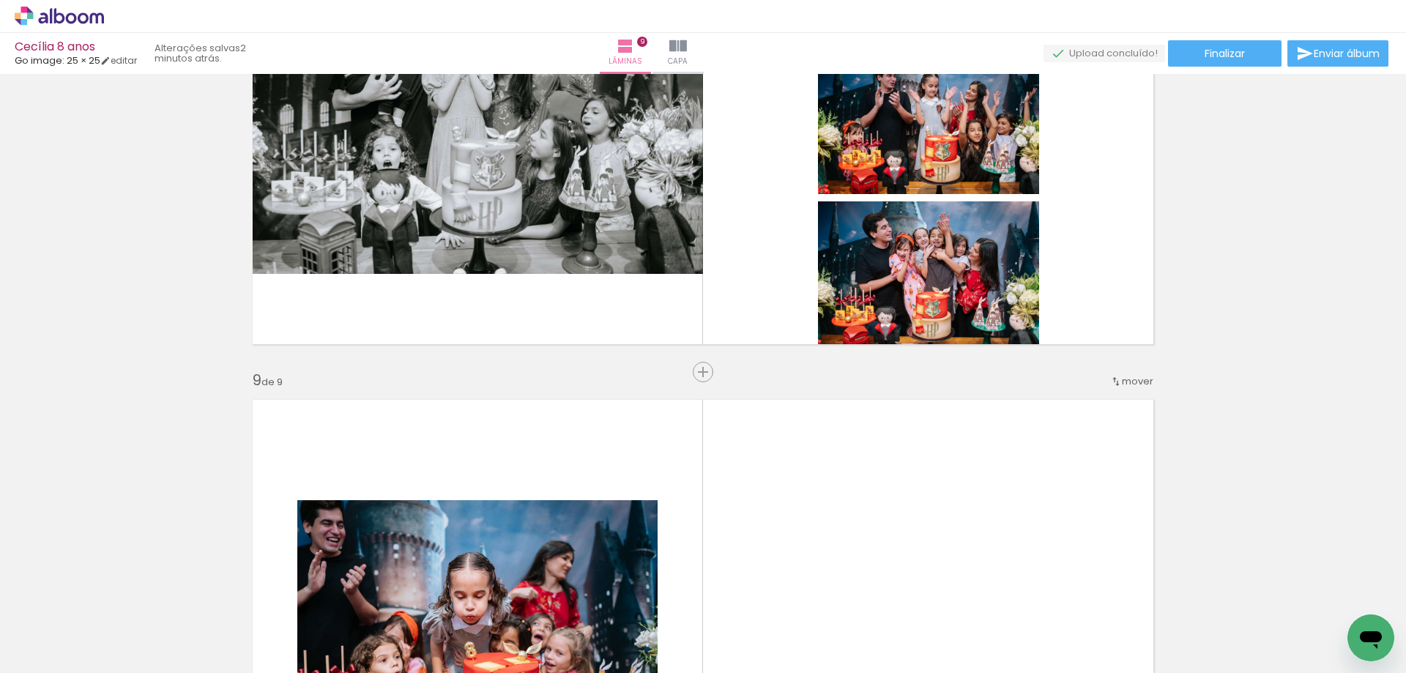
scroll to position [3626, 0]
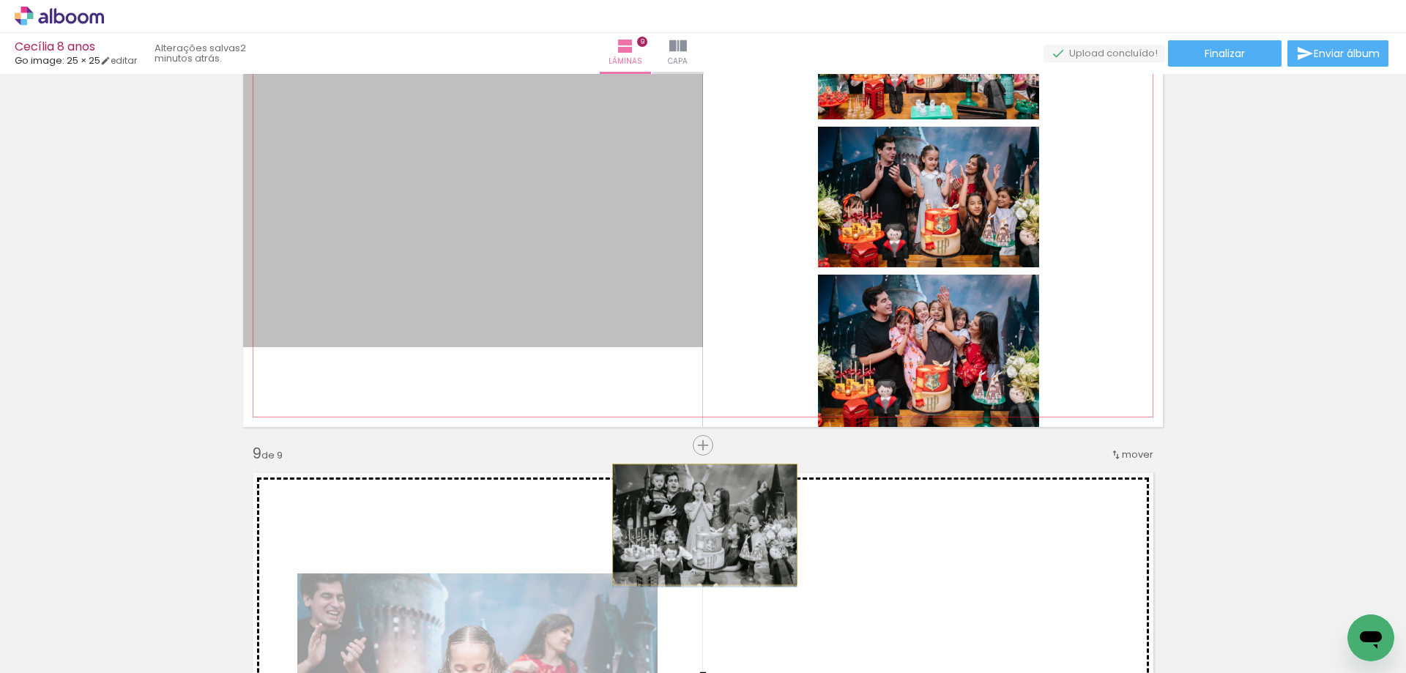
drag, startPoint x: 582, startPoint y: 306, endPoint x: 699, endPoint y: 524, distance: 247.7
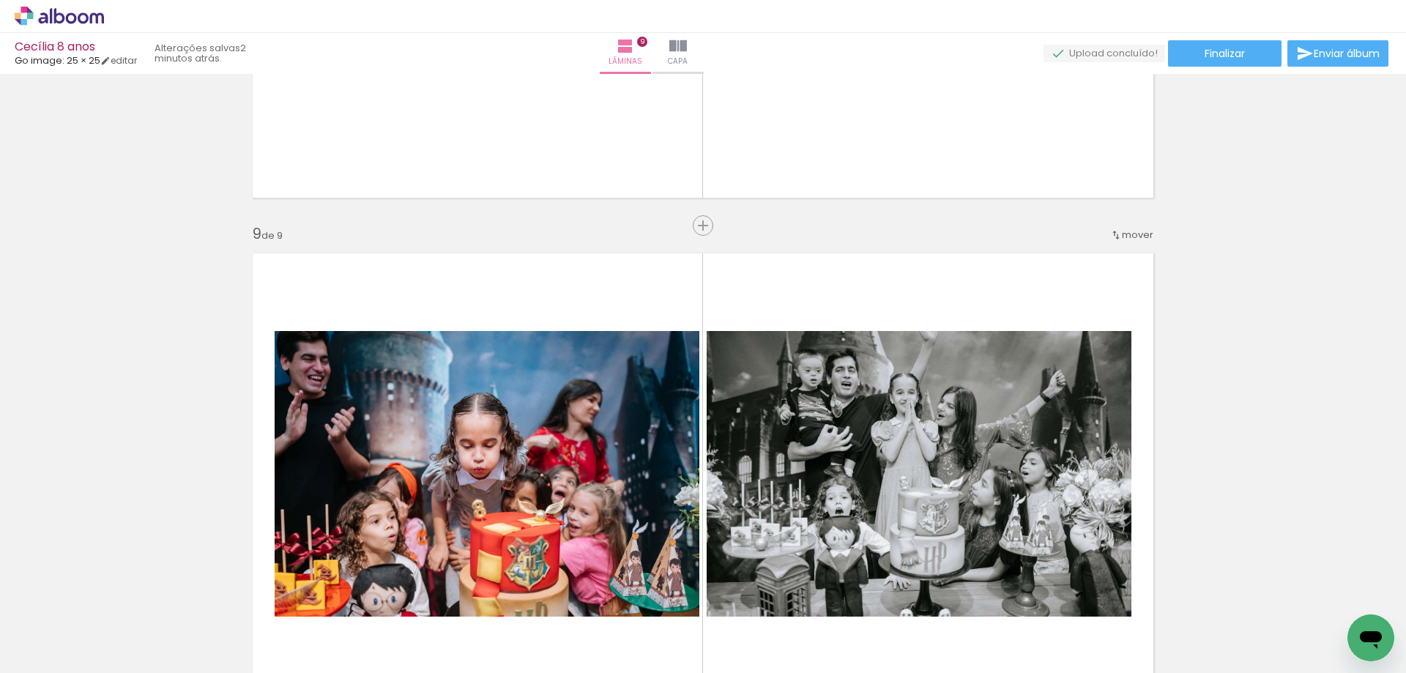
scroll to position [4065, 0]
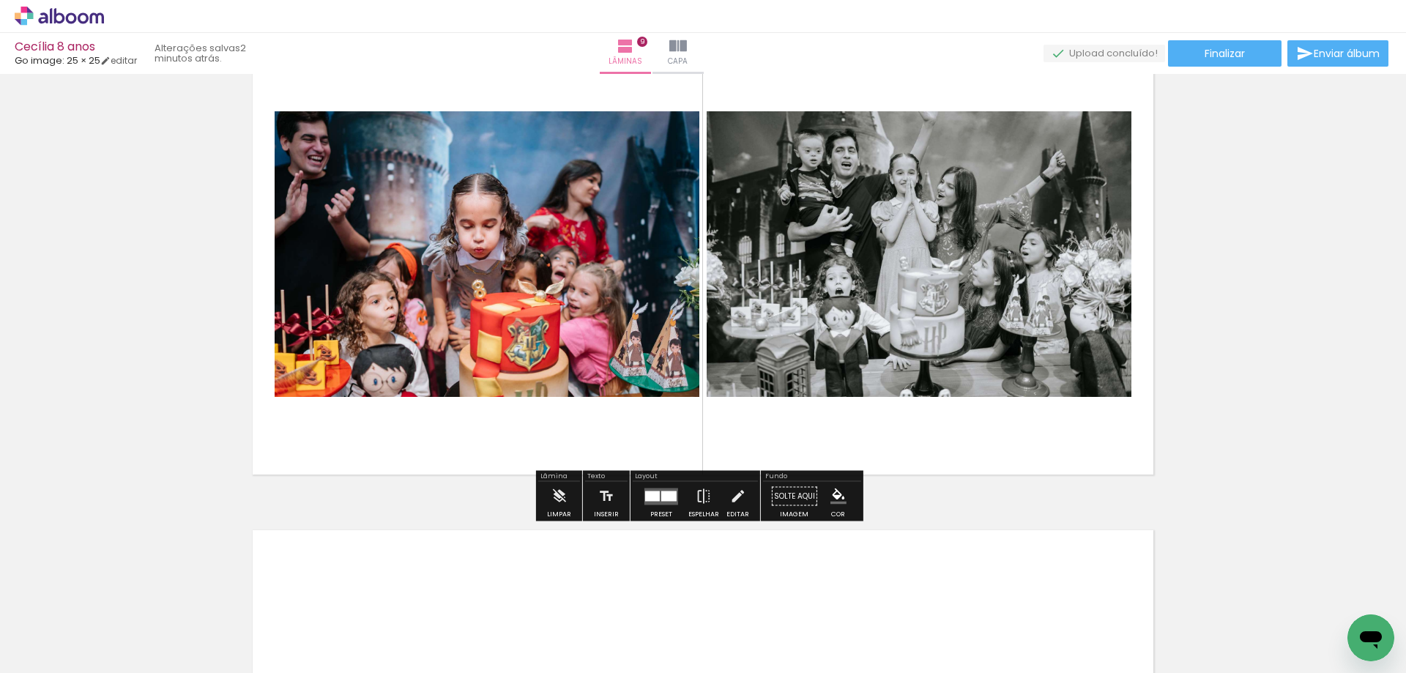
click at [664, 500] on div at bounding box center [668, 496] width 15 height 10
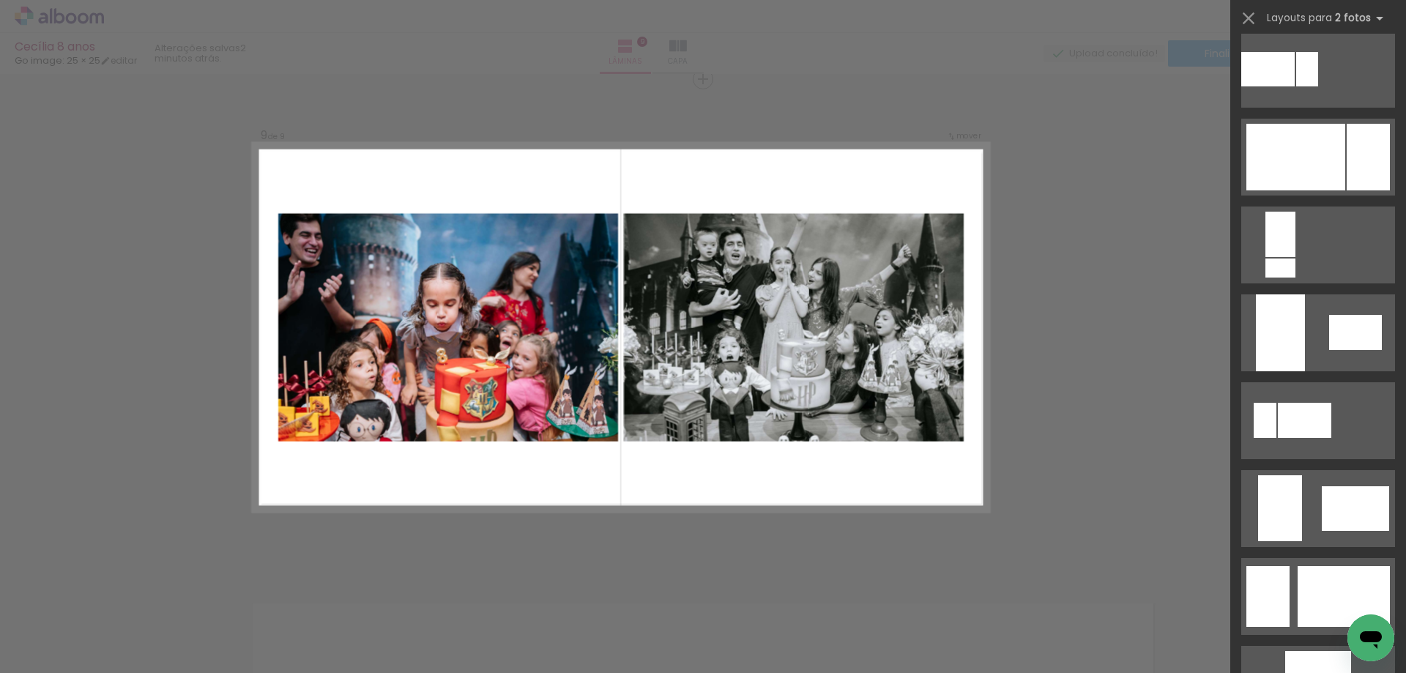
scroll to position [2823, 0]
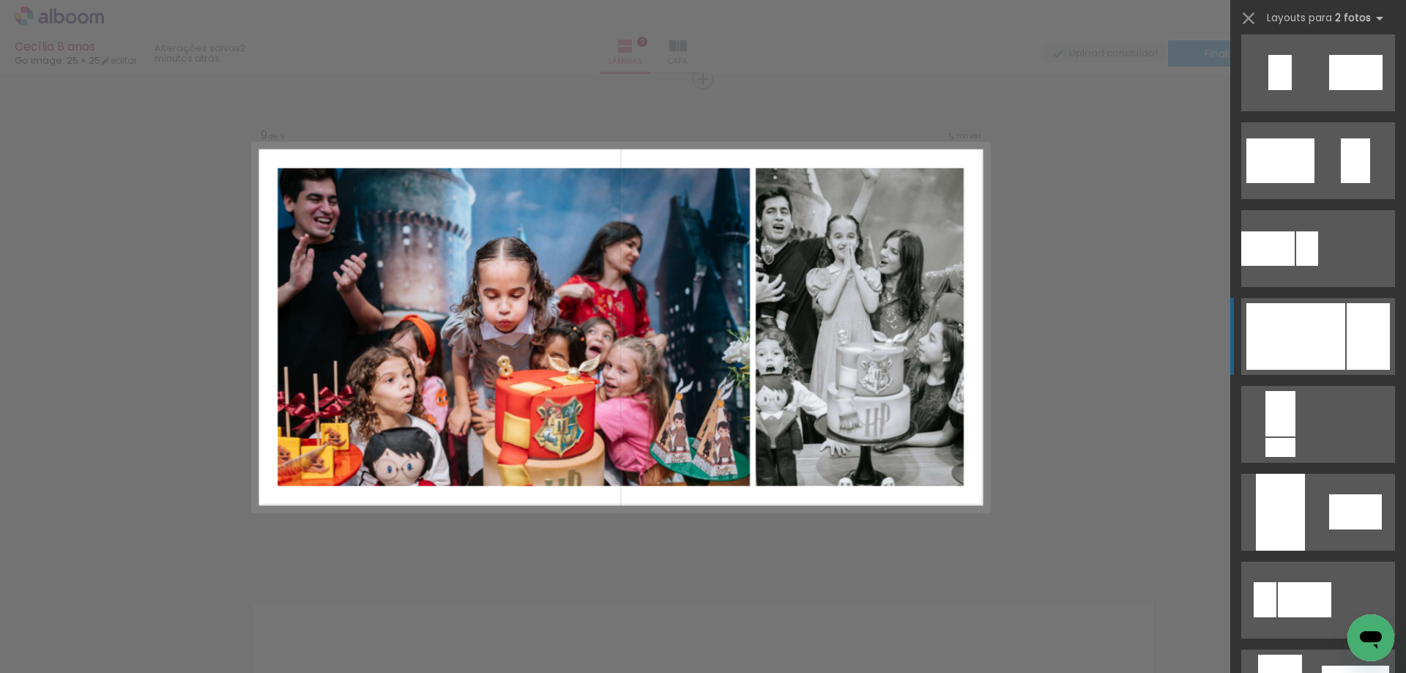
click at [1316, 331] on div at bounding box center [1296, 336] width 99 height 67
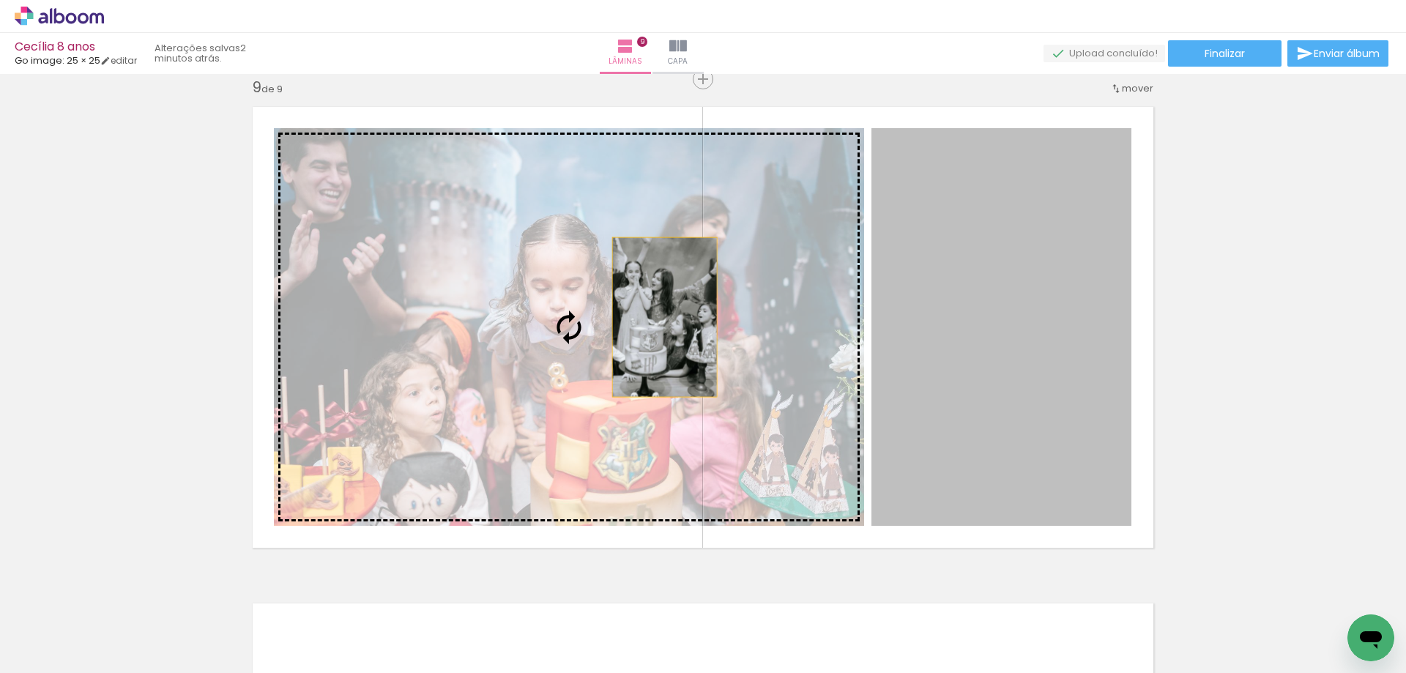
drag, startPoint x: 959, startPoint y: 347, endPoint x: 657, endPoint y: 316, distance: 303.4
click at [0, 0] on slot at bounding box center [0, 0] width 0 height 0
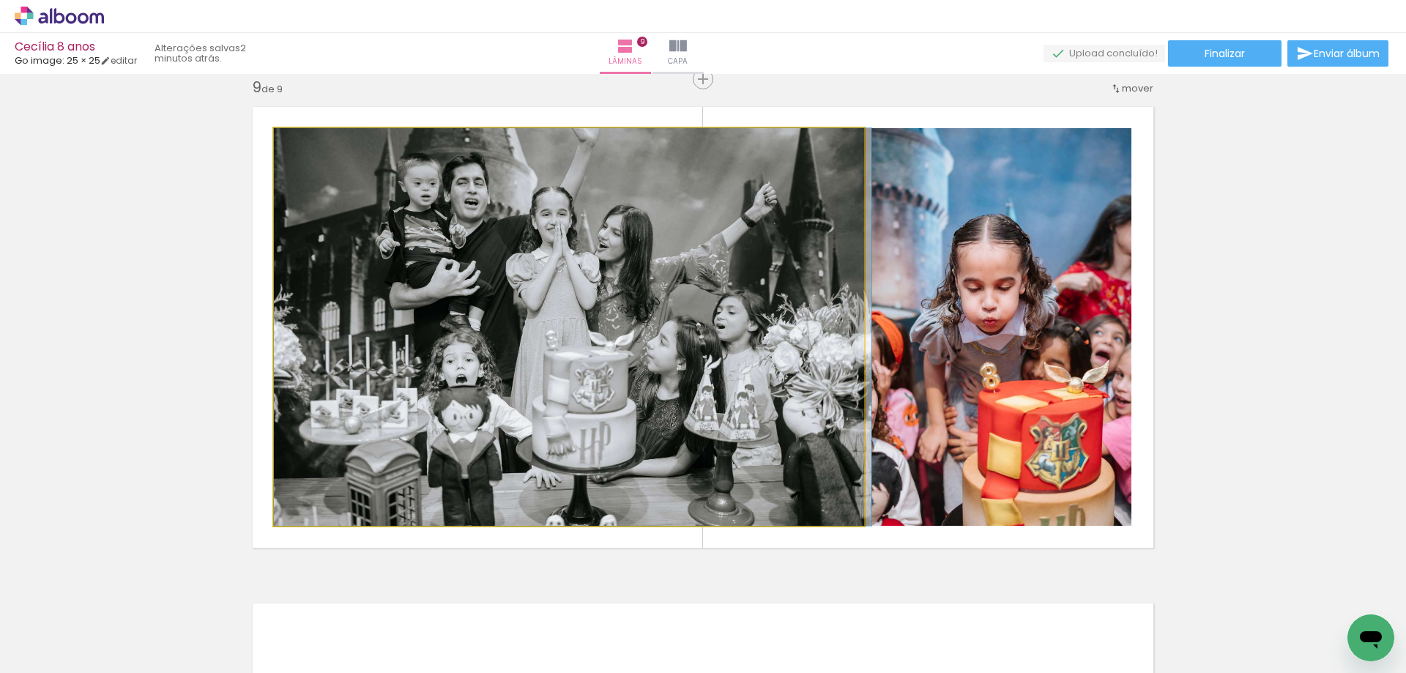
drag, startPoint x: 578, startPoint y: 400, endPoint x: 579, endPoint y: 392, distance: 8.2
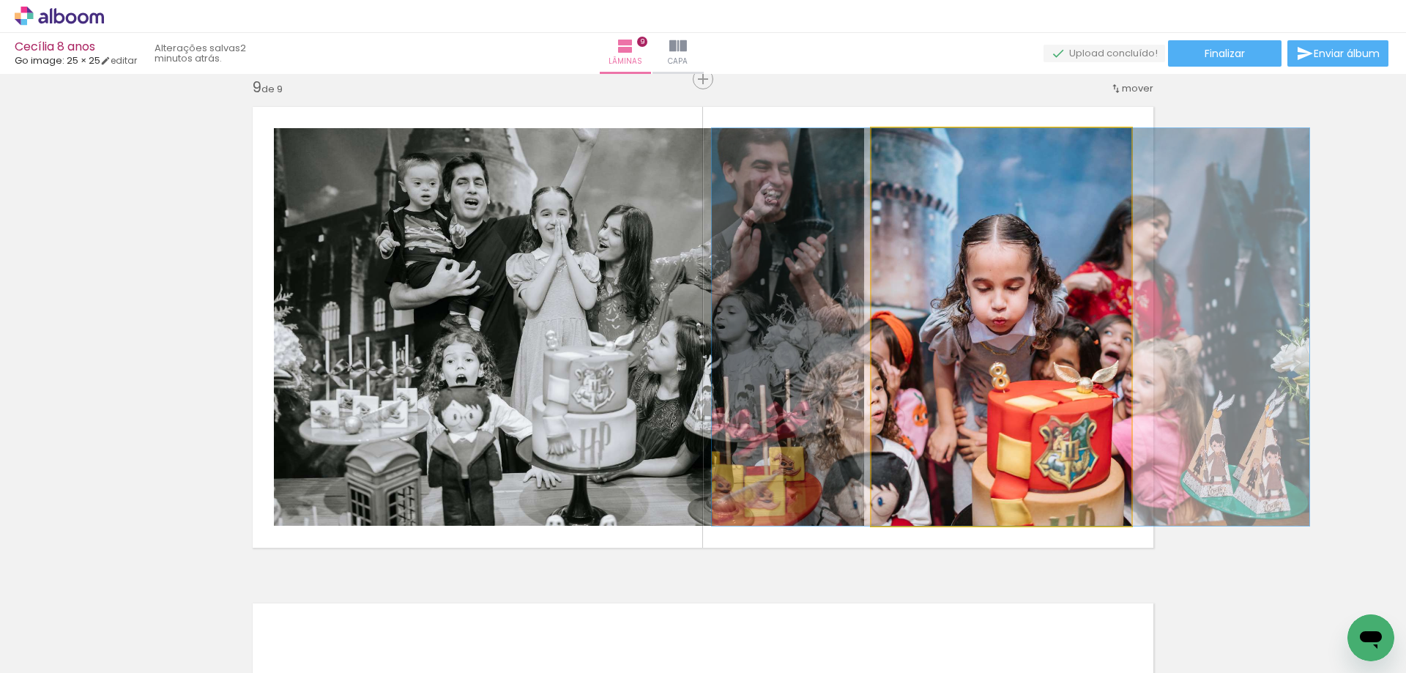
drag, startPoint x: 1014, startPoint y: 443, endPoint x: 1023, endPoint y: 428, distance: 18.1
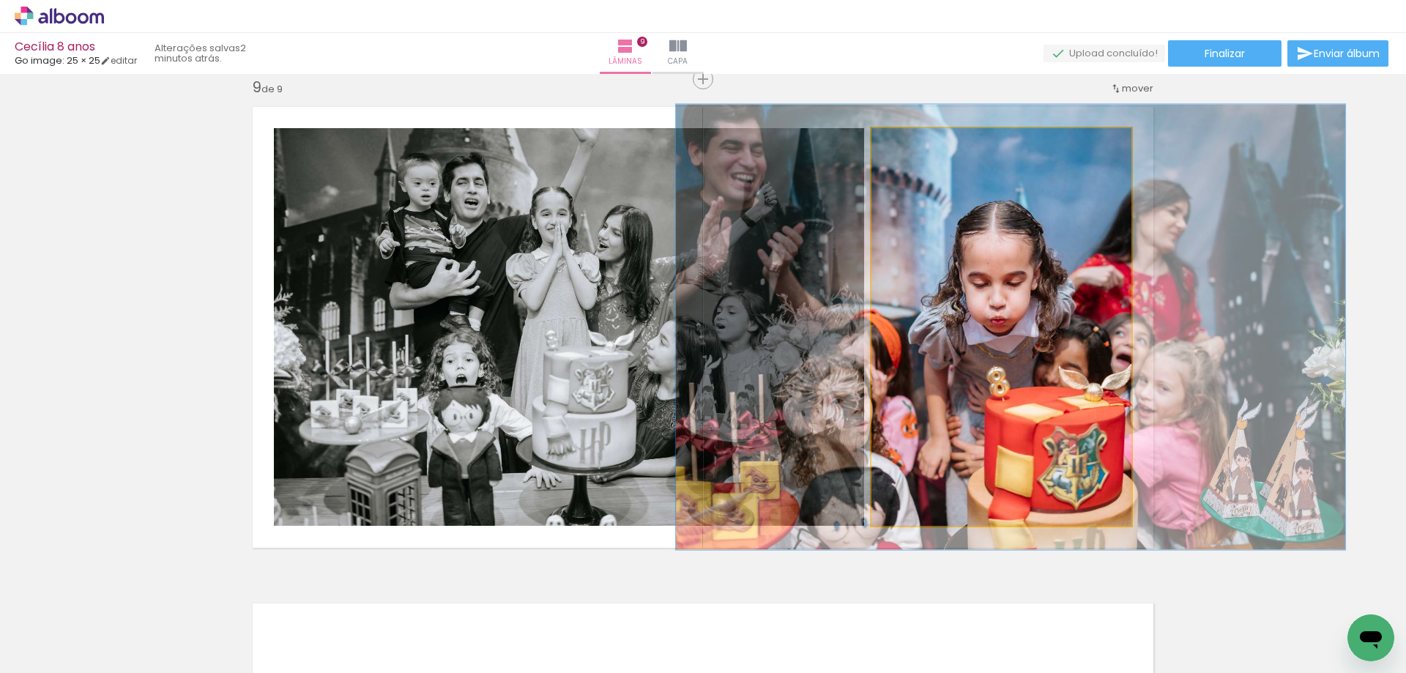
type paper-slider "112"
click at [907, 146] on div at bounding box center [911, 143] width 13 height 13
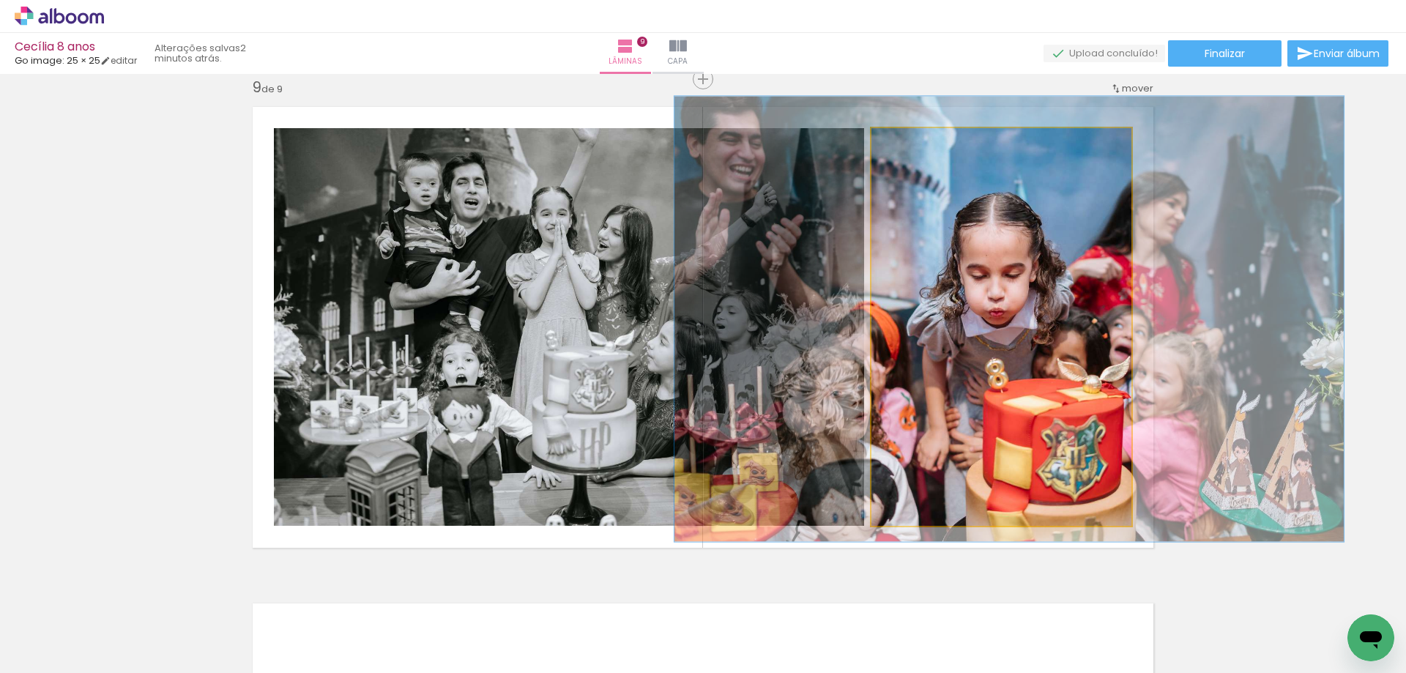
drag, startPoint x: 1003, startPoint y: 431, endPoint x: 1001, endPoint y: 423, distance: 8.2
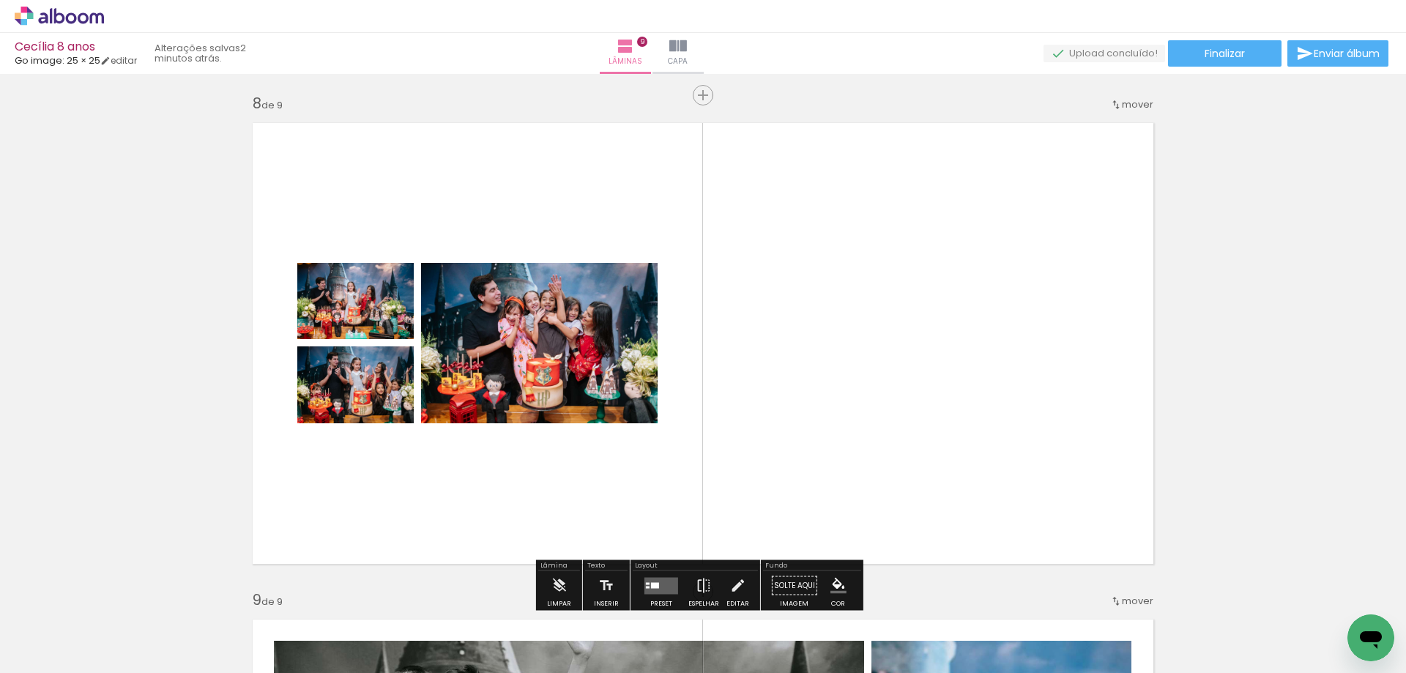
scroll to position [3552, 0]
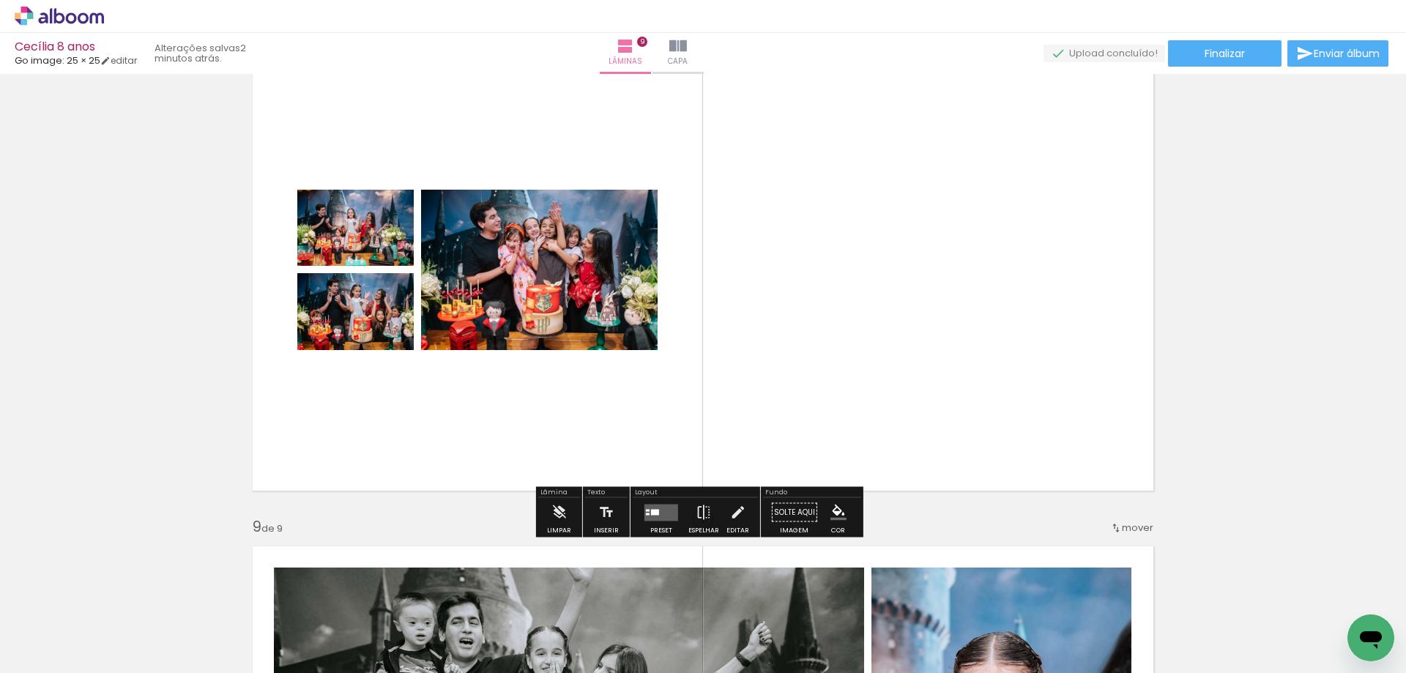
click at [653, 501] on div at bounding box center [662, 512] width 40 height 29
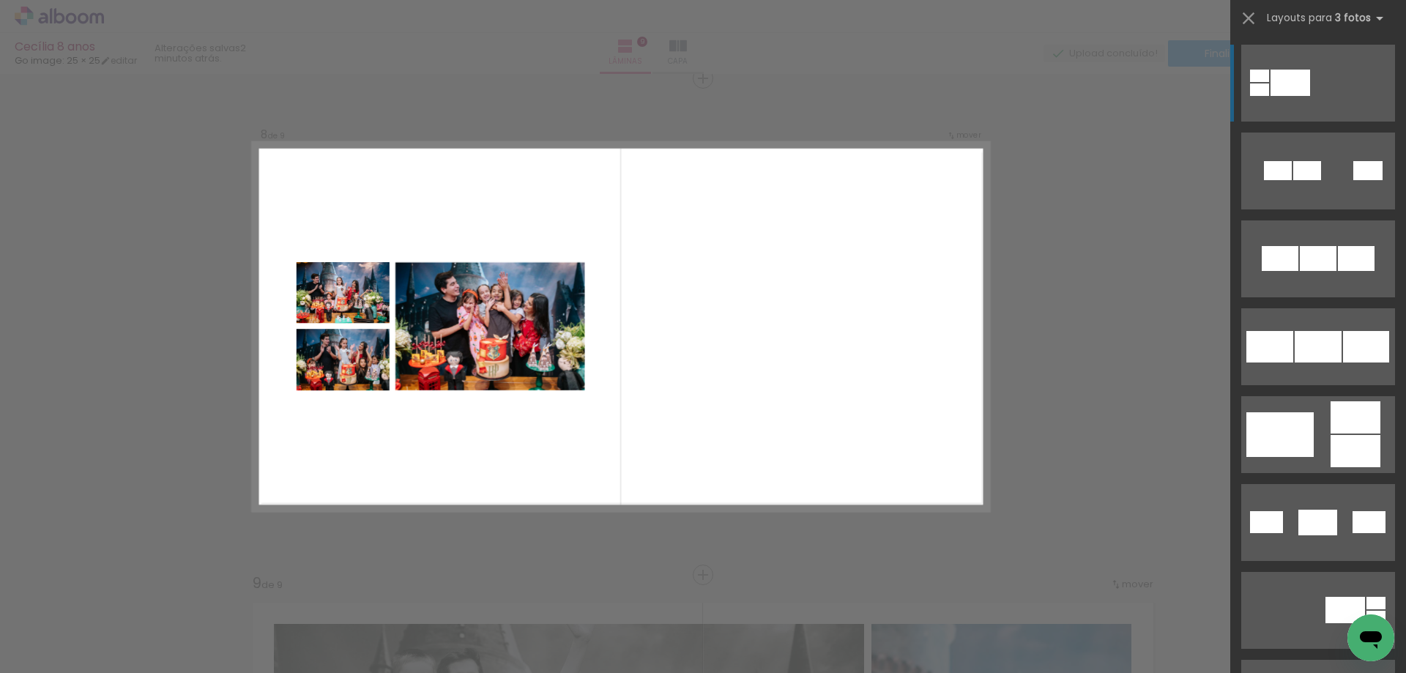
scroll to position [3495, 0]
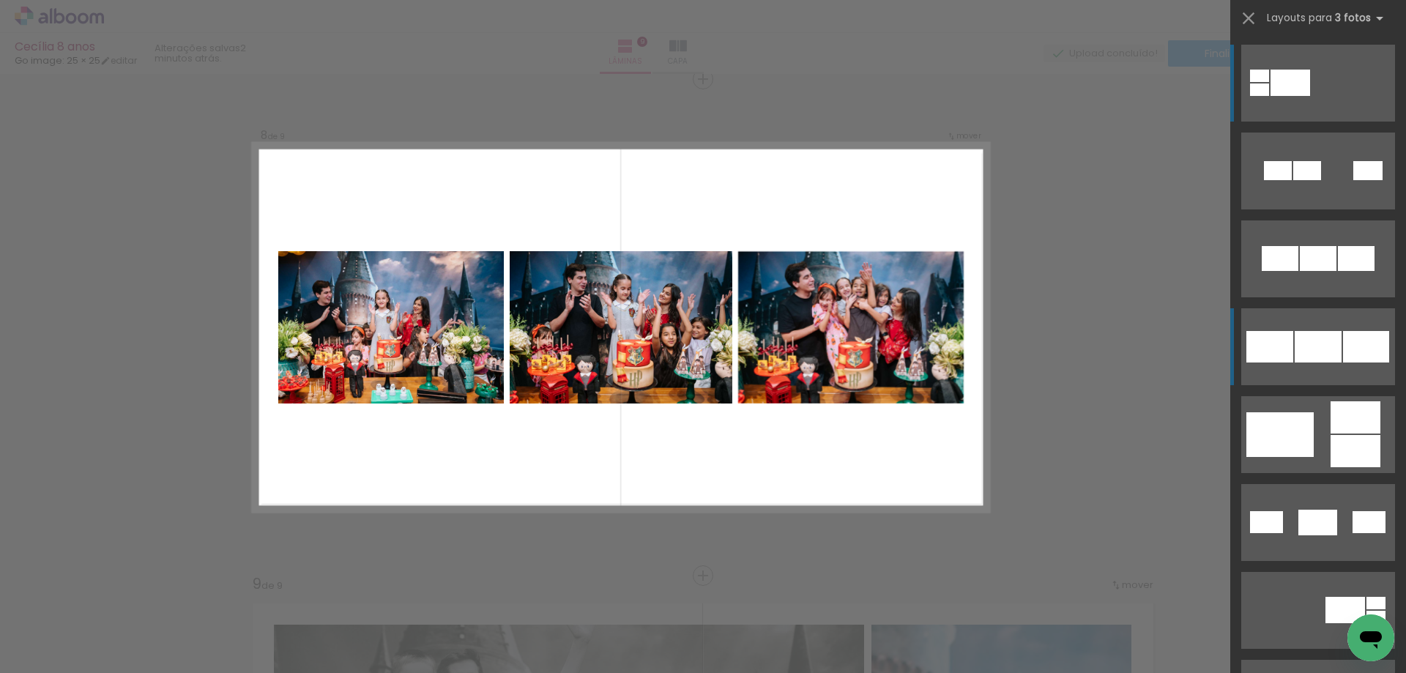
click at [1308, 344] on div at bounding box center [1318, 346] width 47 height 31
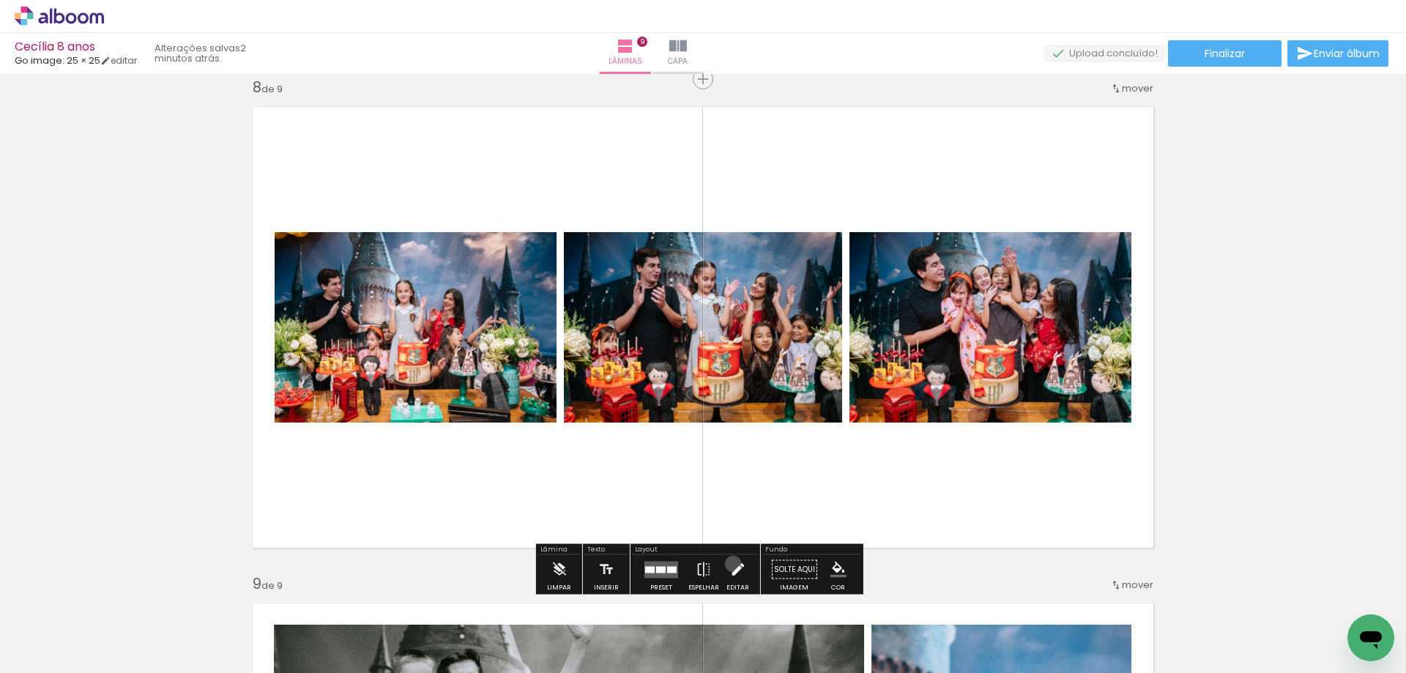
click at [730, 564] on iron-icon at bounding box center [738, 569] width 16 height 29
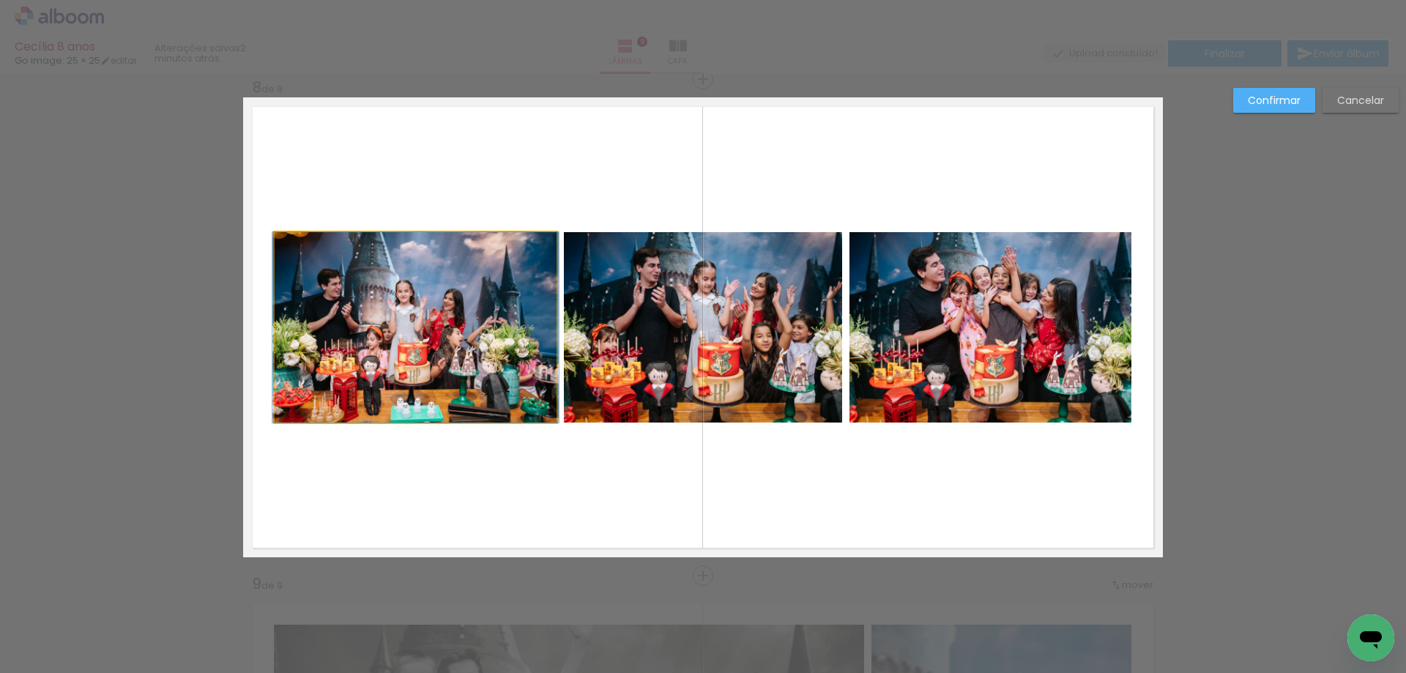
click at [518, 376] on quentale-photo at bounding box center [416, 327] width 282 height 190
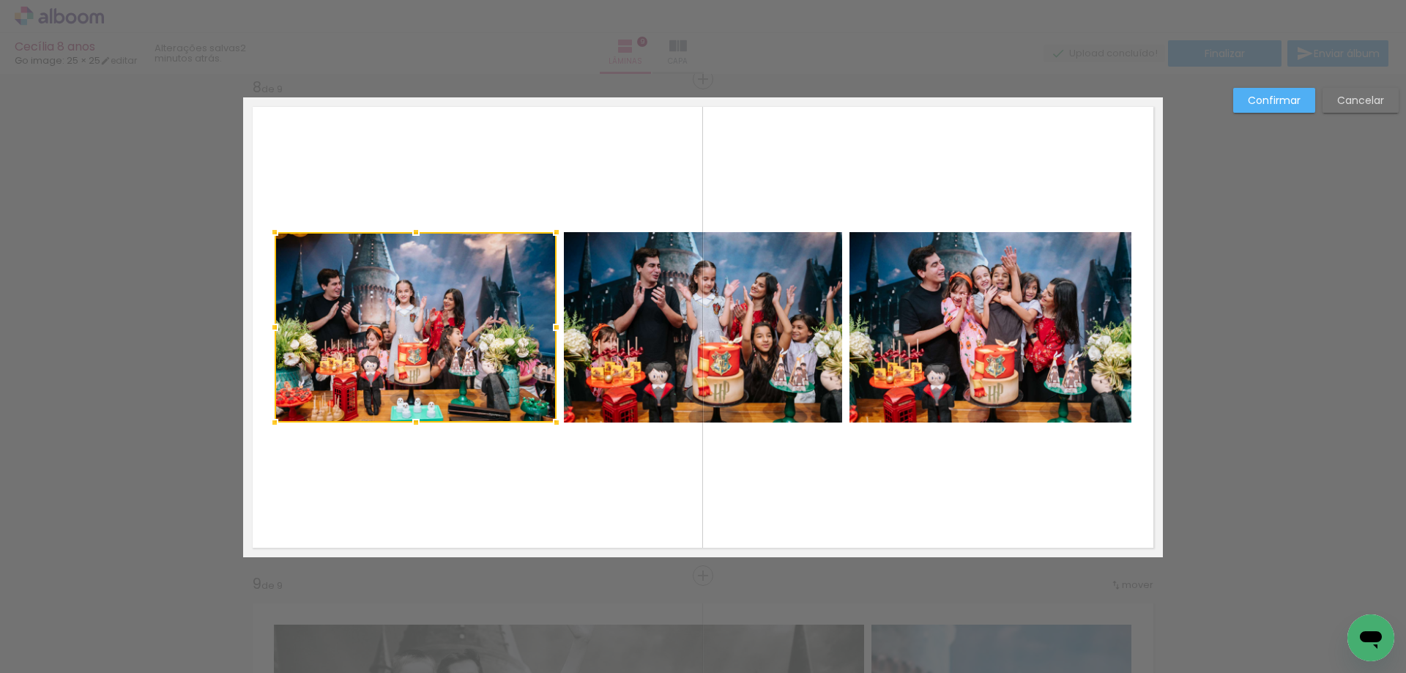
click at [699, 352] on quentale-photo at bounding box center [703, 327] width 278 height 190
click at [952, 335] on quentale-photo at bounding box center [991, 327] width 282 height 190
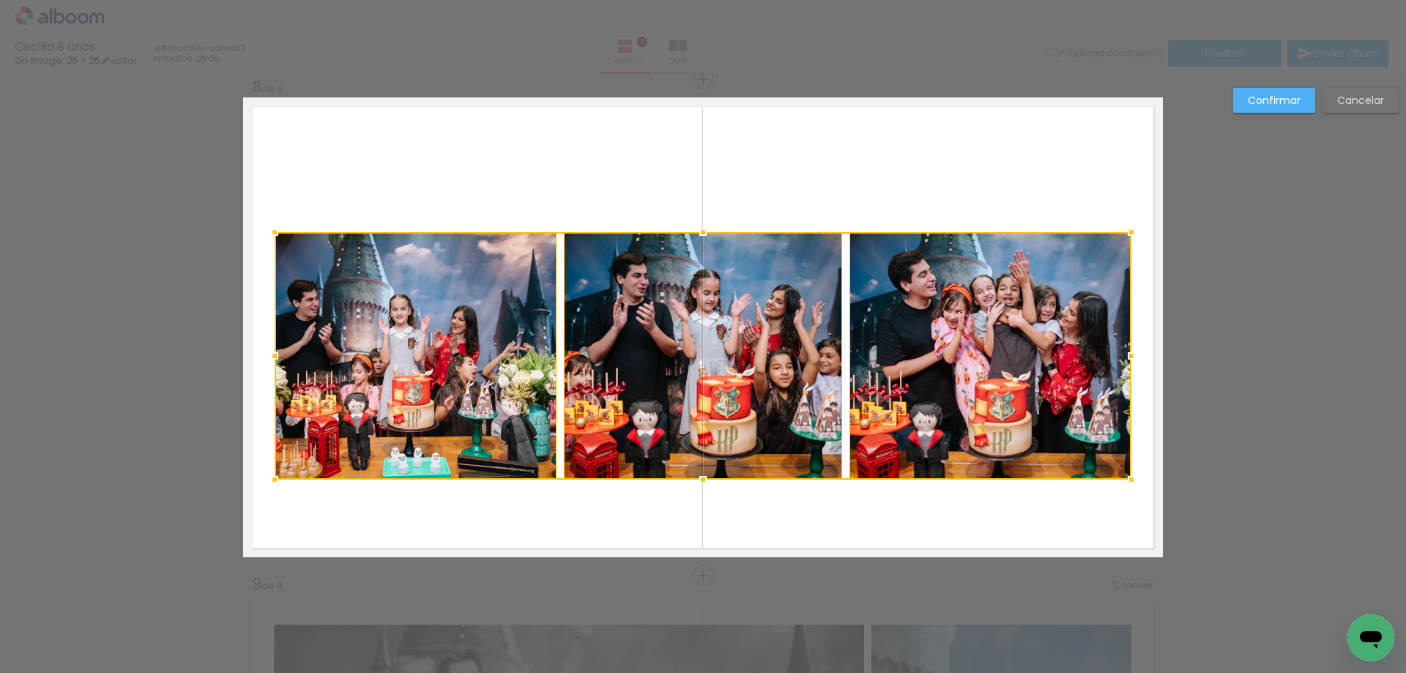
drag, startPoint x: 697, startPoint y: 424, endPoint x: 691, endPoint y: 481, distance: 57.4
click at [691, 481] on div at bounding box center [702, 479] width 29 height 29
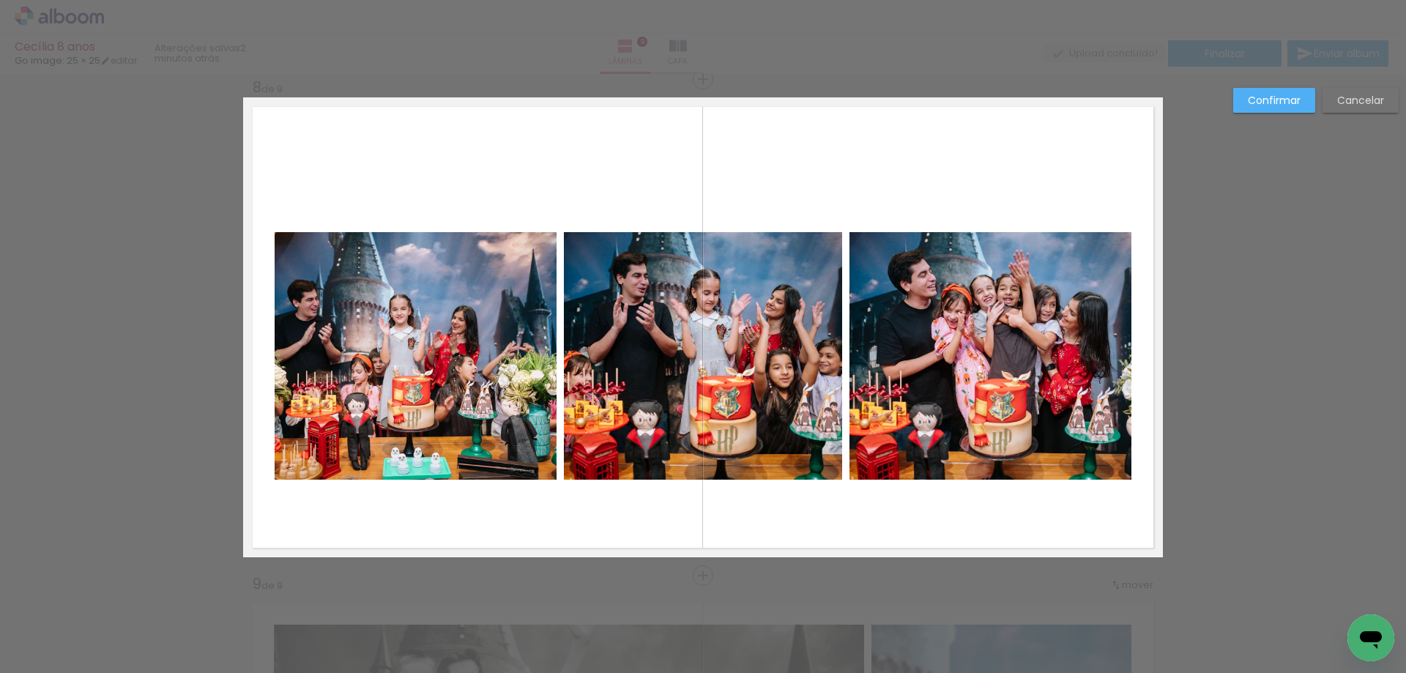
click at [437, 349] on quentale-photo at bounding box center [416, 356] width 282 height 248
click at [733, 343] on quentale-photo at bounding box center [703, 356] width 278 height 248
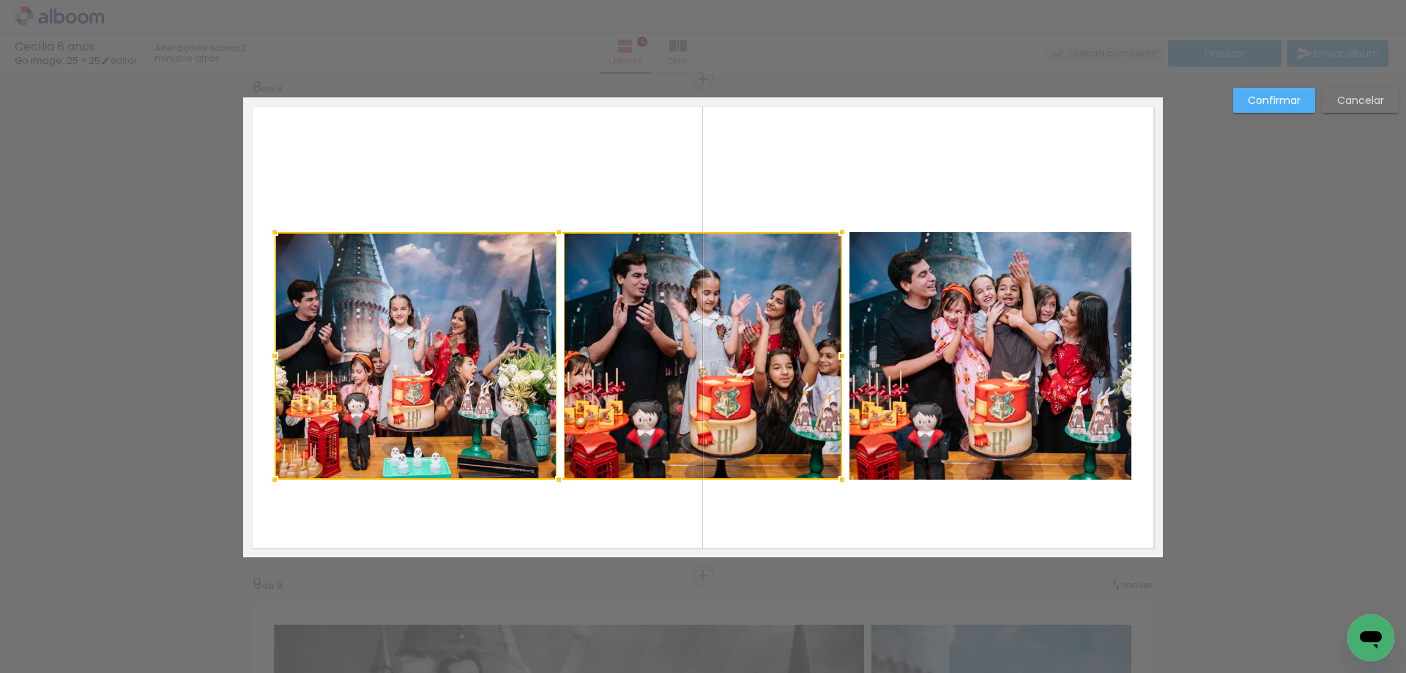
click at [957, 359] on quentale-photo at bounding box center [991, 356] width 282 height 248
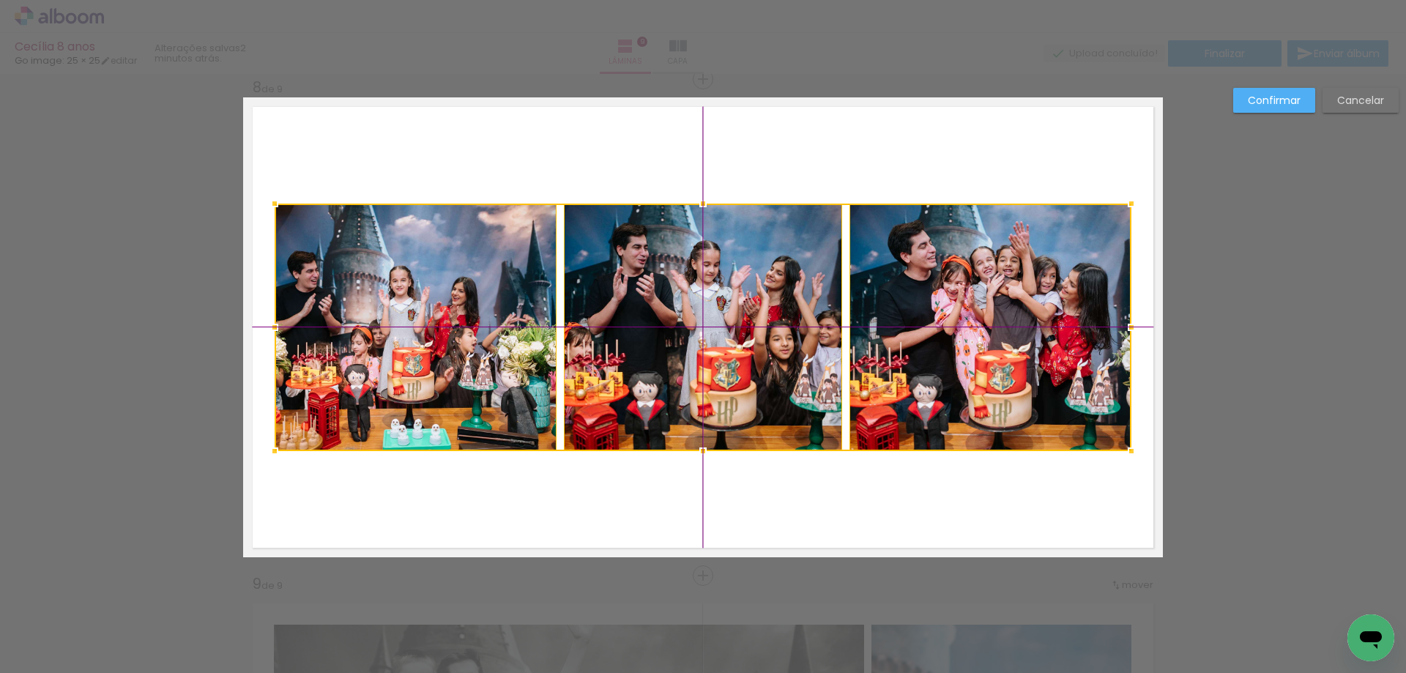
drag, startPoint x: 735, startPoint y: 393, endPoint x: 740, endPoint y: 371, distance: 22.4
click at [740, 371] on div at bounding box center [703, 328] width 857 height 248
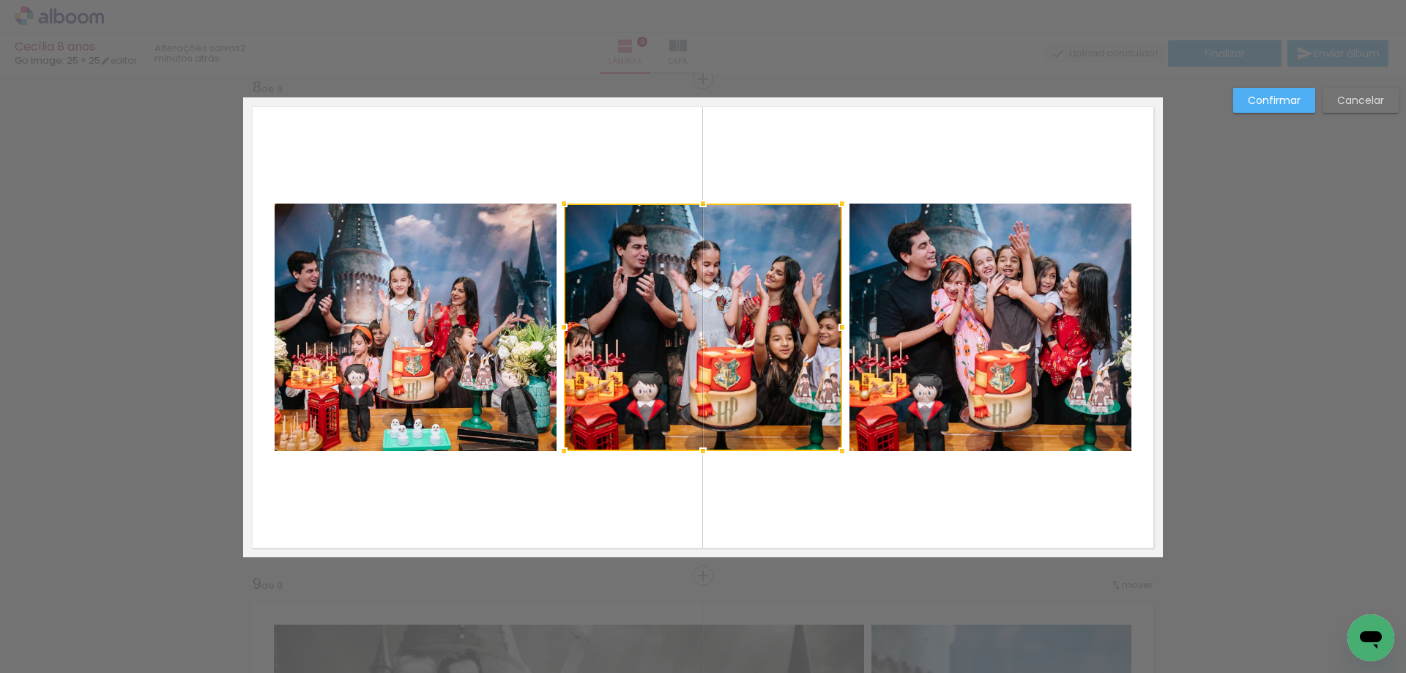
click at [0, 0] on slot "Confirmar" at bounding box center [0, 0] width 0 height 0
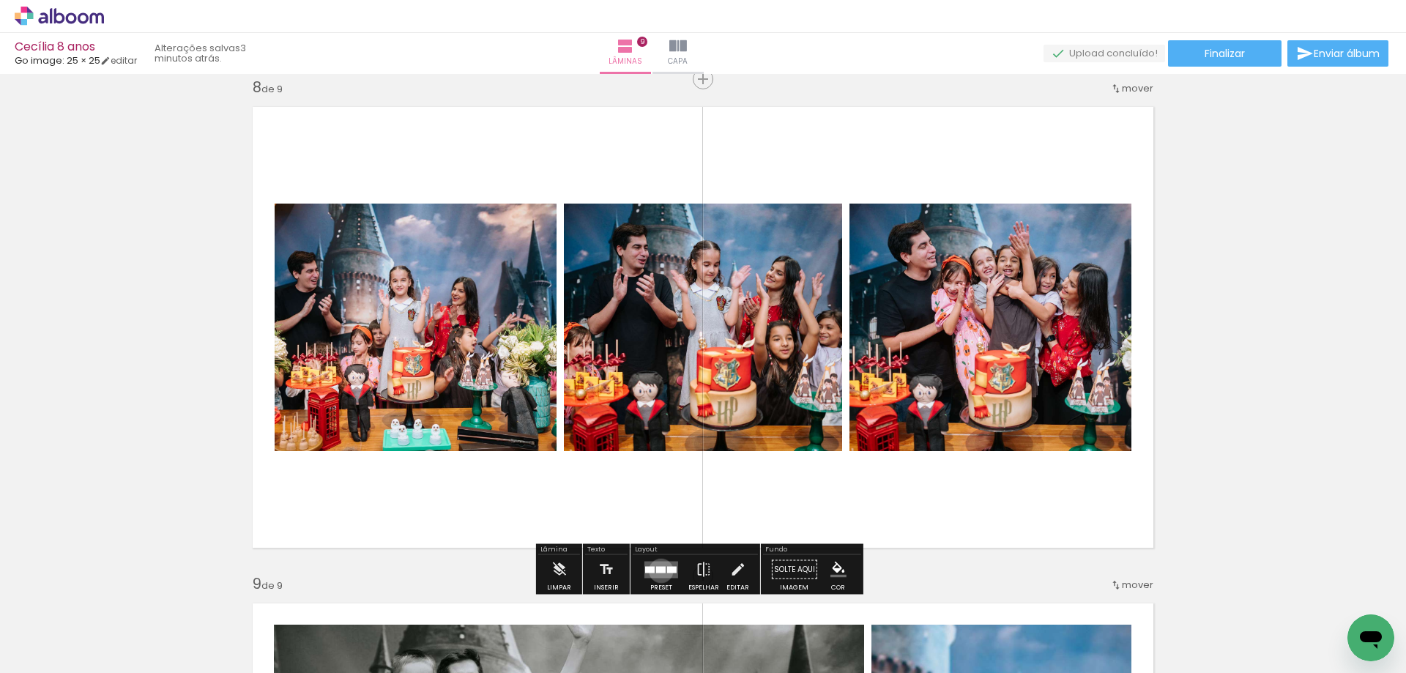
click at [658, 571] on div at bounding box center [661, 569] width 10 height 7
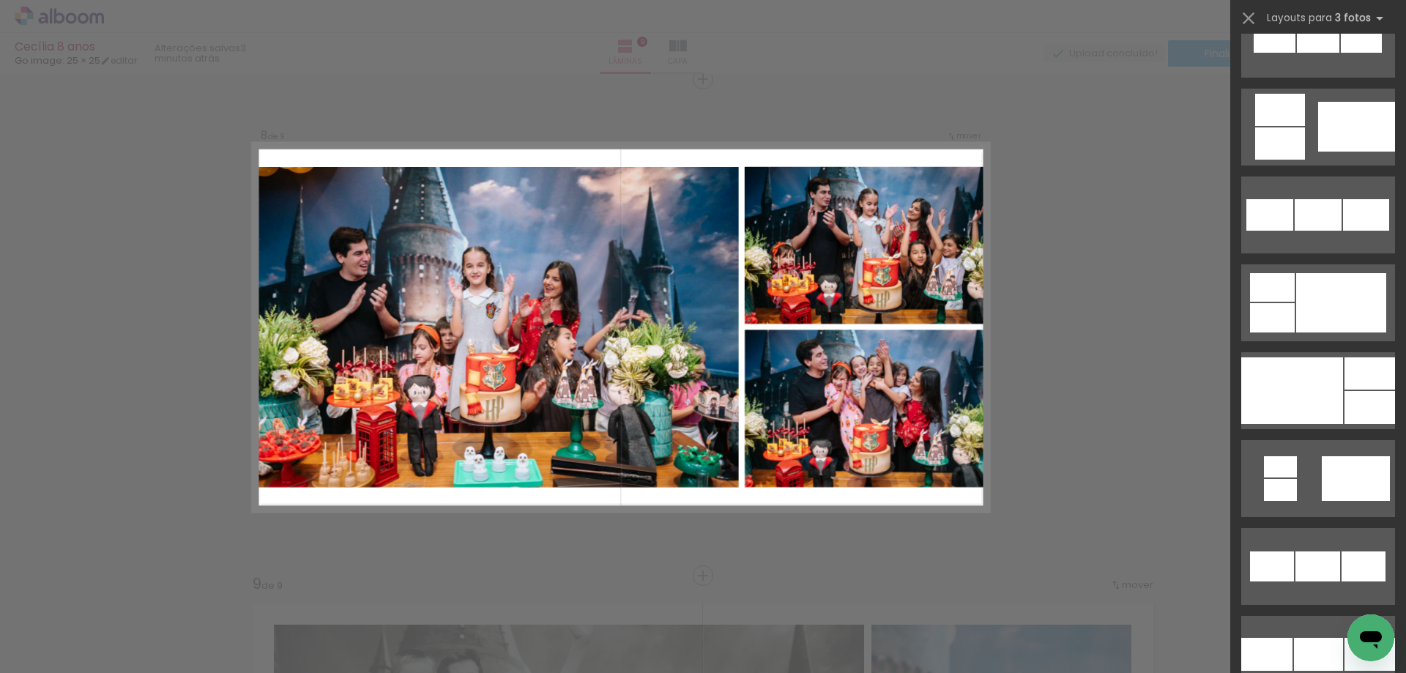
scroll to position [1655, 0]
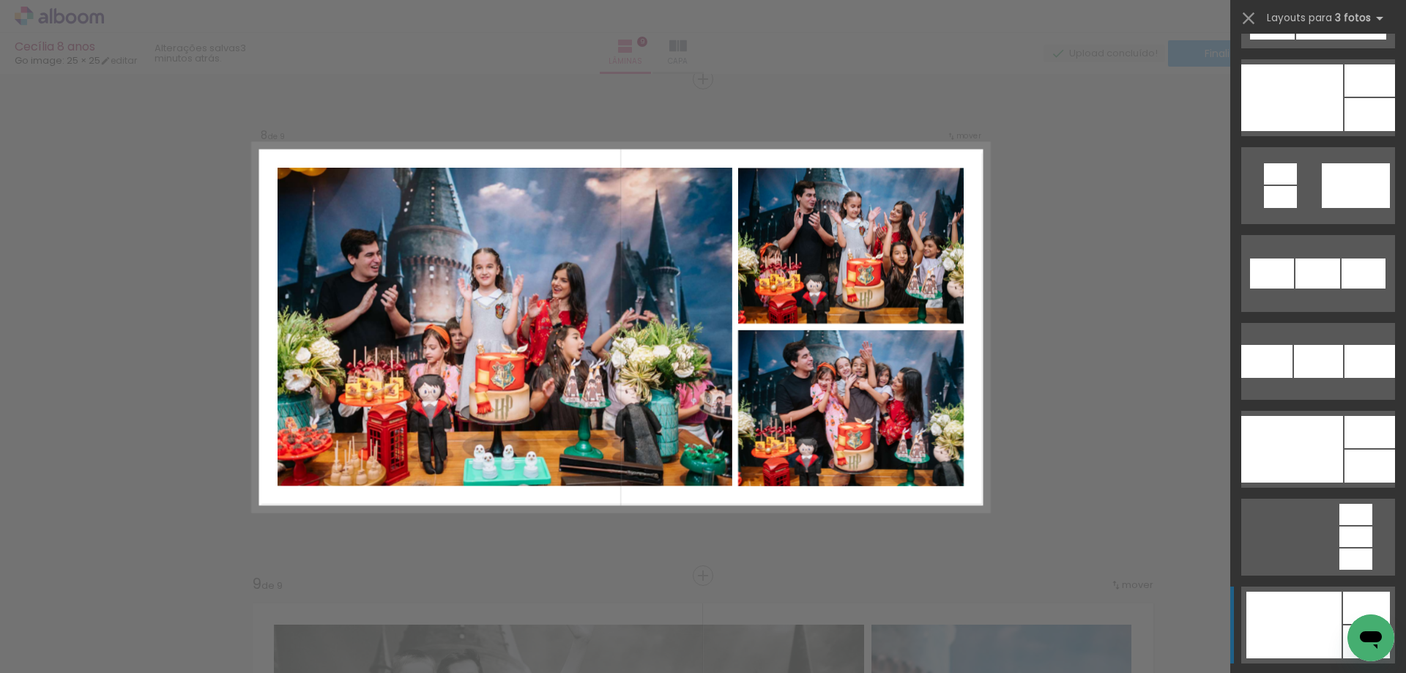
click at [1311, 623] on div at bounding box center [1294, 625] width 95 height 67
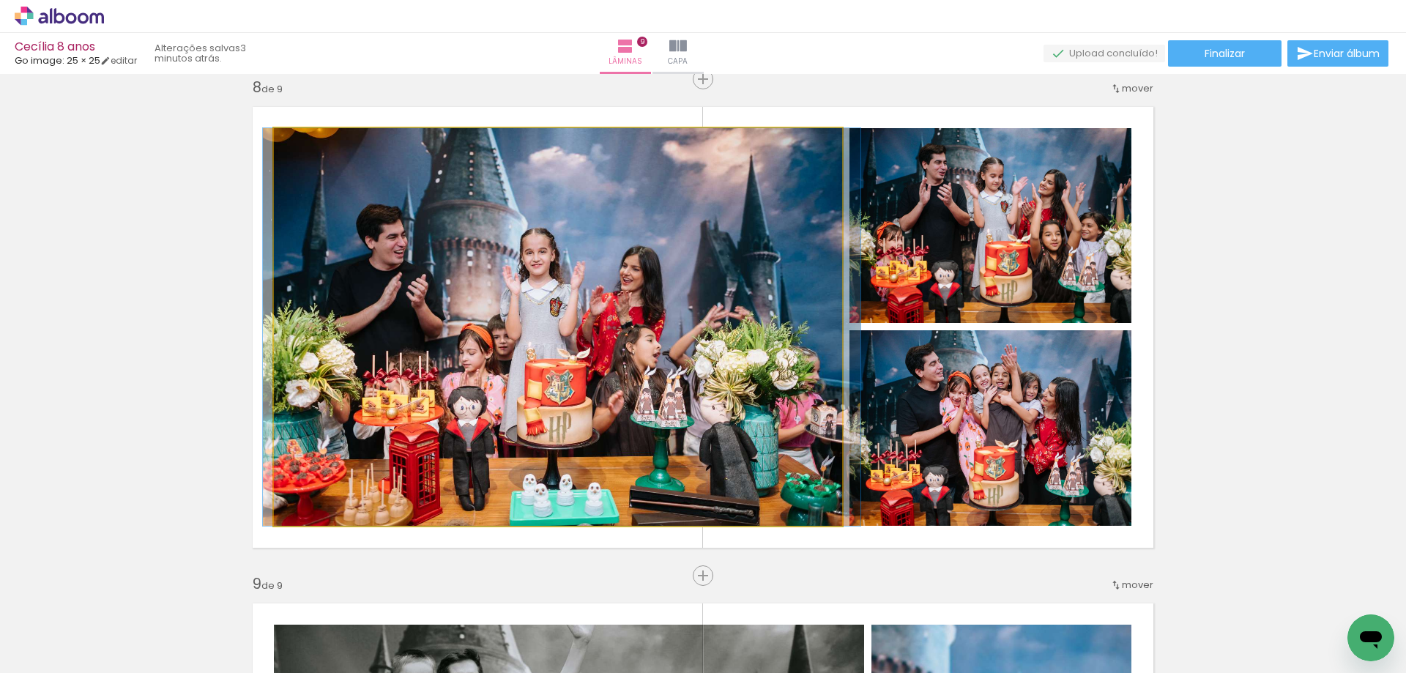
drag, startPoint x: 577, startPoint y: 472, endPoint x: 580, endPoint y: 450, distance: 22.9
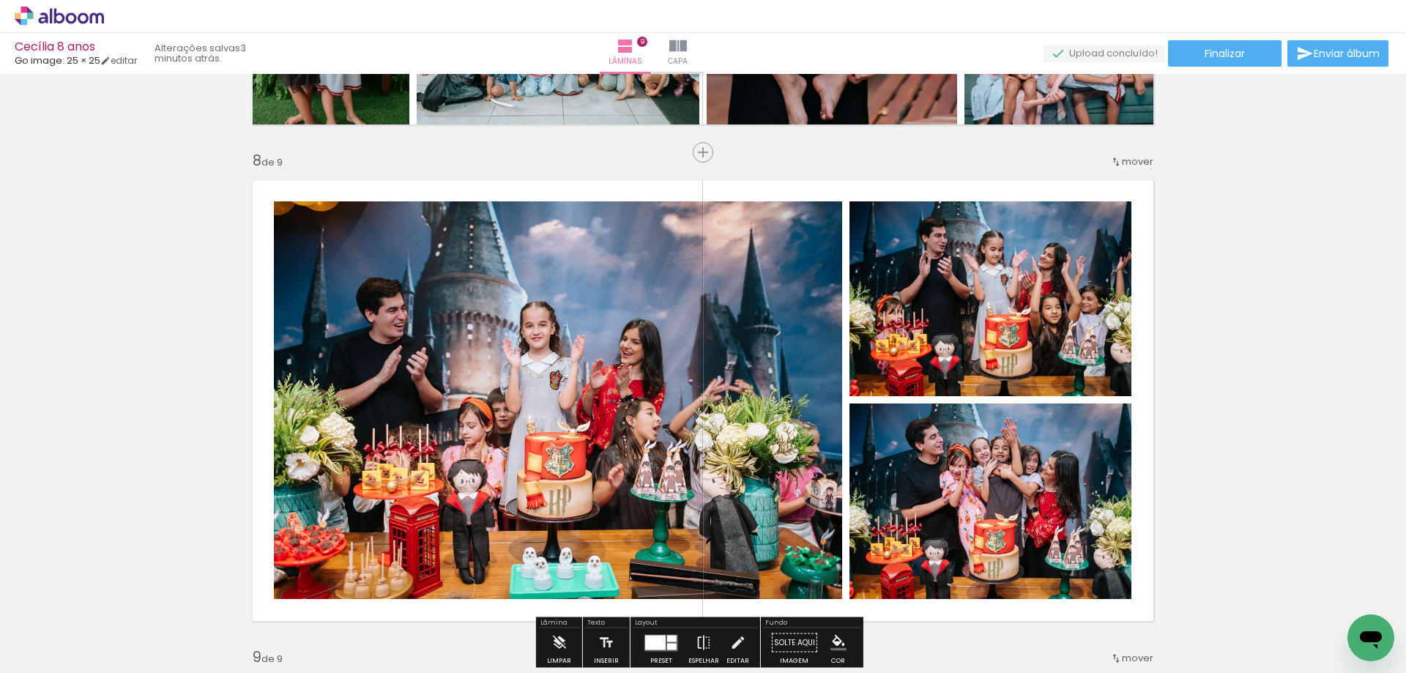
scroll to position [3642, 0]
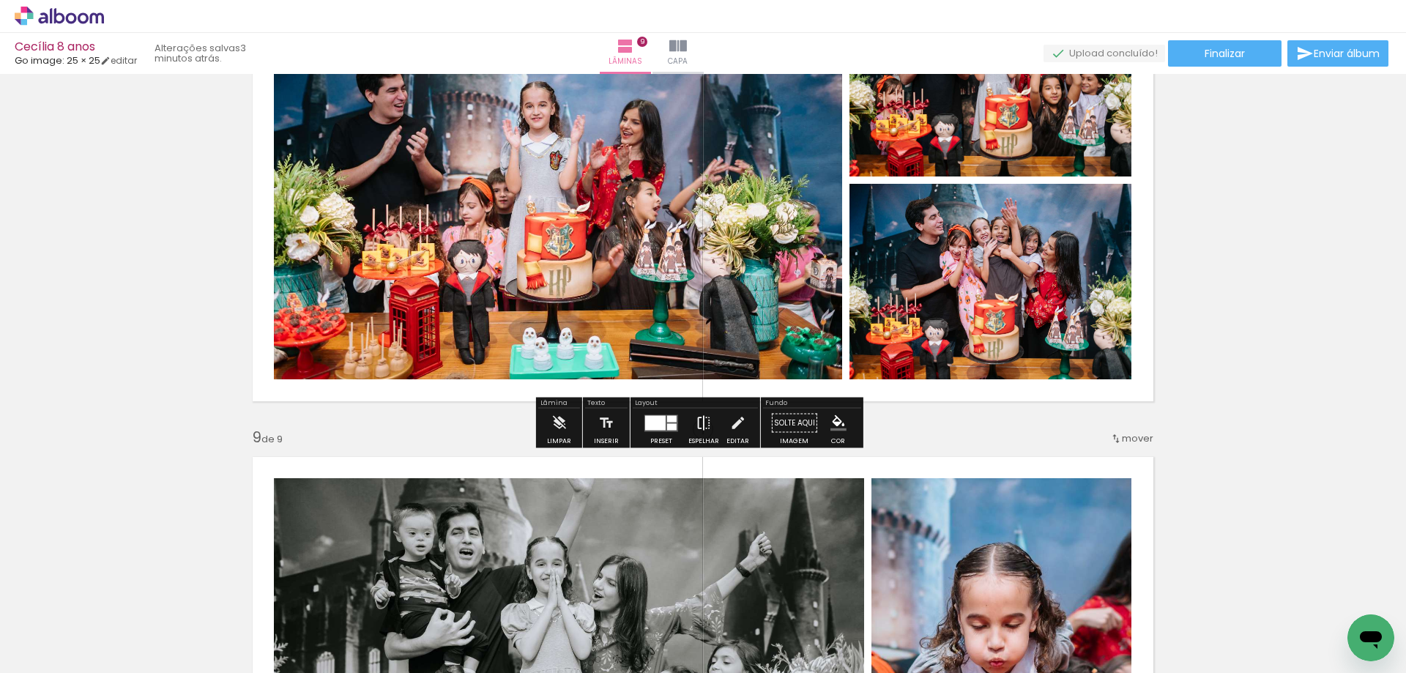
click at [701, 420] on iron-icon at bounding box center [704, 423] width 16 height 29
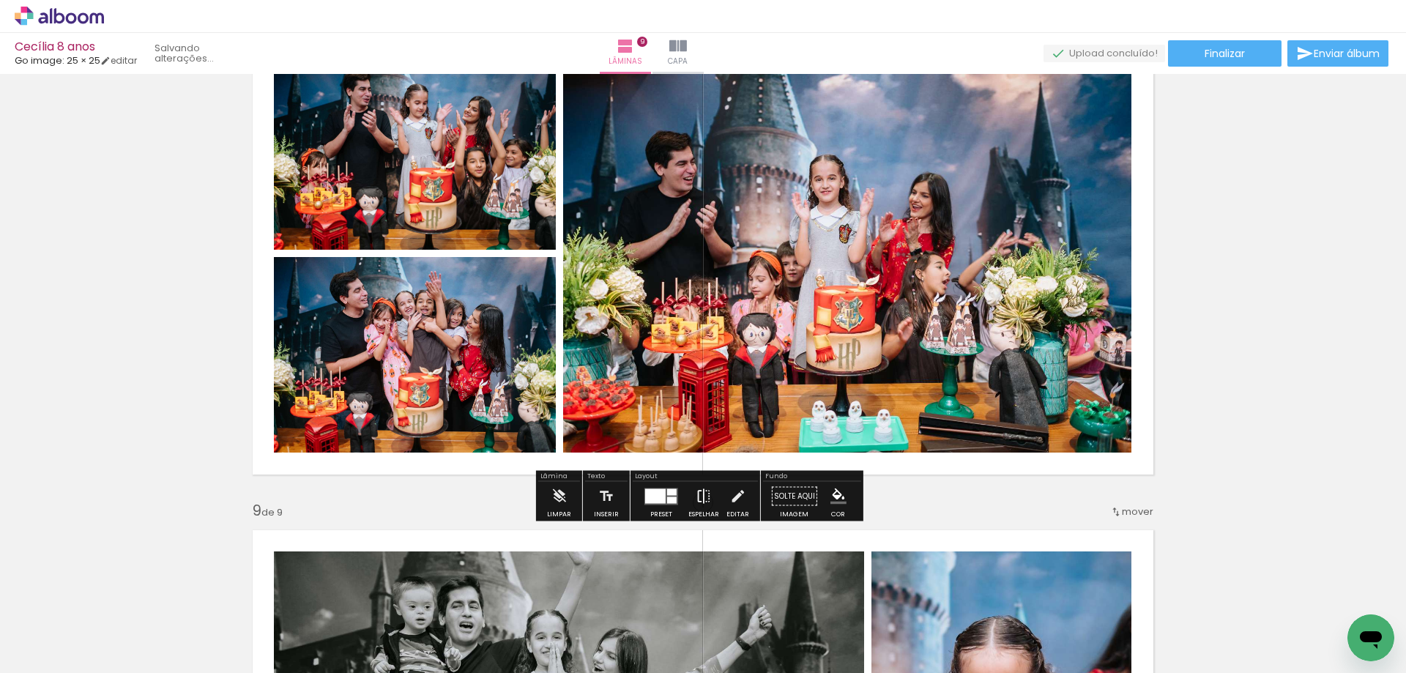
scroll to position [3422, 0]
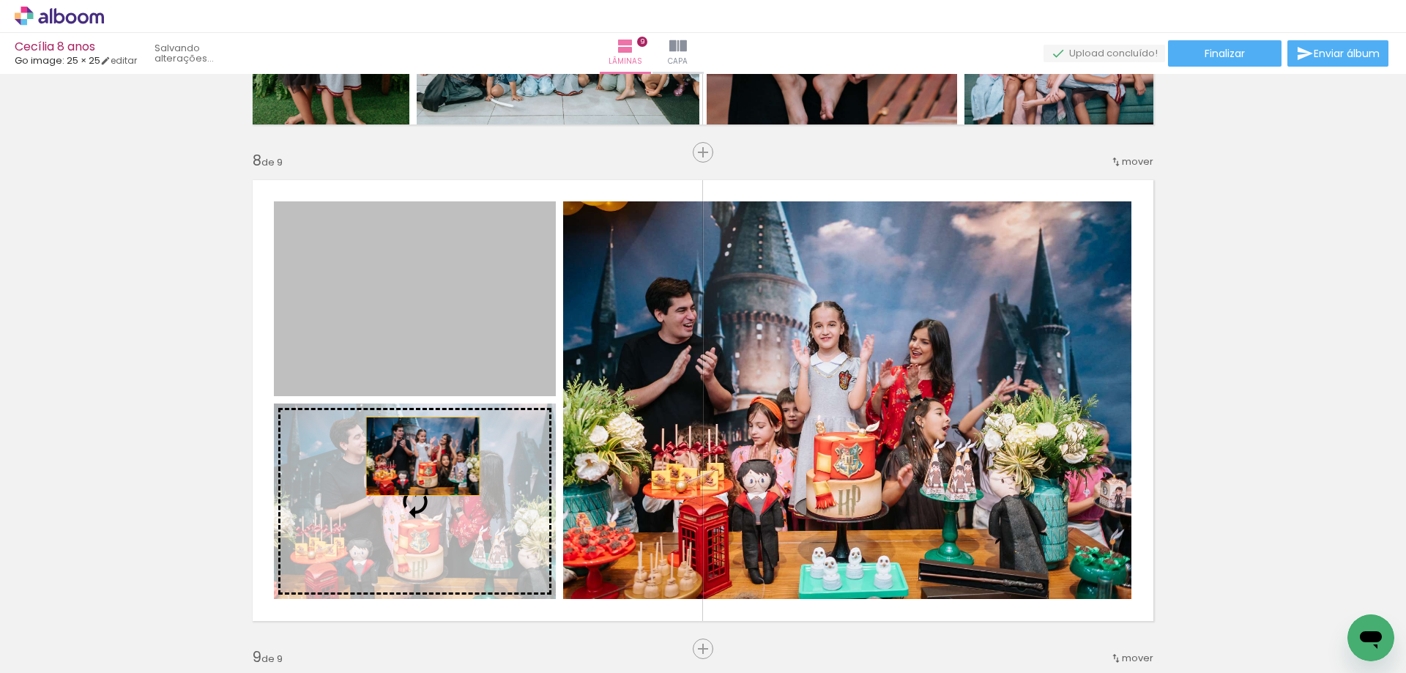
drag, startPoint x: 435, startPoint y: 319, endPoint x: 417, endPoint y: 467, distance: 149.0
click at [0, 0] on slot at bounding box center [0, 0] width 0 height 0
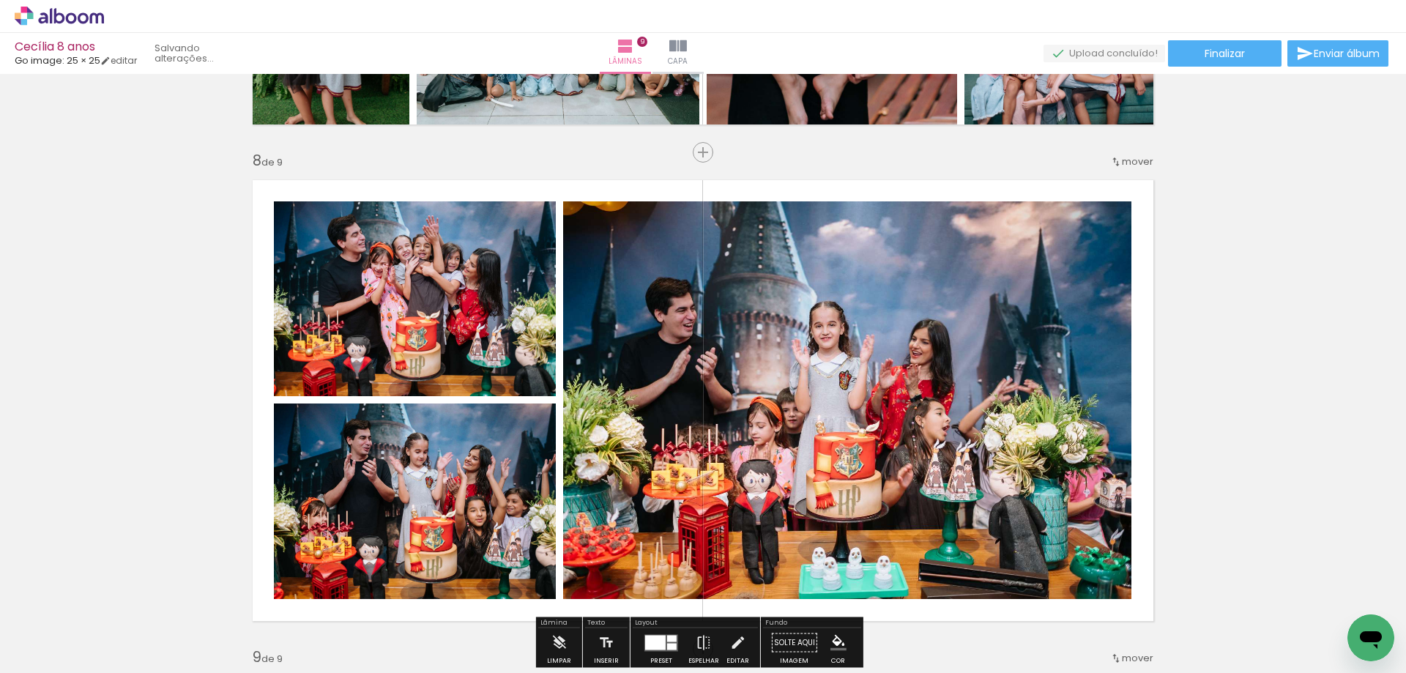
scroll to position [3495, 0]
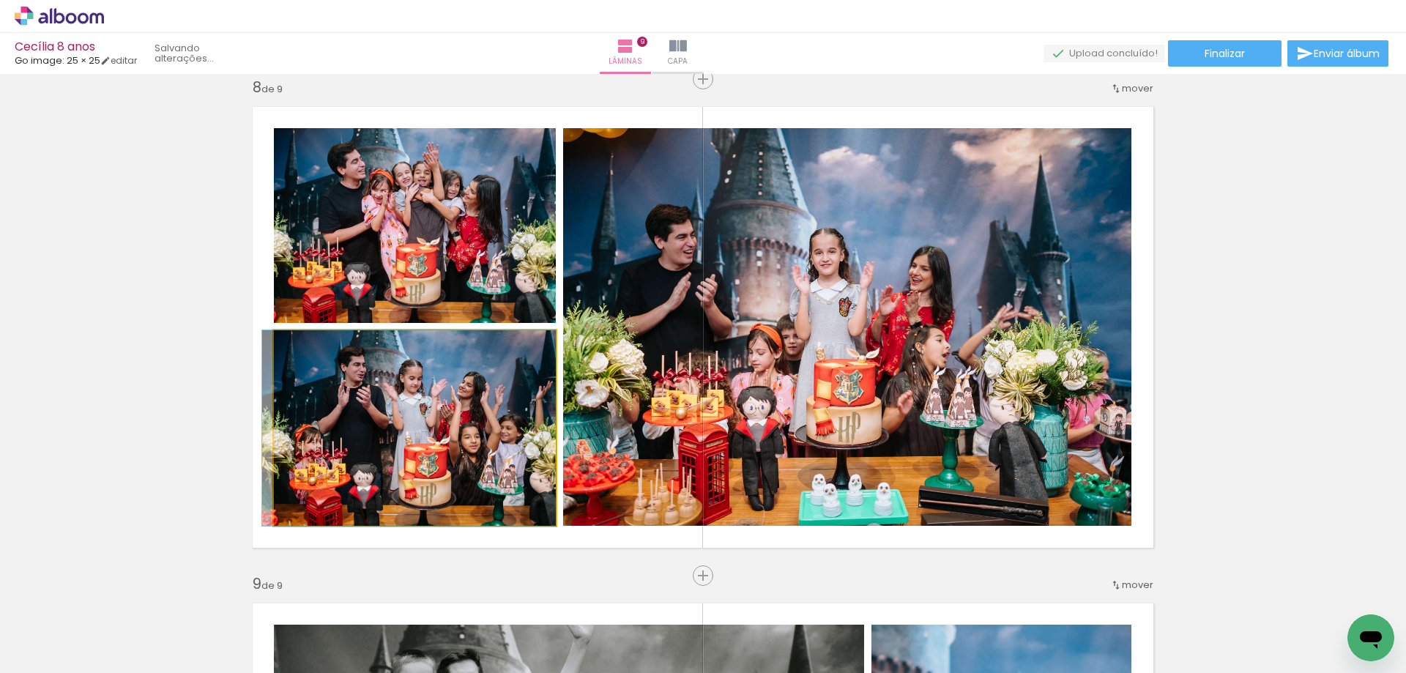
drag, startPoint x: 482, startPoint y: 442, endPoint x: 468, endPoint y: 436, distance: 15.1
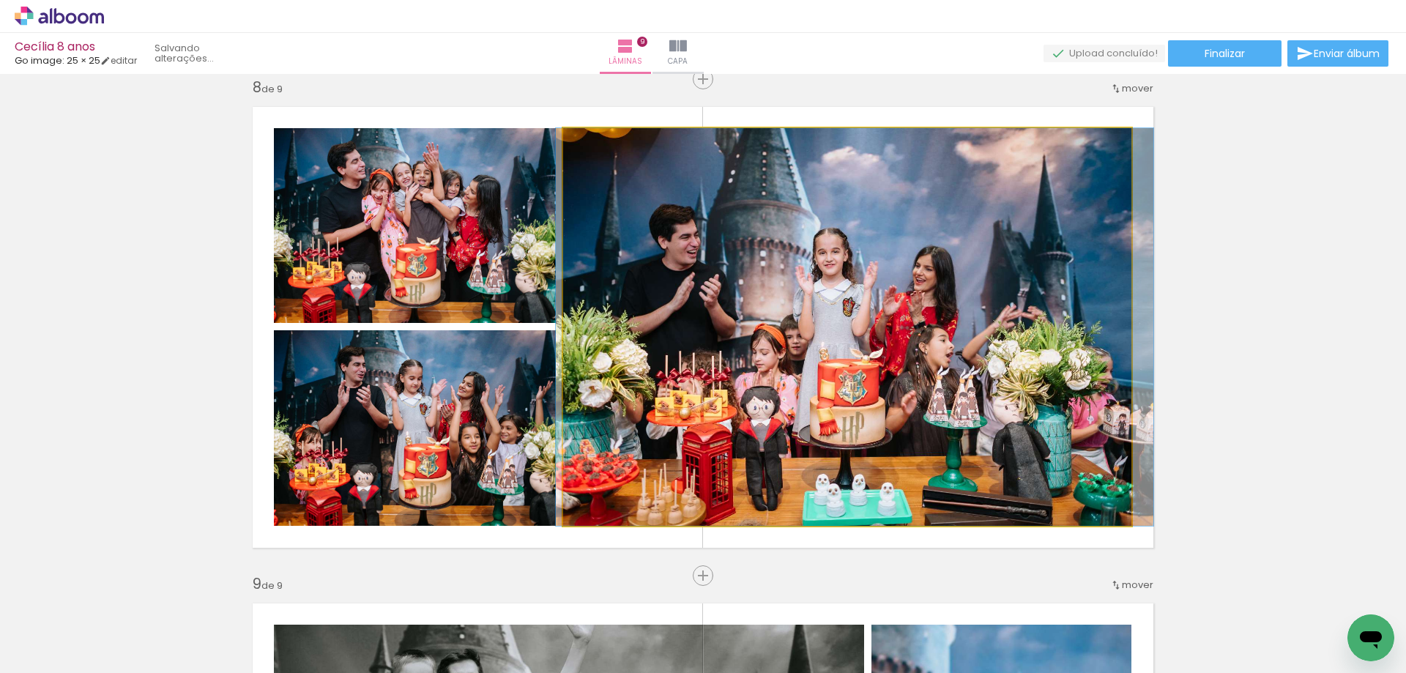
drag, startPoint x: 946, startPoint y: 393, endPoint x: 946, endPoint y: 382, distance: 11.7
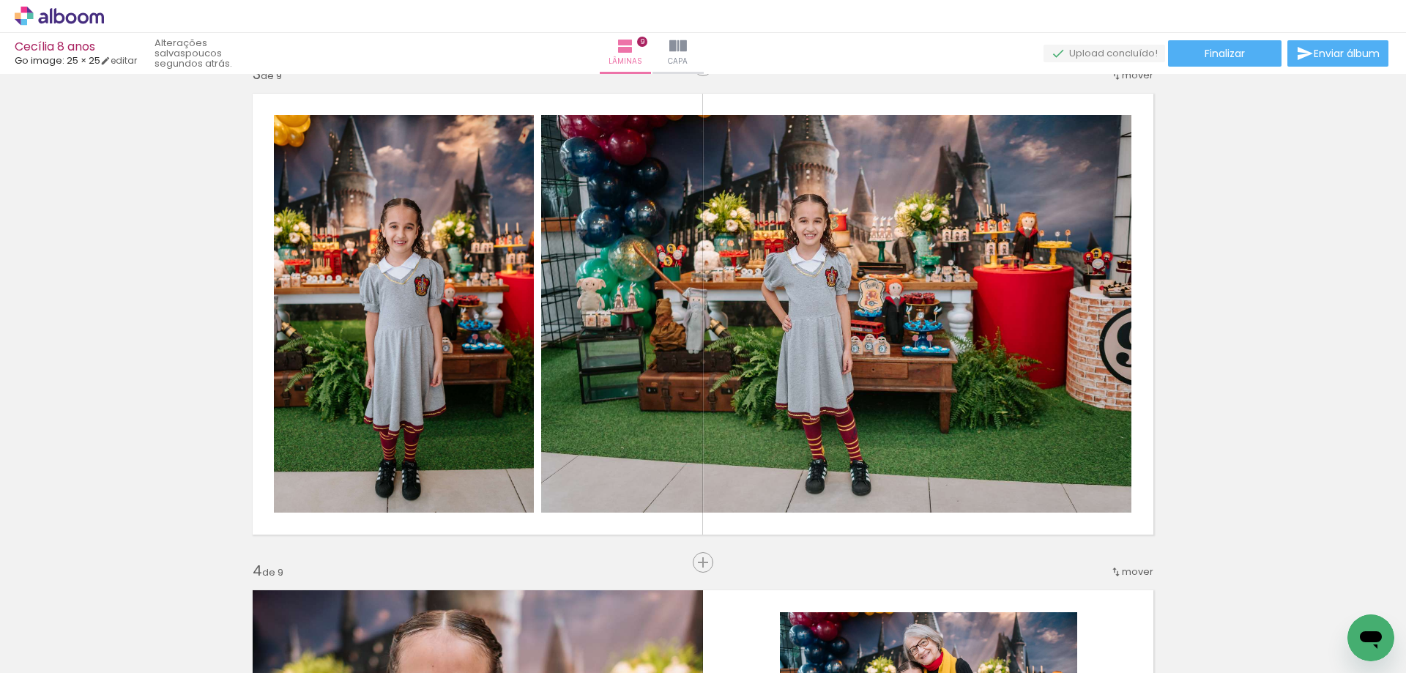
scroll to position [806, 0]
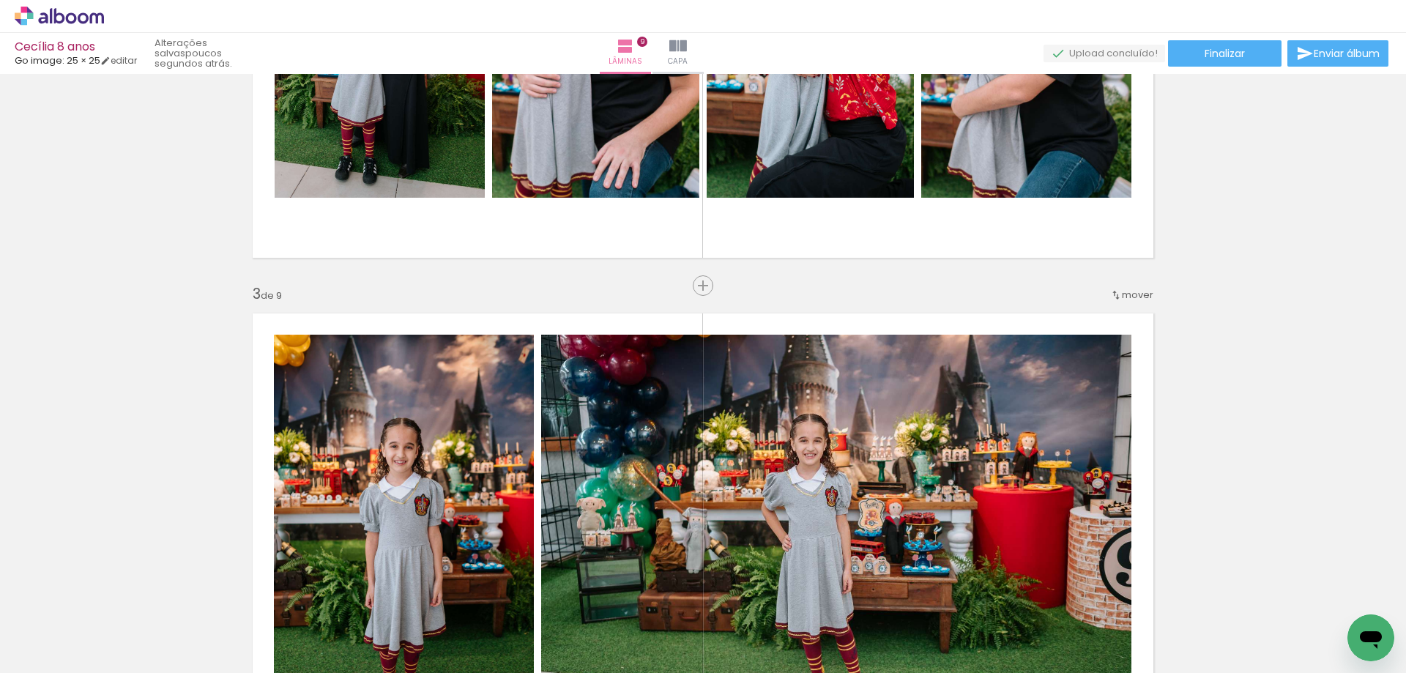
click at [1122, 296] on span "mover" at bounding box center [1137, 295] width 31 height 14
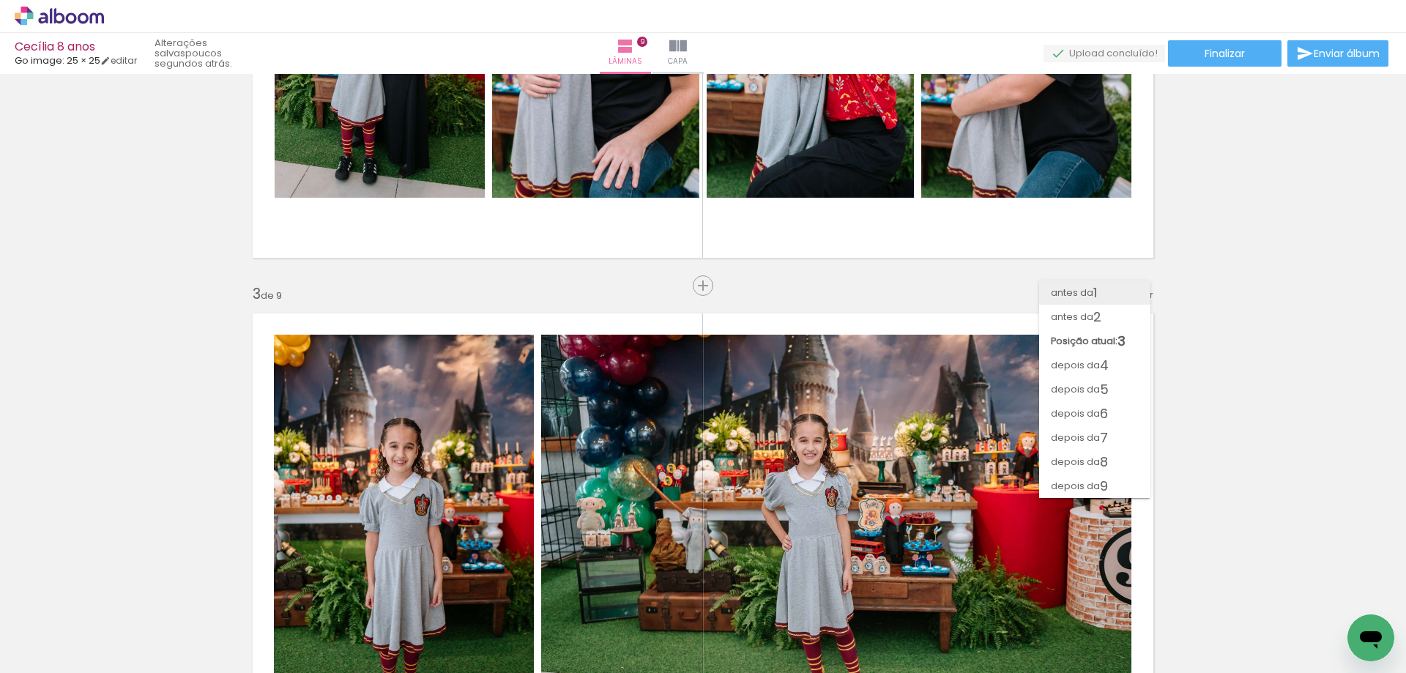
click at [1116, 295] on paper-item "antes da 1" at bounding box center [1094, 293] width 111 height 24
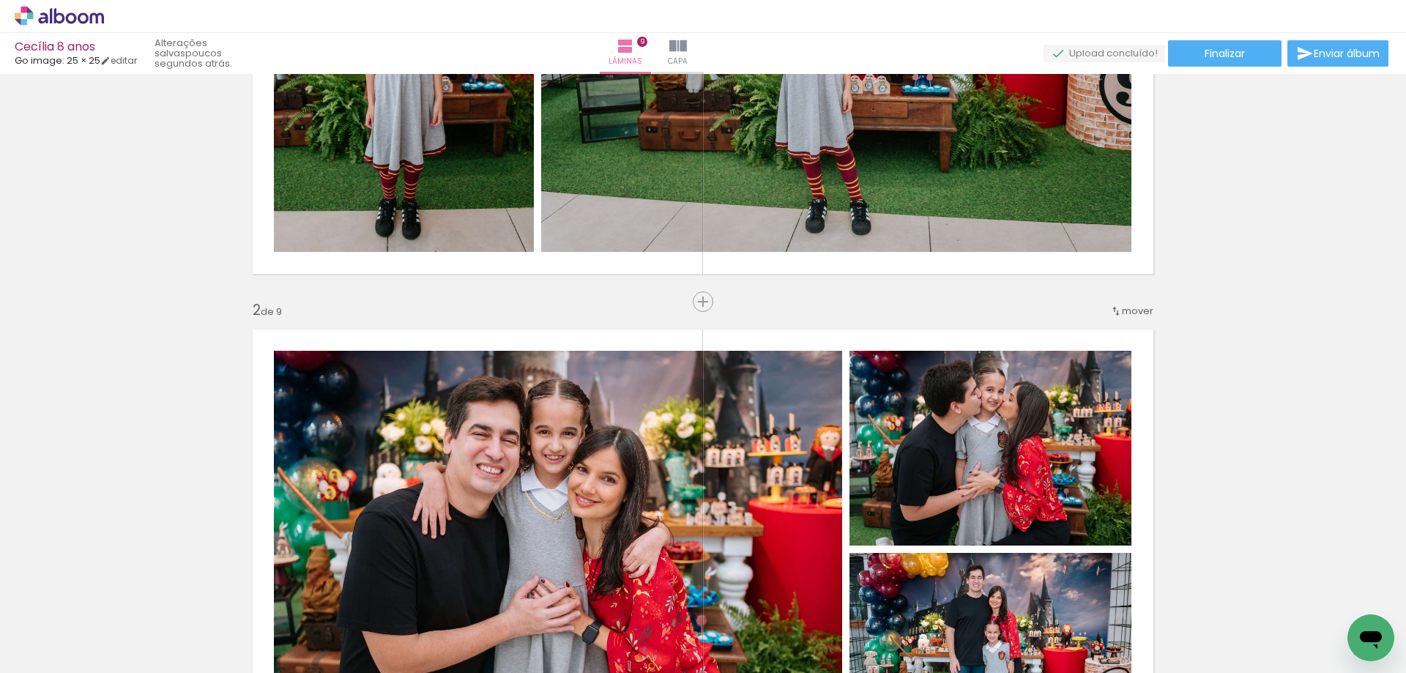
scroll to position [0, 0]
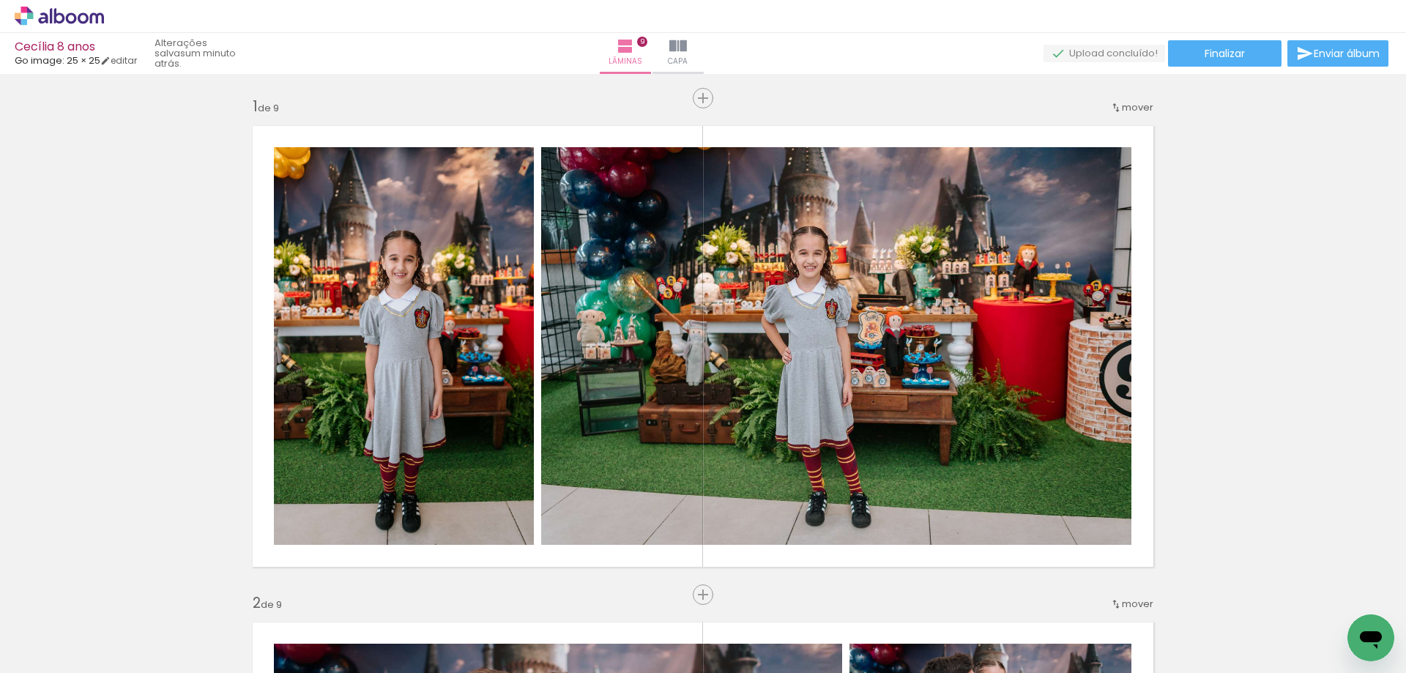
scroll to position [0, 2000]
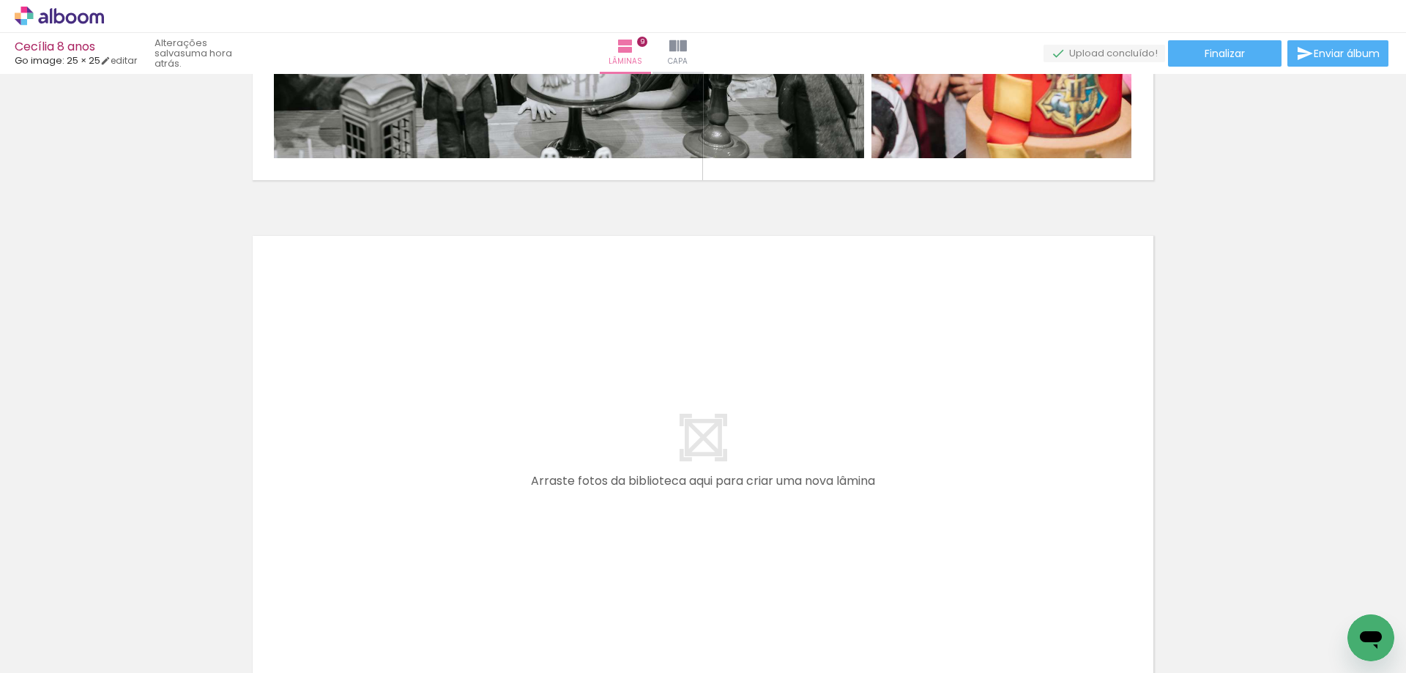
scroll to position [4393, 0]
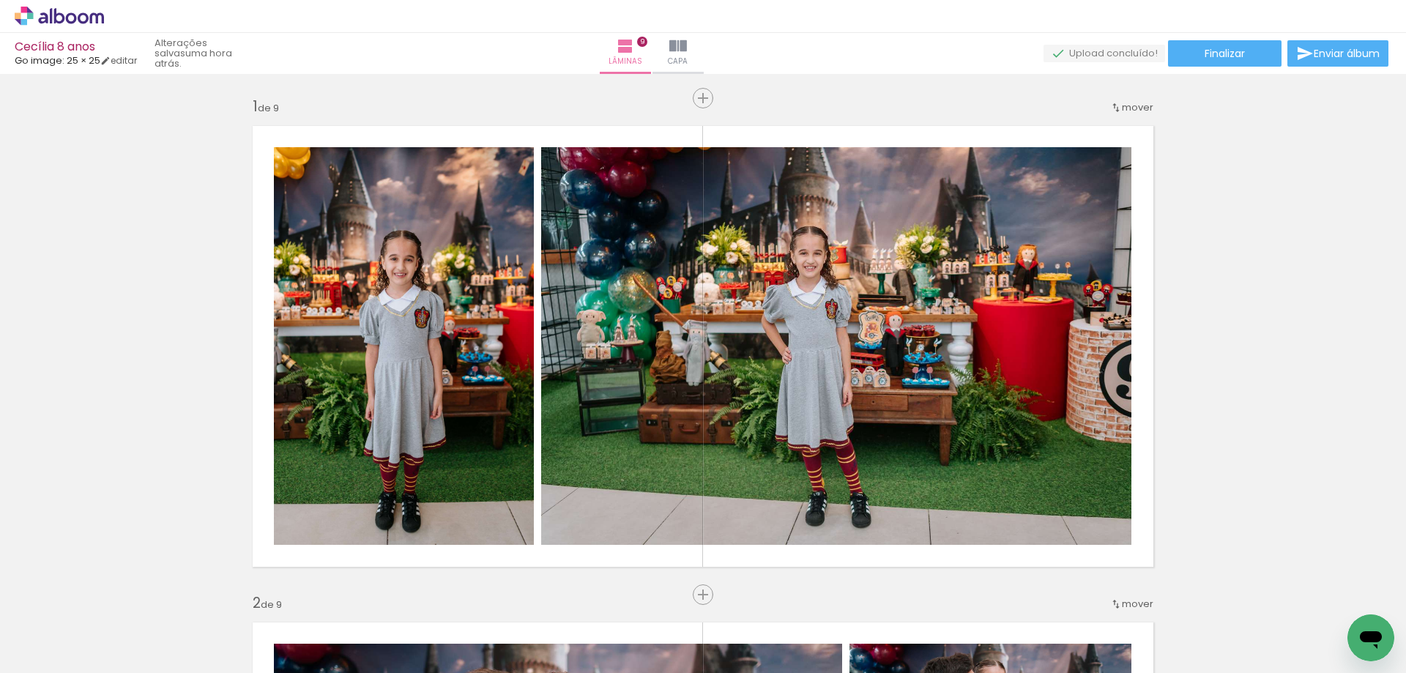
scroll to position [0, 2000]
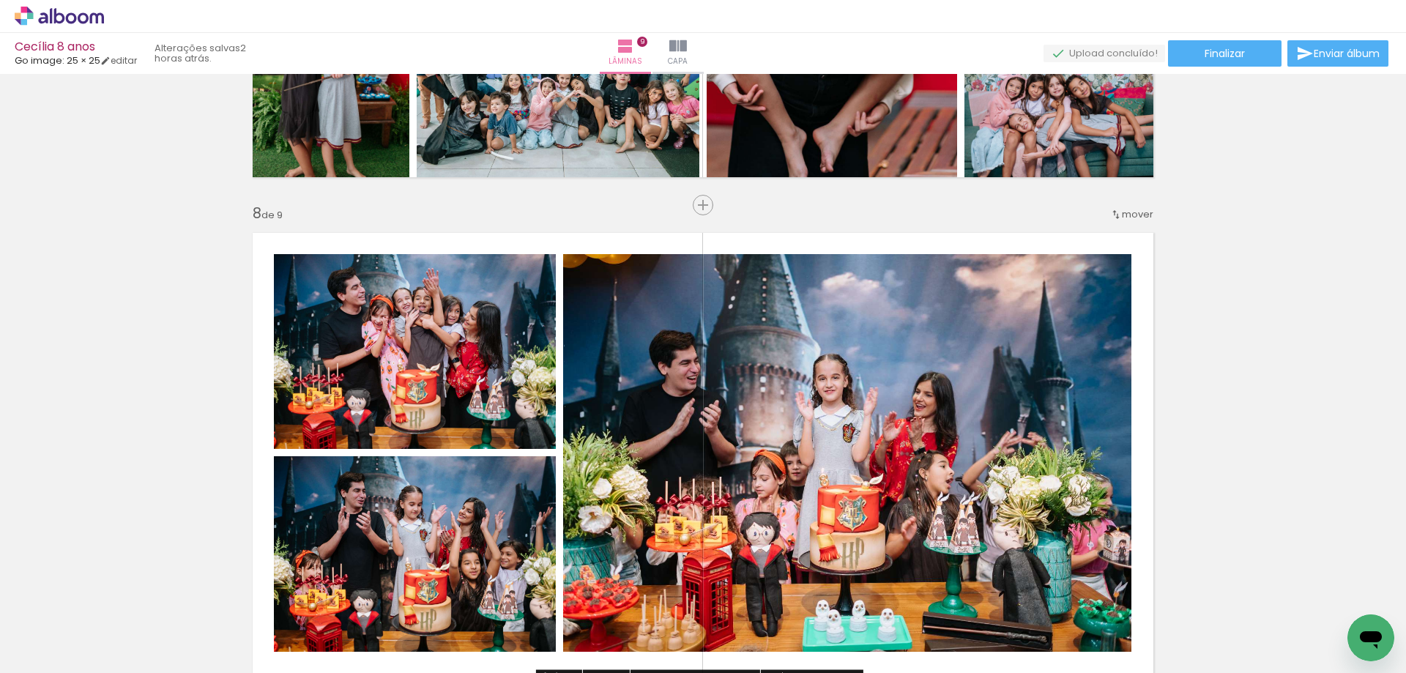
scroll to position [2710, 0]
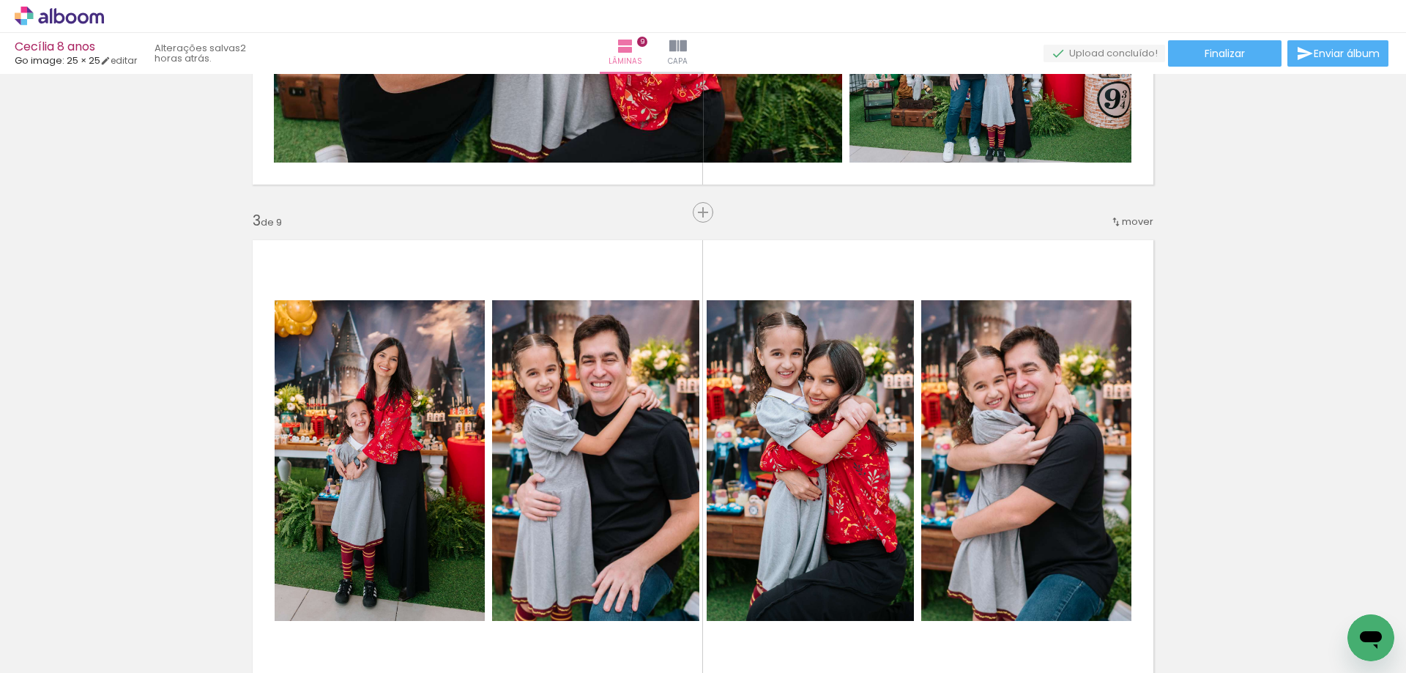
scroll to position [806, 0]
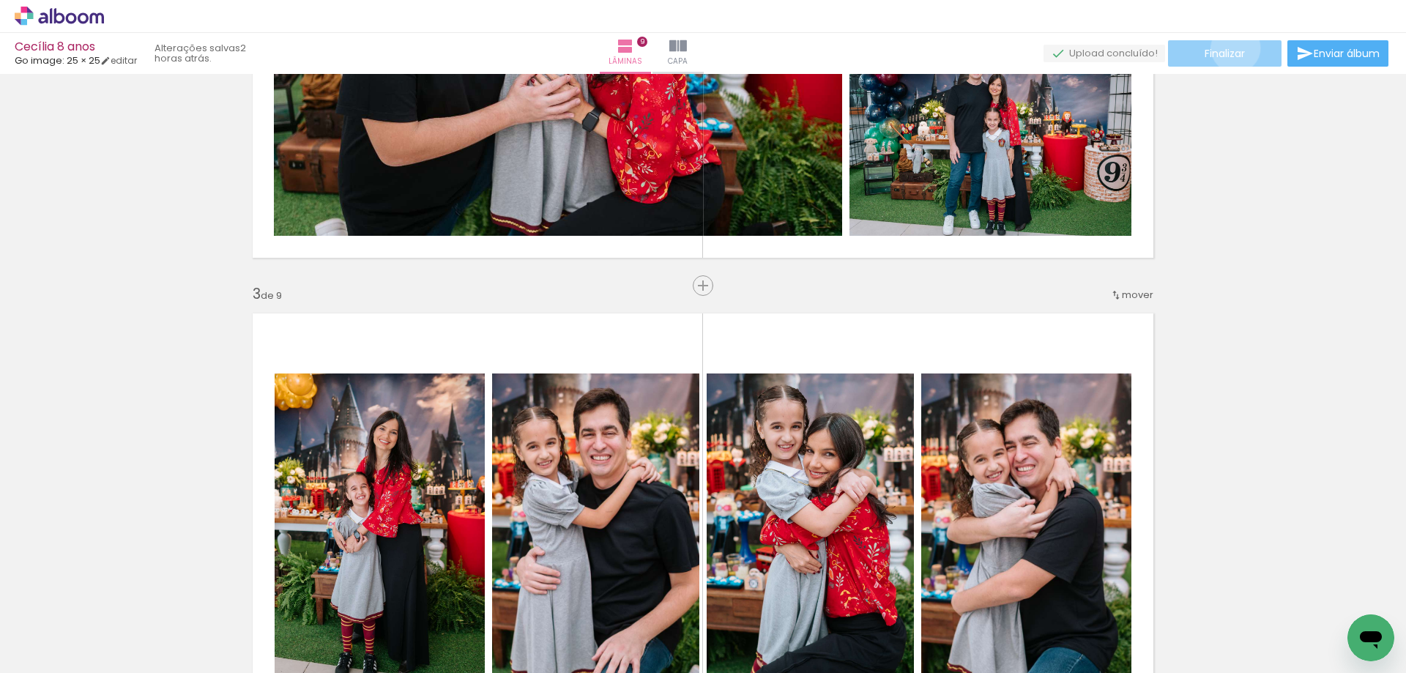
click at [1230, 48] on span "Finalizar" at bounding box center [1225, 53] width 40 height 10
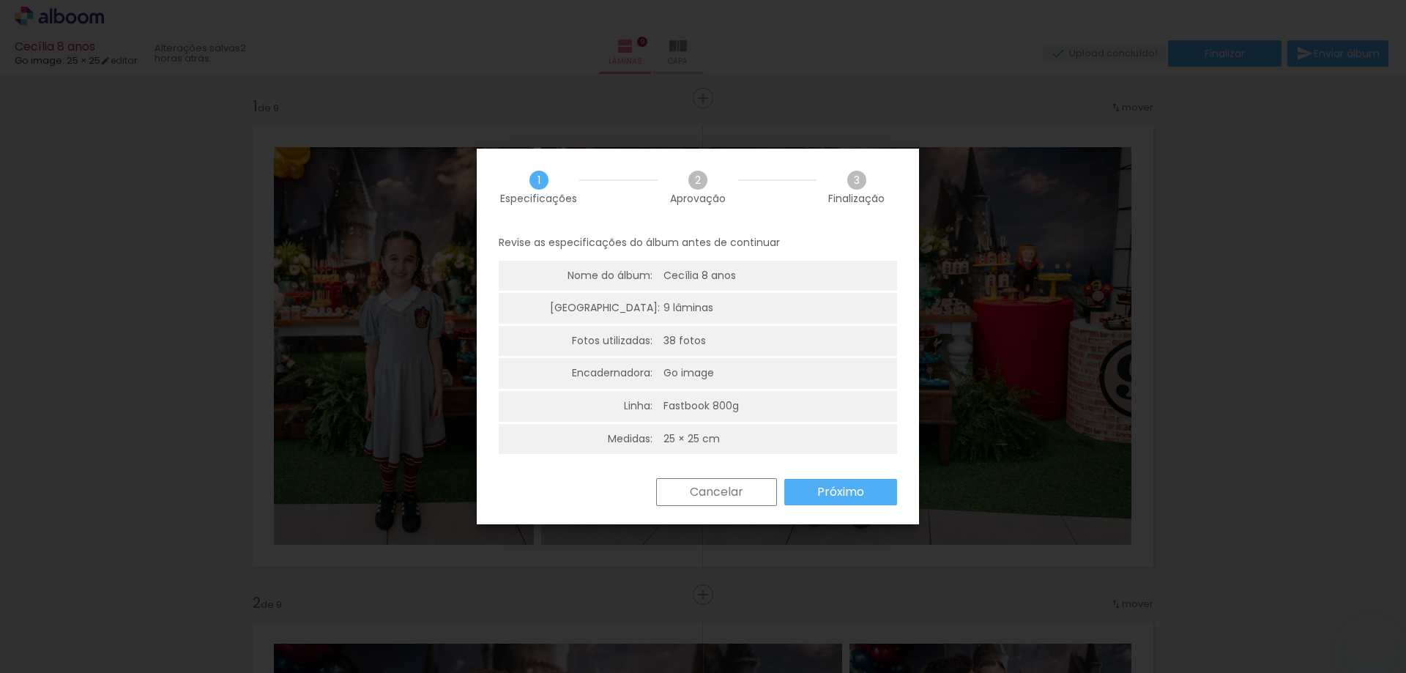
click at [806, 492] on paper-button "Próximo" at bounding box center [840, 492] width 113 height 26
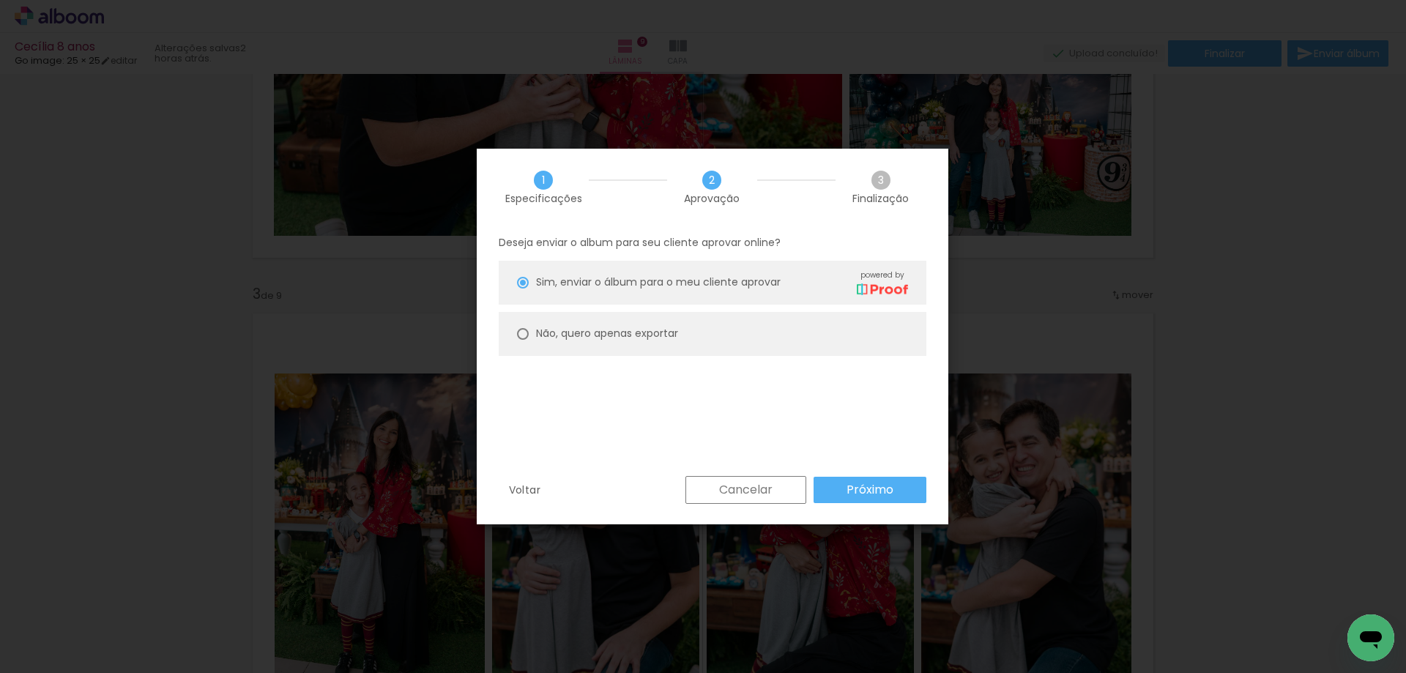
scroll to position [0, 2000]
click at [806, 492] on paper-button "Cancelar" at bounding box center [746, 490] width 121 height 28
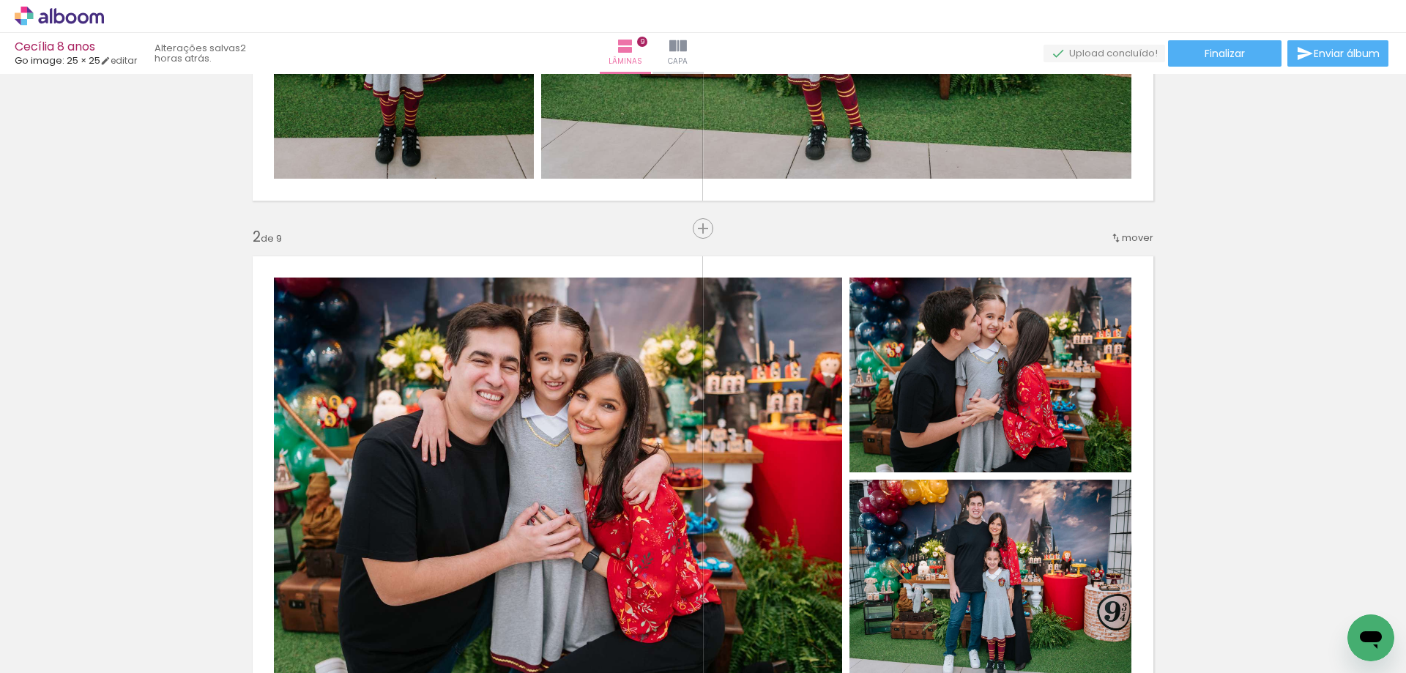
scroll to position [0, 0]
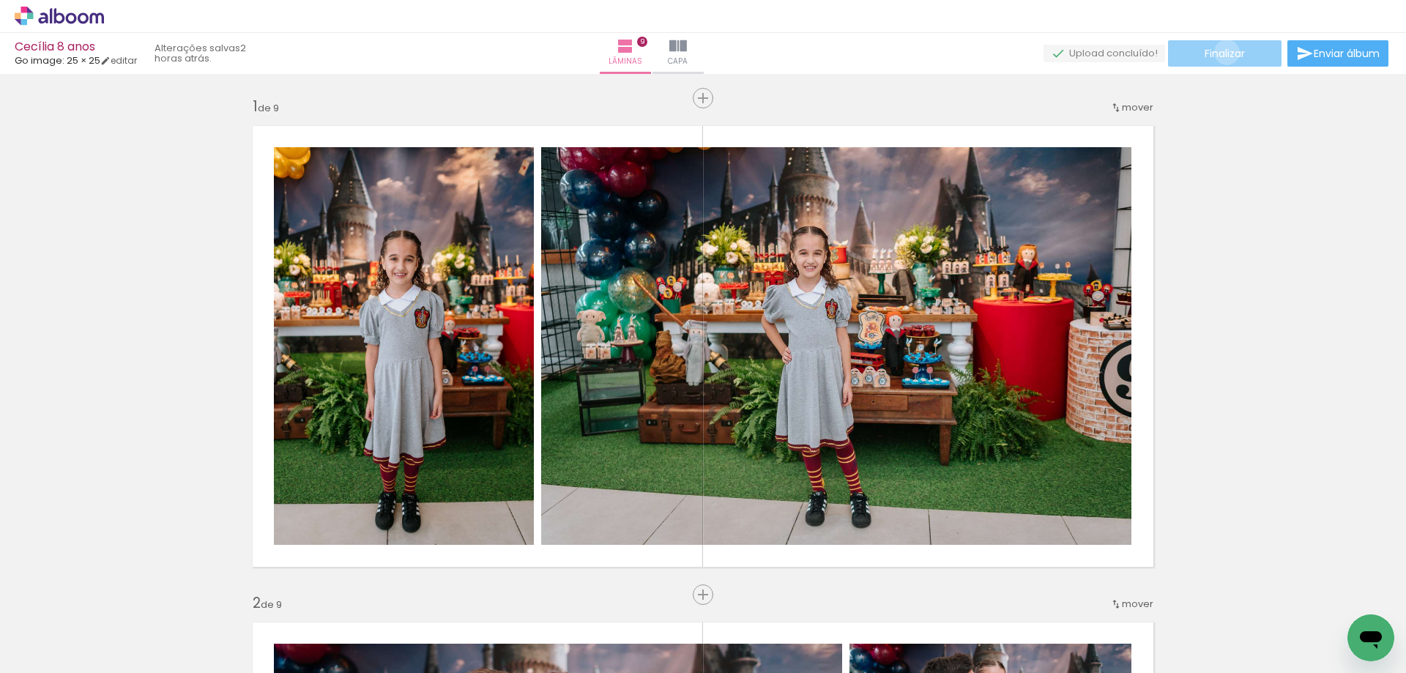
click at [1222, 52] on span "Finalizar" at bounding box center [1225, 53] width 40 height 10
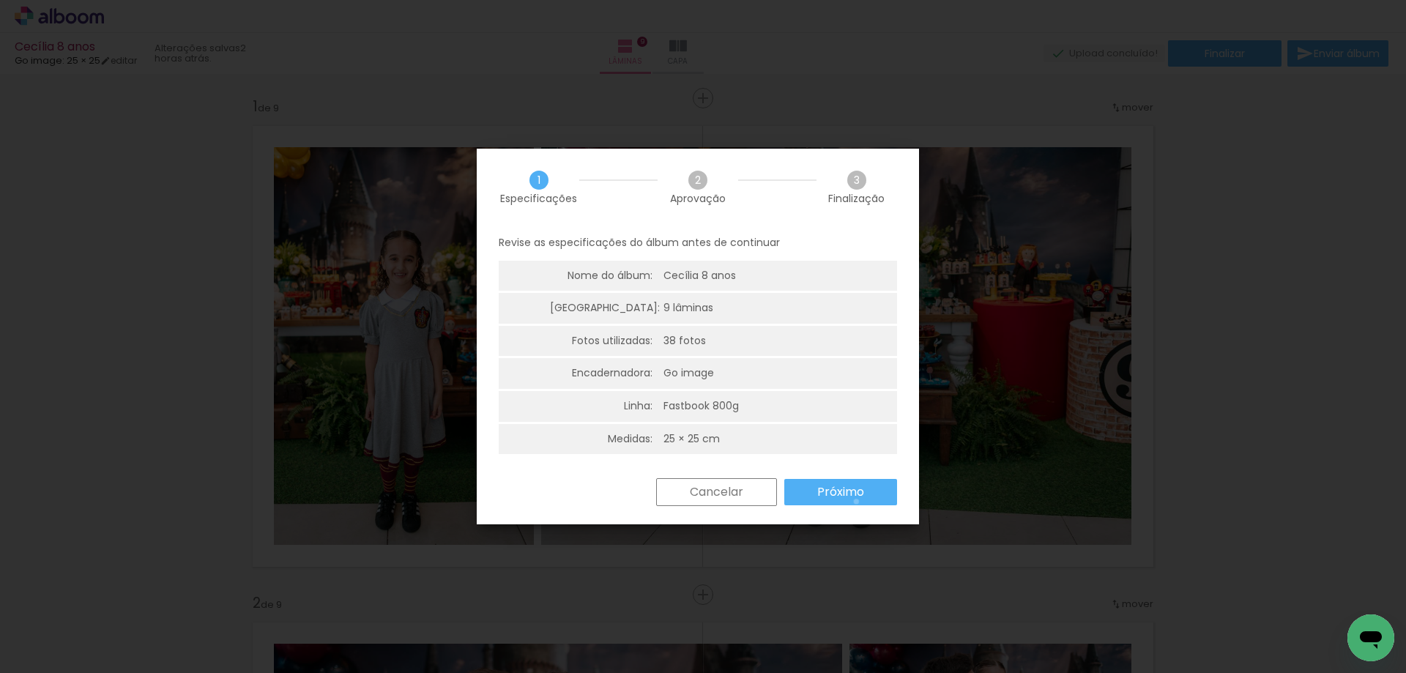
click at [856, 502] on paper-button "Próximo" at bounding box center [840, 492] width 113 height 26
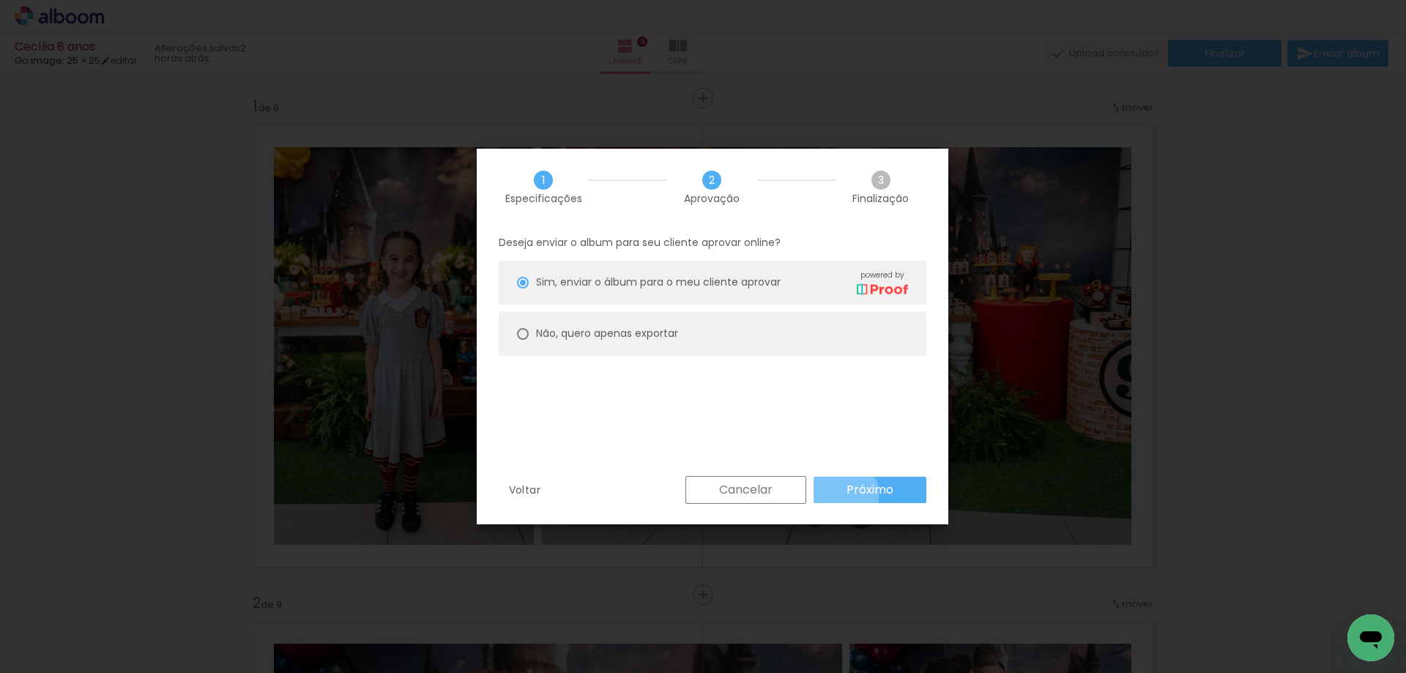
click at [840, 494] on paper-button "Próximo" at bounding box center [870, 490] width 113 height 26
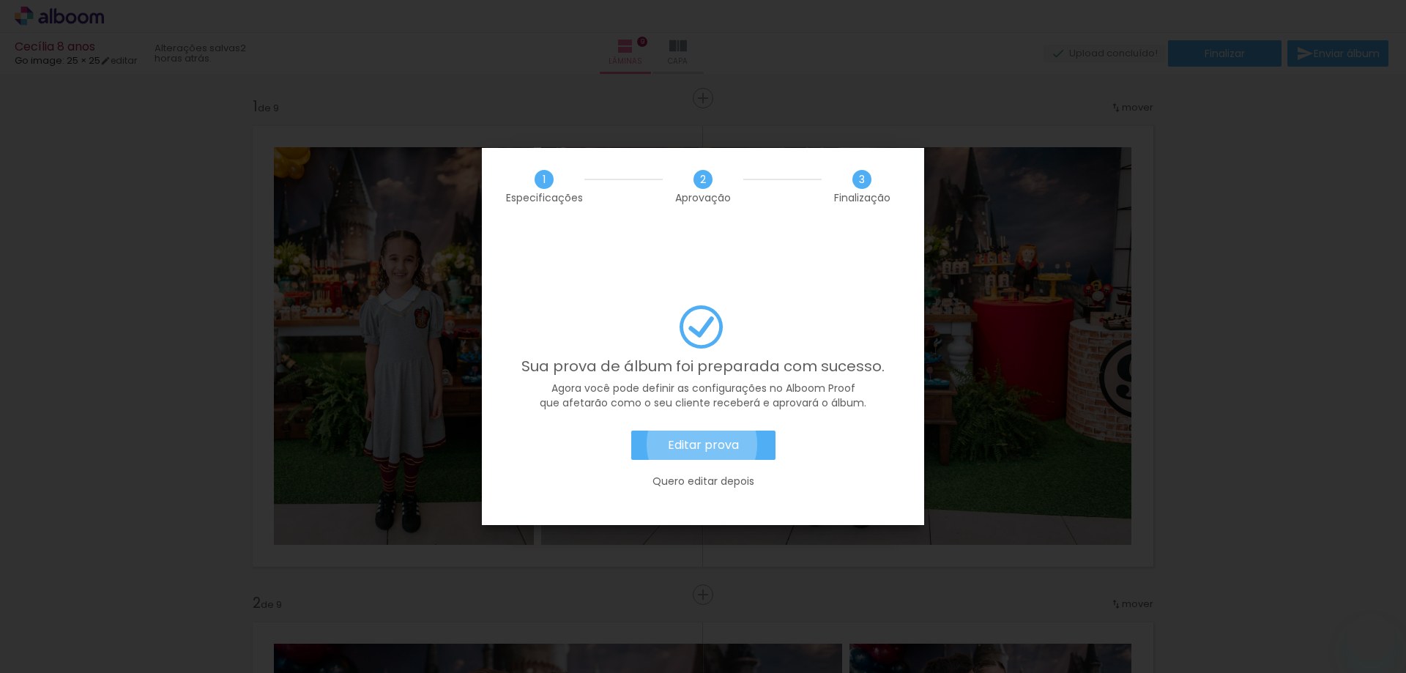
click at [0, 0] on slot "Editar prova" at bounding box center [0, 0] width 0 height 0
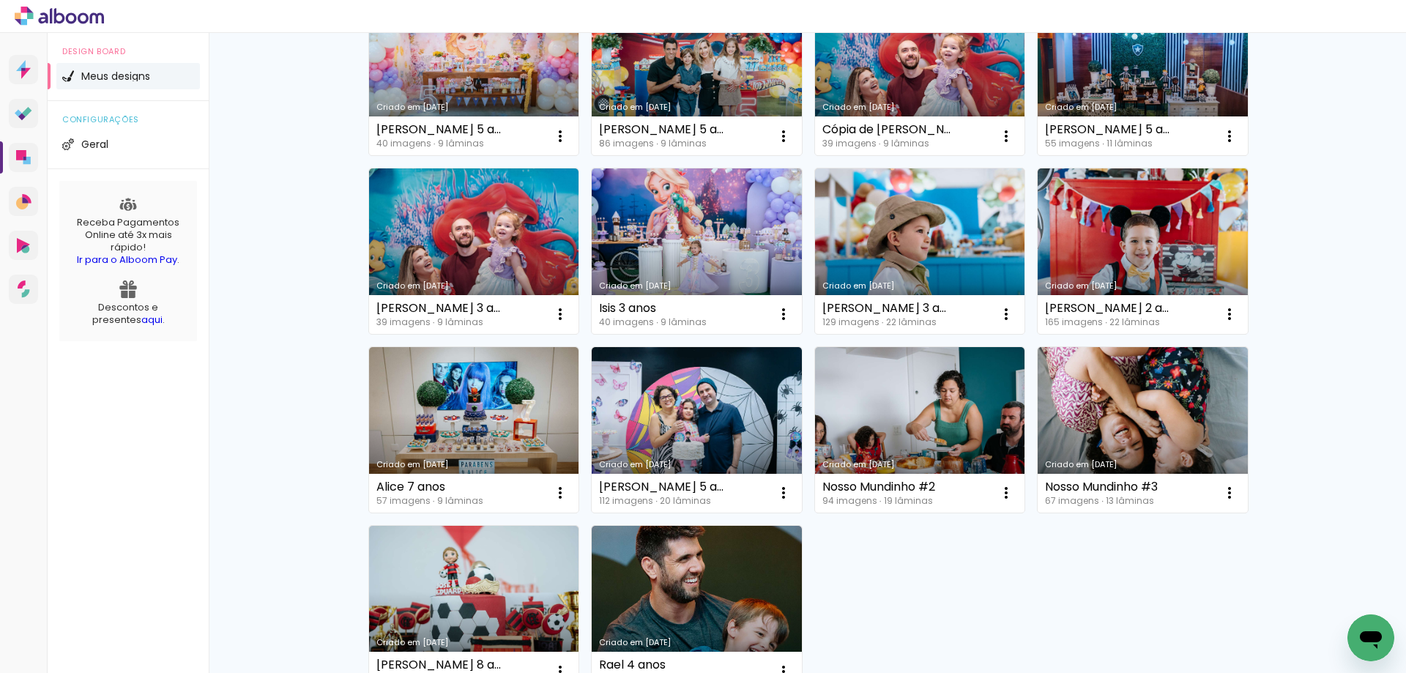
scroll to position [806, 0]
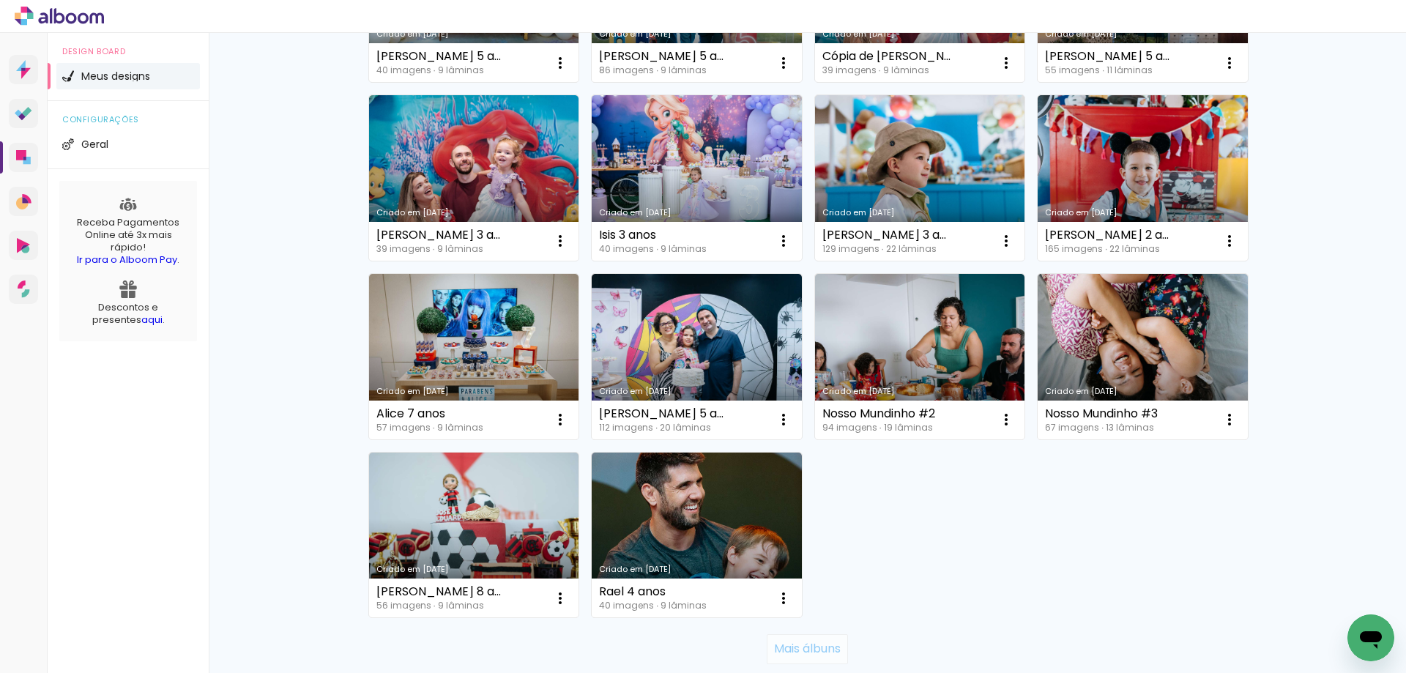
click at [0, 0] on slot "Mais álbuns" at bounding box center [0, 0] width 0 height 0
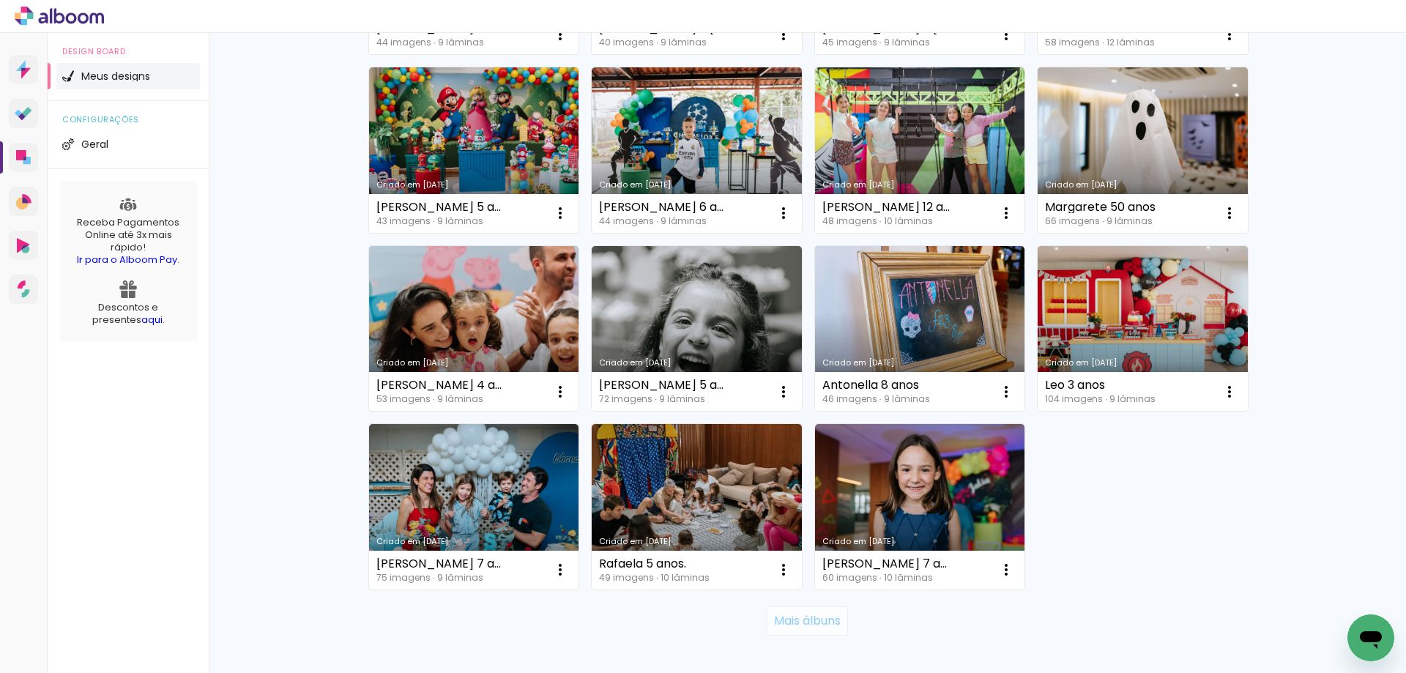
scroll to position [1978, 0]
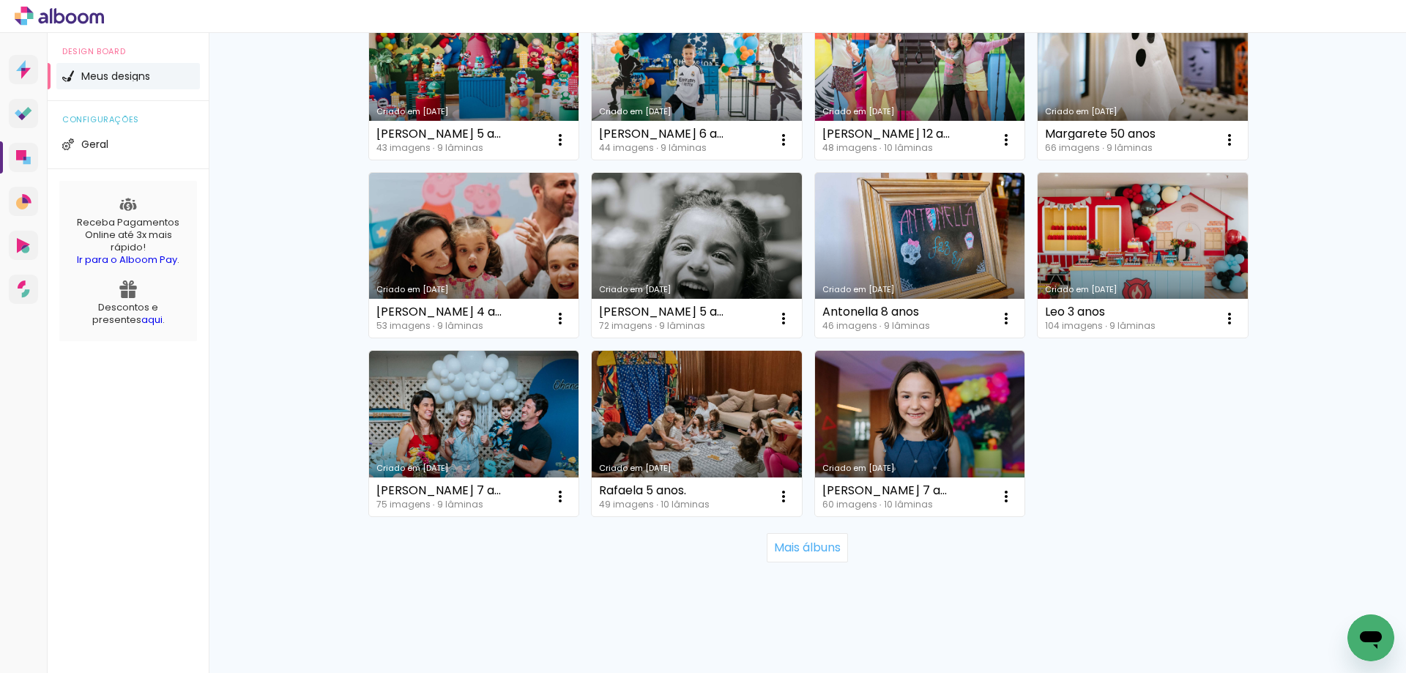
click at [780, 565] on div "Mais álbuns" at bounding box center [807, 548] width 879 height 64
click at [0, 0] on slot "Mais álbuns" at bounding box center [0, 0] width 0 height 0
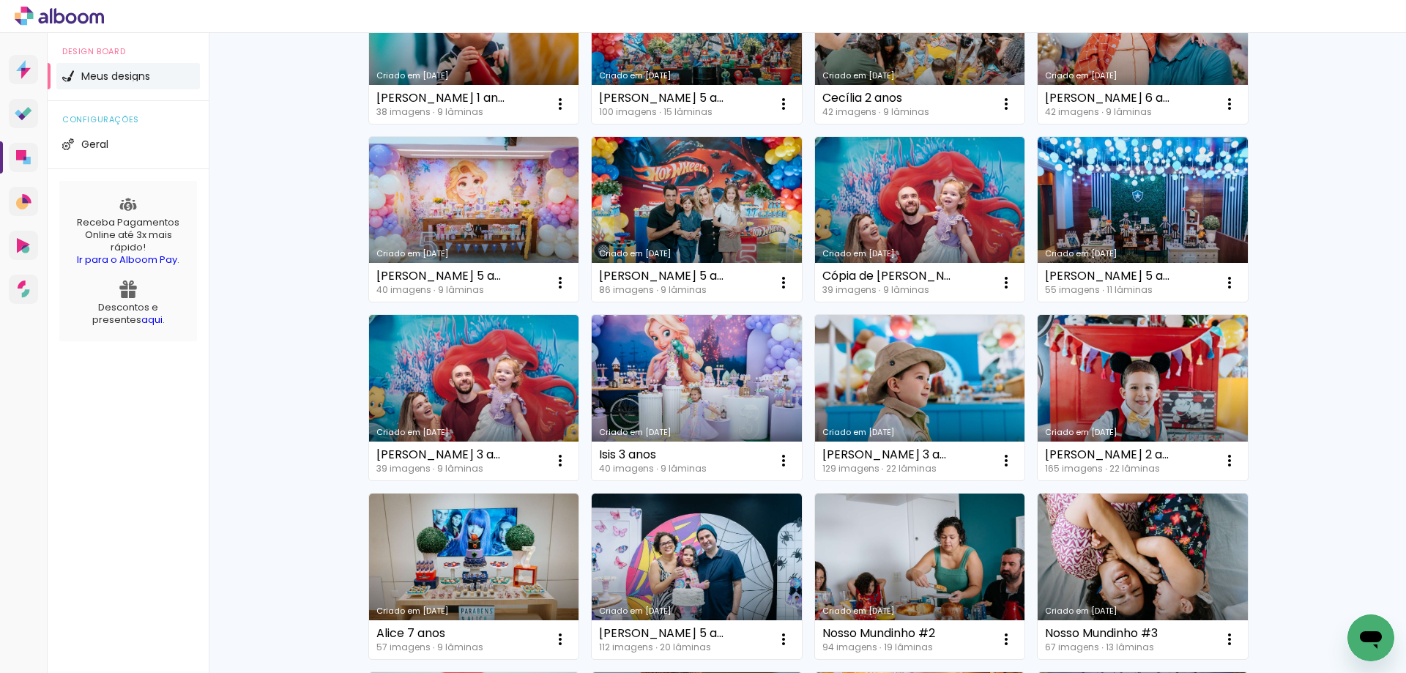
scroll to position [513, 0]
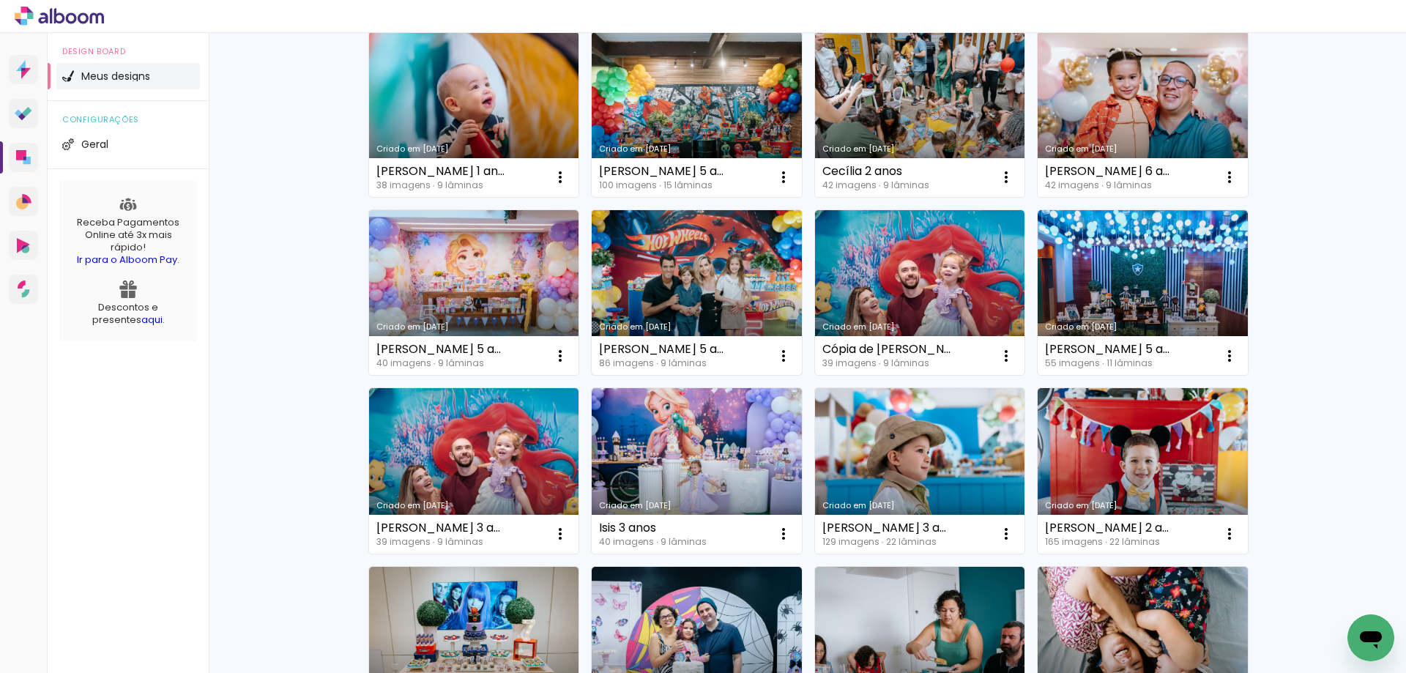
click at [680, 245] on link "Criado em [DATE]" at bounding box center [697, 293] width 210 height 166
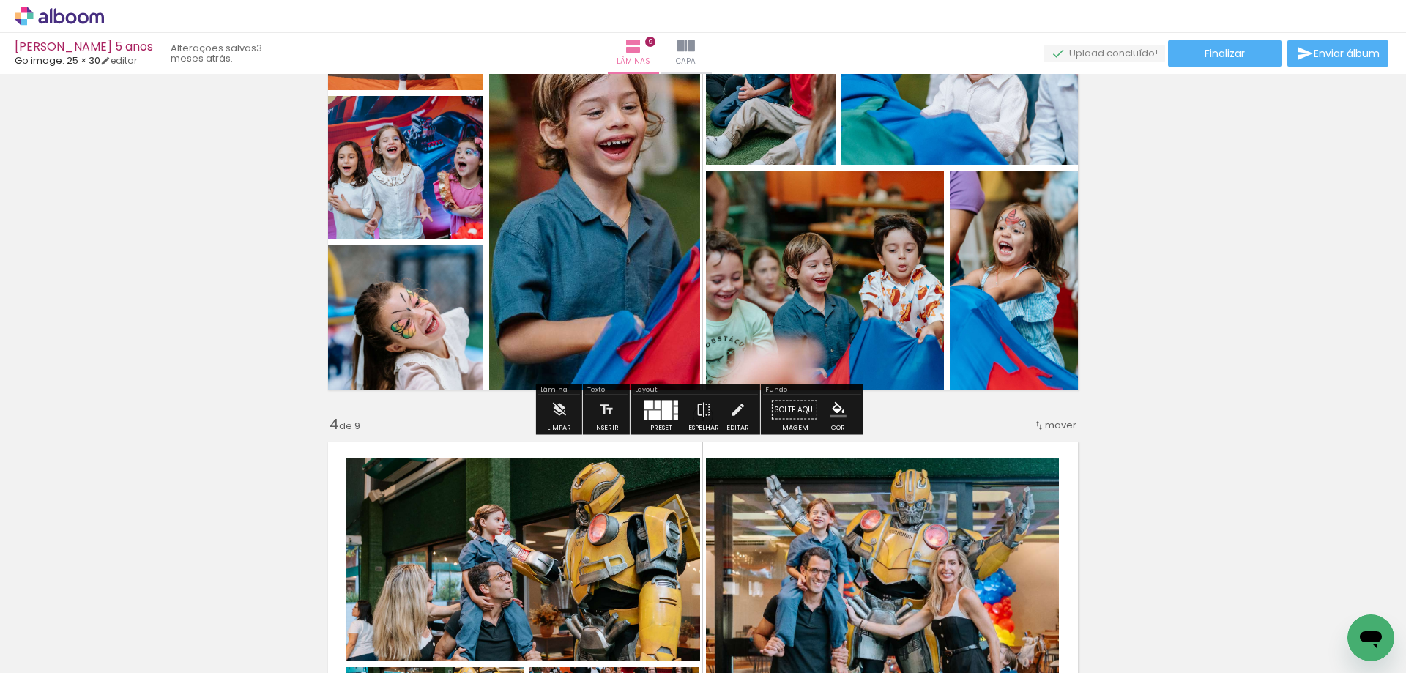
scroll to position [1318, 0]
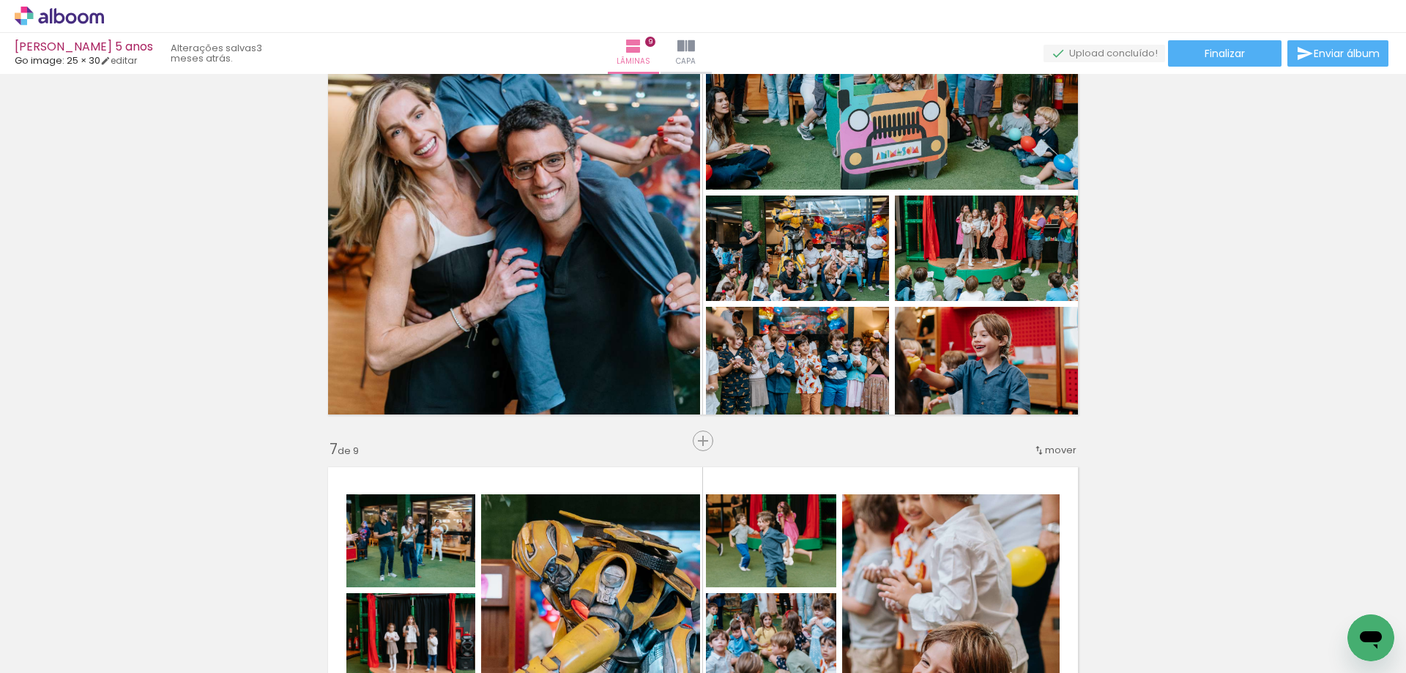
scroll to position [2564, 0]
